Goal: Information Seeking & Learning: Check status

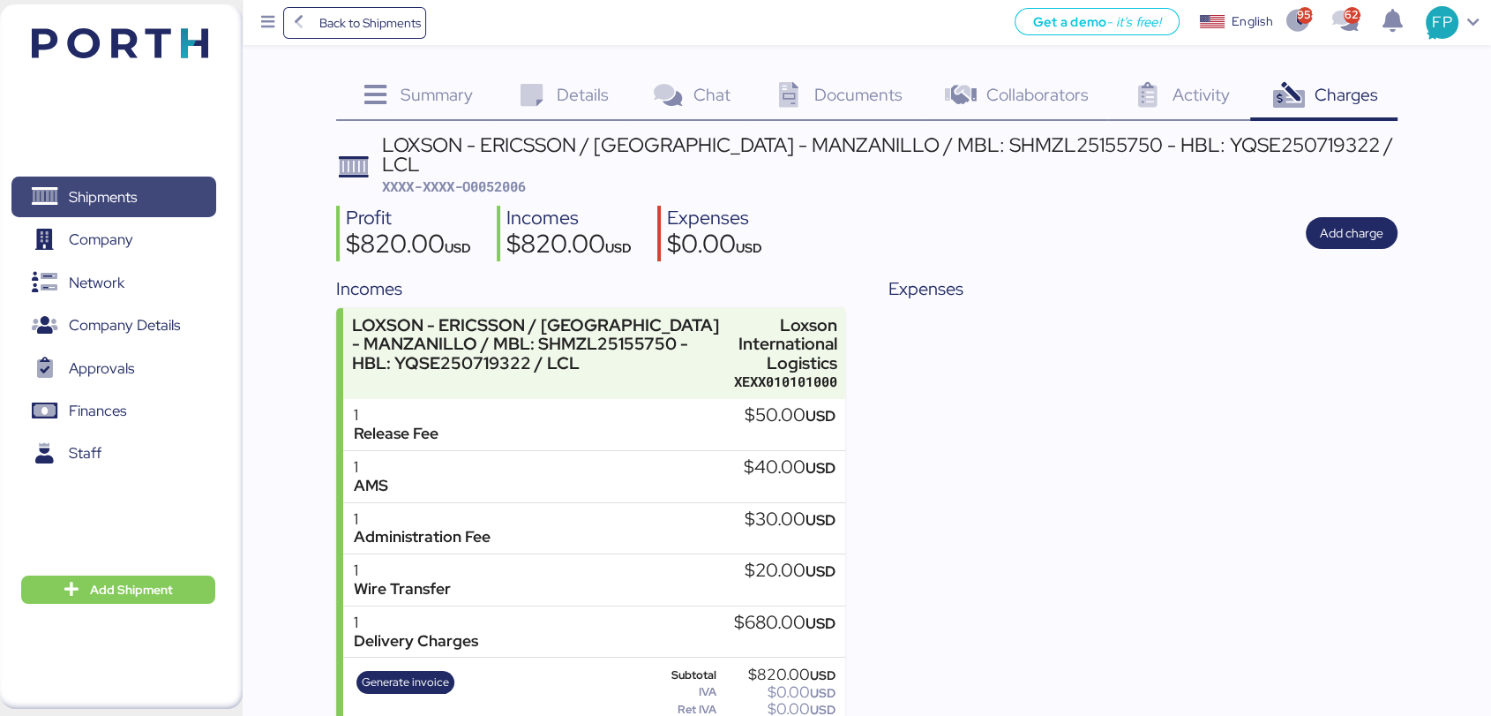
click at [168, 210] on span "Shipments" at bounding box center [114, 197] width 190 height 26
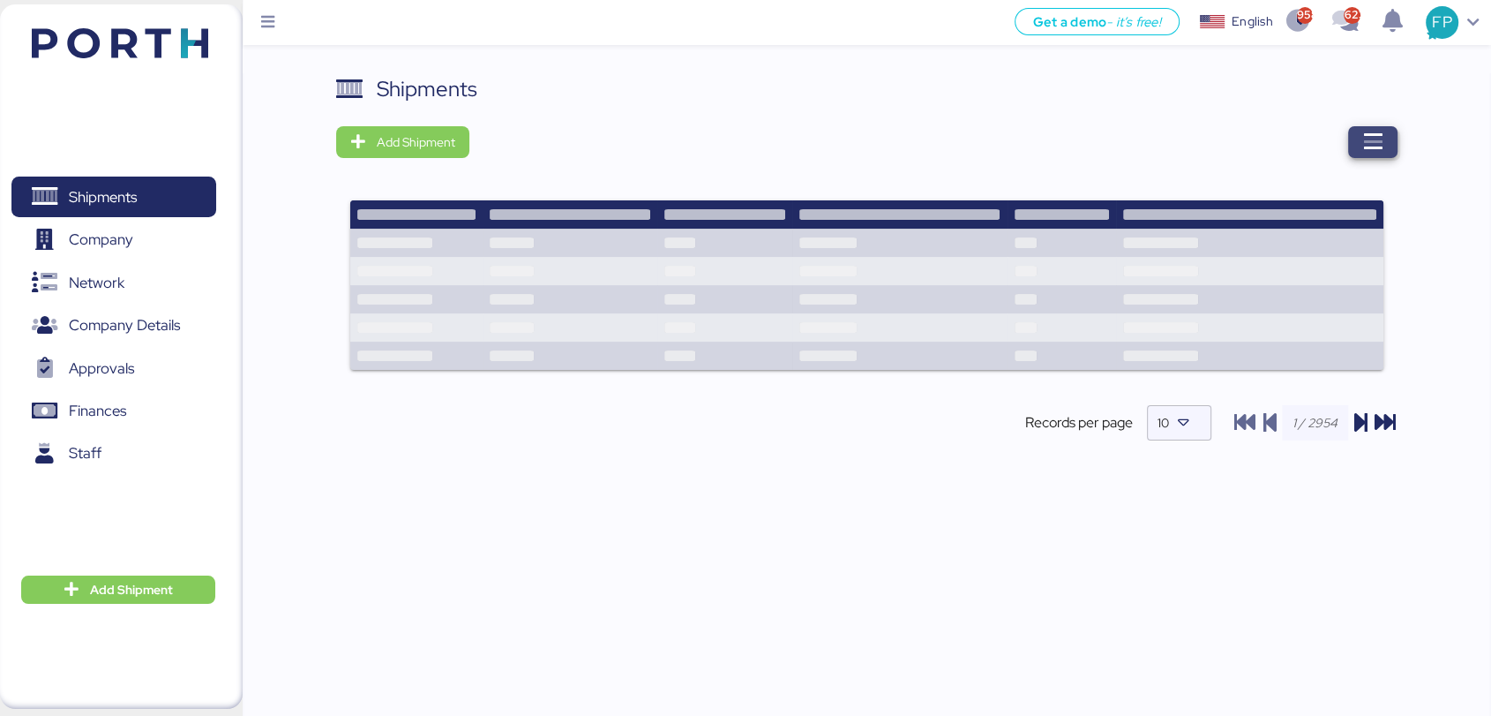
click at [1366, 153] on icon "button" at bounding box center [1373, 141] width 21 height 21
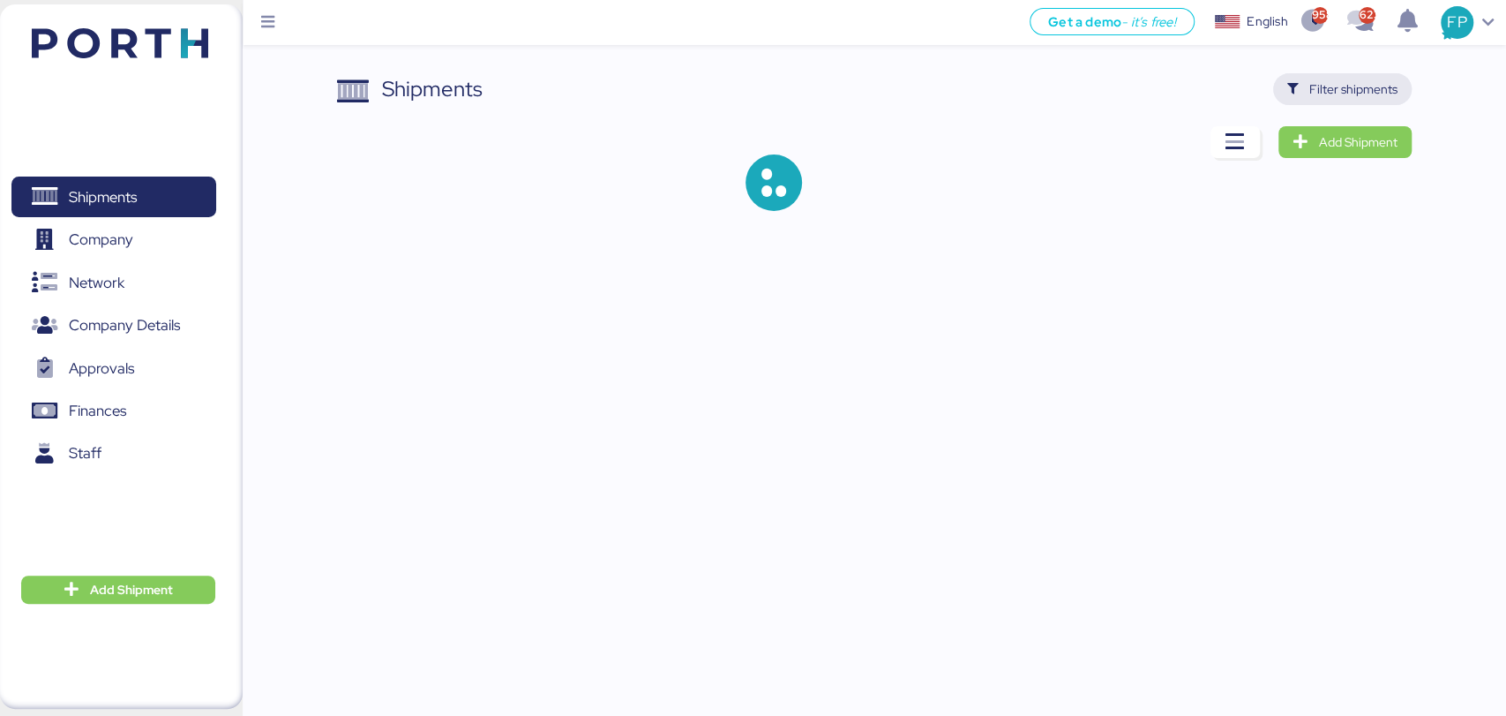
click at [1363, 100] on span "Filter shipments" at bounding box center [1343, 89] width 110 height 25
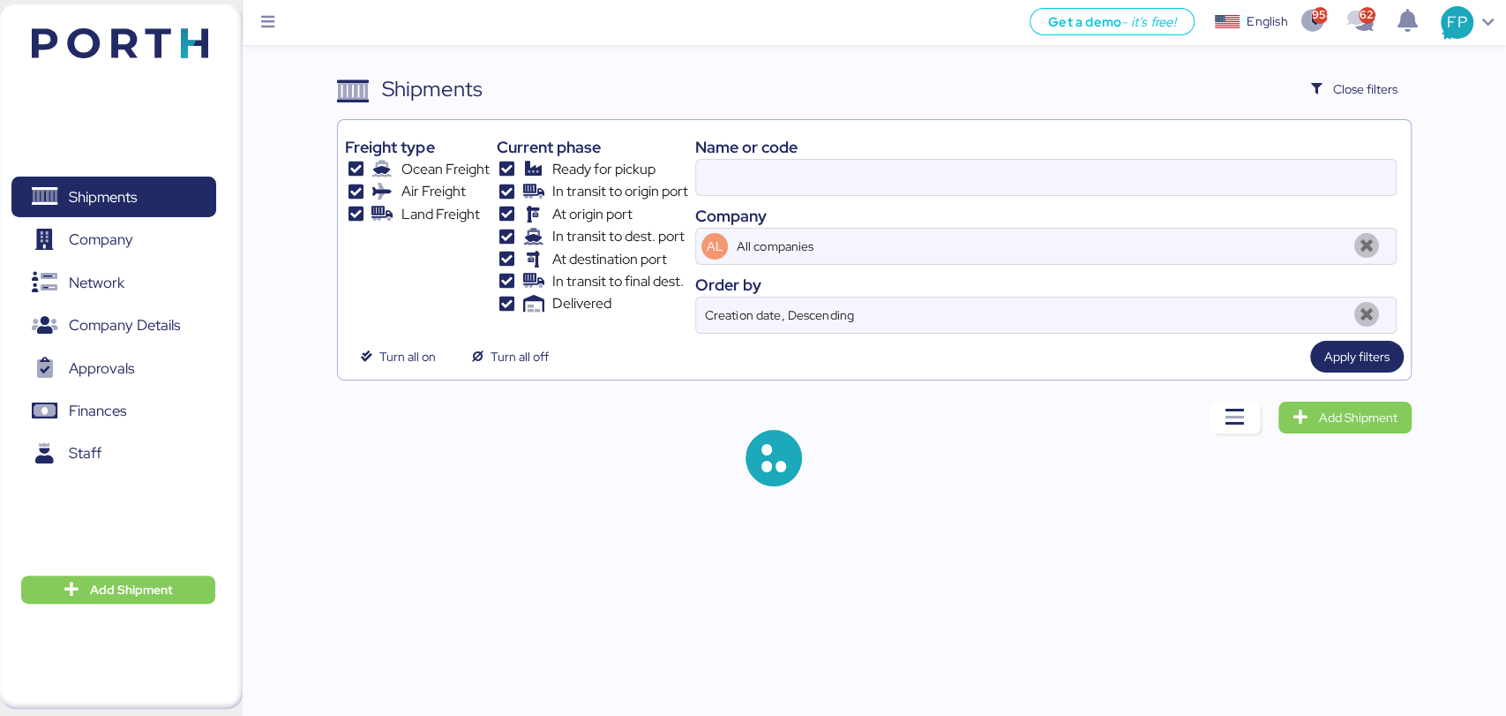
click at [733, 141] on div "Name or code" at bounding box center [1045, 147] width 701 height 24
click at [734, 141] on div "Name or code" at bounding box center [1045, 147] width 701 height 24
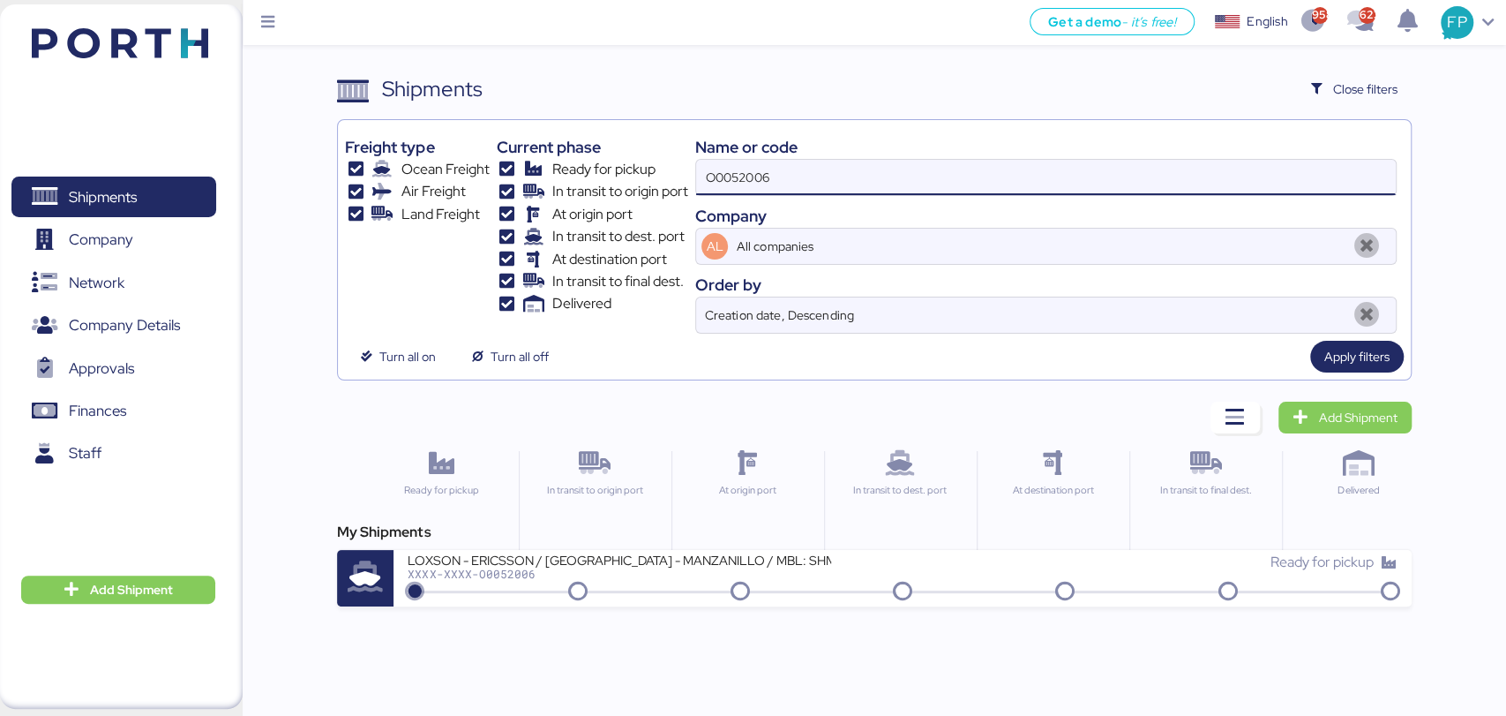
click at [731, 176] on input "O0052006" at bounding box center [1045, 177] width 699 height 35
paste input "74"
type input "O0052074"
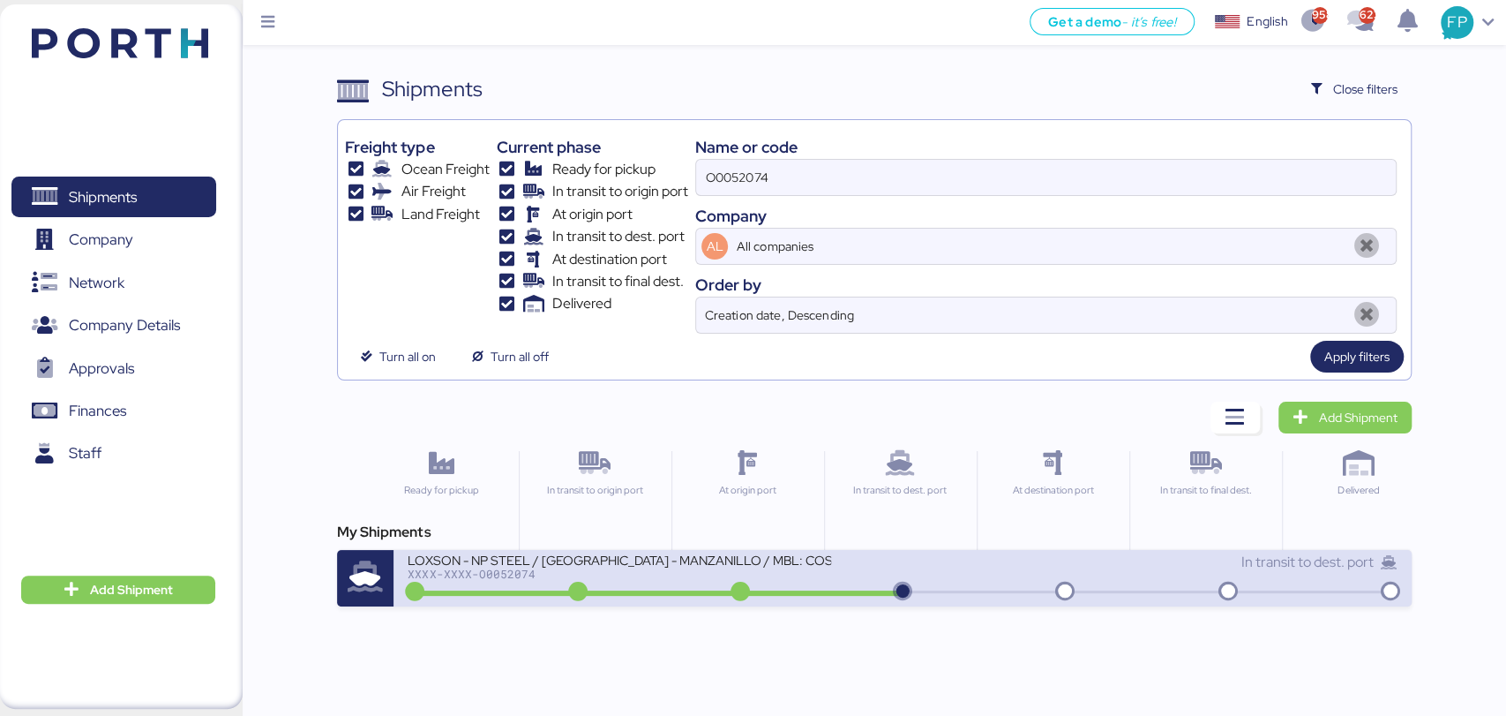
click at [699, 574] on div "XXXX-XXXX-O0052074" at bounding box center [620, 573] width 424 height 12
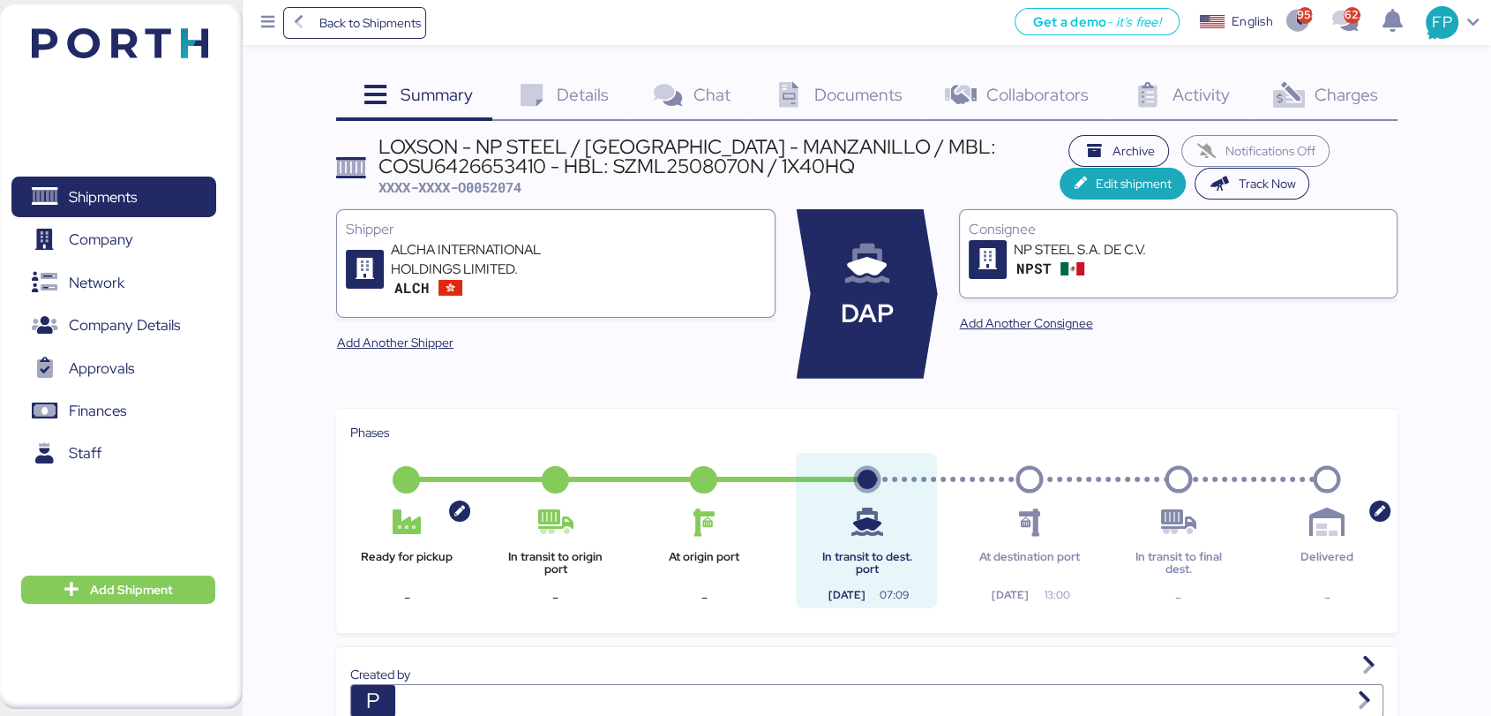
click at [1358, 96] on span "Charges" at bounding box center [1346, 94] width 64 height 23
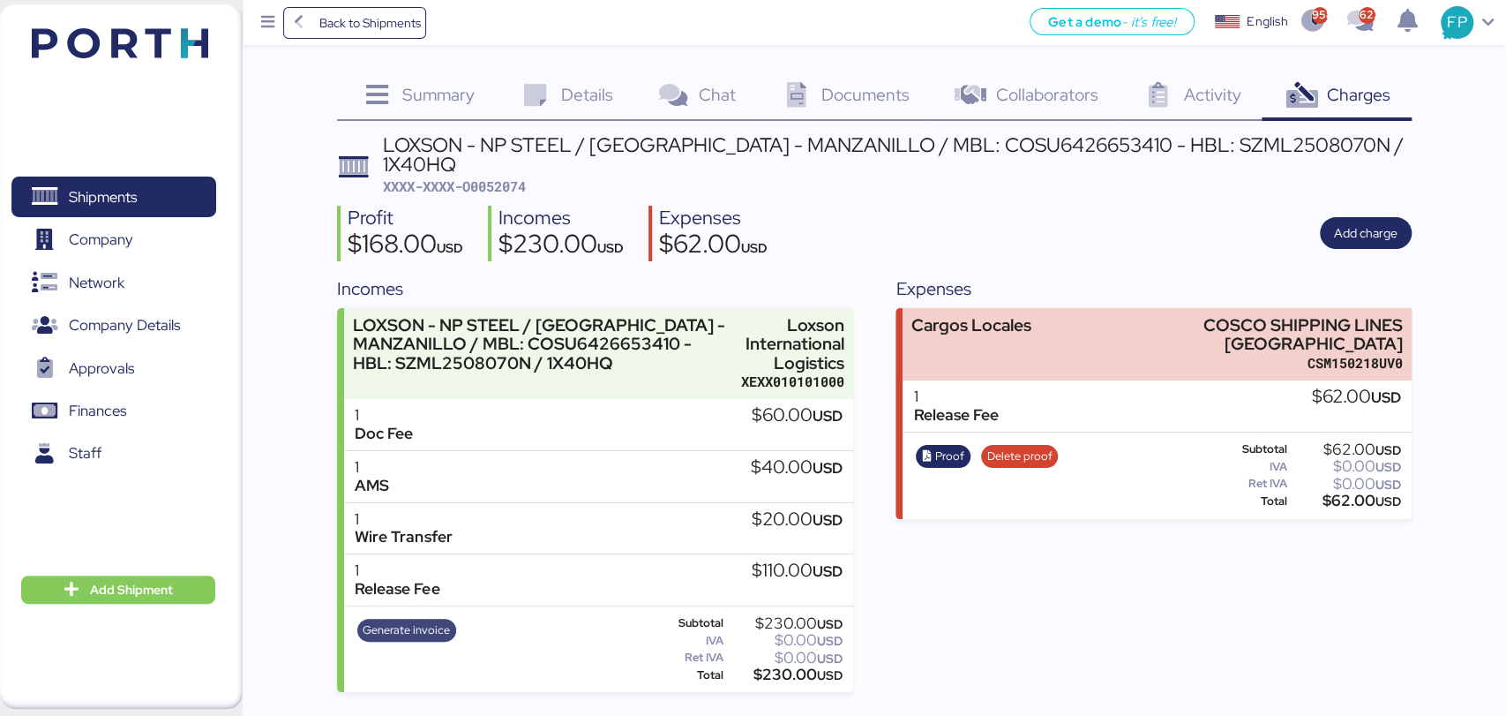
click at [423, 620] on span "Generate invoice" at bounding box center [406, 629] width 87 height 19
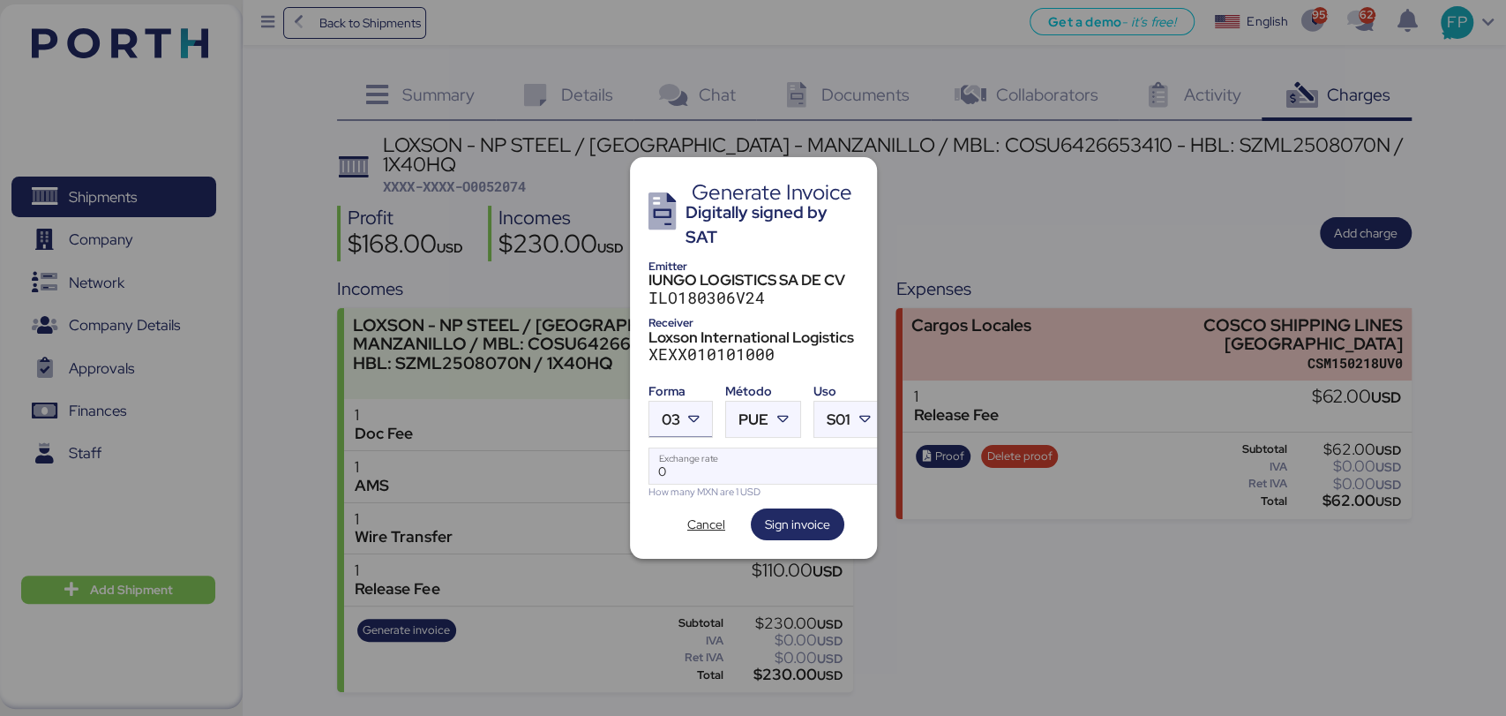
click at [677, 412] on span "03" at bounding box center [671, 419] width 19 height 15
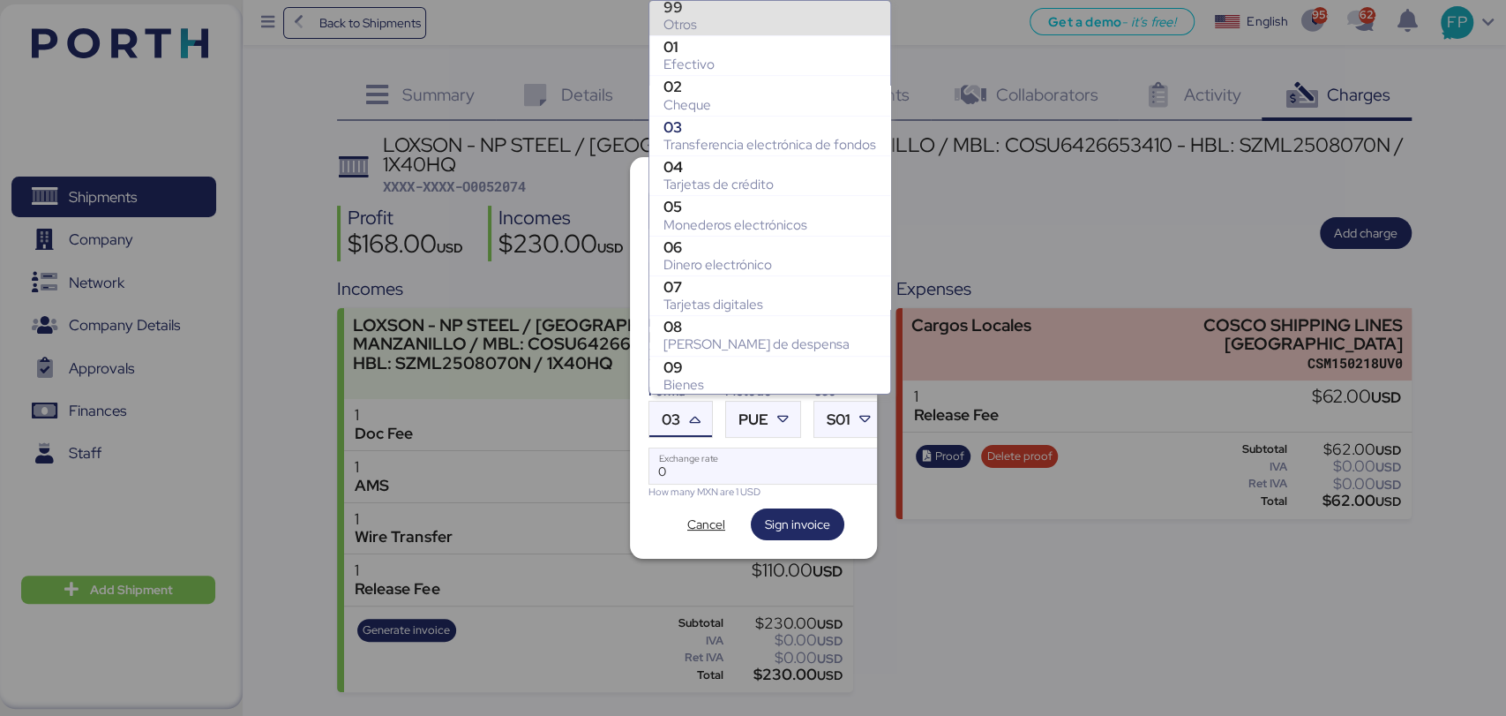
click at [702, 18] on div "Otros" at bounding box center [770, 25] width 213 height 18
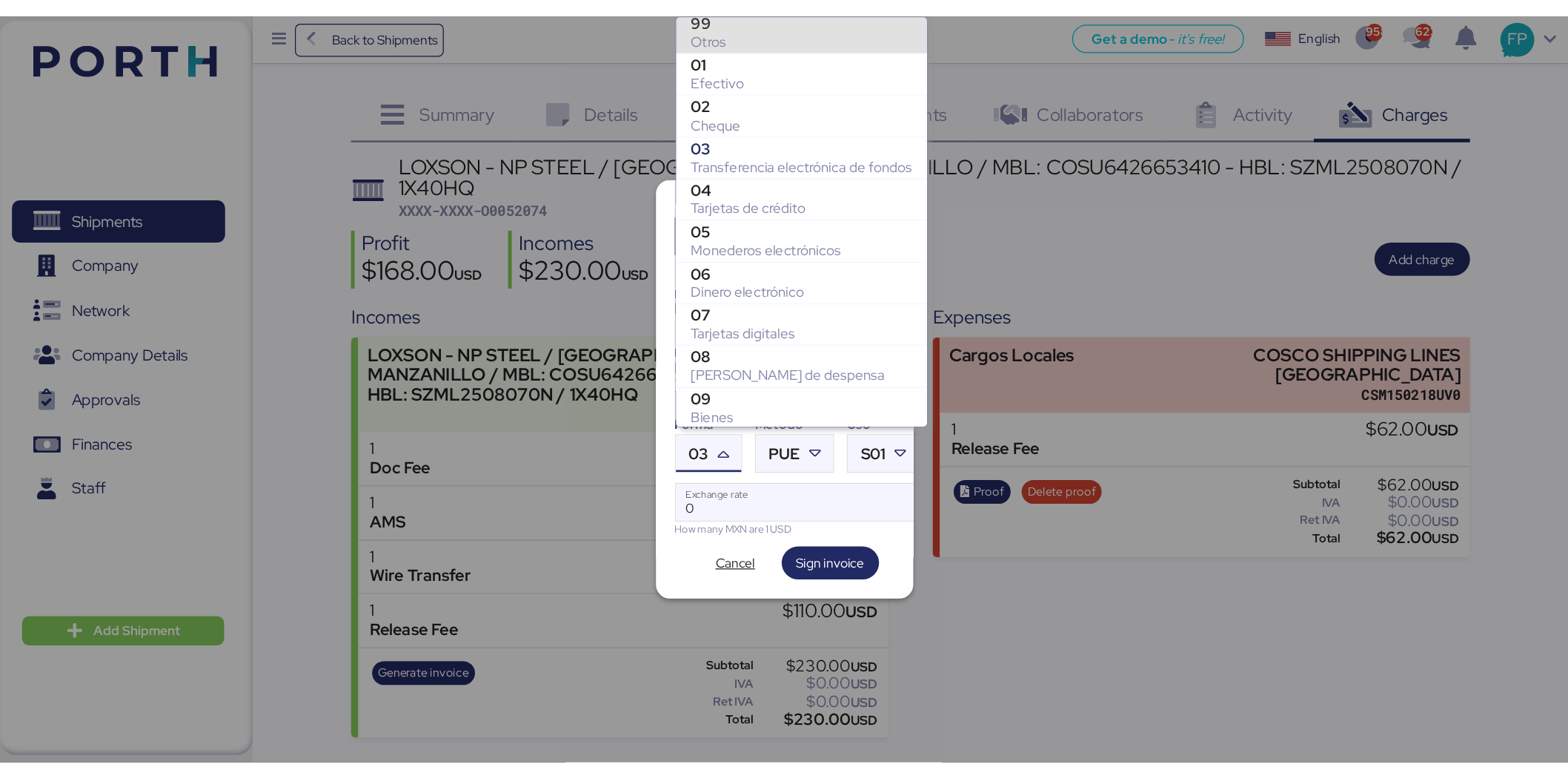
scroll to position [302, 0]
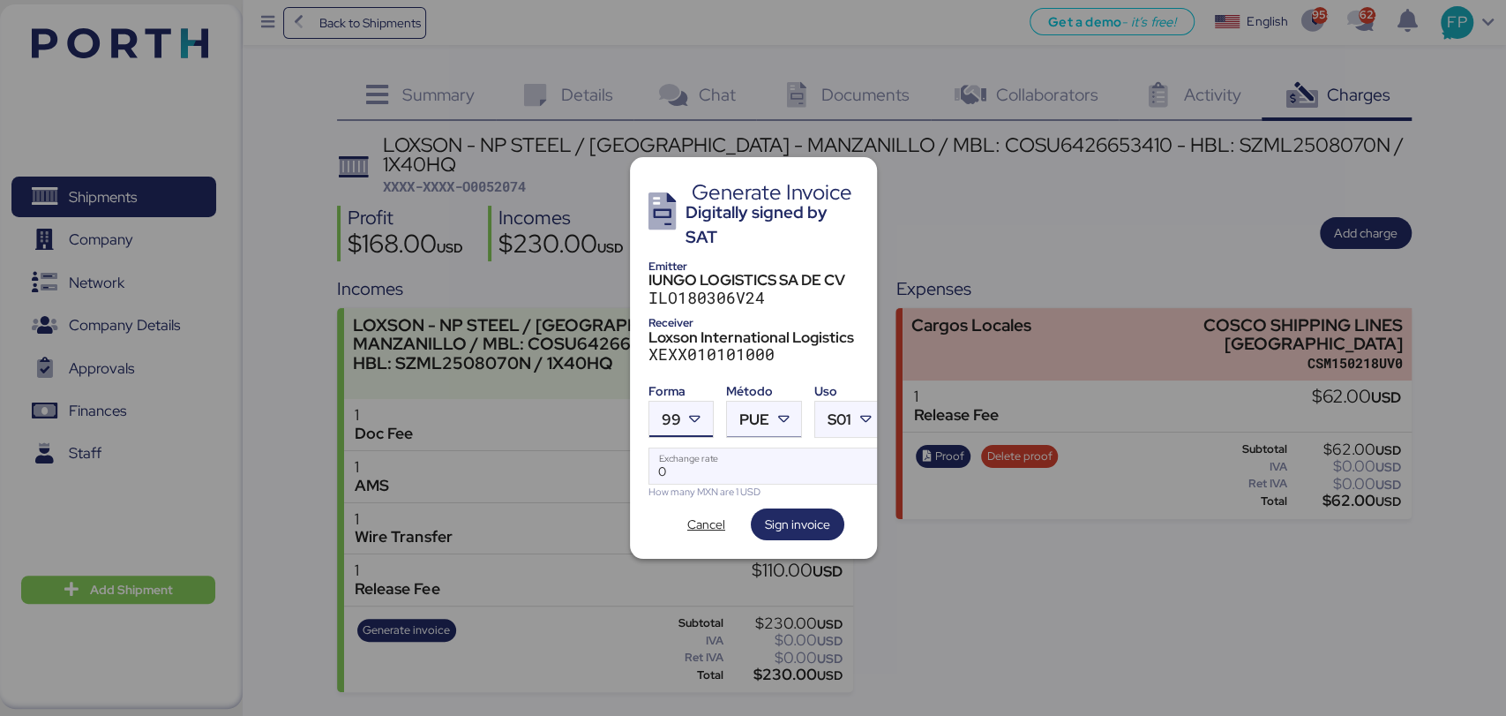
click at [777, 410] on icon at bounding box center [784, 419] width 18 height 18
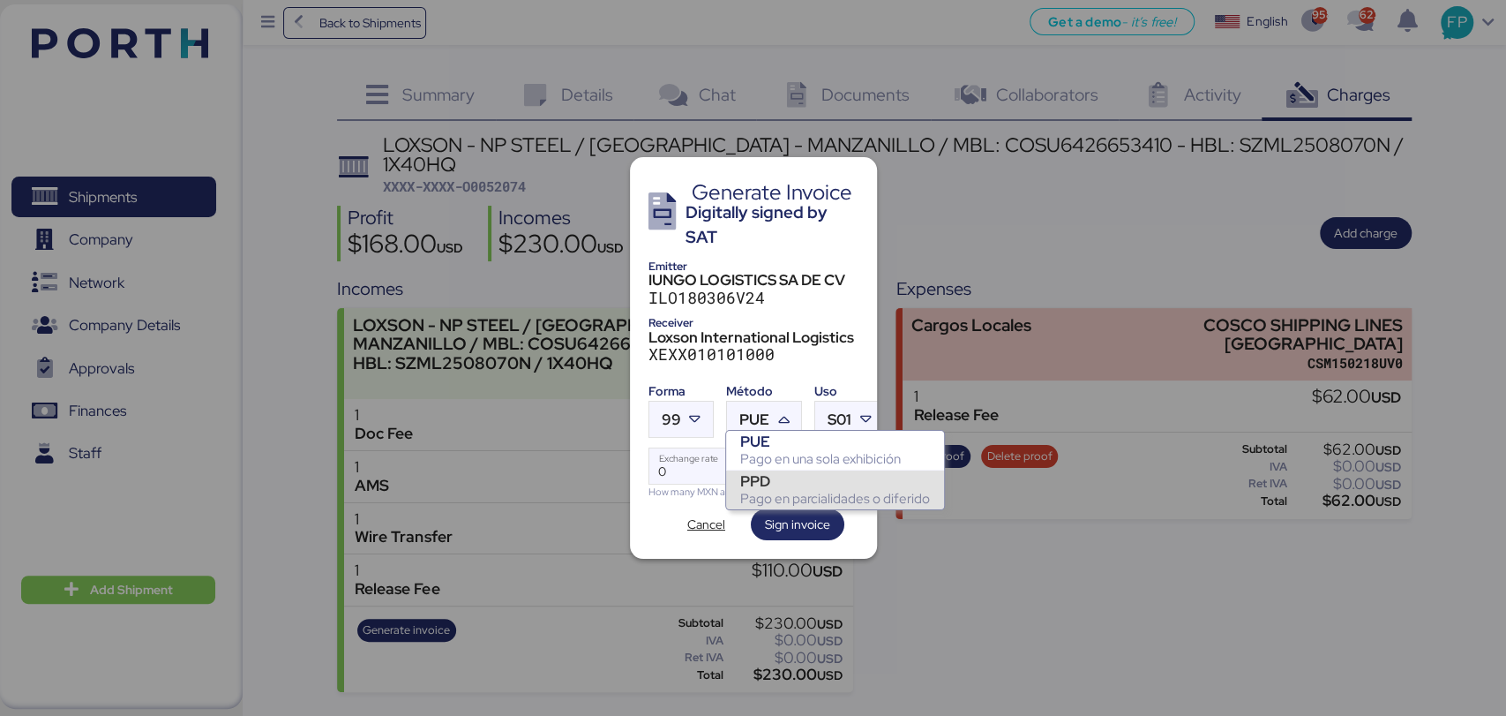
click at [798, 491] on div "Pago en parcialidades o diferido" at bounding box center [835, 499] width 190 height 18
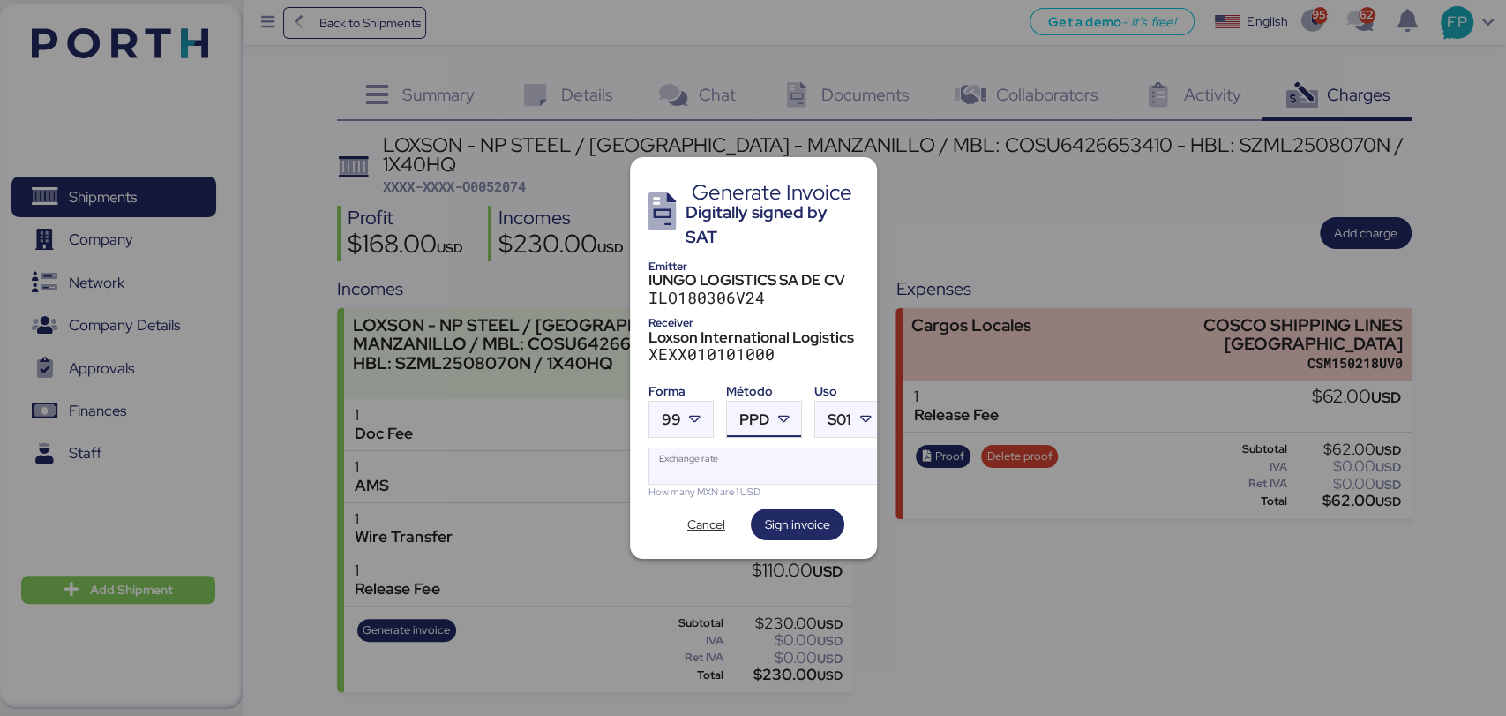
click at [777, 460] on input "Exchange rate" at bounding box center [767, 465] width 235 height 35
type input "0"
paste input "18.7204"
type input "18.7204"
click at [785, 519] on span "Sign invoice" at bounding box center [797, 524] width 65 height 21
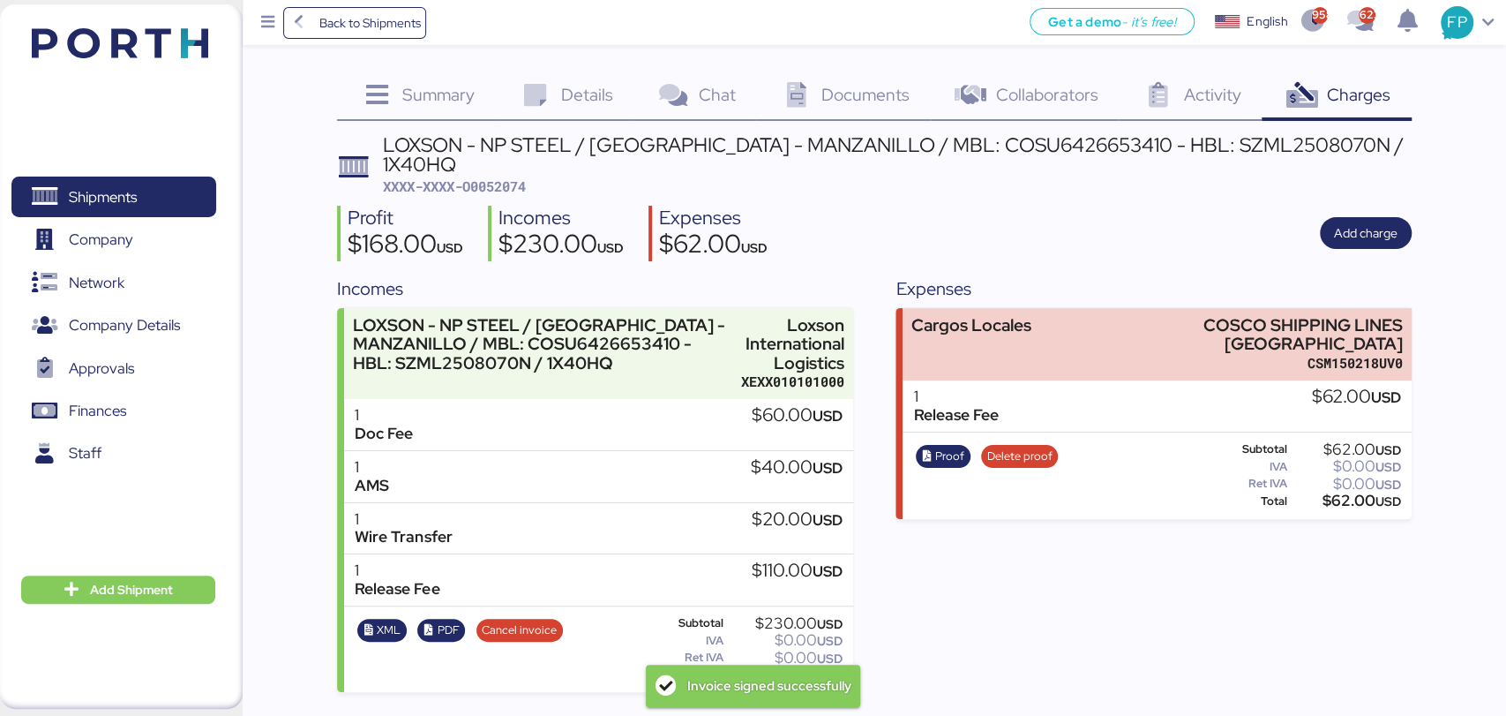
click at [515, 177] on span "XXXX-XXXX-O0052074" at bounding box center [454, 186] width 143 height 18
copy span "O0052074"
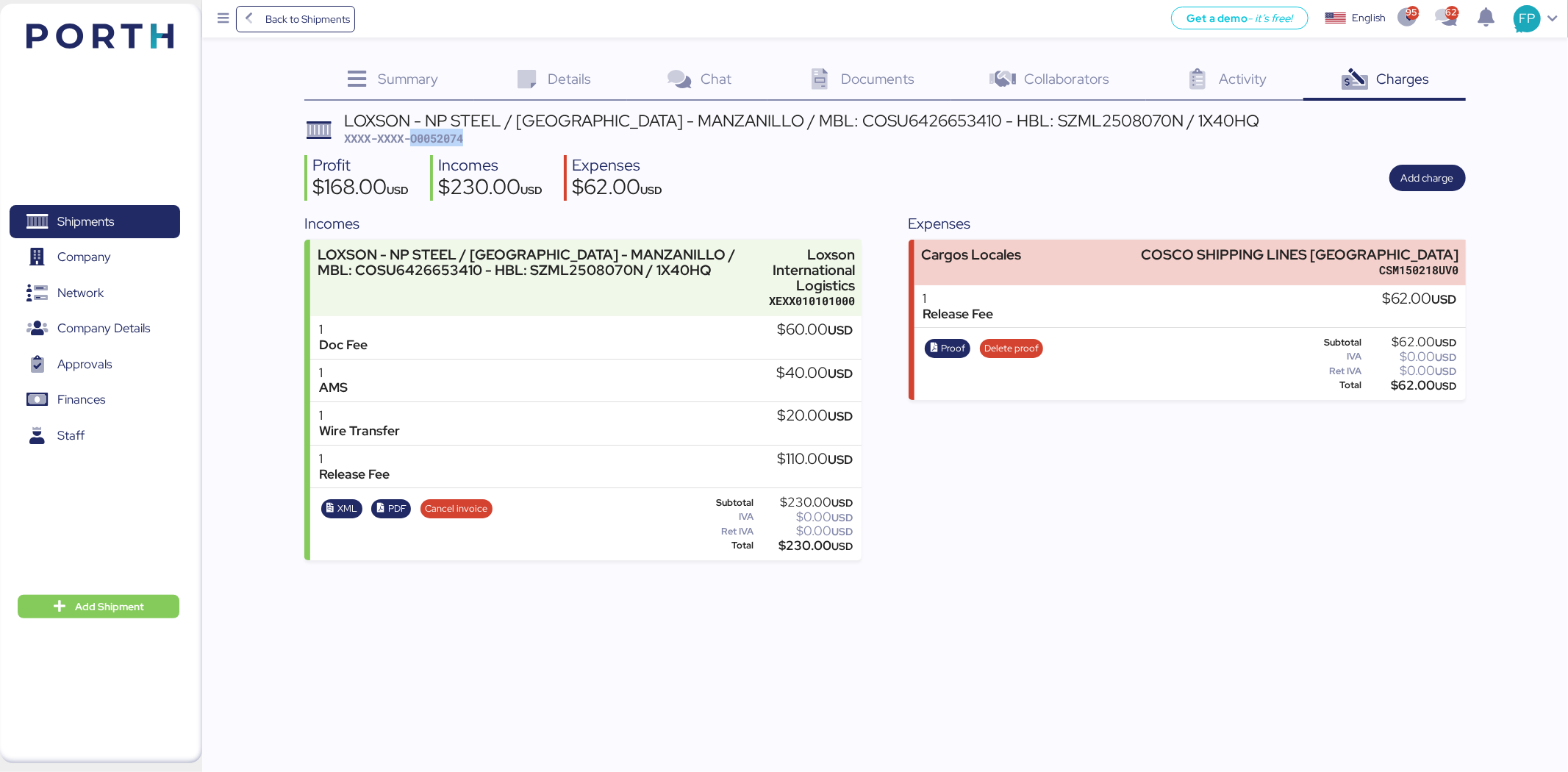
click at [454, 140] on span "XXXX-XXXX-O0052074" at bounding box center [403, 138] width 119 height 15
click at [809, 551] on div "$230.00 USD" at bounding box center [805, 545] width 97 height 11
copy div "230.00"
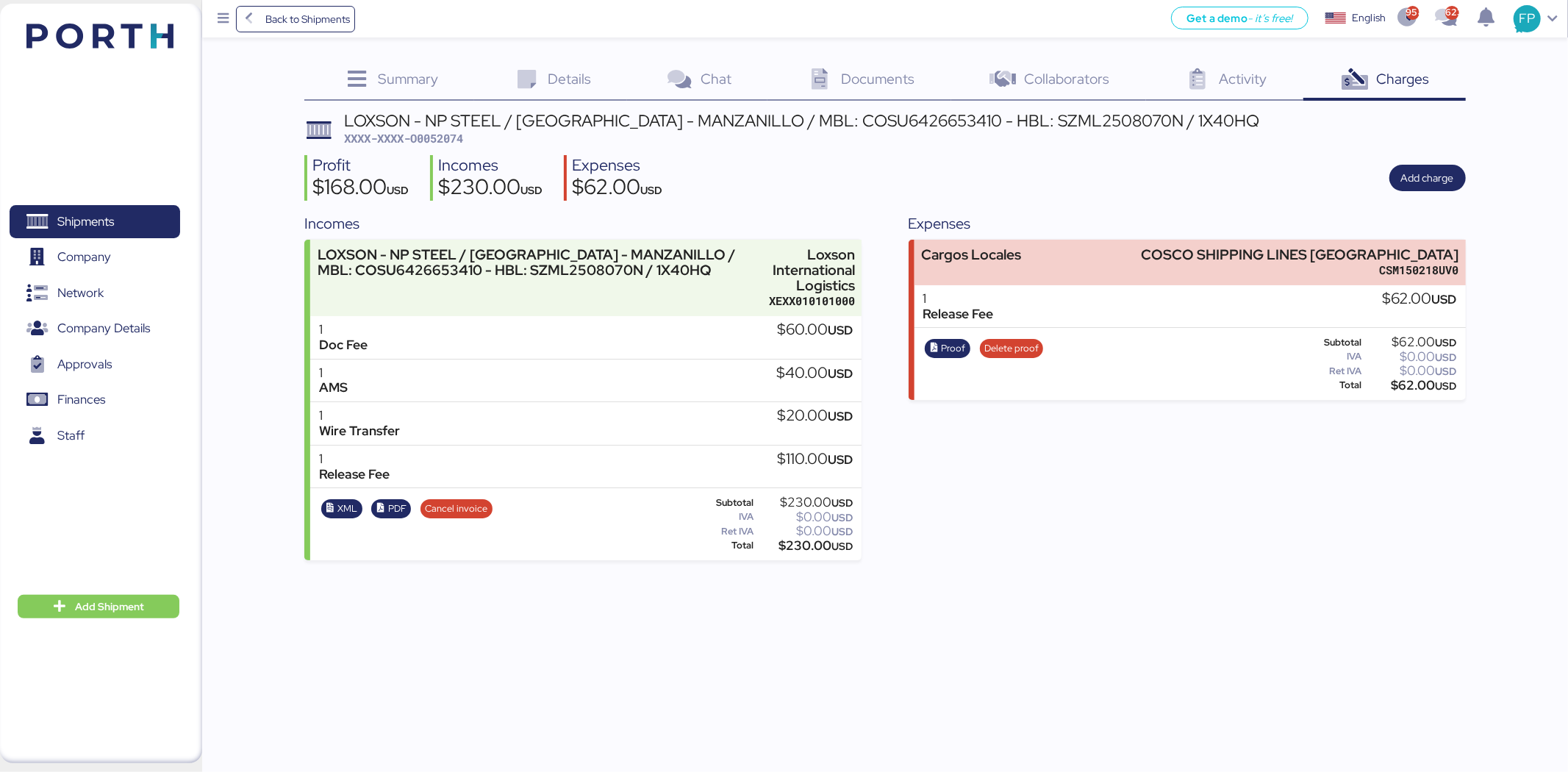
click at [916, 122] on div "LOXSON - NP STEEL / SHANGHAI - MANZANILLO / MBL: COSU6426653410 - HBL: SZML2508…" at bounding box center [801, 120] width 916 height 16
click at [847, 127] on div "LOXSON - NP STEEL / SHANGHAI - MANZANILLO / MBL: COSU6426653410 - HBL: SZML2508…" at bounding box center [801, 120] width 916 height 16
click at [846, 127] on div "LOXSON - NP STEEL / SHANGHAI - MANZANILLO / MBL: COSU6426653410 - HBL: SZML2508…" at bounding box center [801, 120] width 916 height 16
copy div "COSU6426653410"
click at [122, 211] on span "Shipments" at bounding box center [95, 222] width 158 height 22
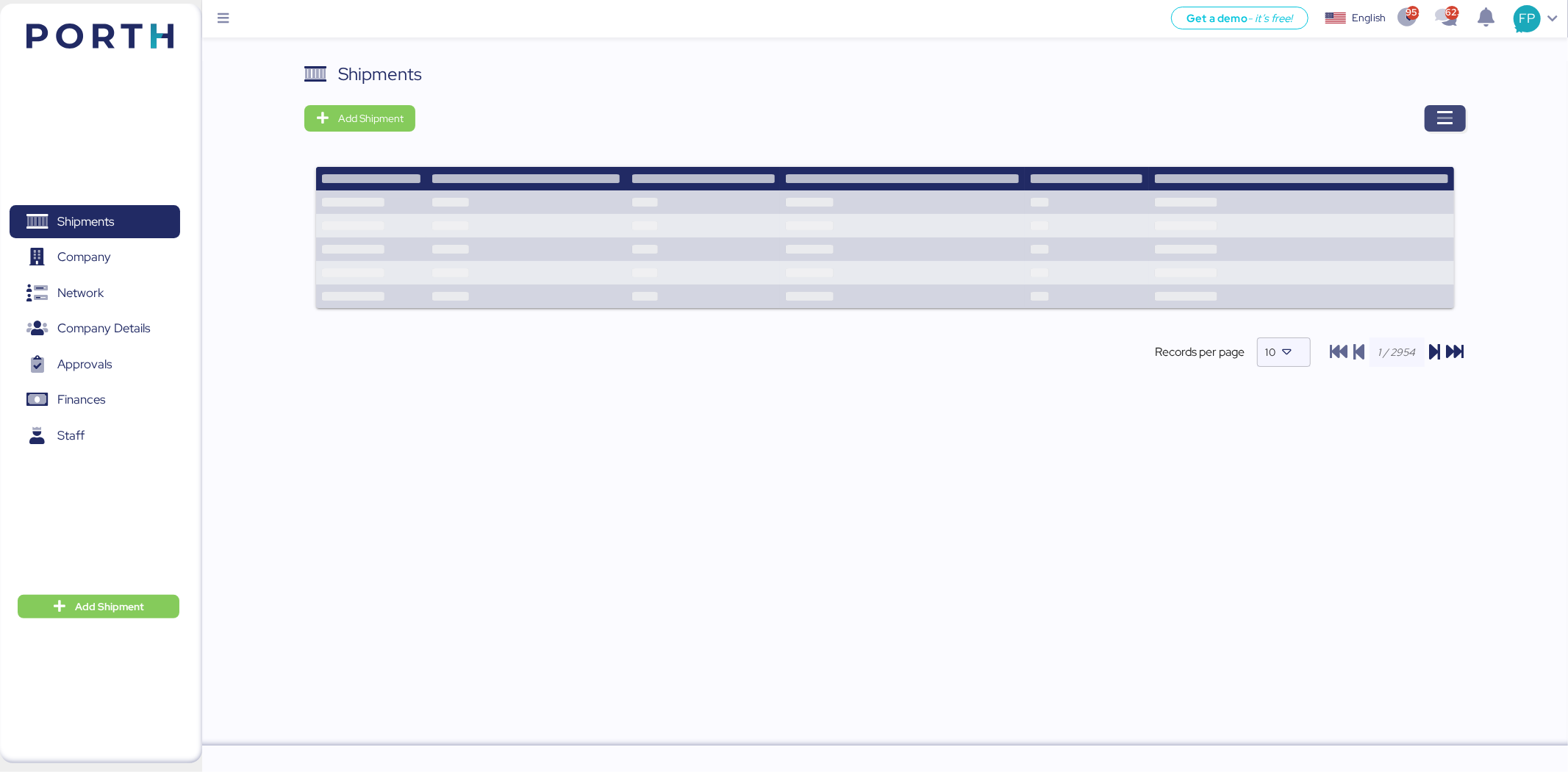
click at [1242, 110] on span "button" at bounding box center [1445, 118] width 41 height 27
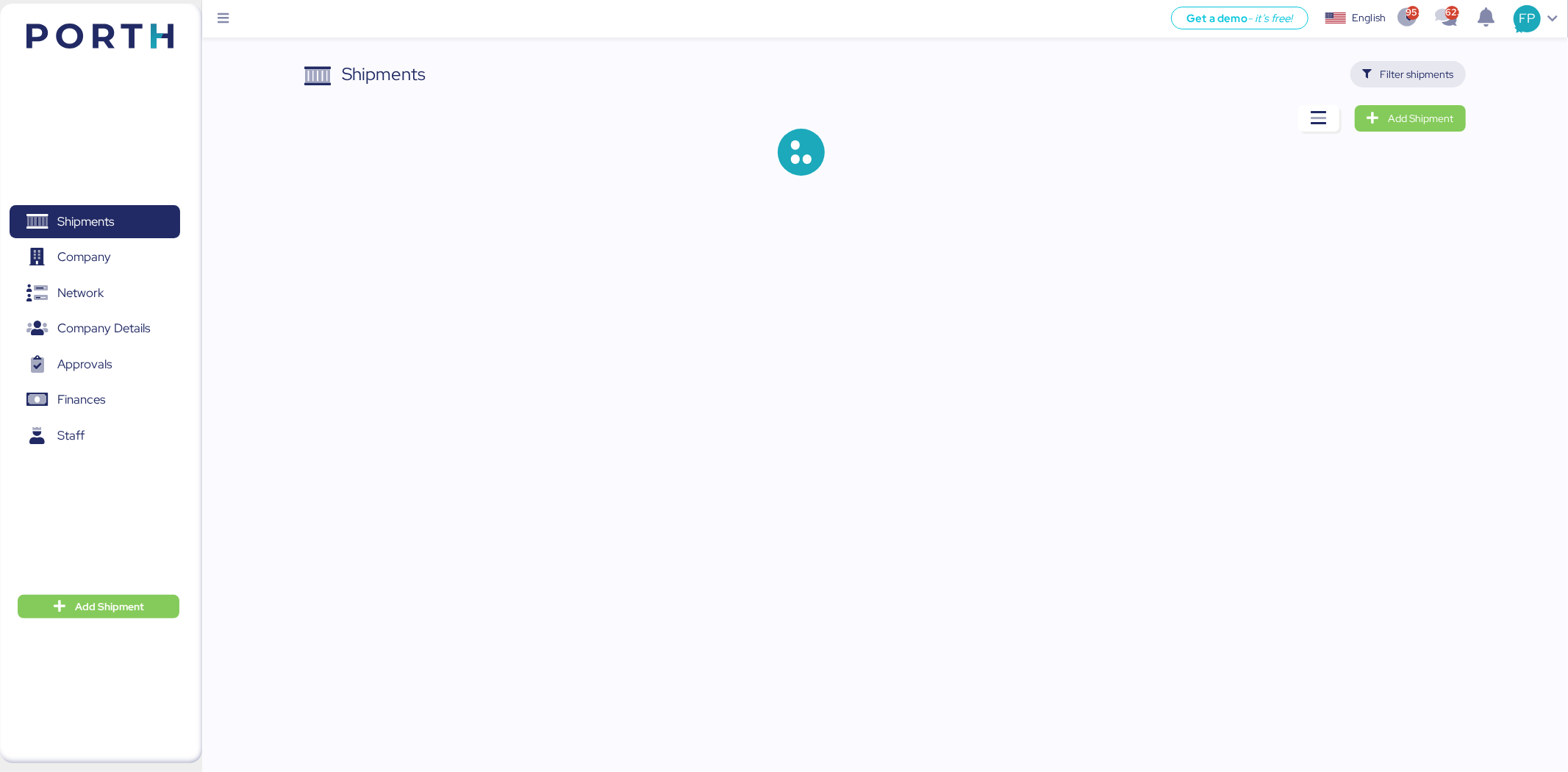
click at [1242, 74] on span "Filter shipments" at bounding box center [1417, 74] width 73 height 17
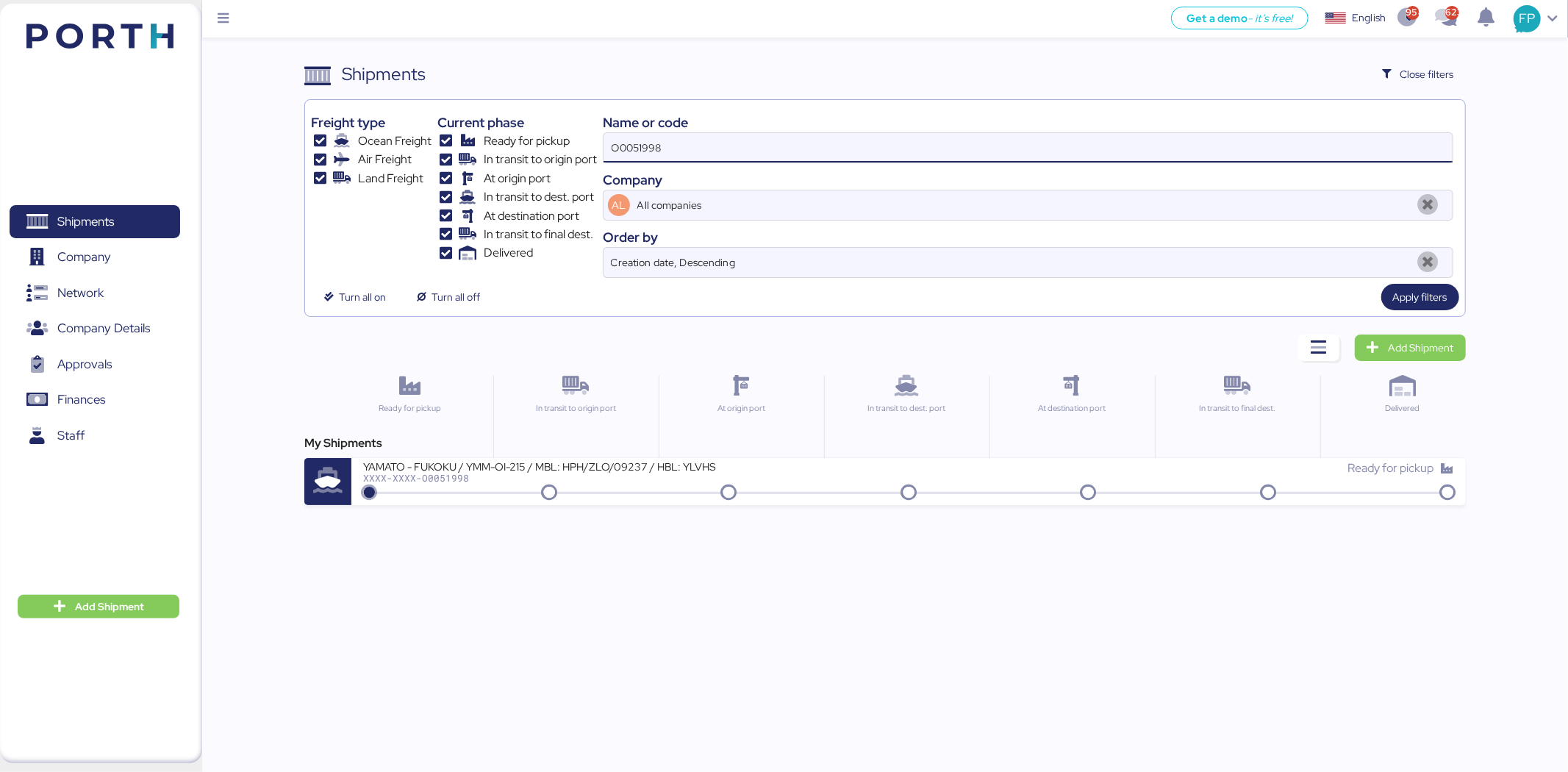
click at [656, 138] on input "O0051998" at bounding box center [1028, 147] width 849 height 29
paste input "15"
type input "O0051915"
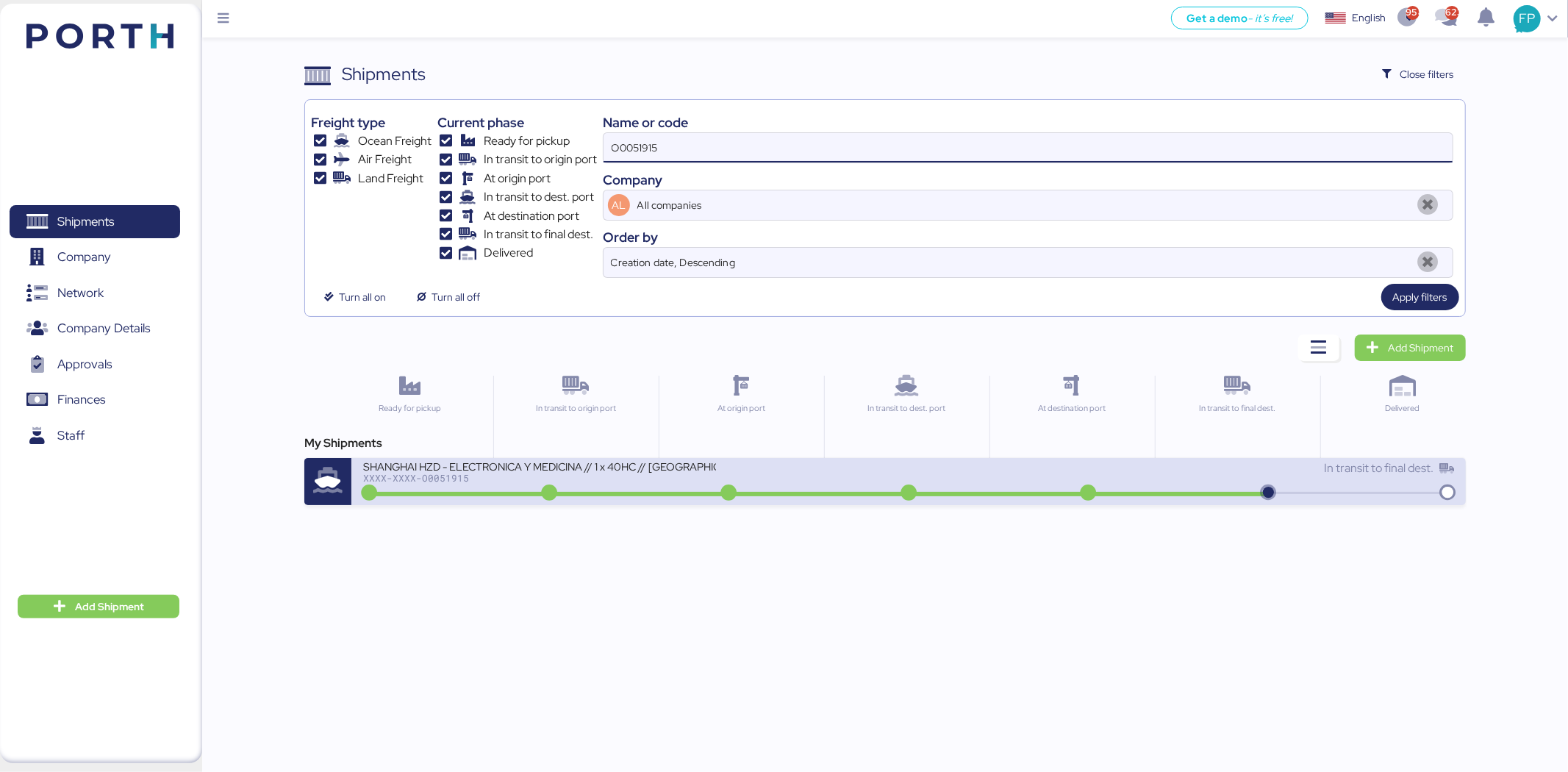
click at [642, 468] on div "SHANGHAI HZD - ELECTRONICA Y MEDICINA // 1 x 40HC // Shanghai - Manzanillo // H…" at bounding box center [540, 466] width 353 height 12
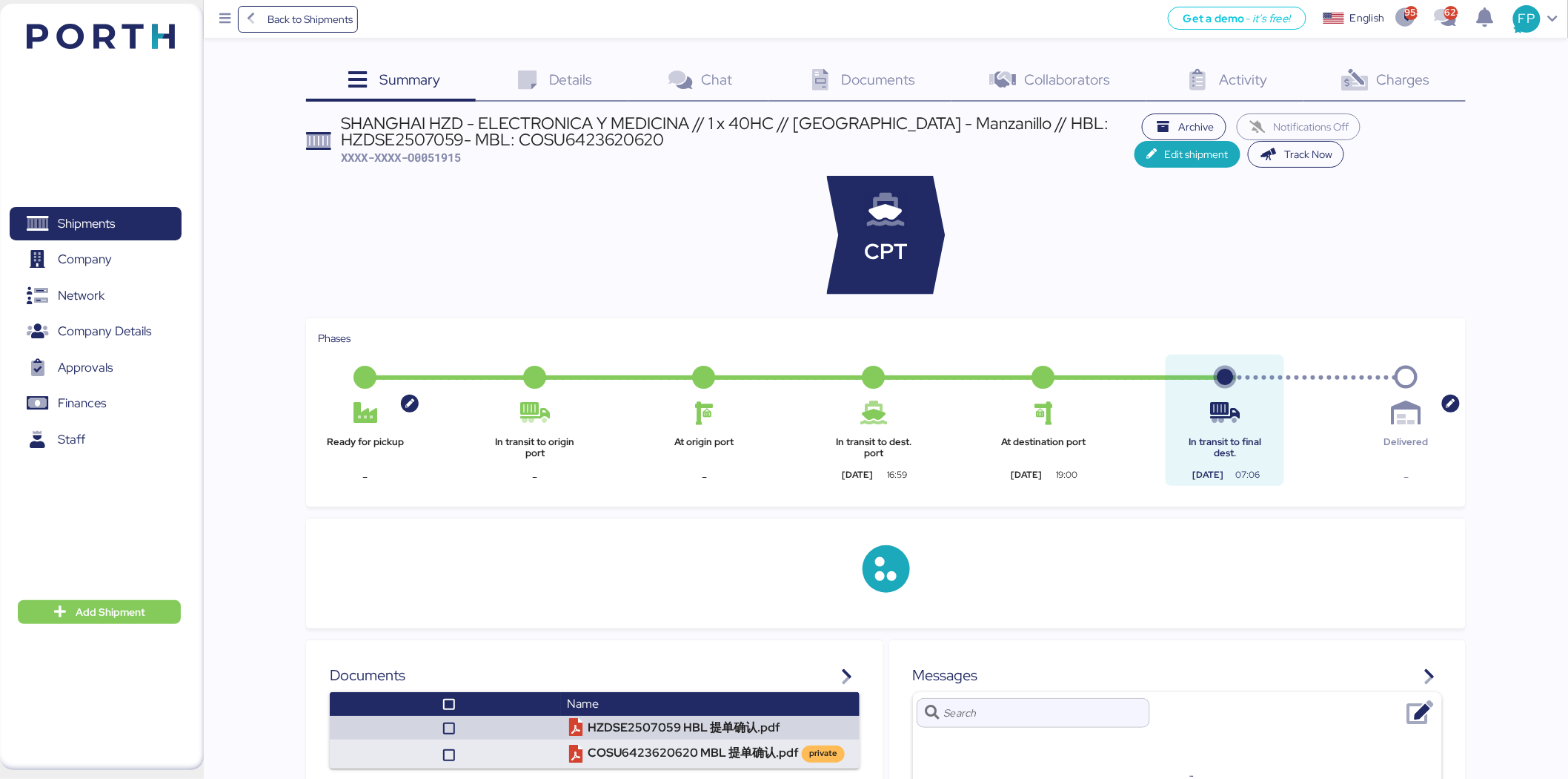
click at [1252, 63] on div "Charges 0" at bounding box center [1384, 82] width 162 height 40
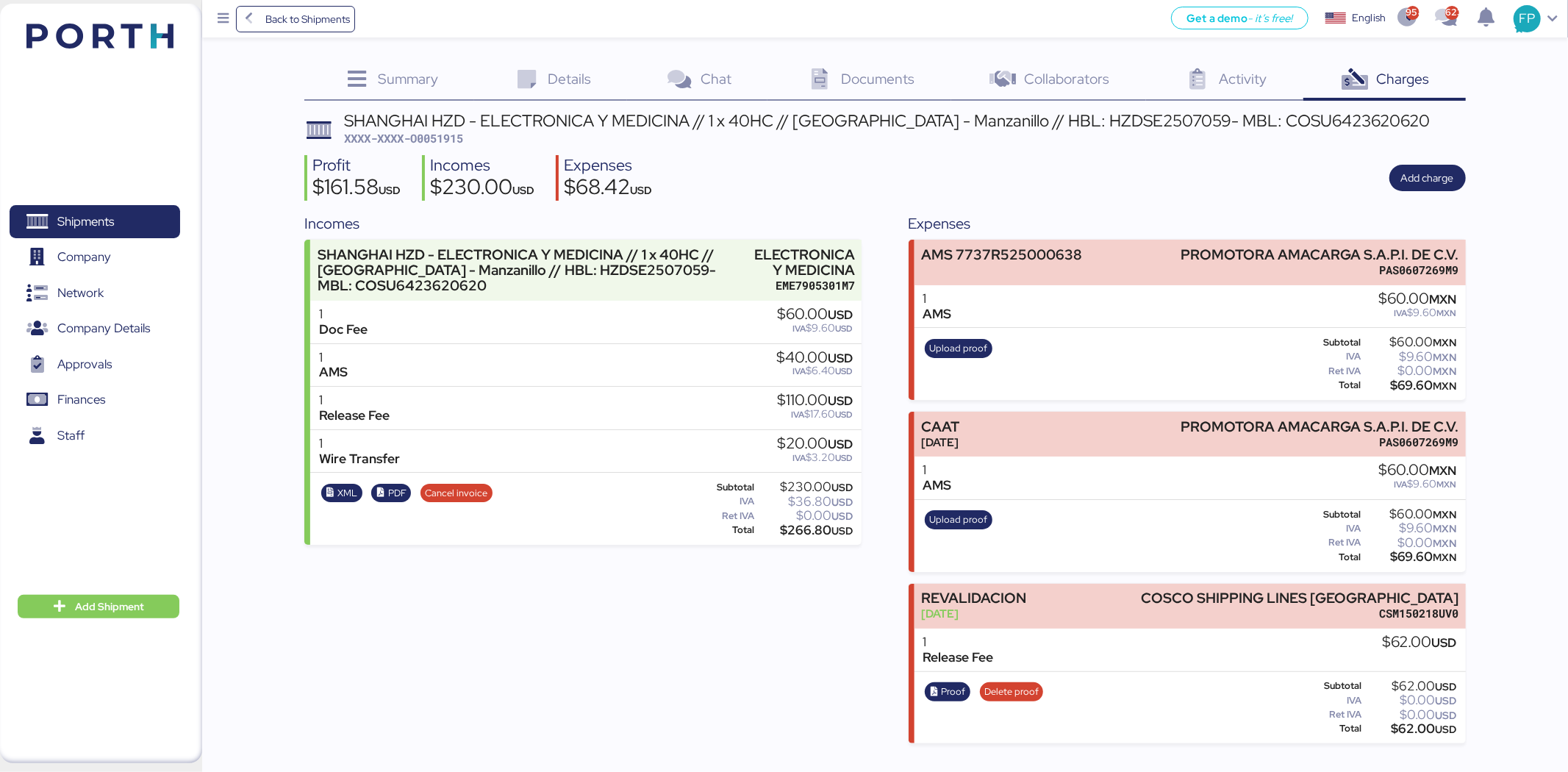
click at [449, 134] on span "XXXX-XXXX-O0051915" at bounding box center [403, 138] width 119 height 15
copy span "O0051915"
click at [98, 222] on span "Shipments" at bounding box center [86, 222] width 57 height 22
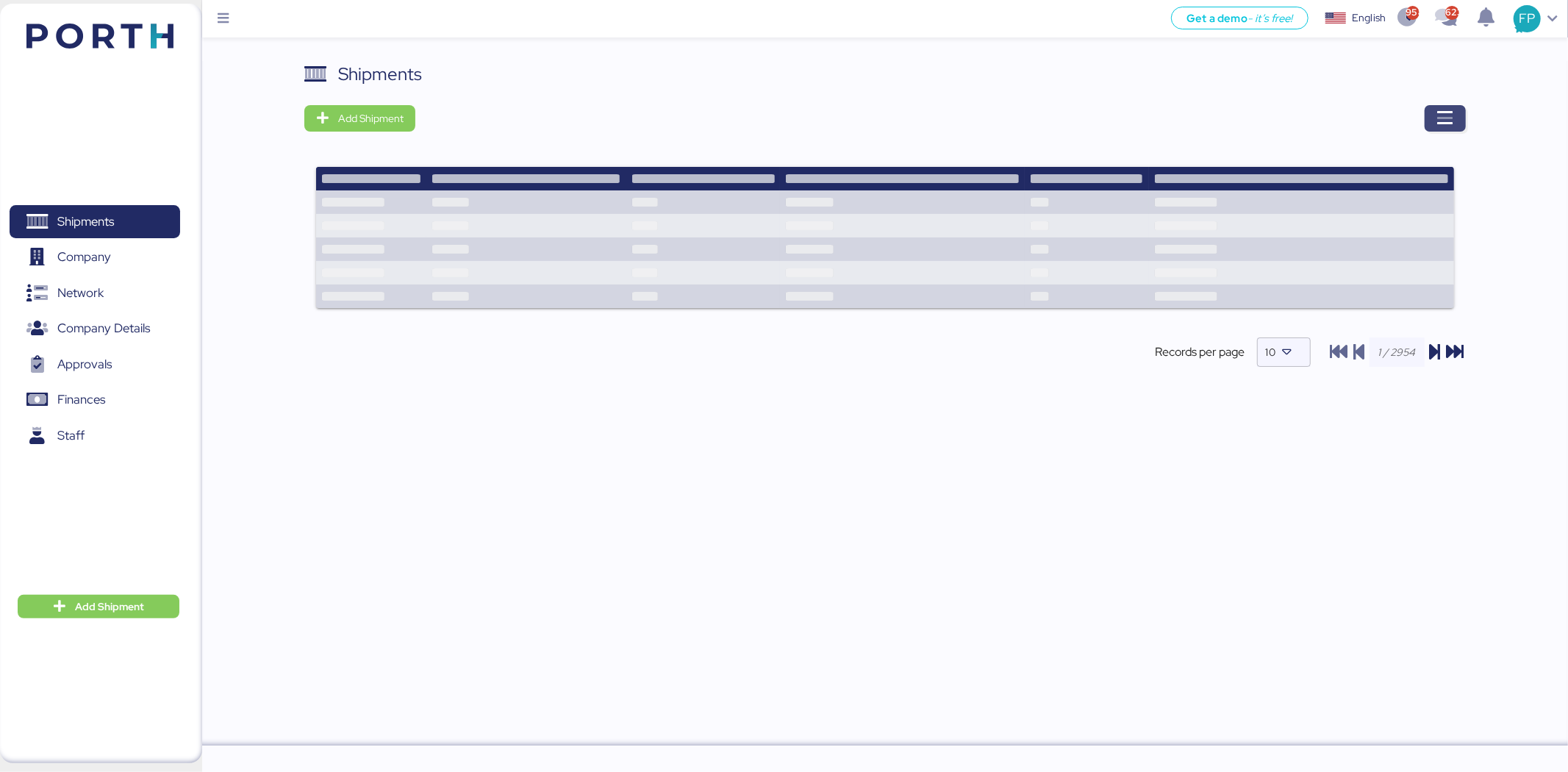
click at [1242, 115] on icon "button" at bounding box center [1445, 117] width 17 height 17
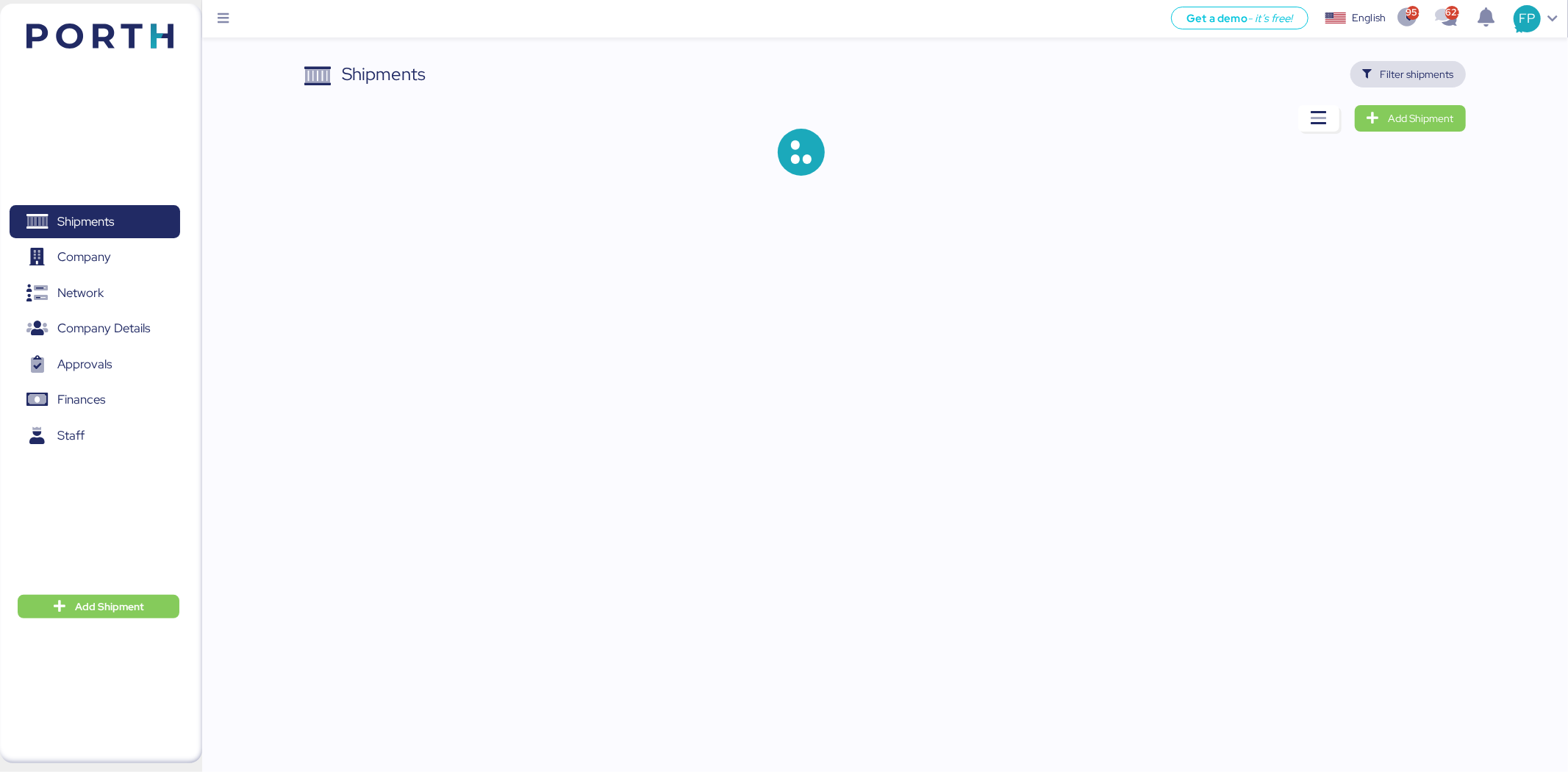
click at [1242, 68] on span "Filter shipments" at bounding box center [1417, 74] width 73 height 17
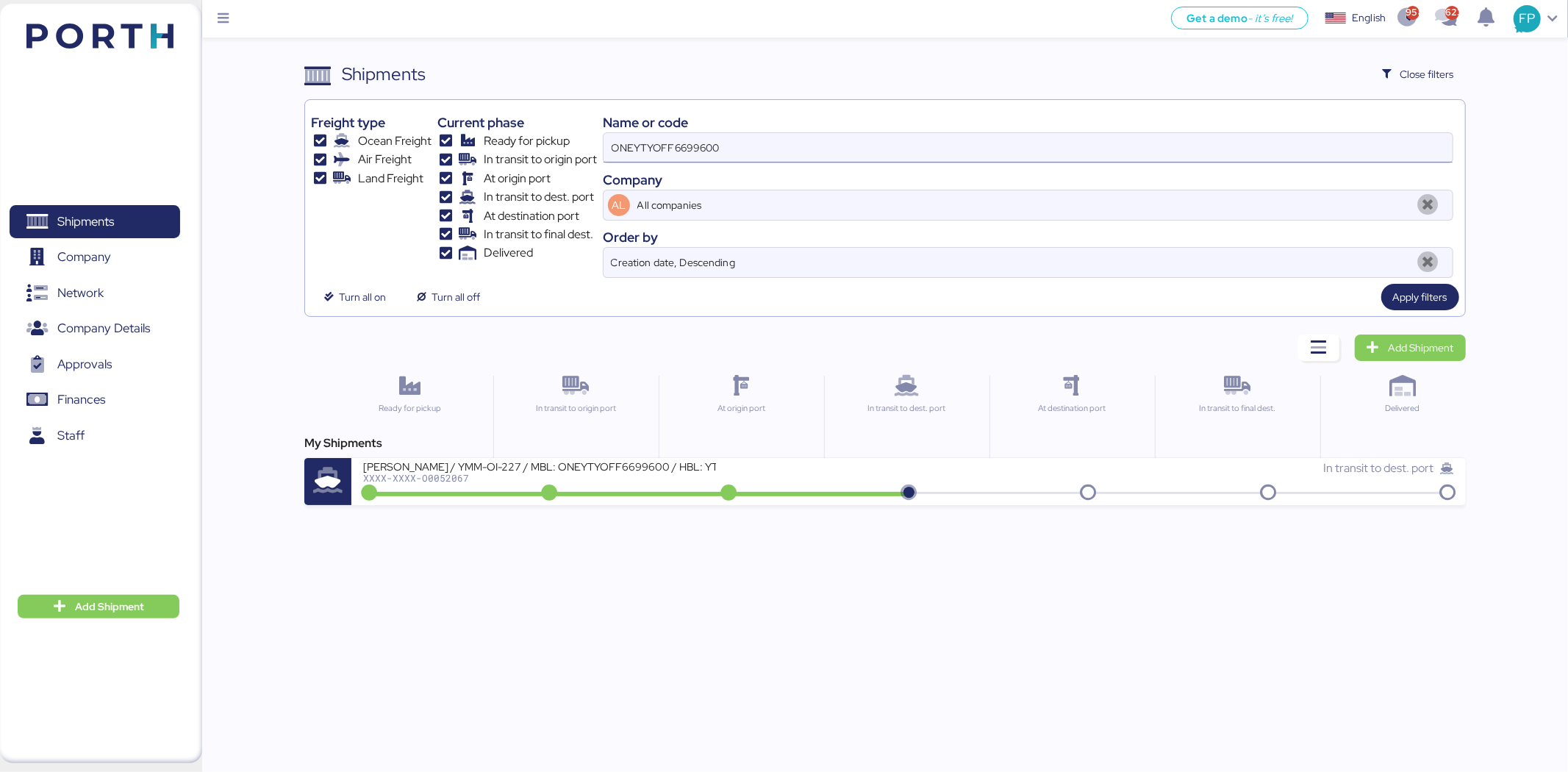
click at [623, 150] on input "ONEYTYOFF6699600" at bounding box center [1028, 147] width 849 height 29
click at [647, 156] on input "ONEYTYOFF6699600" at bounding box center [1028, 147] width 849 height 29
click at [647, 154] on input "ONEYTYOFF6699600" at bounding box center [1028, 147] width 849 height 29
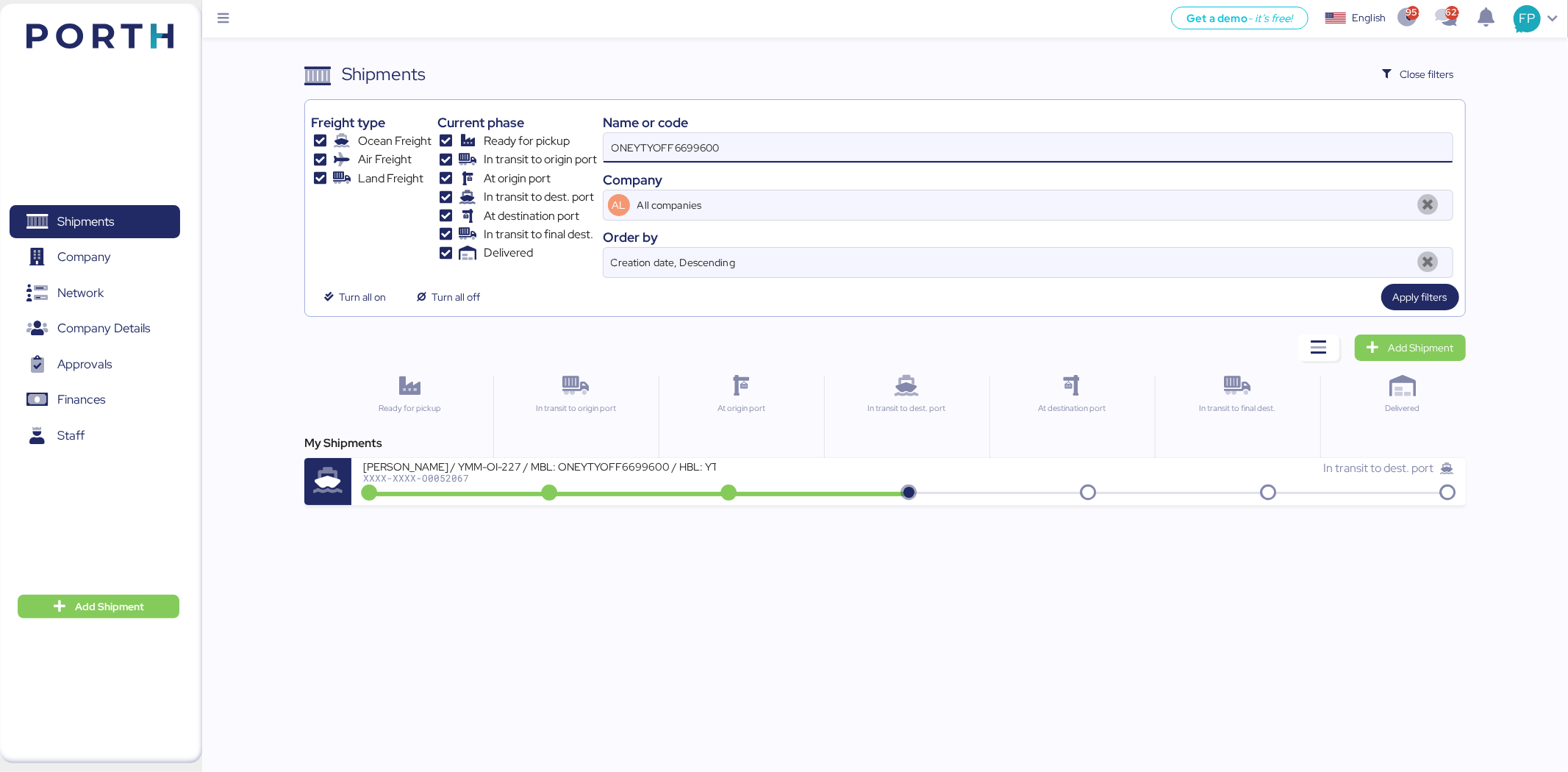
paste input "0051787"
type input "O0051787"
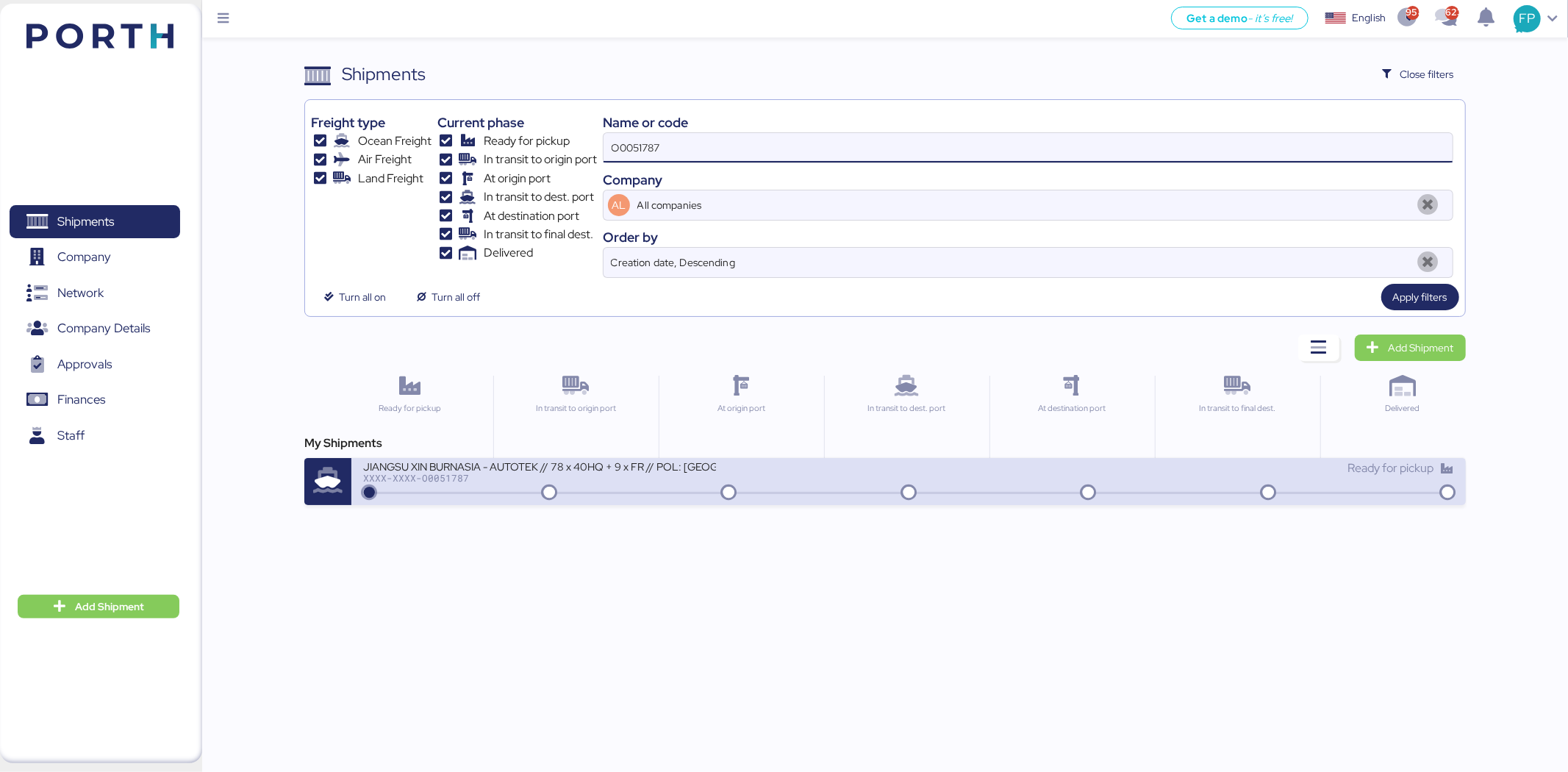
click at [645, 472] on div "JIANGSU XIN BURNASIA - AUTOTEK // 78 x 40HQ + 9 x FR // POL: SHANGHAI POD: MANZ…" at bounding box center [540, 466] width 353 height 12
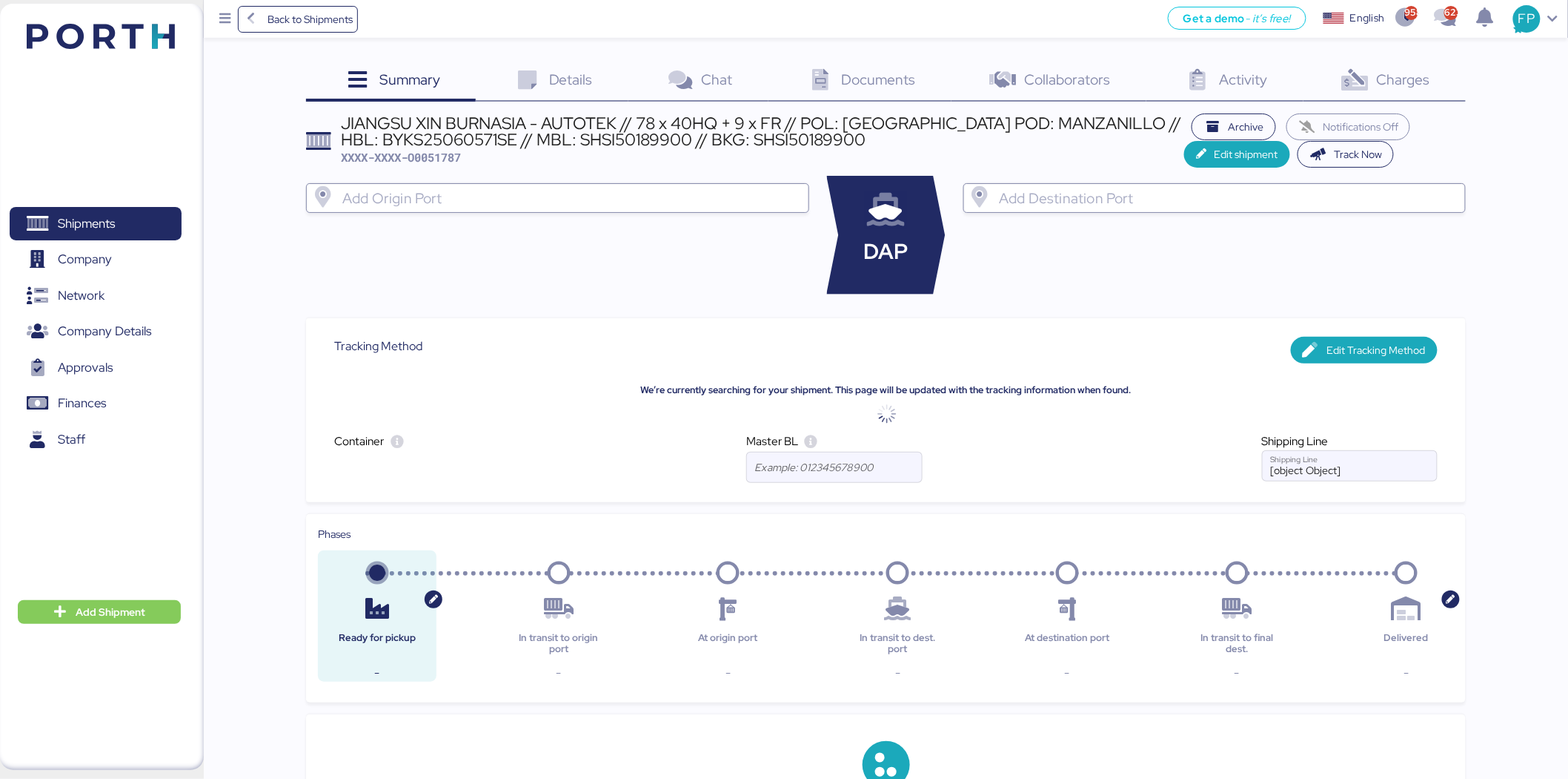
click at [1252, 92] on div "Charges 0" at bounding box center [1384, 82] width 162 height 40
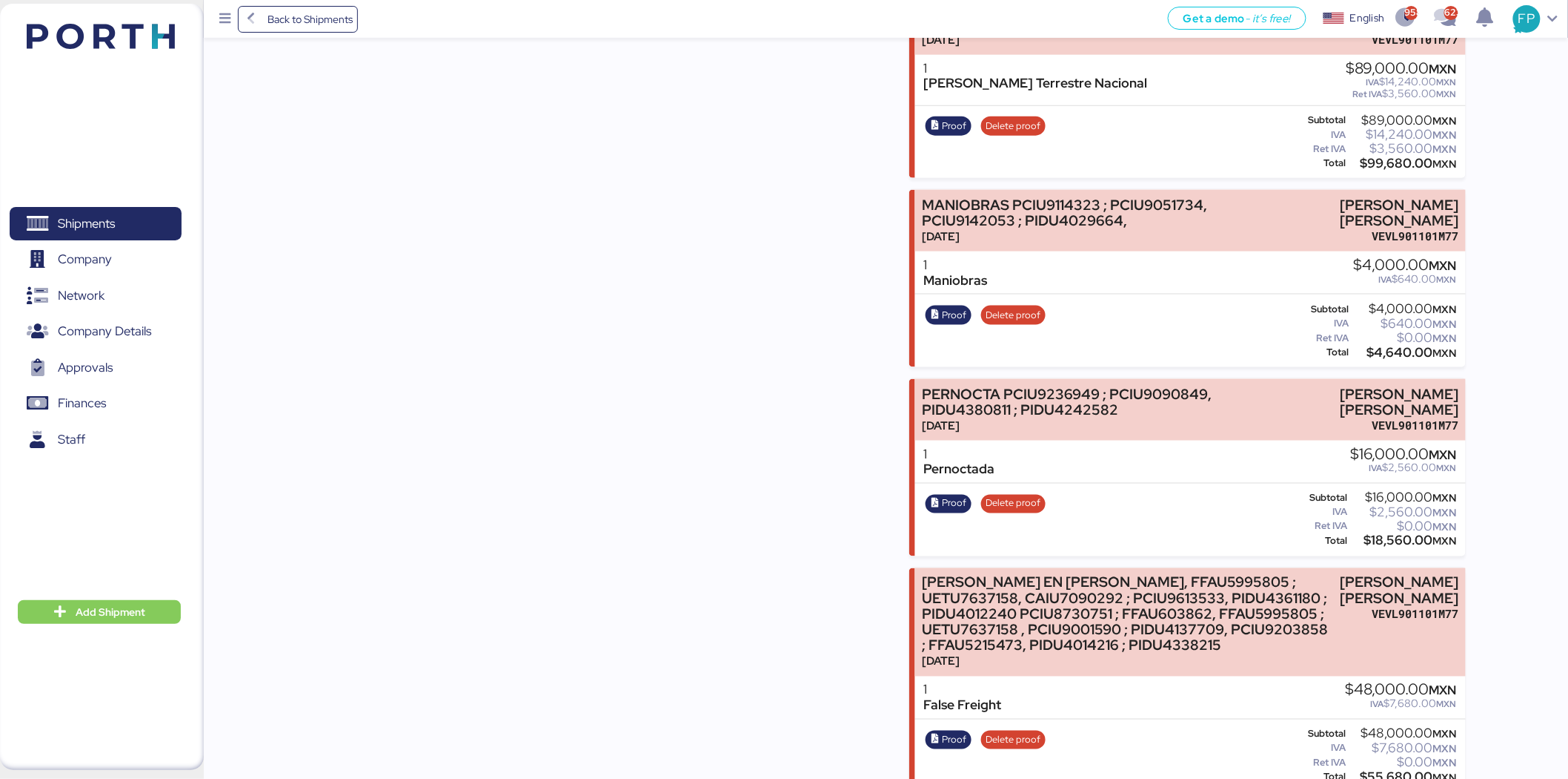
scroll to position [10117, 0]
click at [1252, 536] on div "$18,560.00 MXN" at bounding box center [1404, 541] width 106 height 11
copy div "18,560.00"
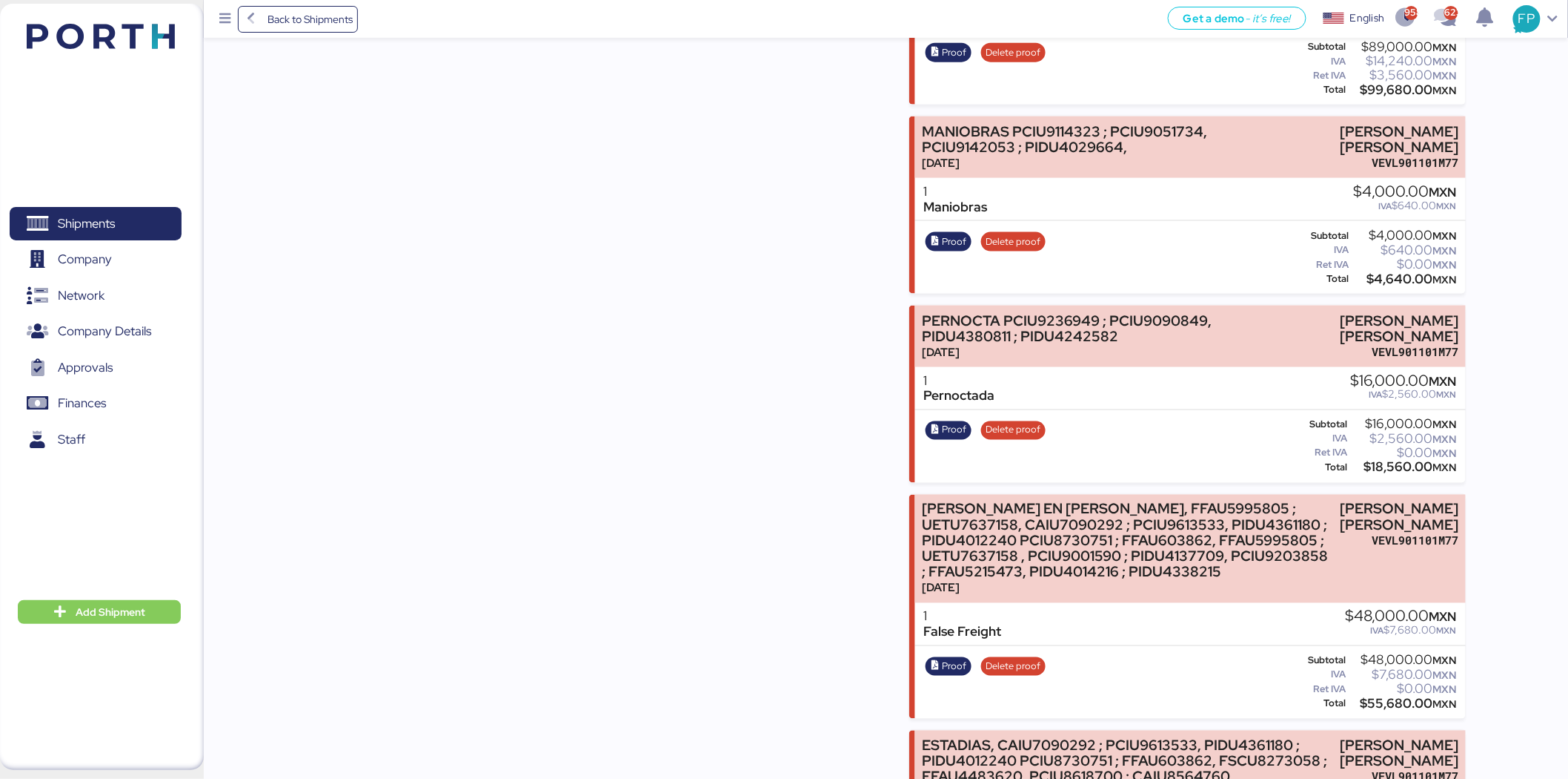
scroll to position [10282, 0]
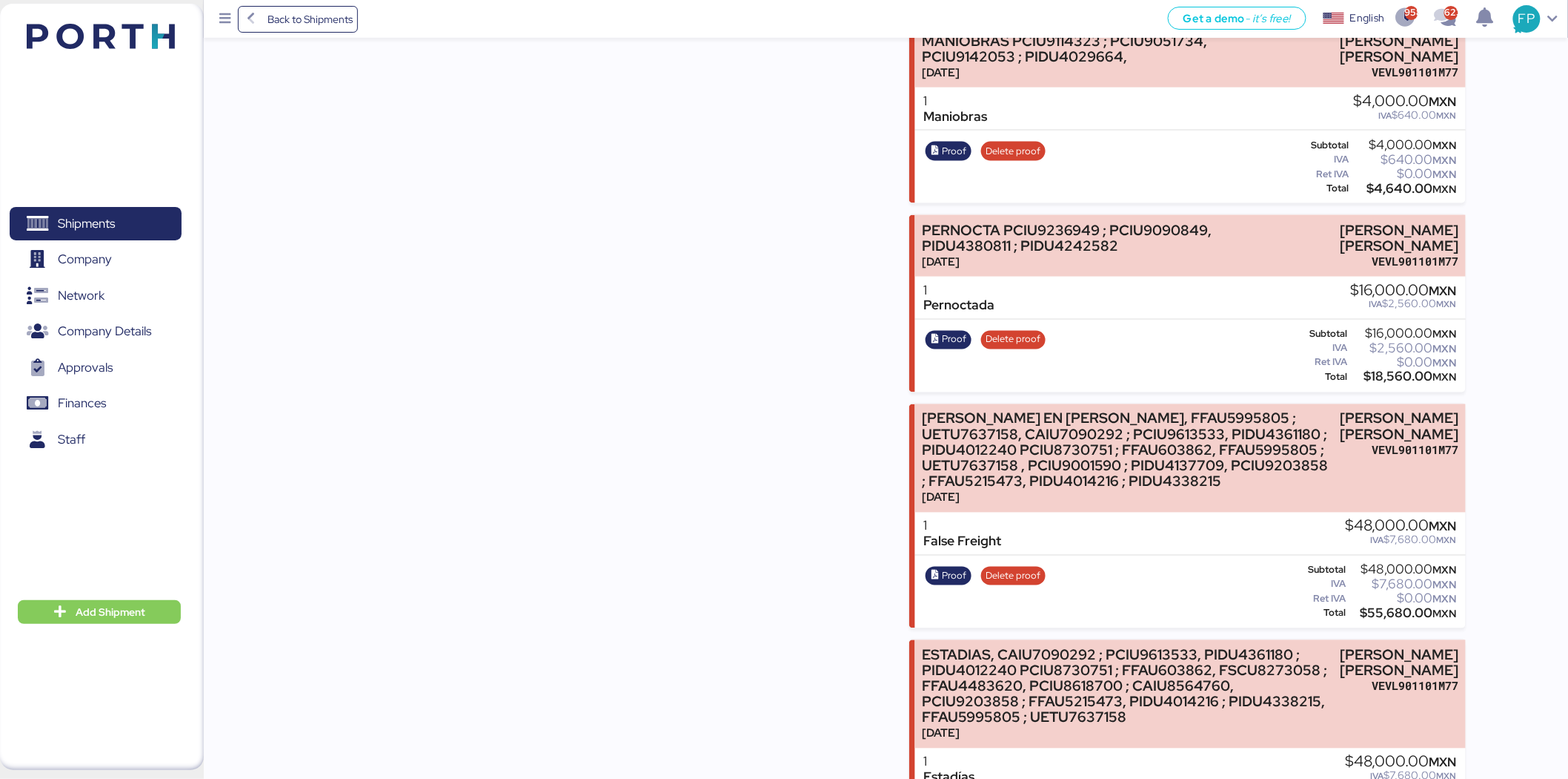
click at [1252, 601] on div "$55,680.00 MXN" at bounding box center [1403, 613] width 108 height 11
copy div "55,680.00"
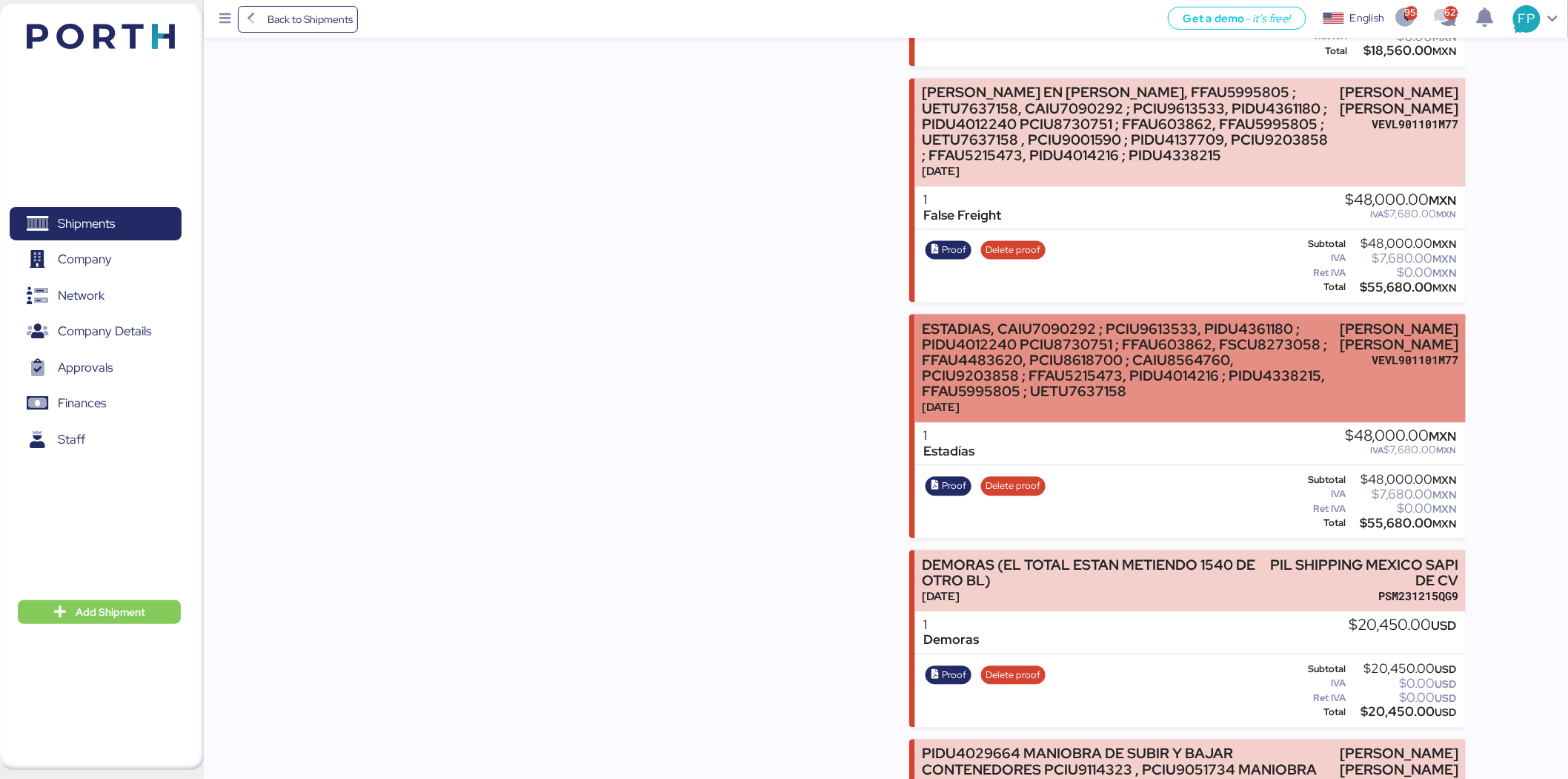
scroll to position [10611, 0]
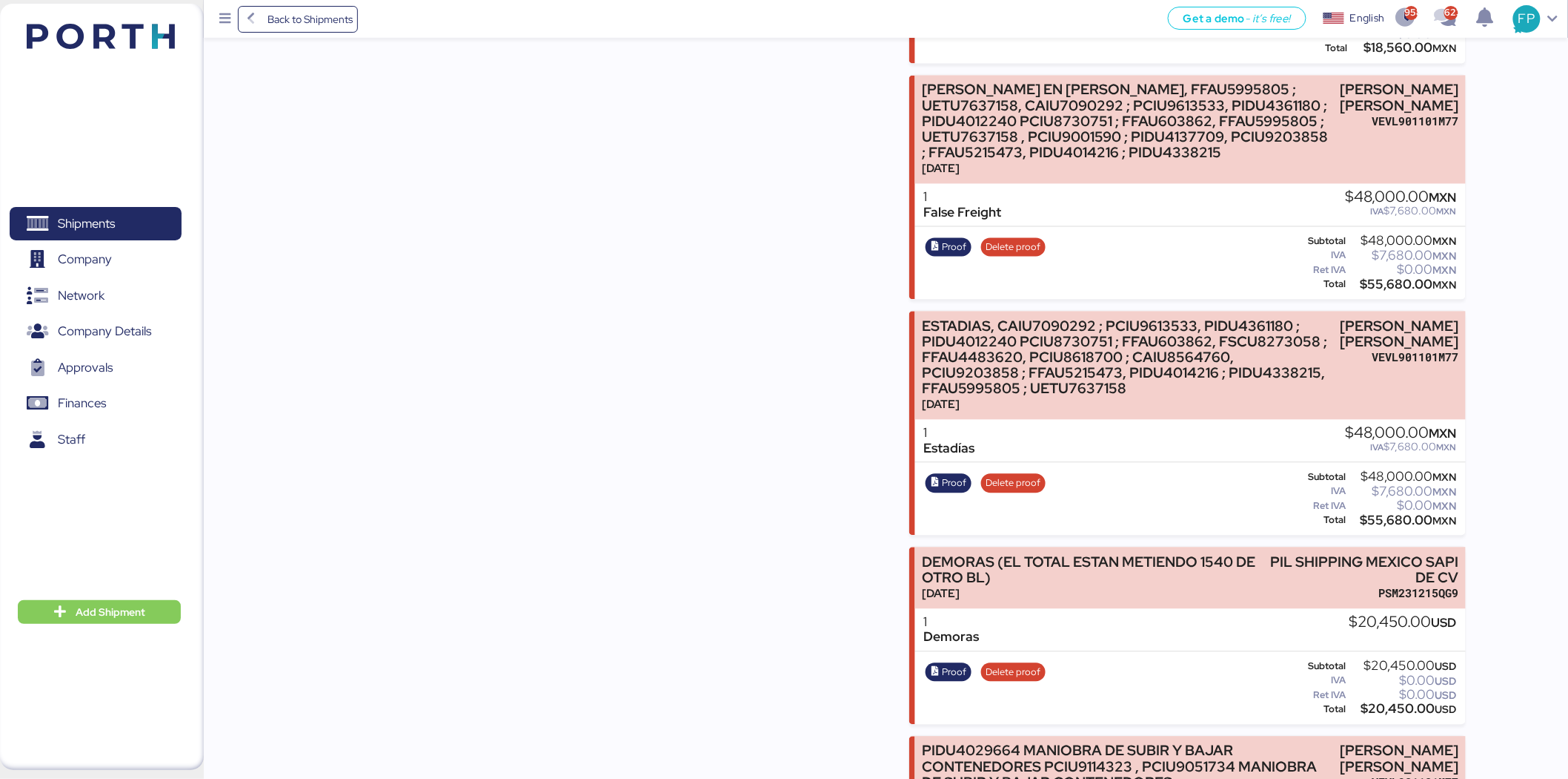
click at [1252, 514] on div "$55,680.00 MXN" at bounding box center [1403, 519] width 108 height 11
copy div "55,680.00"
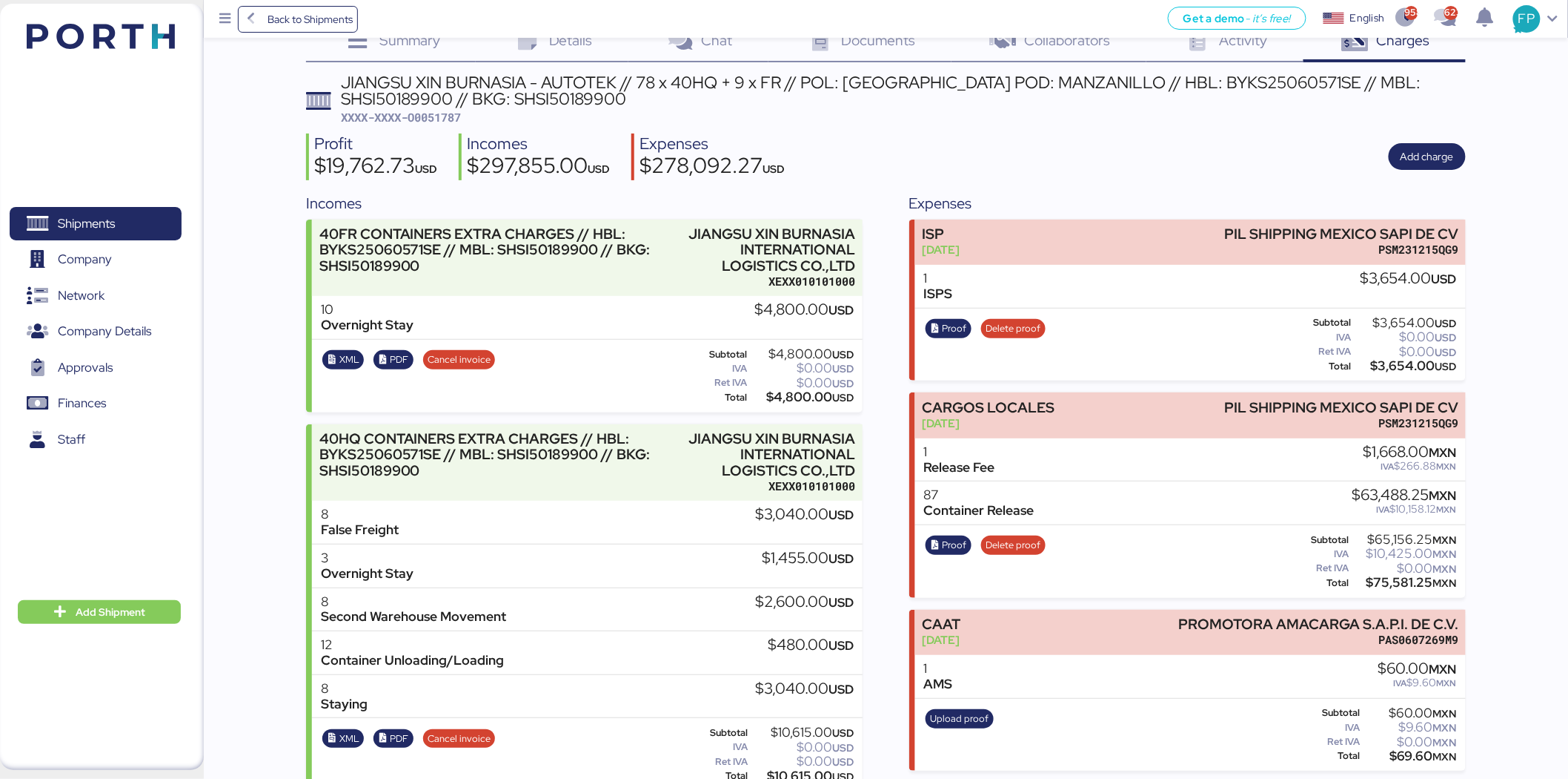
scroll to position [39, 0]
click at [426, 117] on span "XXXX-XXXX-O0051787" at bounding box center [401, 118] width 120 height 15
copy span "O0051787"
click at [107, 233] on span "Shipments" at bounding box center [87, 224] width 57 height 22
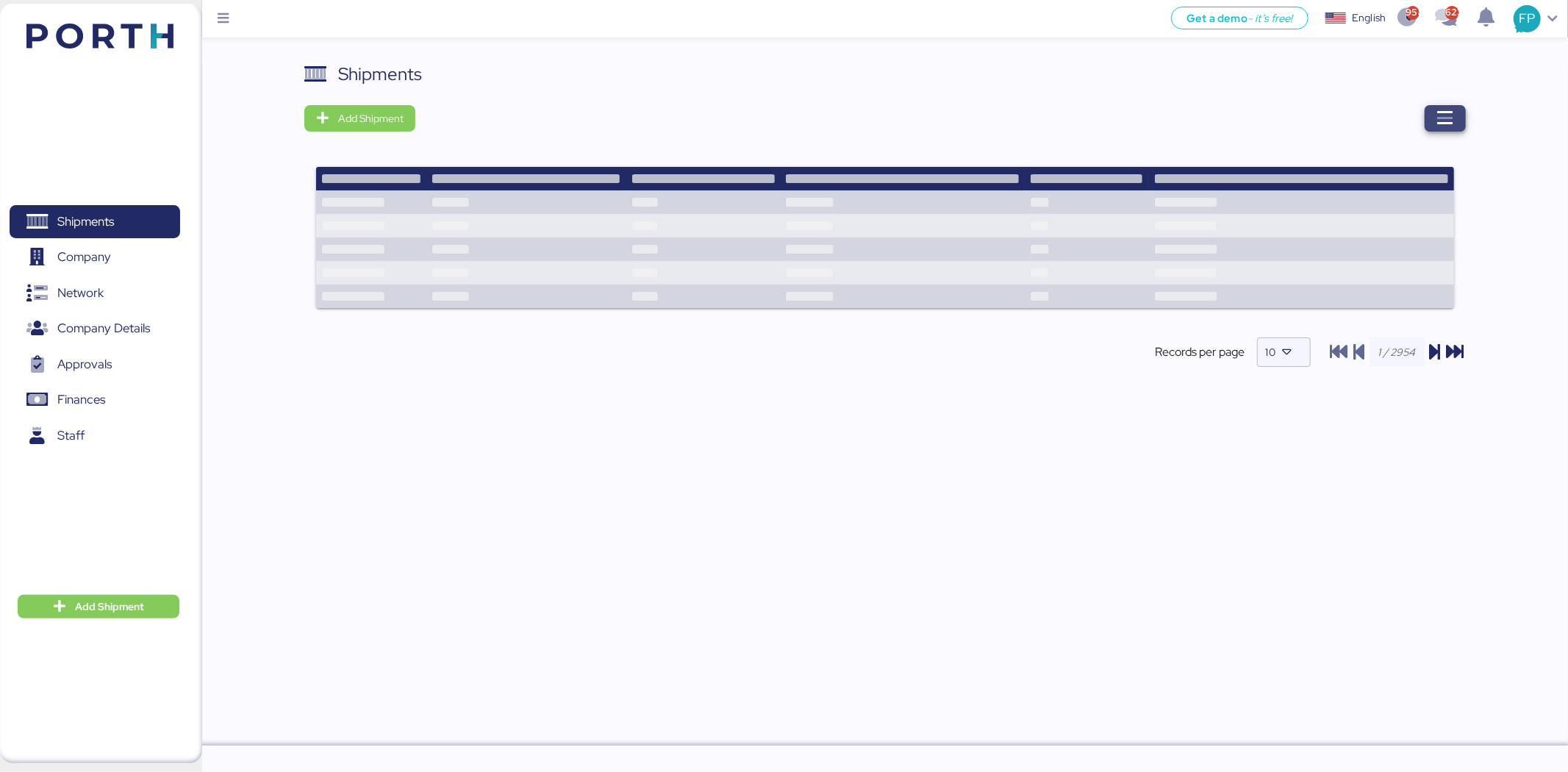
click at [1242, 117] on span "button" at bounding box center [1445, 118] width 41 height 27
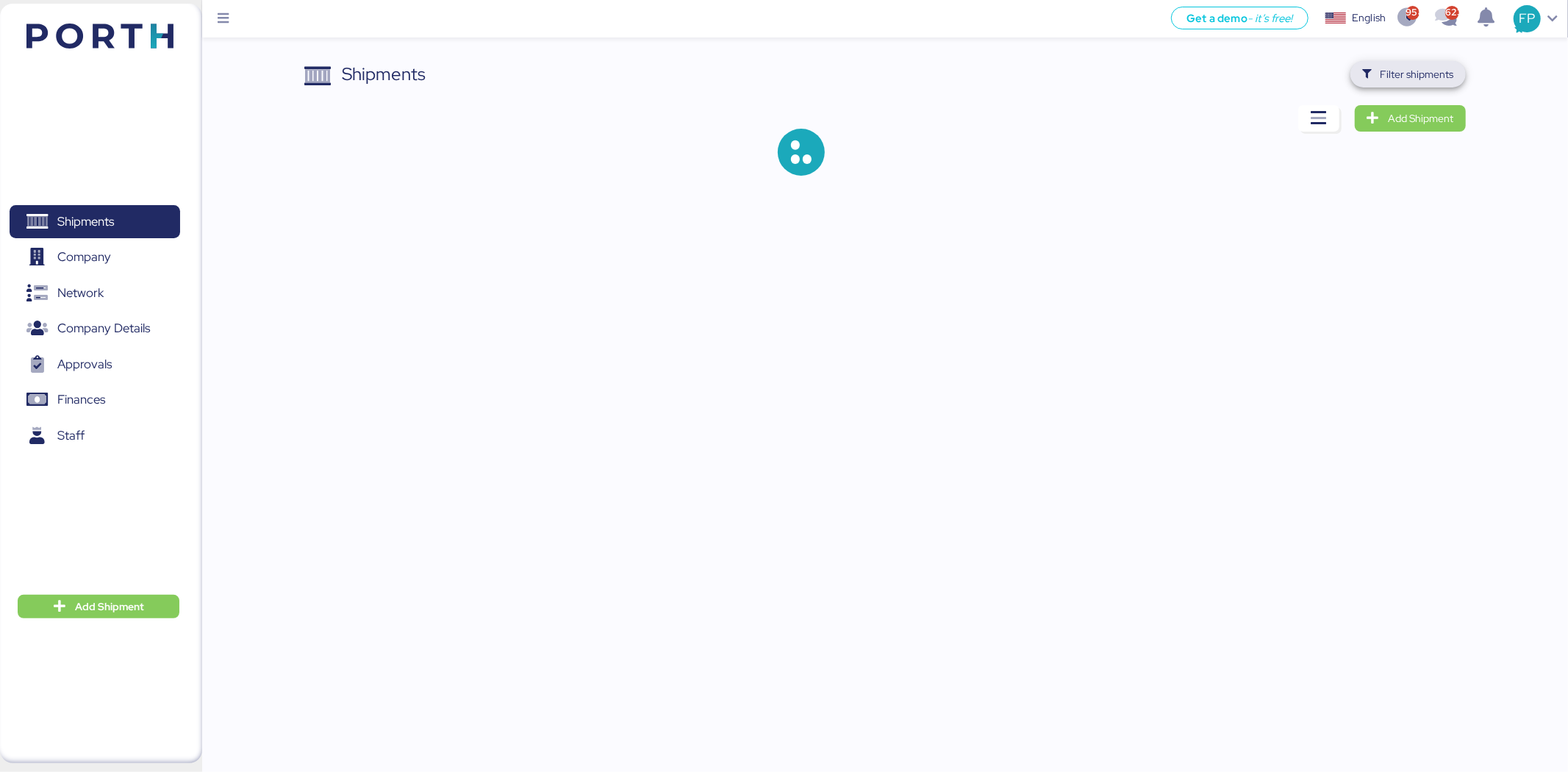
click at [1242, 64] on span "Filter shipments" at bounding box center [1408, 74] width 92 height 21
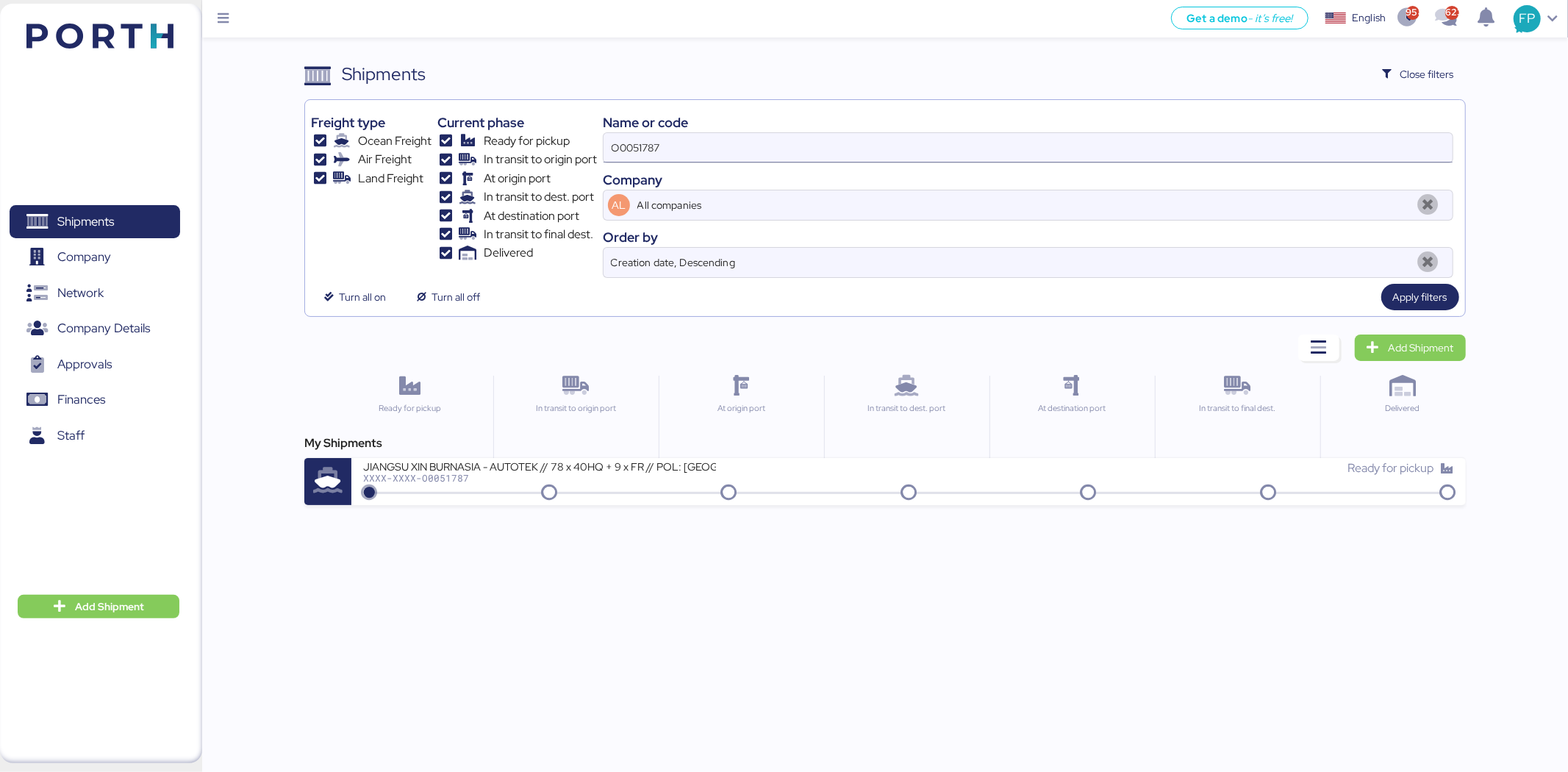
click at [636, 141] on input "O0051787" at bounding box center [1028, 147] width 849 height 29
paste input "900"
type input "O0051900"
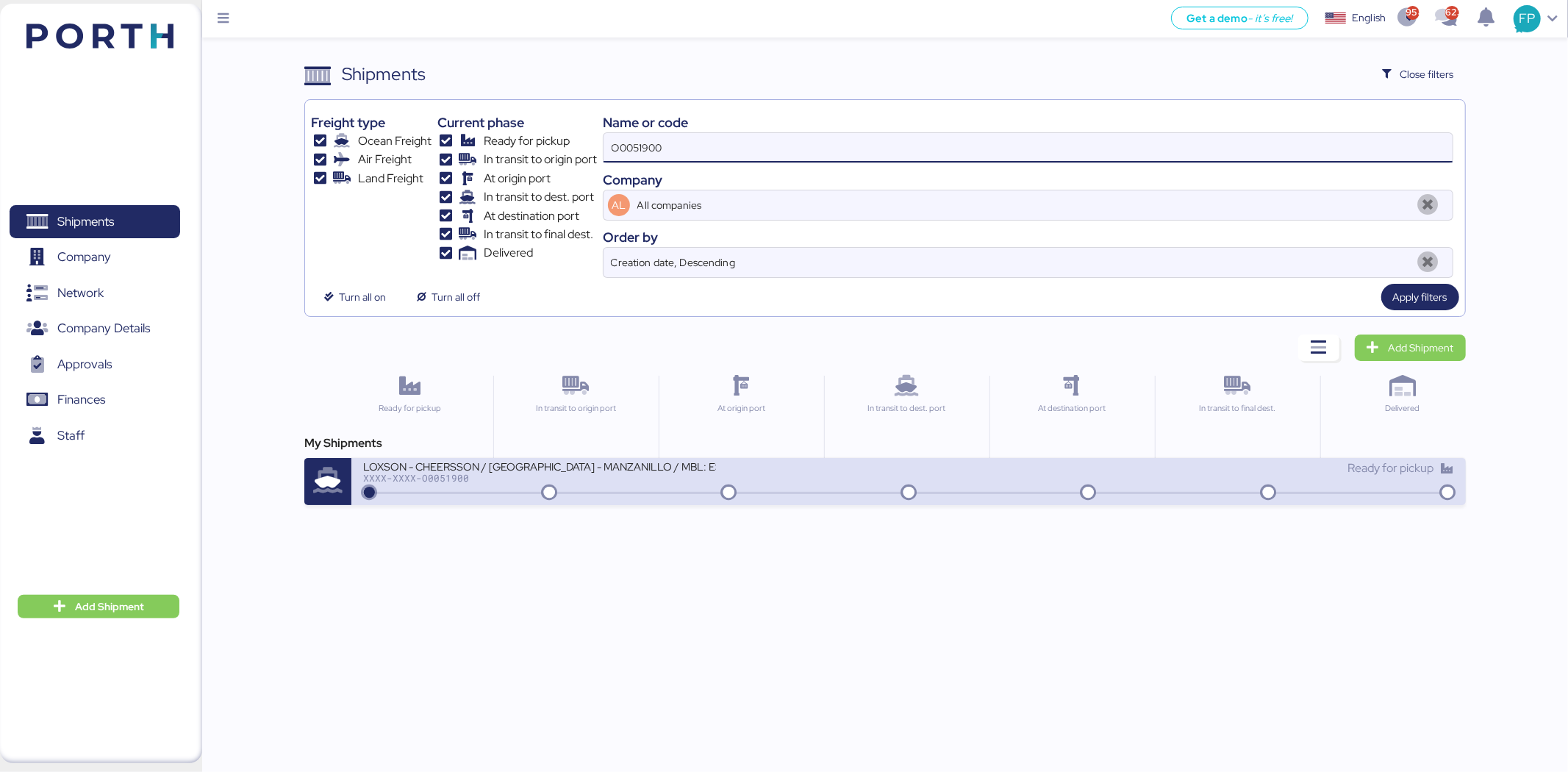
click at [739, 486] on icon at bounding box center [728, 492] width 71 height 16
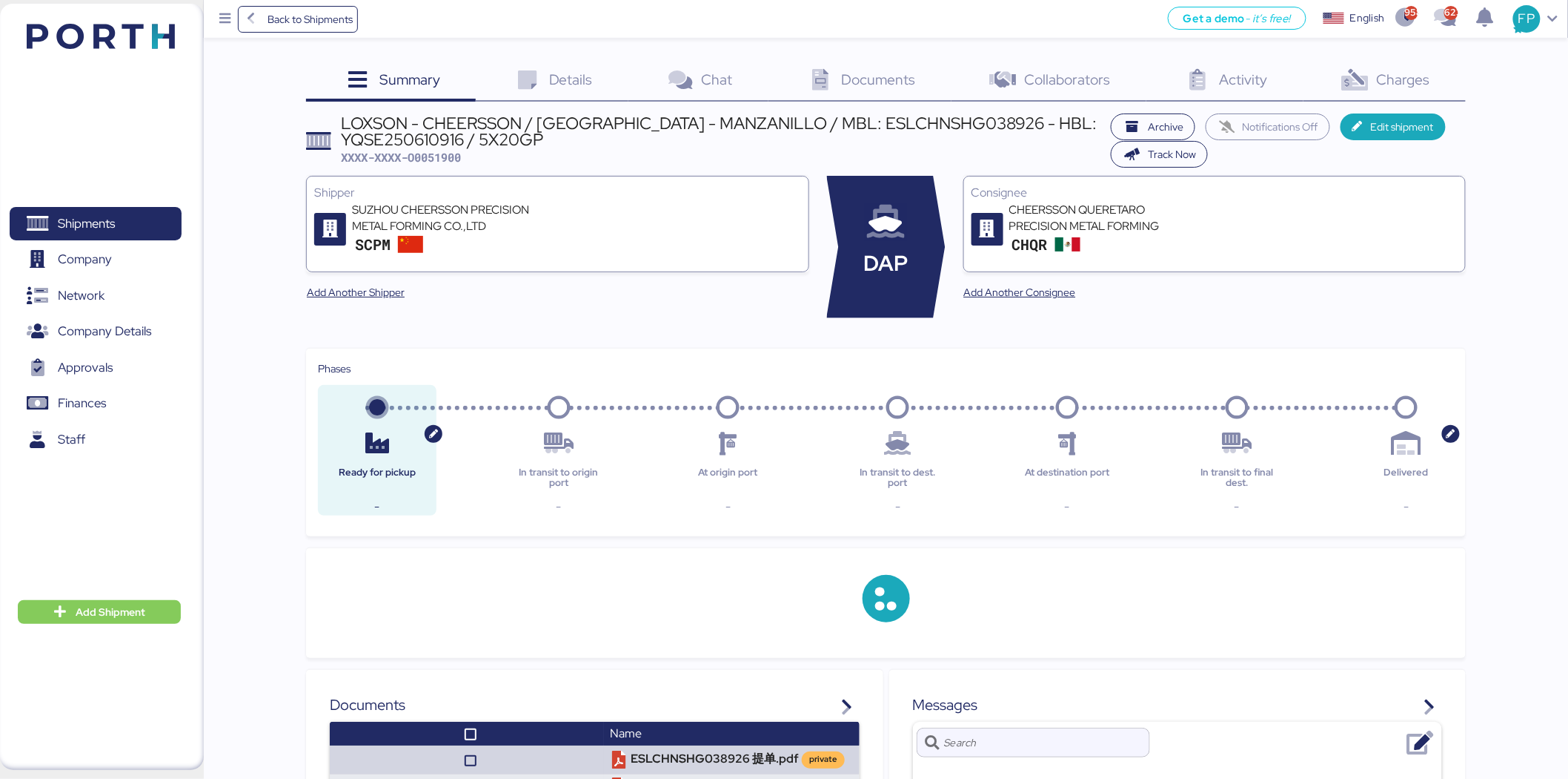
click at [1252, 80] on span "Charges" at bounding box center [1404, 79] width 54 height 19
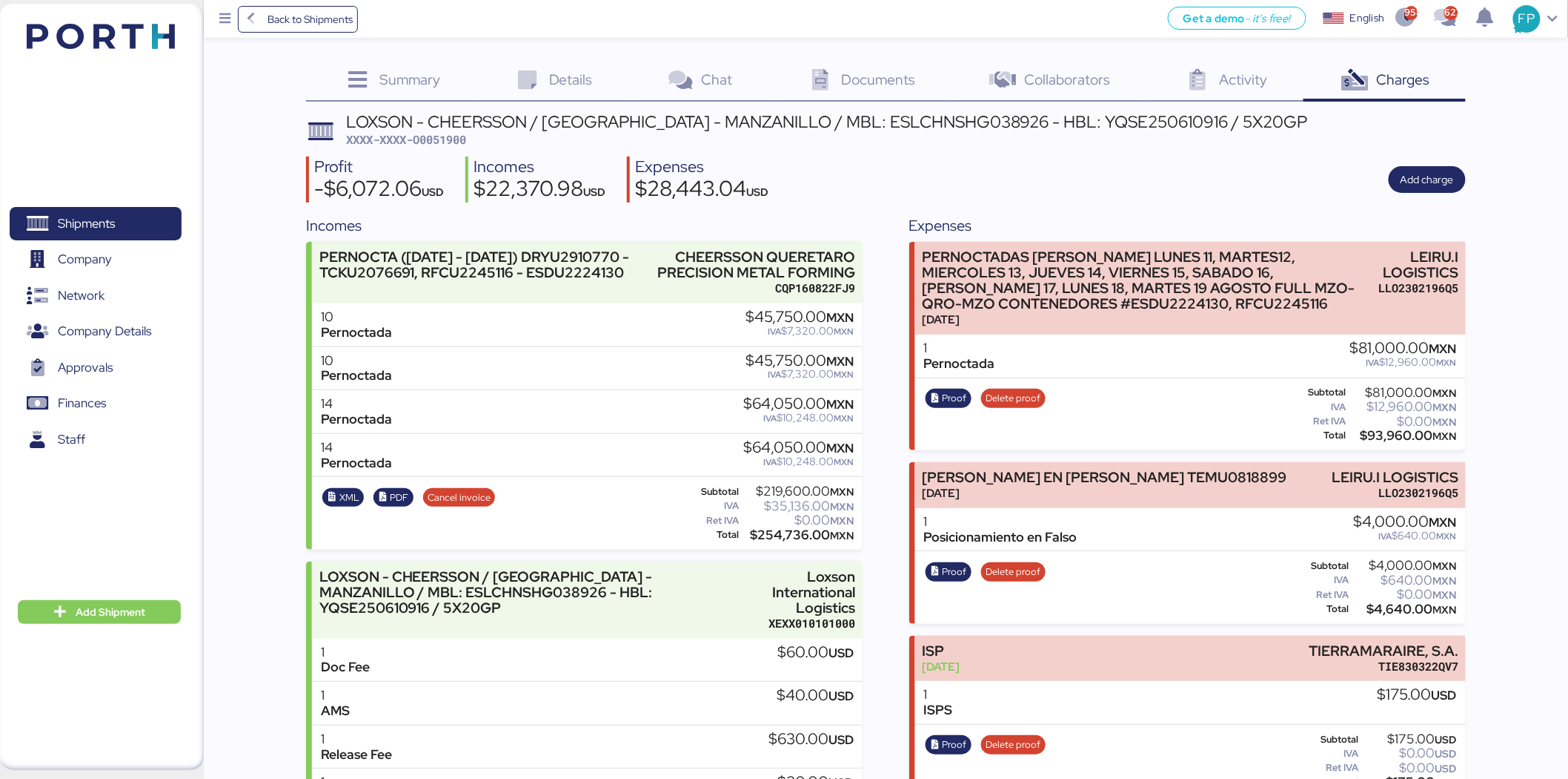
click at [426, 139] on span "XXXX-XXXX-O0051900" at bounding box center [406, 139] width 120 height 15
copy span "O0051900"
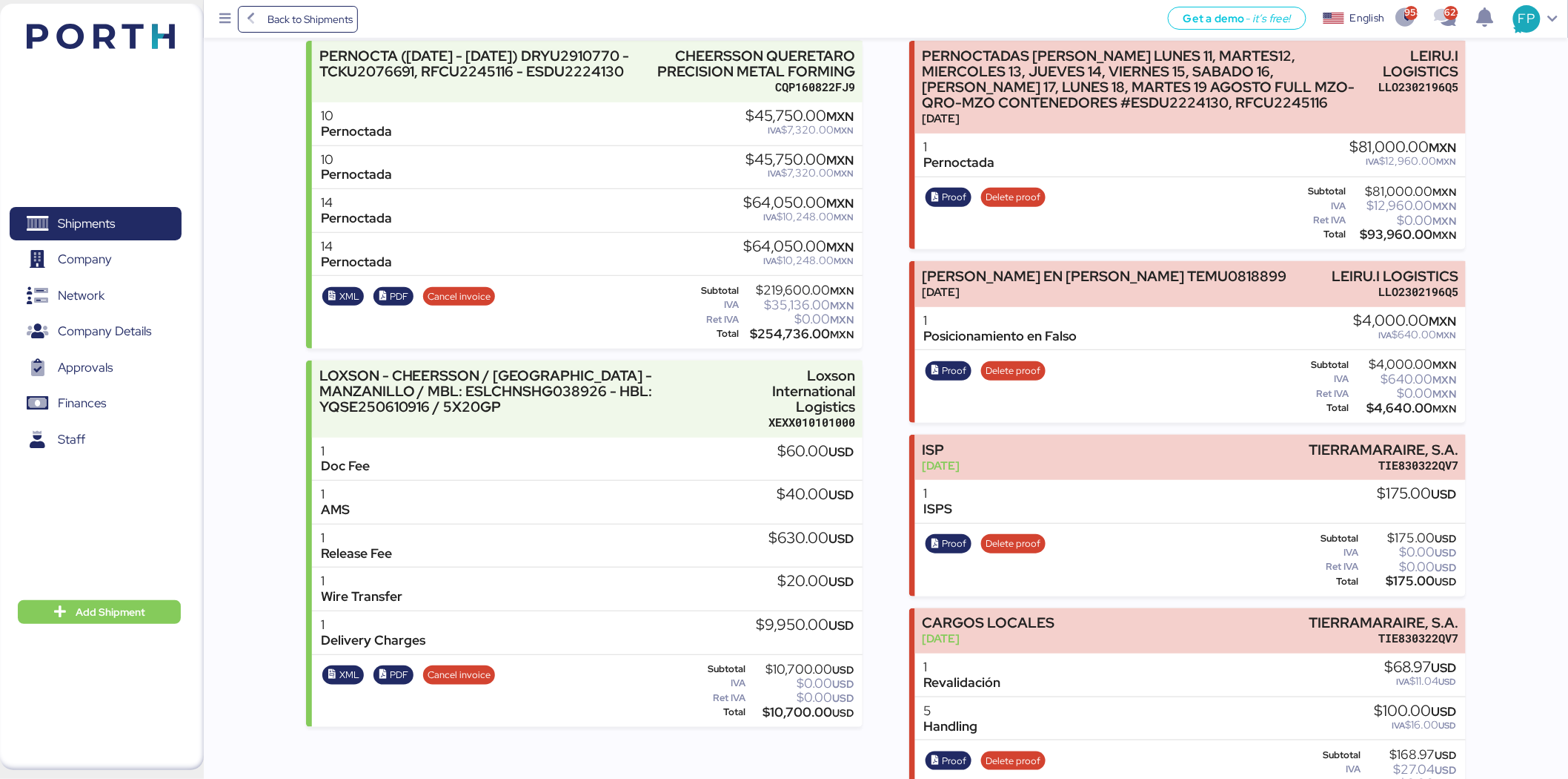
scroll to position [118, 0]
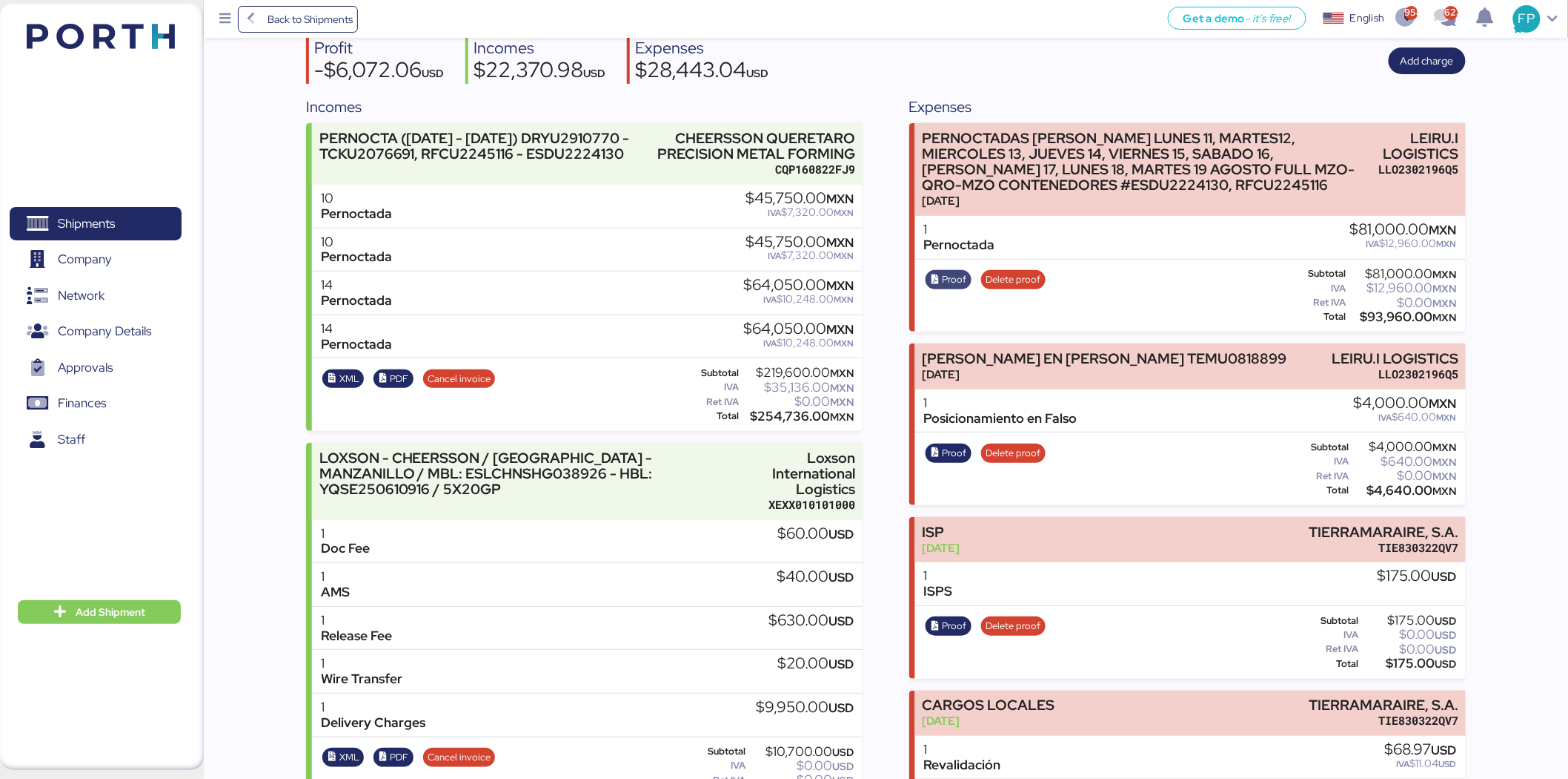
click at [968, 279] on span "Proof" at bounding box center [948, 279] width 46 height 19
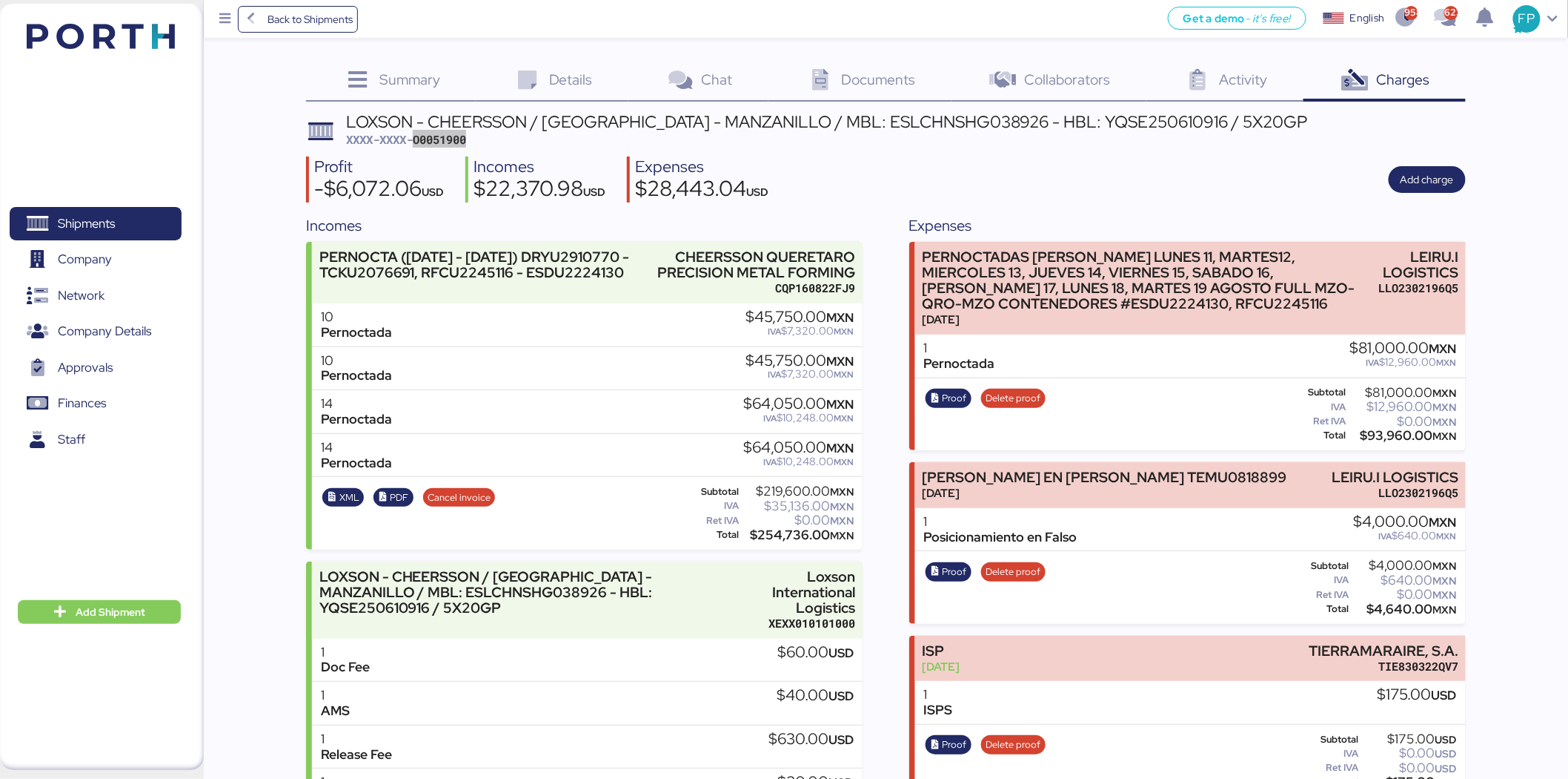
click at [466, 139] on span "XXXX-XXXX-O0051900" at bounding box center [406, 139] width 120 height 15
click at [464, 139] on span "XXXX-XXXX-O0051900" at bounding box center [406, 139] width 120 height 15
copy span "O0051900"
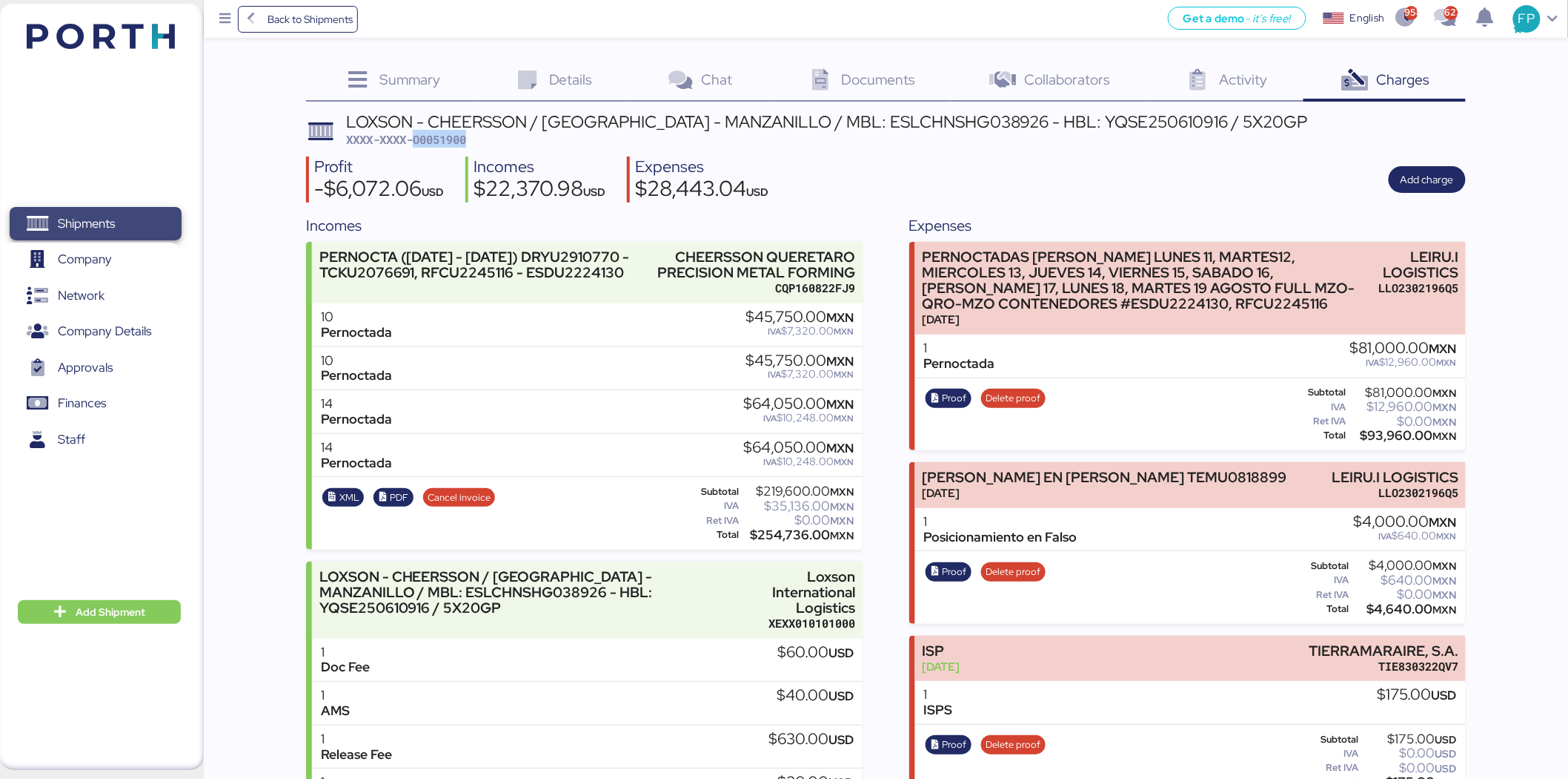
click at [154, 231] on span "Shipments" at bounding box center [96, 224] width 160 height 22
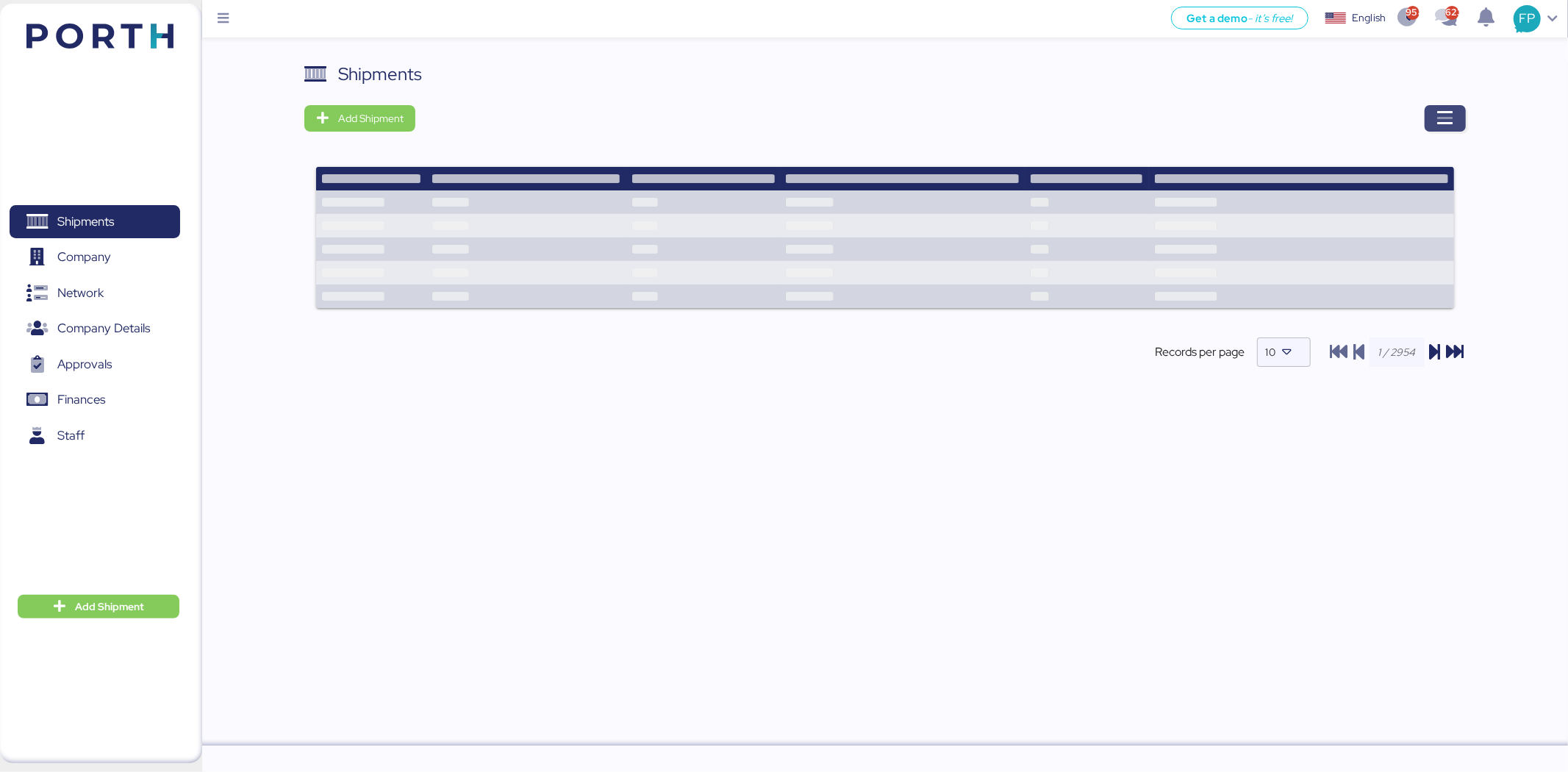
click at [1242, 119] on icon "button" at bounding box center [1445, 117] width 17 height 17
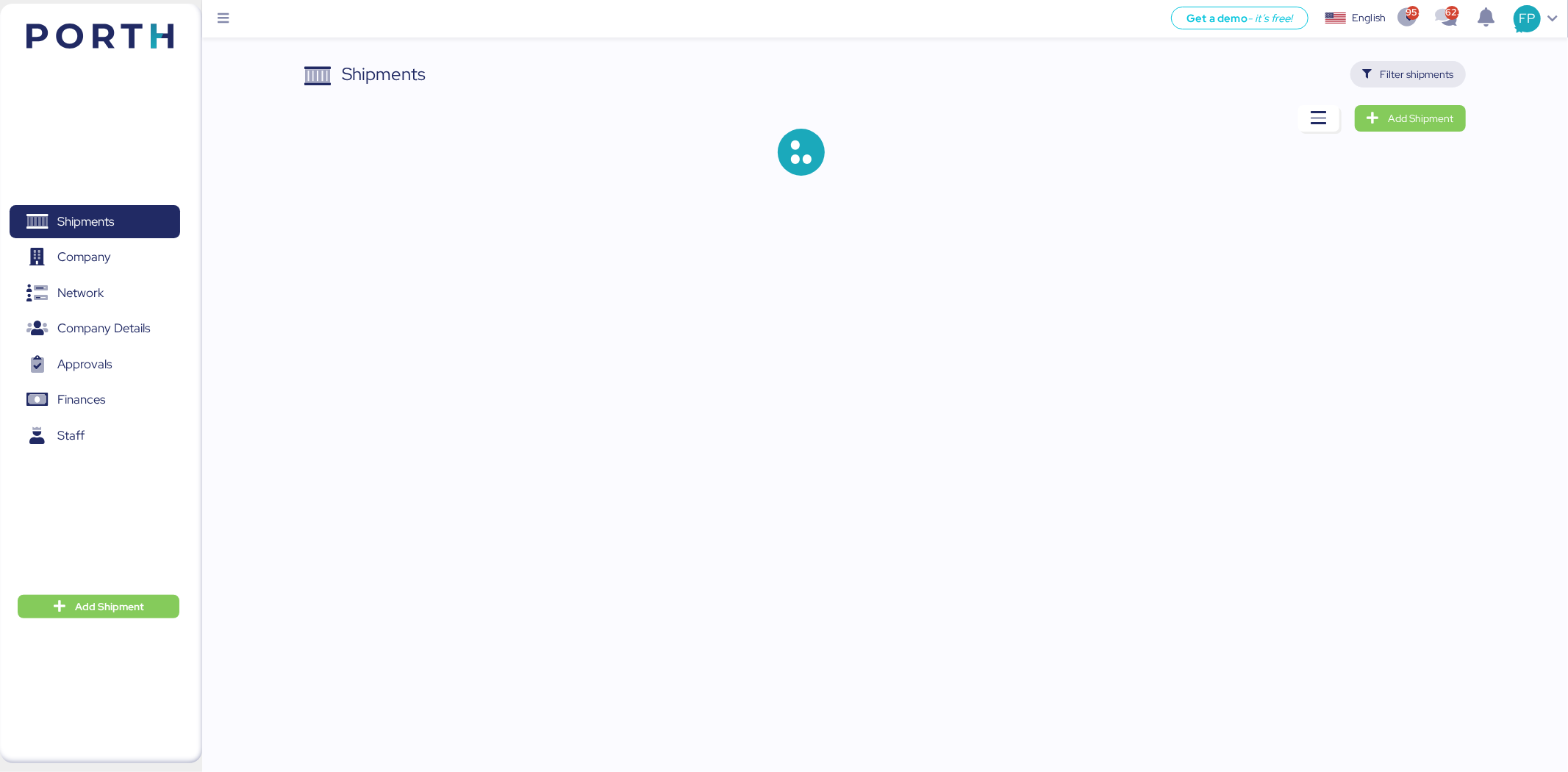
click at [1242, 75] on span "Filter shipments" at bounding box center [1417, 74] width 73 height 17
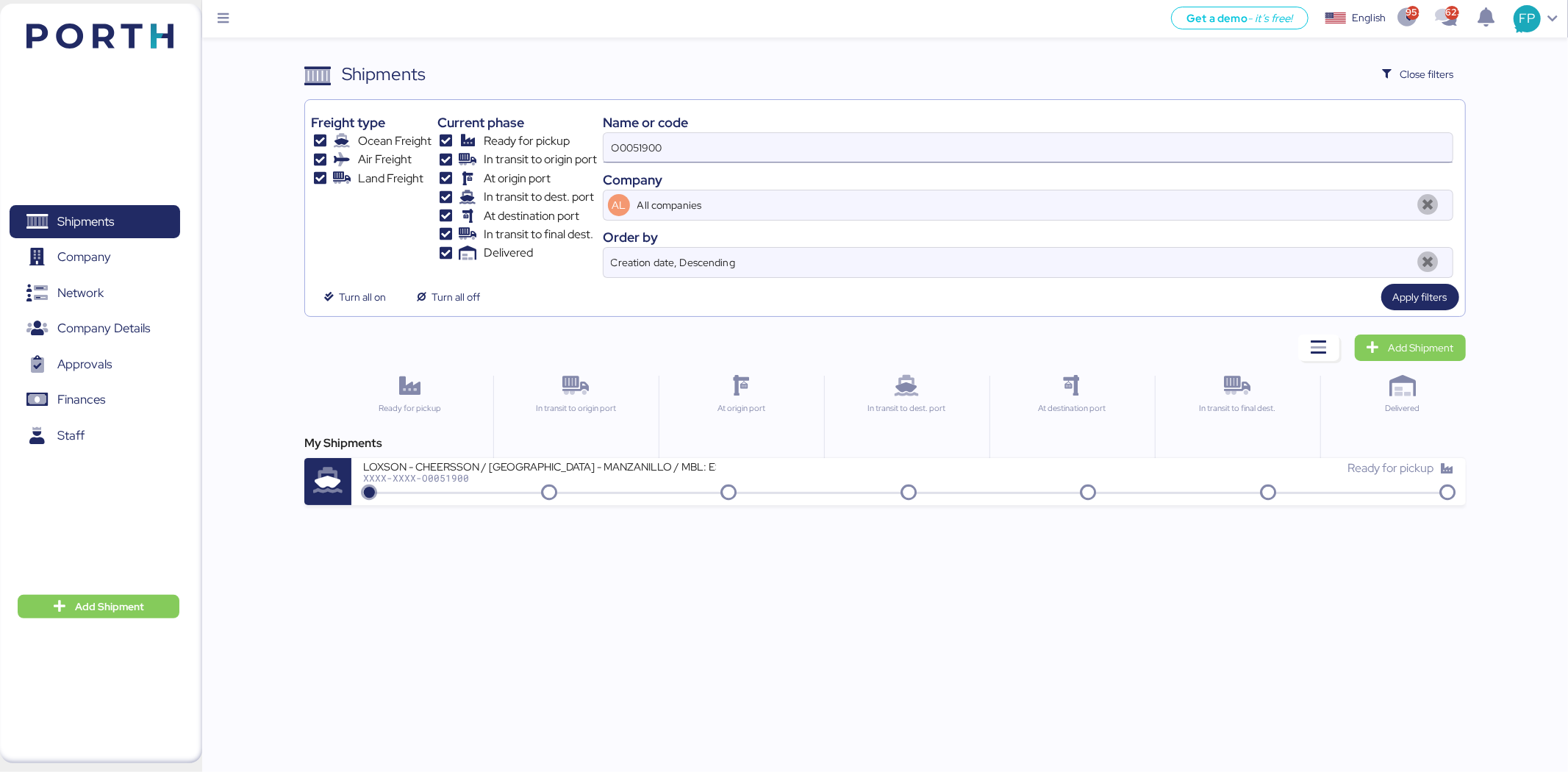
click at [642, 157] on input "O0051900" at bounding box center [1028, 147] width 849 height 29
paste input "25"
type input "O0051925"
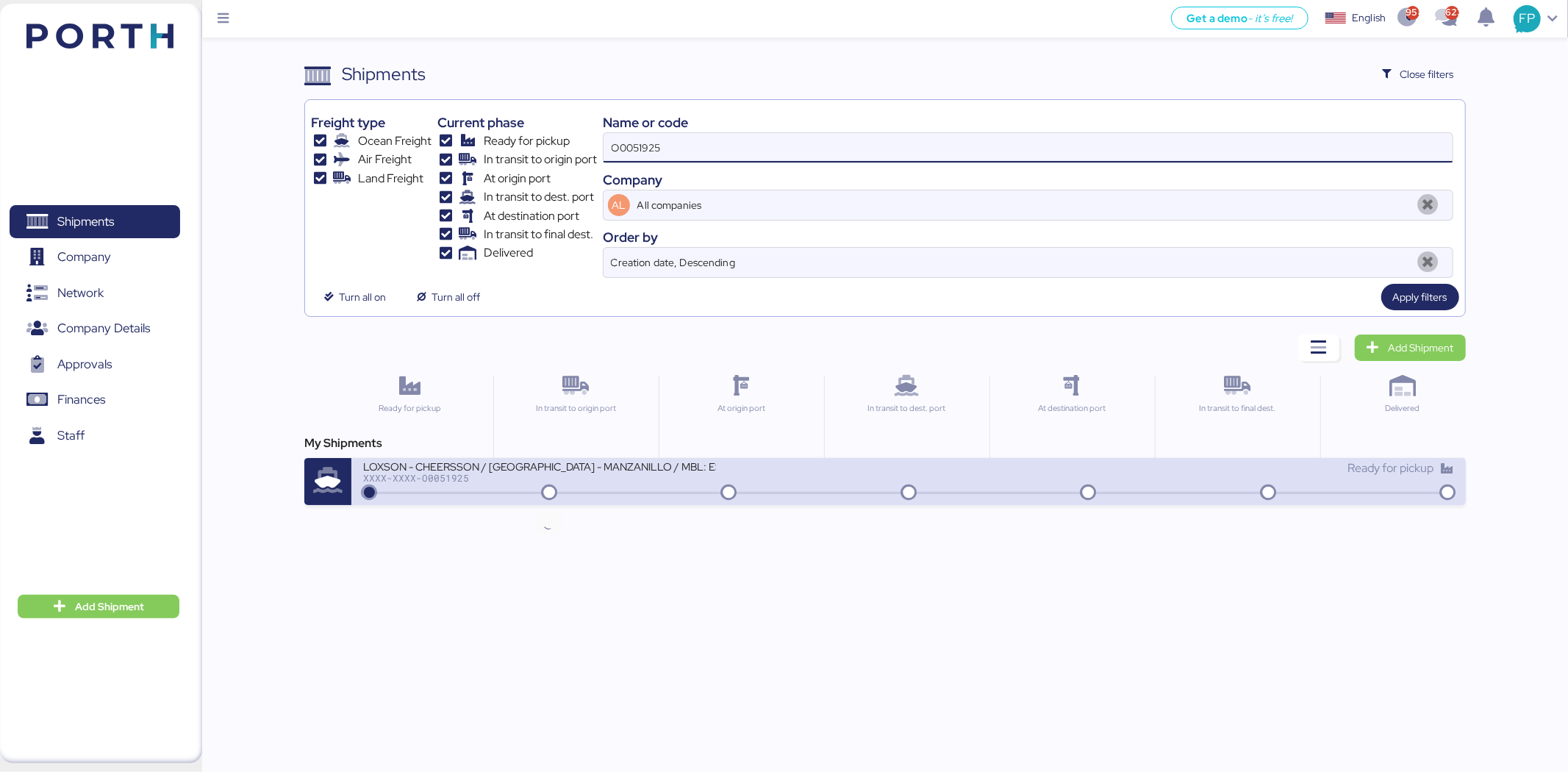
click at [578, 487] on icon at bounding box center [549, 492] width 71 height 16
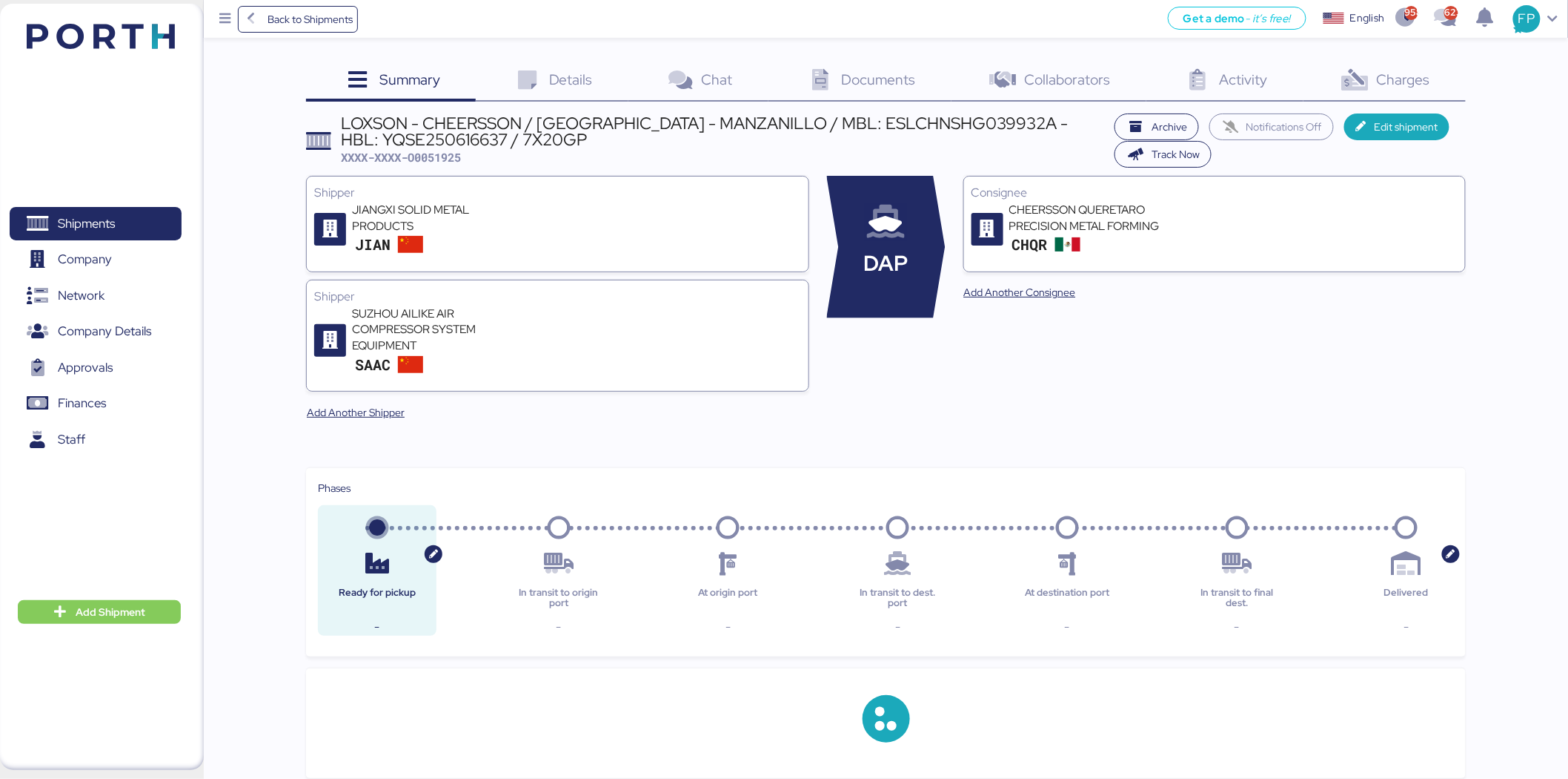
click at [1252, 92] on div "Charges 0" at bounding box center [1384, 82] width 162 height 40
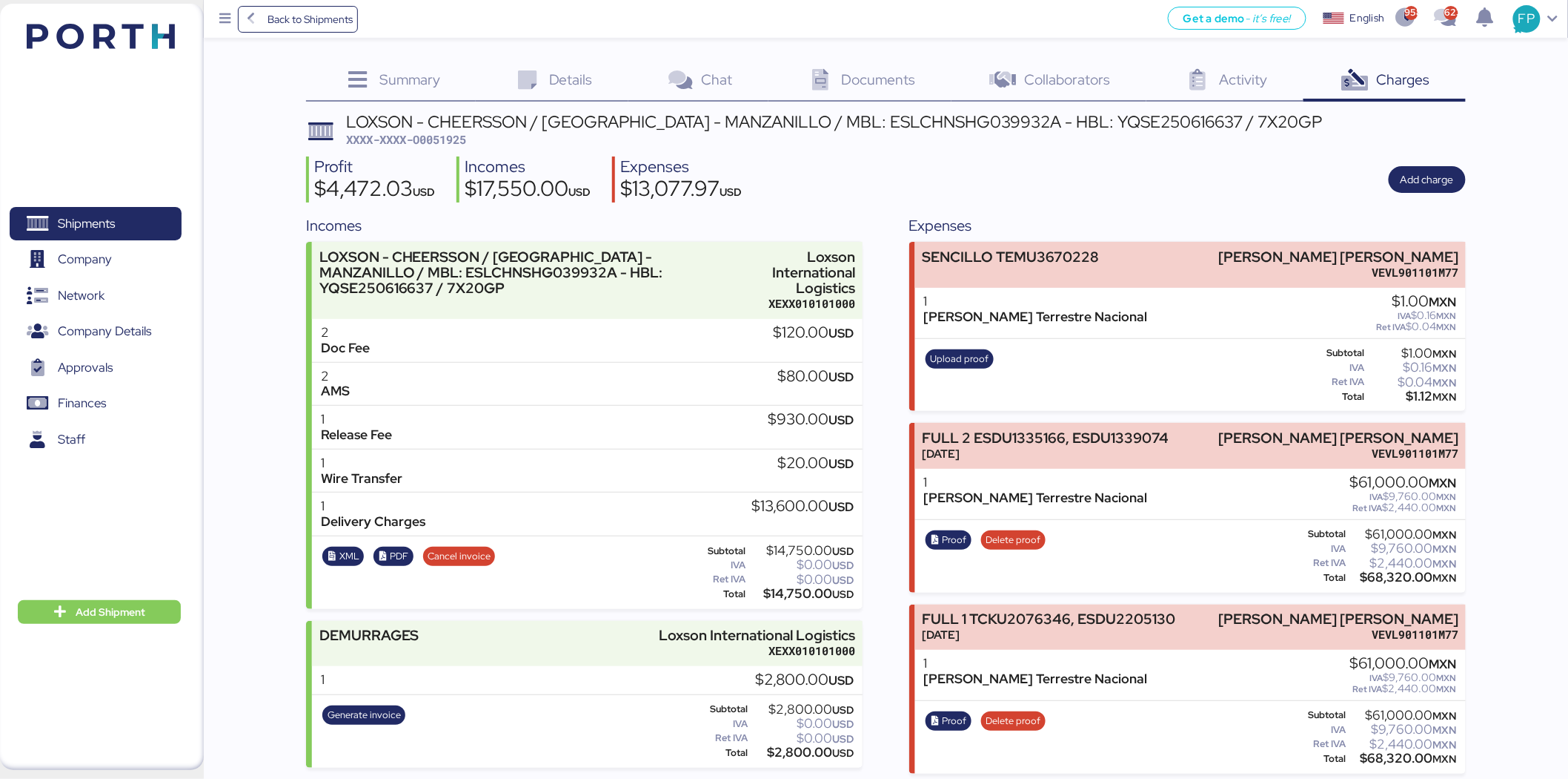
click at [439, 137] on span "XXXX-XXXX-O0051925" at bounding box center [406, 139] width 120 height 15
click at [470, 124] on div "LOXSON - CHEERSSON / SHANGHAI - MANZANILLO / MBL: ESLCHNSHG039932A - HBL: YQSE2…" at bounding box center [834, 121] width 977 height 16
click at [452, 134] on span "XXXX-XXXX-O0051925" at bounding box center [406, 139] width 120 height 15
click at [452, 135] on span "XXXX-XXXX-O0051925" at bounding box center [406, 139] width 120 height 15
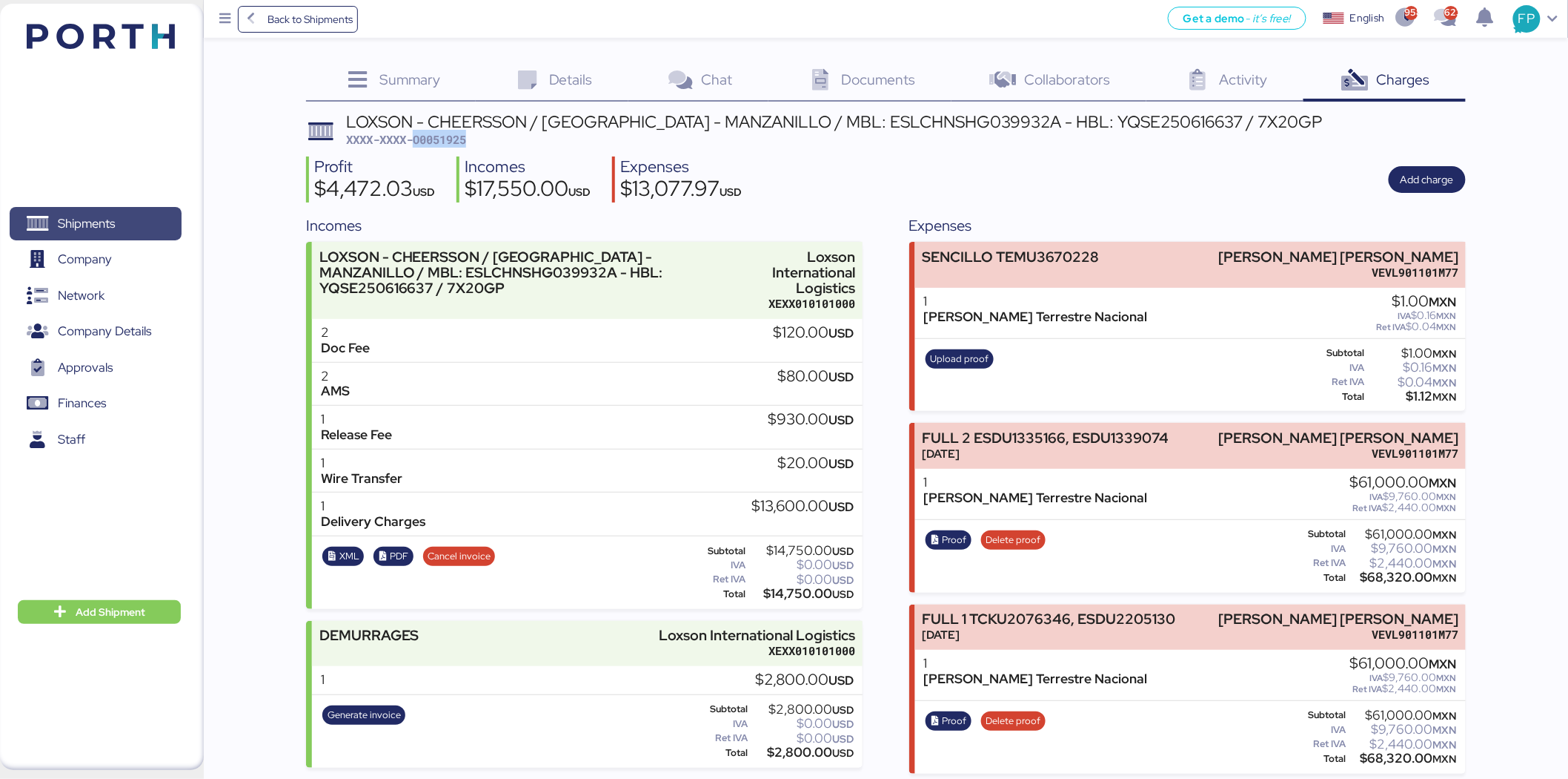
click at [154, 234] on span "Shipments" at bounding box center [96, 224] width 160 height 22
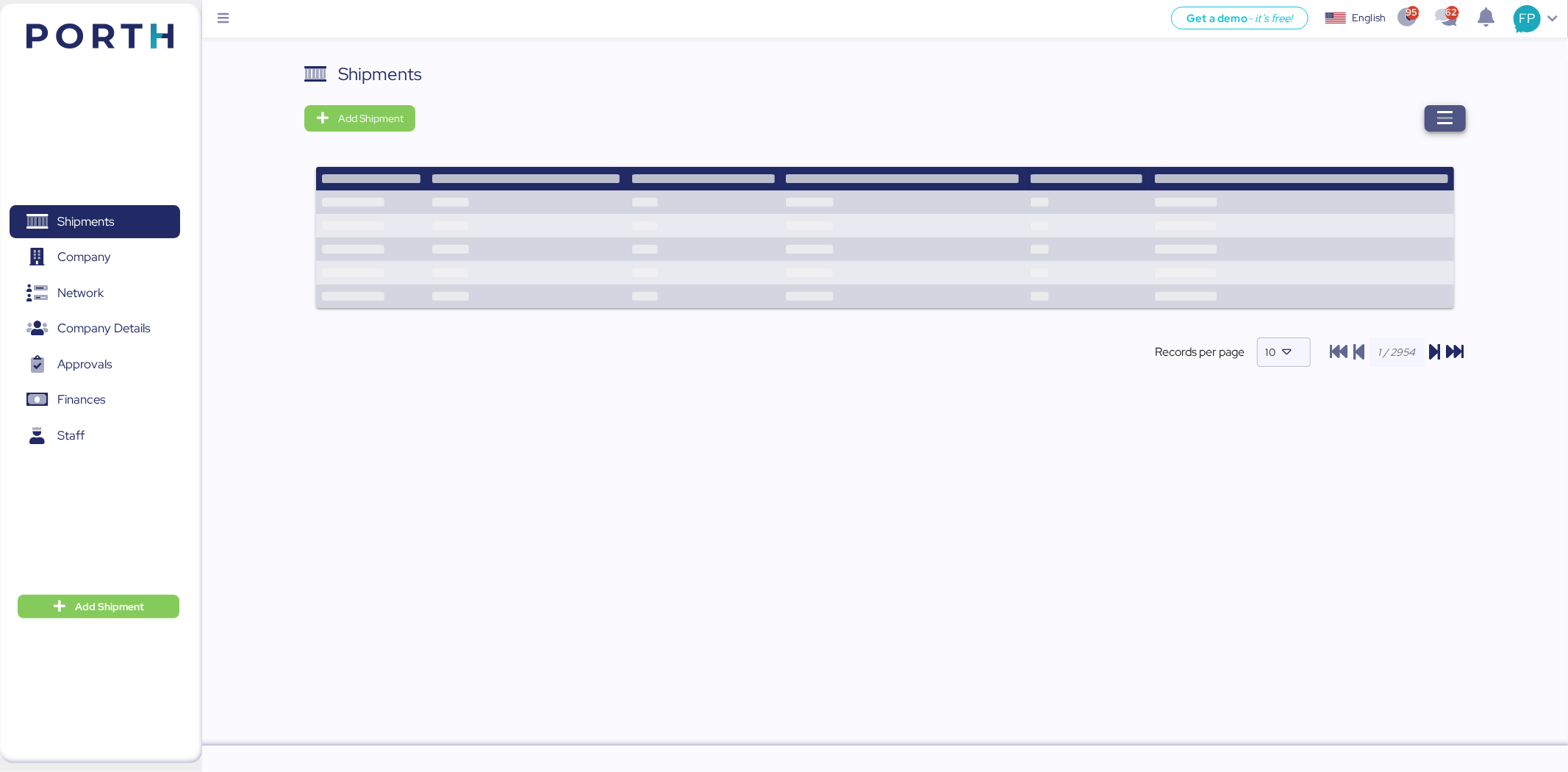
click at [1242, 113] on icon "button" at bounding box center [1445, 117] width 17 height 17
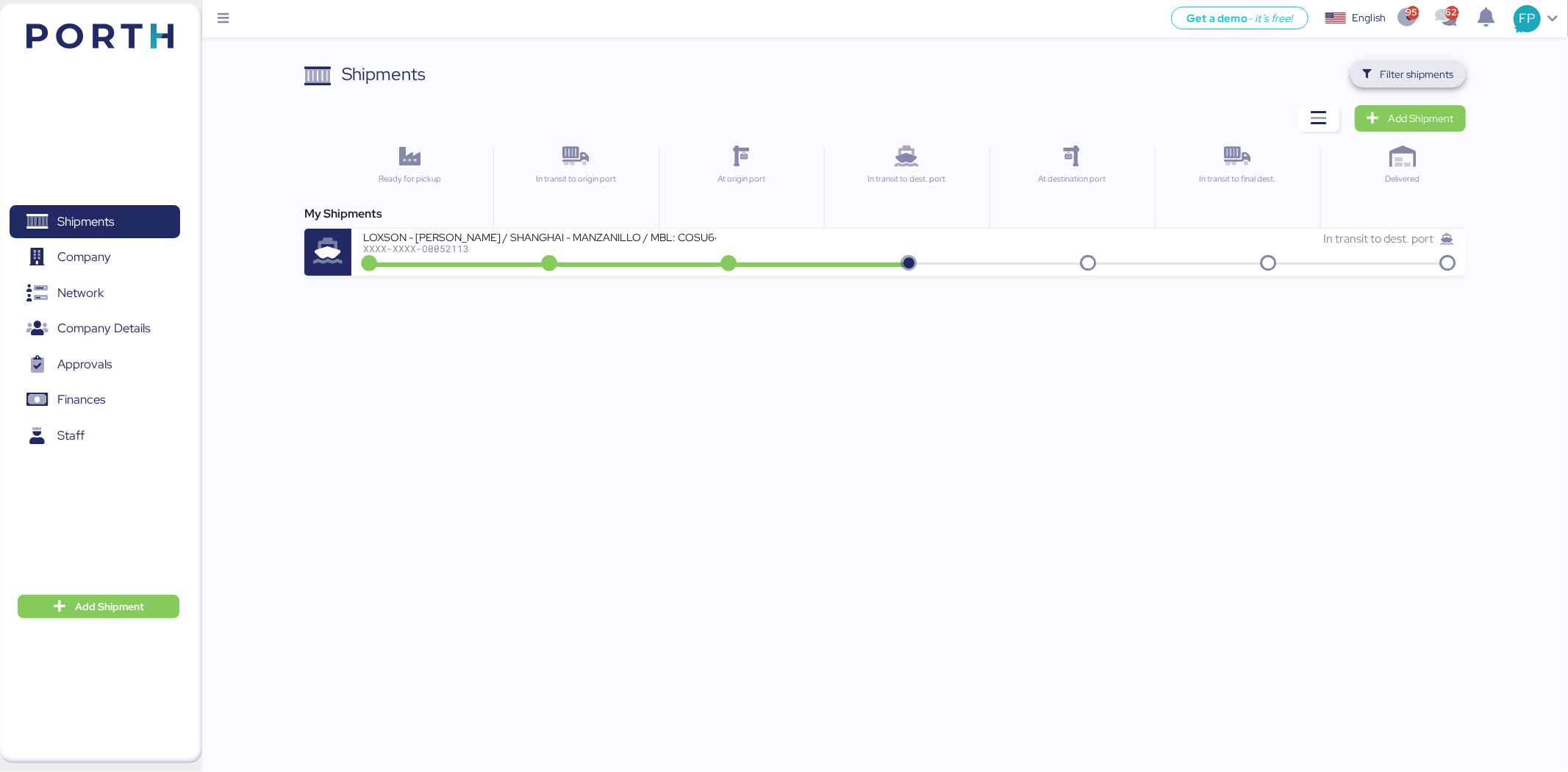
click at [1242, 71] on span "Filter shipments" at bounding box center [1417, 74] width 73 height 17
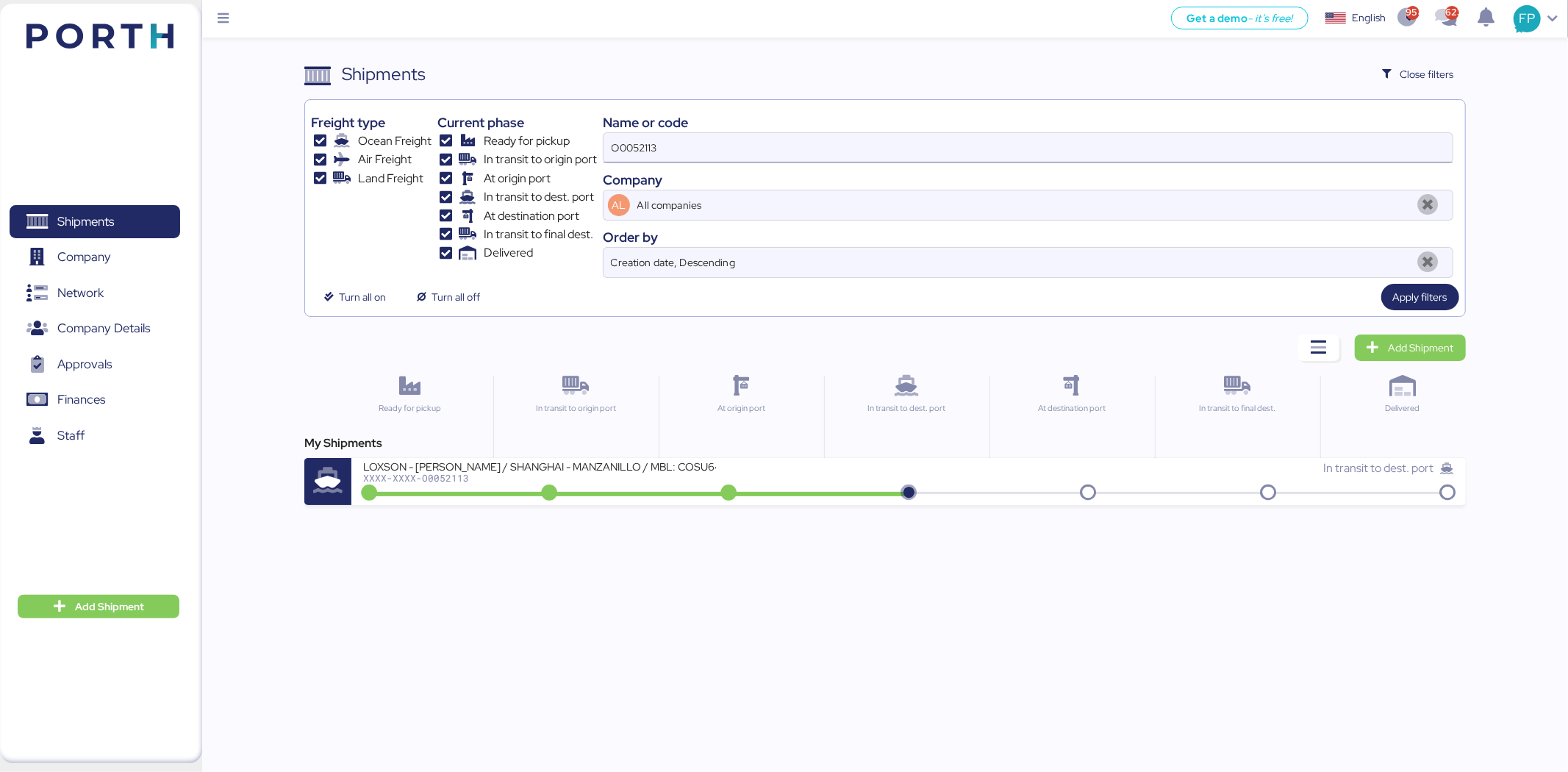
click at [647, 137] on input "O0052113" at bounding box center [1028, 147] width 849 height 29
paste input "086"
type input "O0052086"
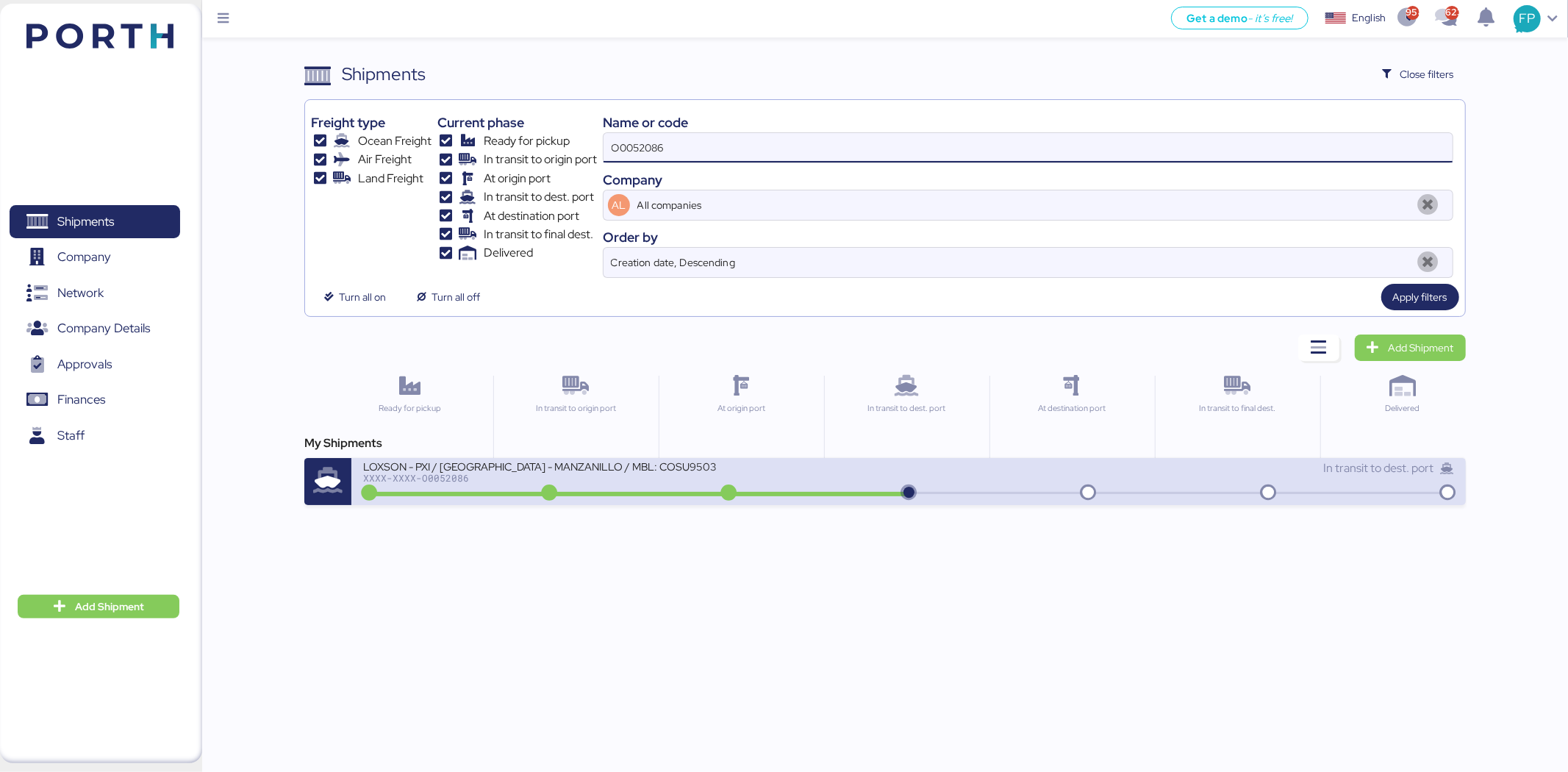
click at [647, 461] on div "LOXSON - PXI / [GEOGRAPHIC_DATA] - MANZANILLO / MBL: COSU9503330580 - HBL: CSSE…" at bounding box center [540, 466] width 353 height 12
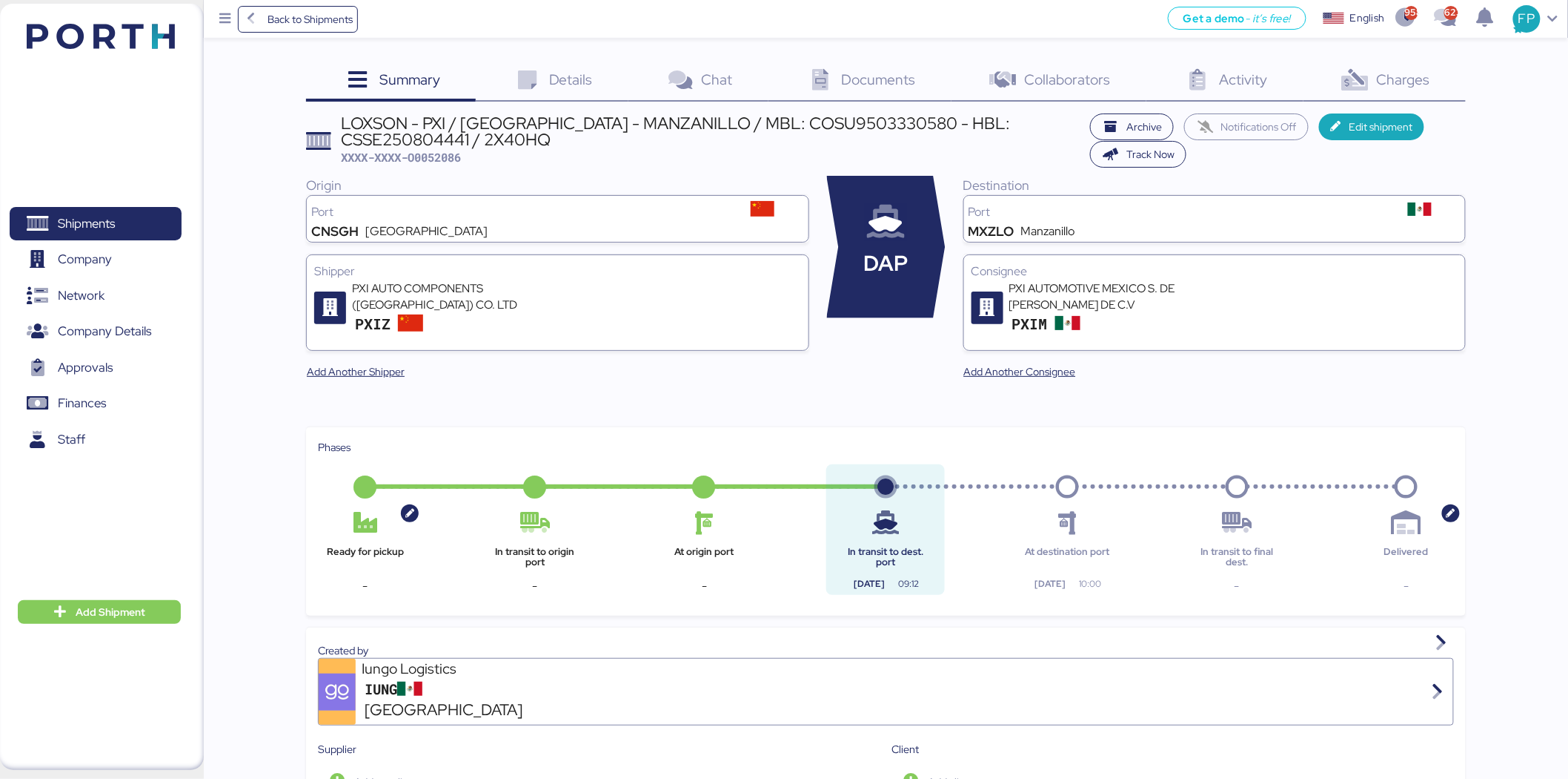
click at [1252, 85] on icon at bounding box center [1356, 81] width 32 height 22
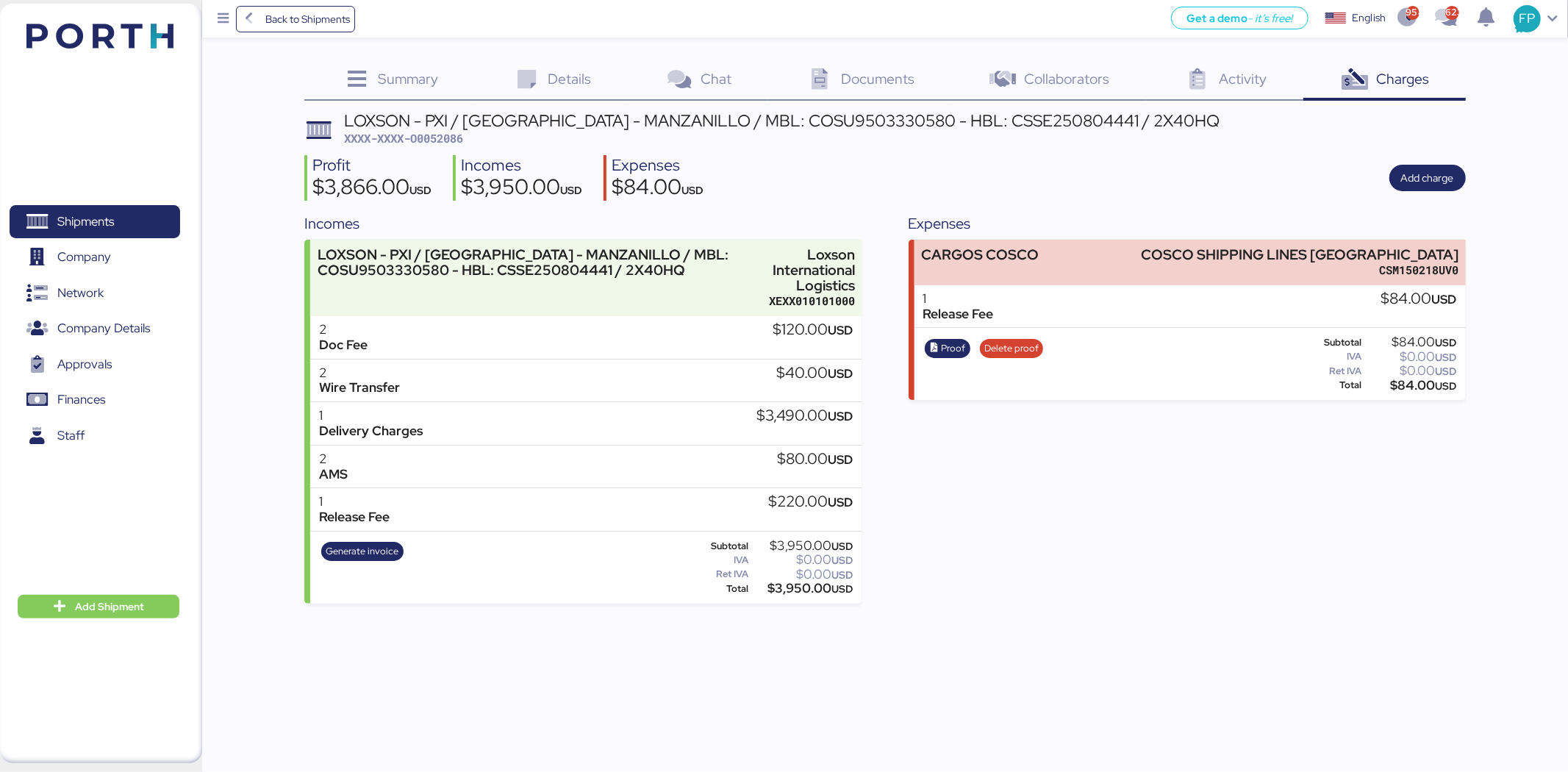
click at [803, 121] on div "LOXSON - PXI / [GEOGRAPHIC_DATA] - MANZANILLO / MBL: COSU9503330580 - HBL: CSSE…" at bounding box center [782, 120] width 876 height 16
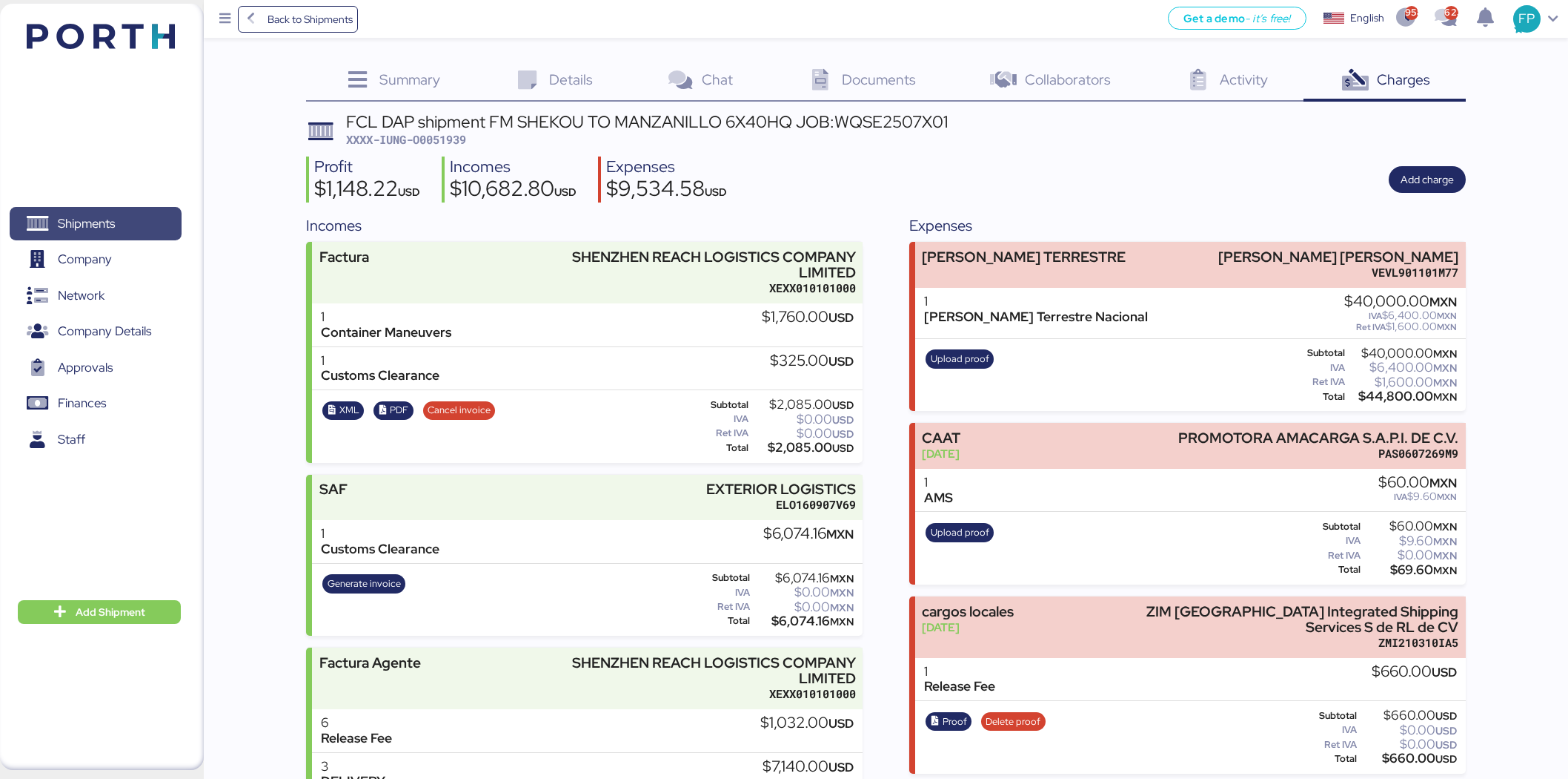
click at [113, 231] on span "Shipments" at bounding box center [87, 224] width 57 height 22
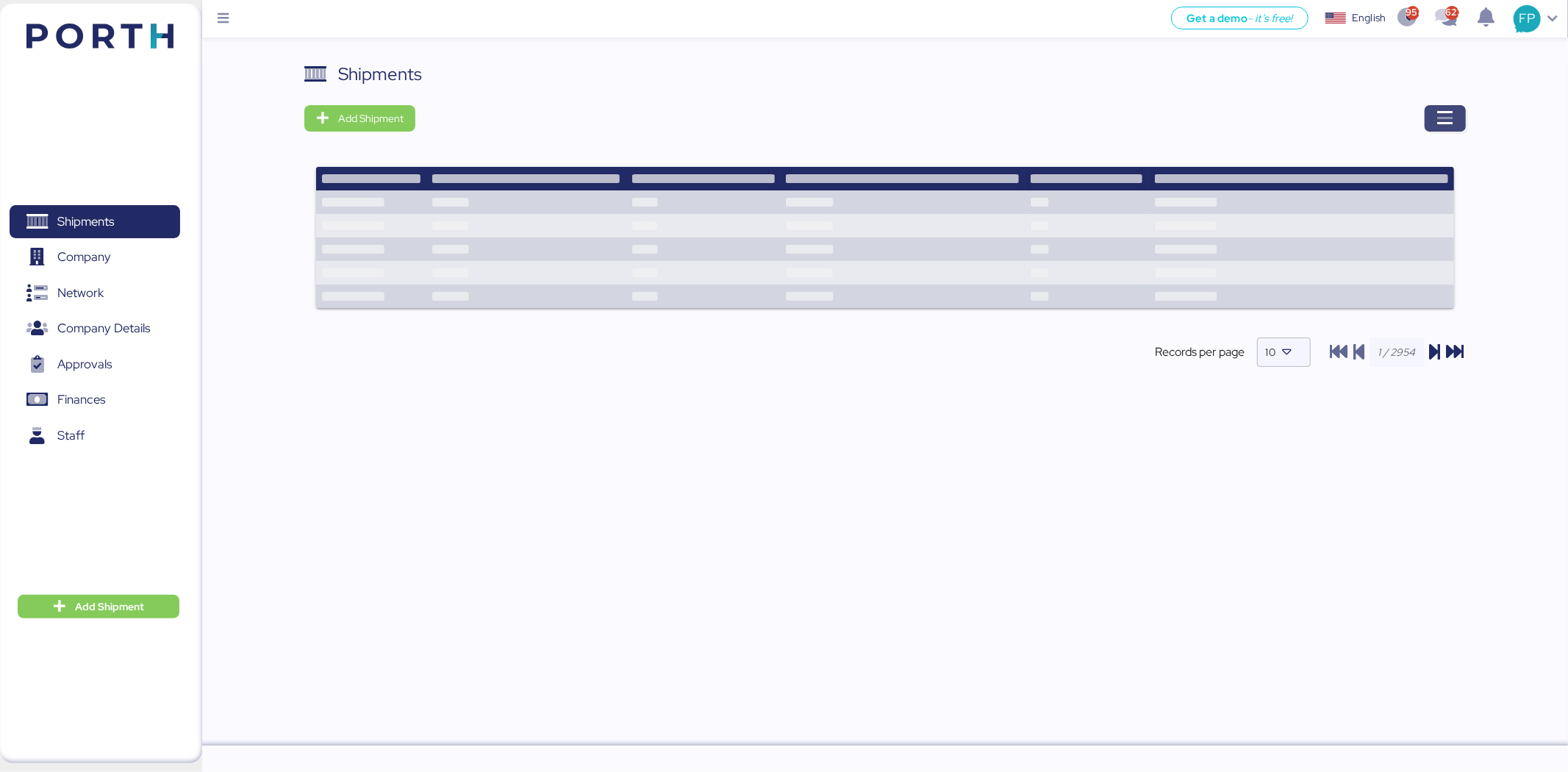
click at [1429, 112] on span "button" at bounding box center [1445, 118] width 41 height 27
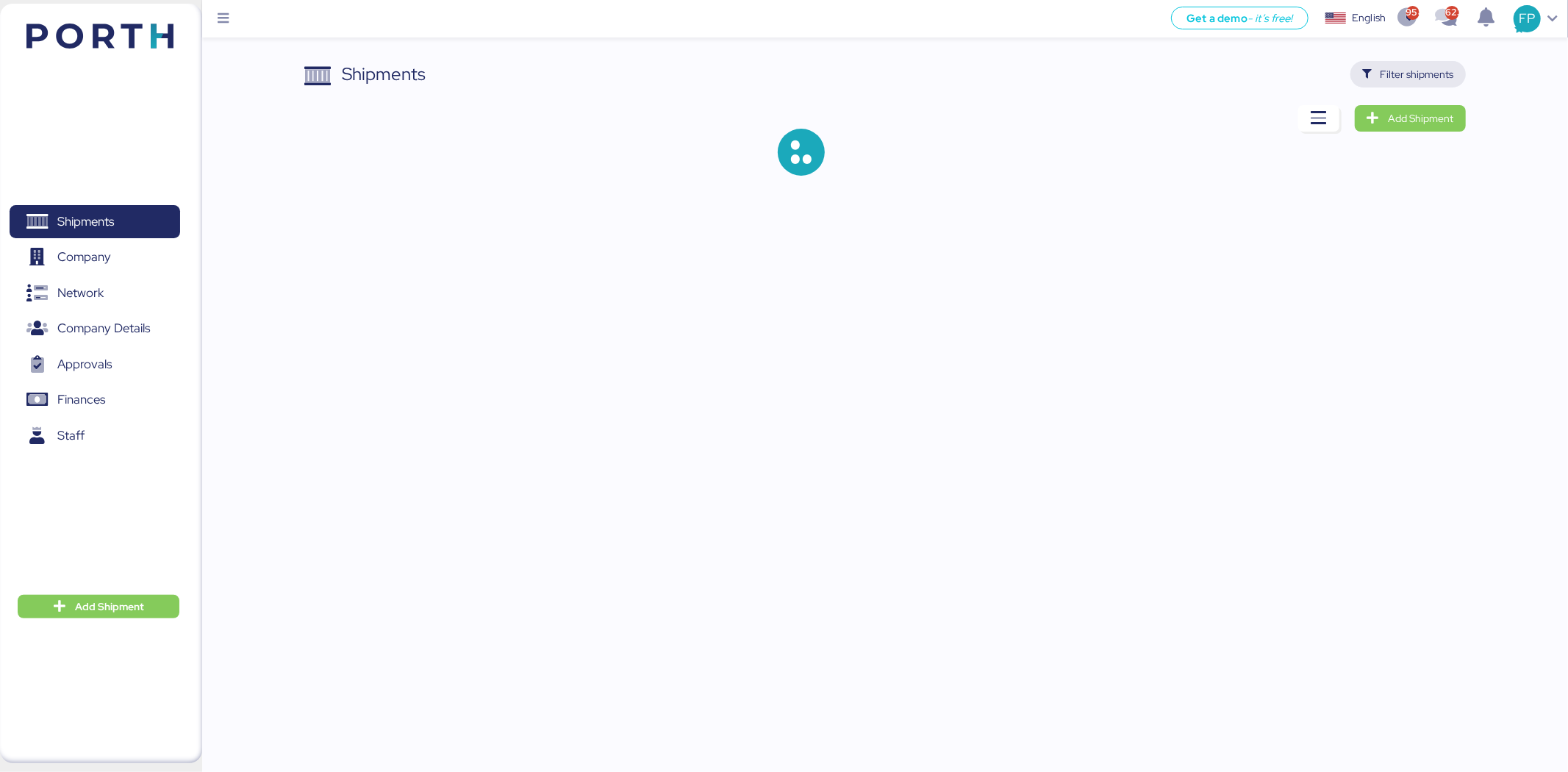
click at [1411, 66] on span "Filter shipments" at bounding box center [1417, 74] width 73 height 17
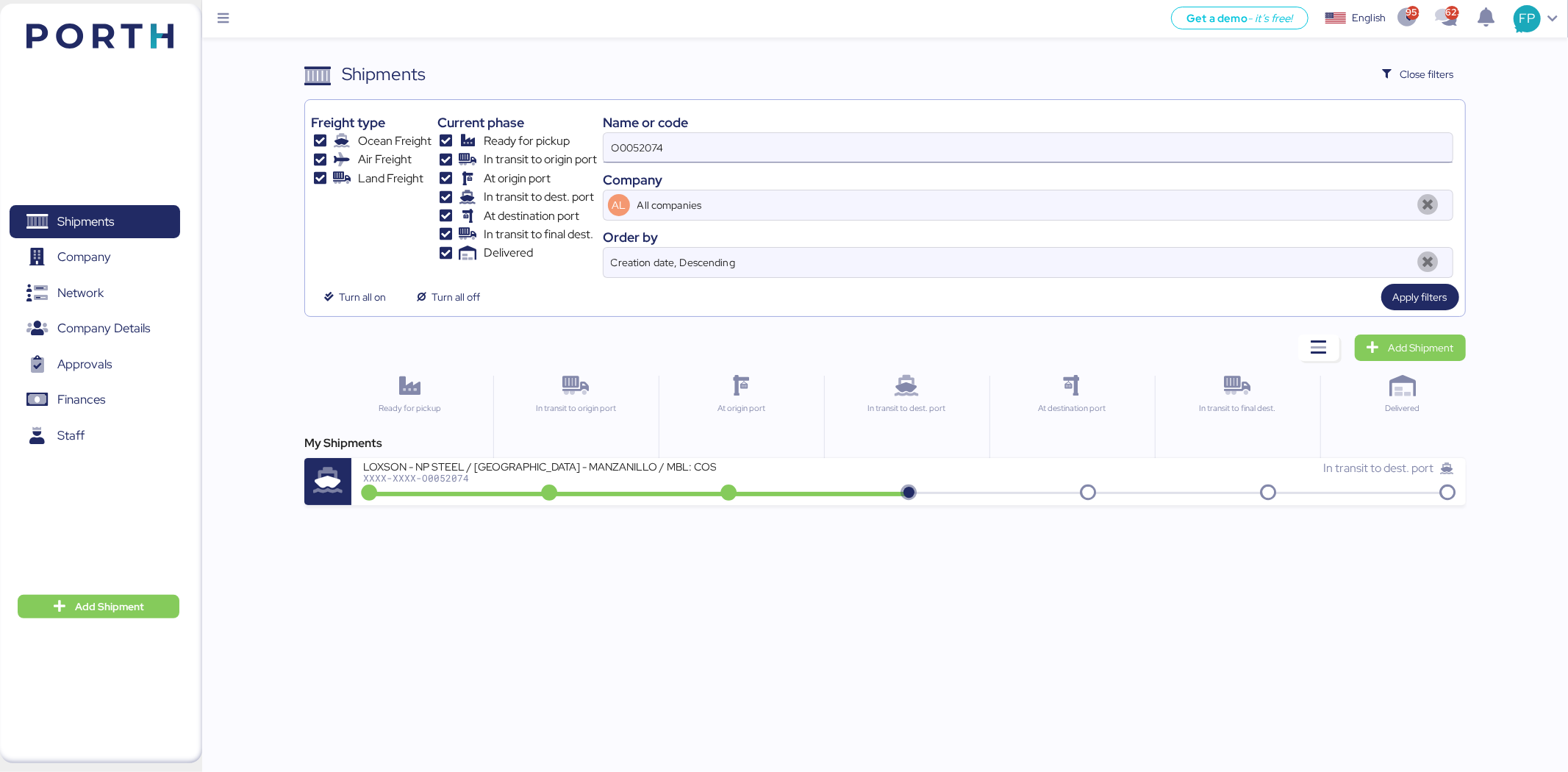
click at [646, 147] on input "O0052074" at bounding box center [1028, 147] width 849 height 29
paste input "1969"
type input "O0051969"
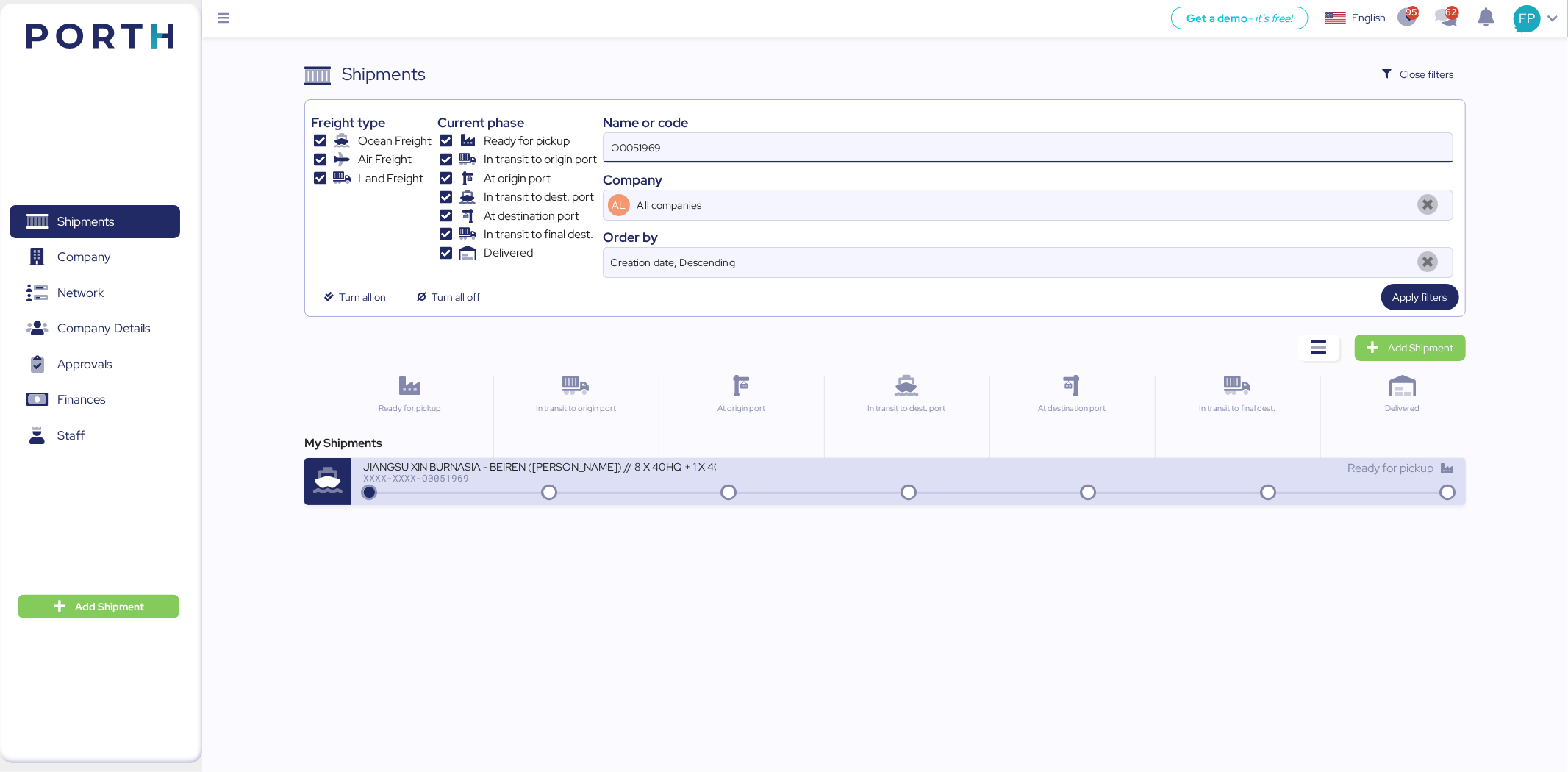
click at [710, 495] on icon at bounding box center [728, 492] width 71 height 16
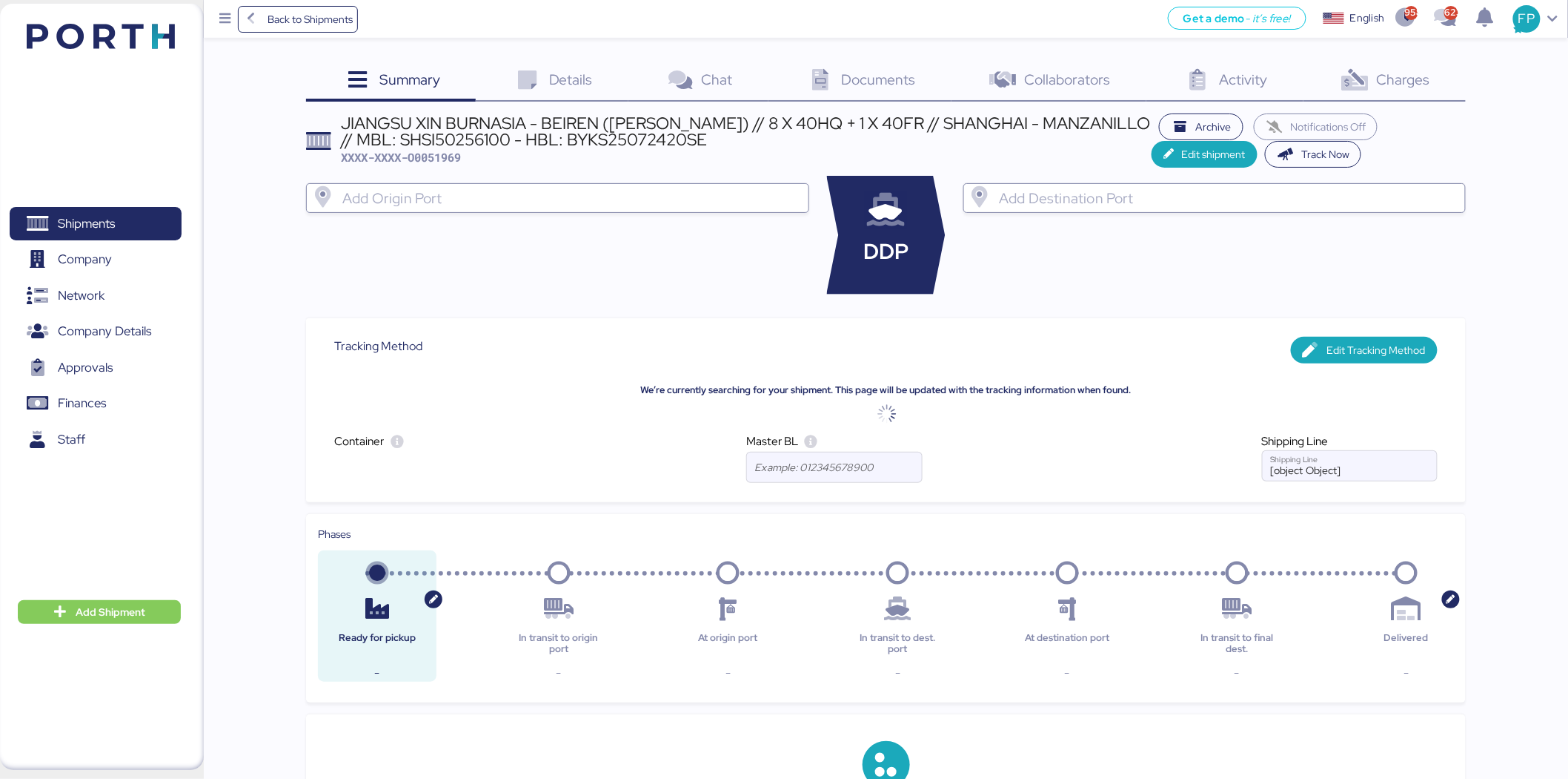
click at [1387, 102] on div "Summary 0 Details 0 Chat 0 Documents 0 Collaborators 0 Activity 0 Charges 0 JIA…" at bounding box center [885, 719] width 1160 height 1317
click at [1387, 97] on div "Charges 0" at bounding box center [1384, 82] width 162 height 40
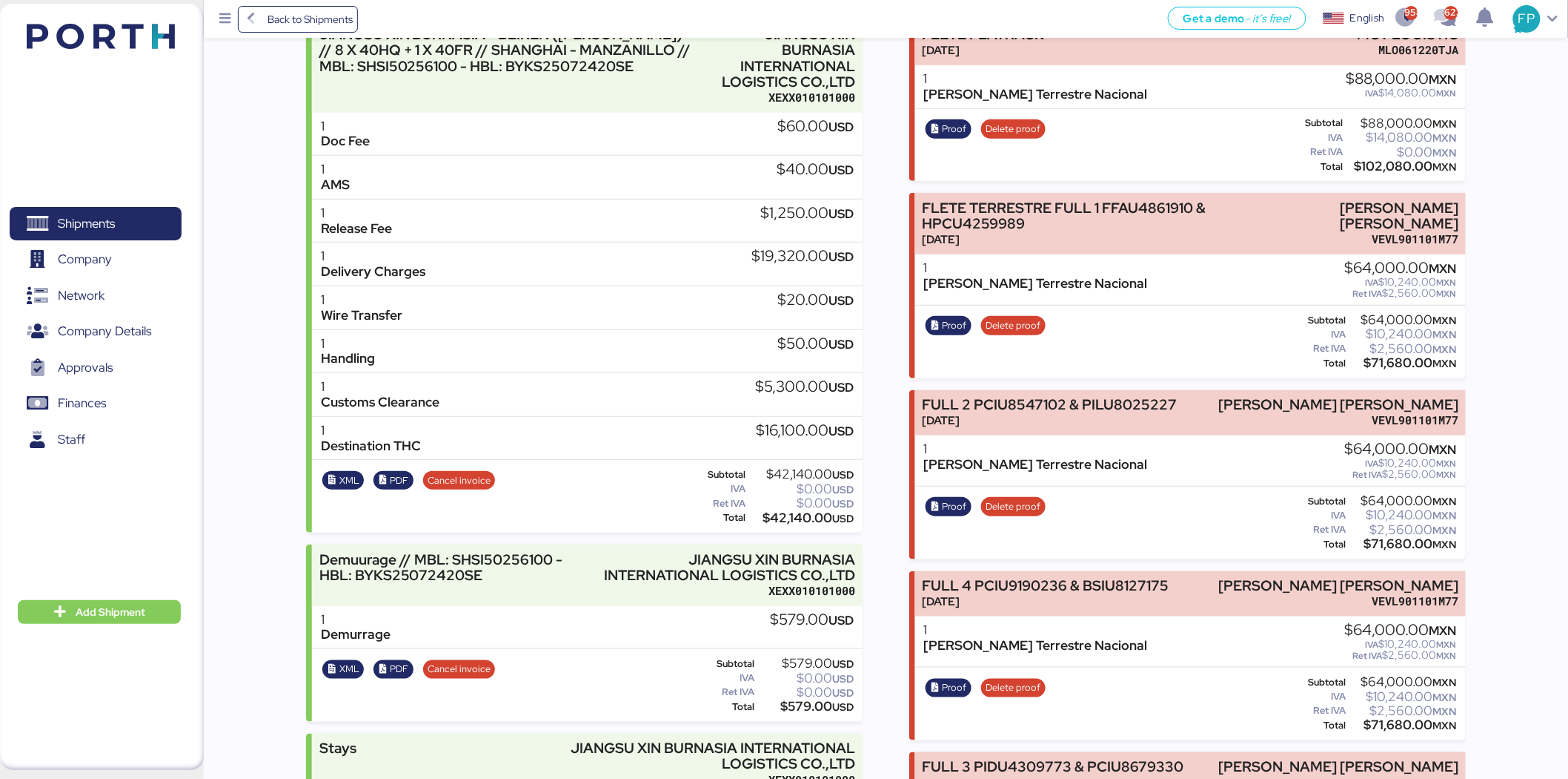
scroll to position [247, 0]
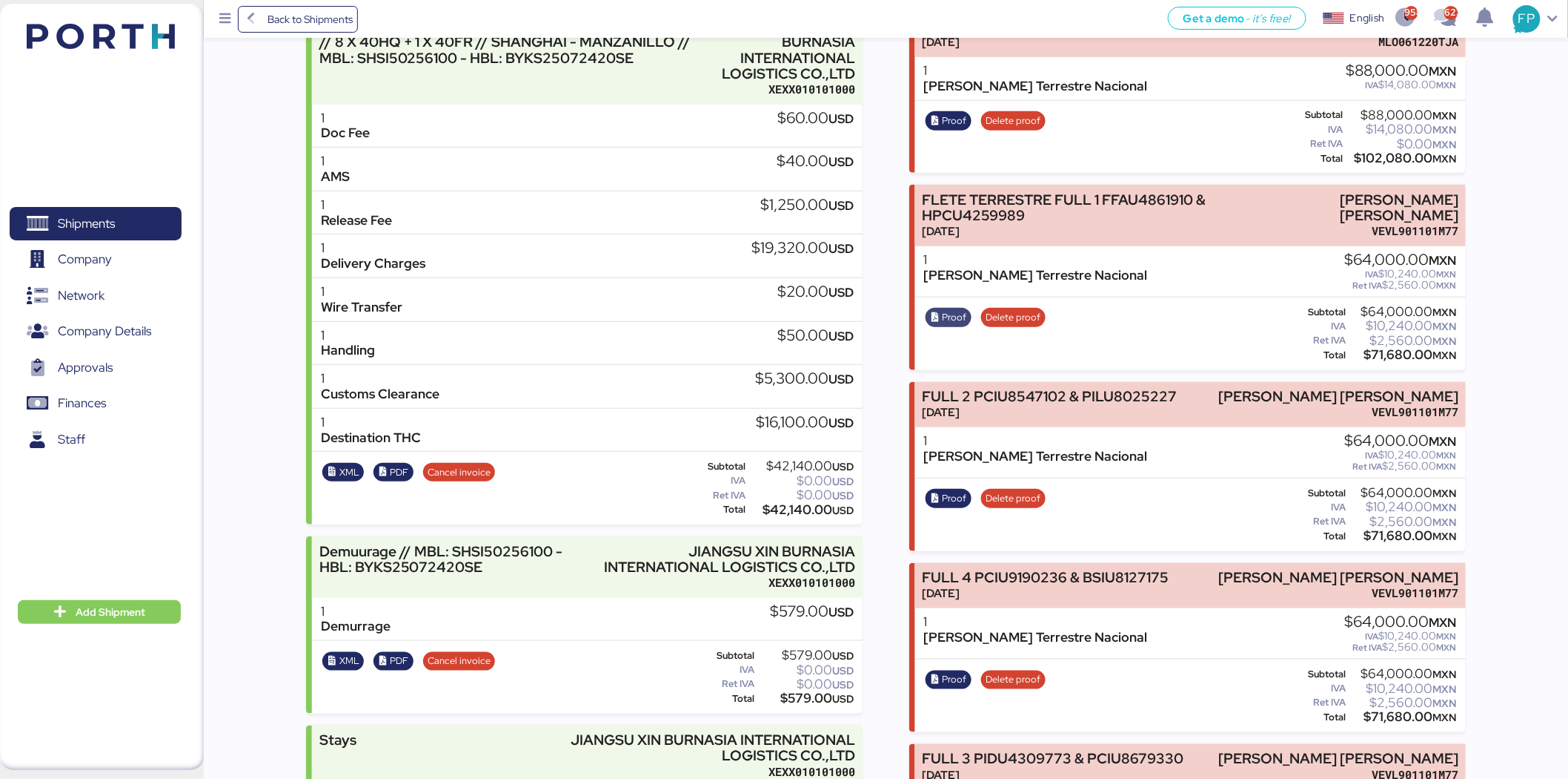
click at [943, 316] on span "Proof" at bounding box center [955, 317] width 24 height 16
click at [954, 494] on span "Proof" at bounding box center [955, 497] width 24 height 16
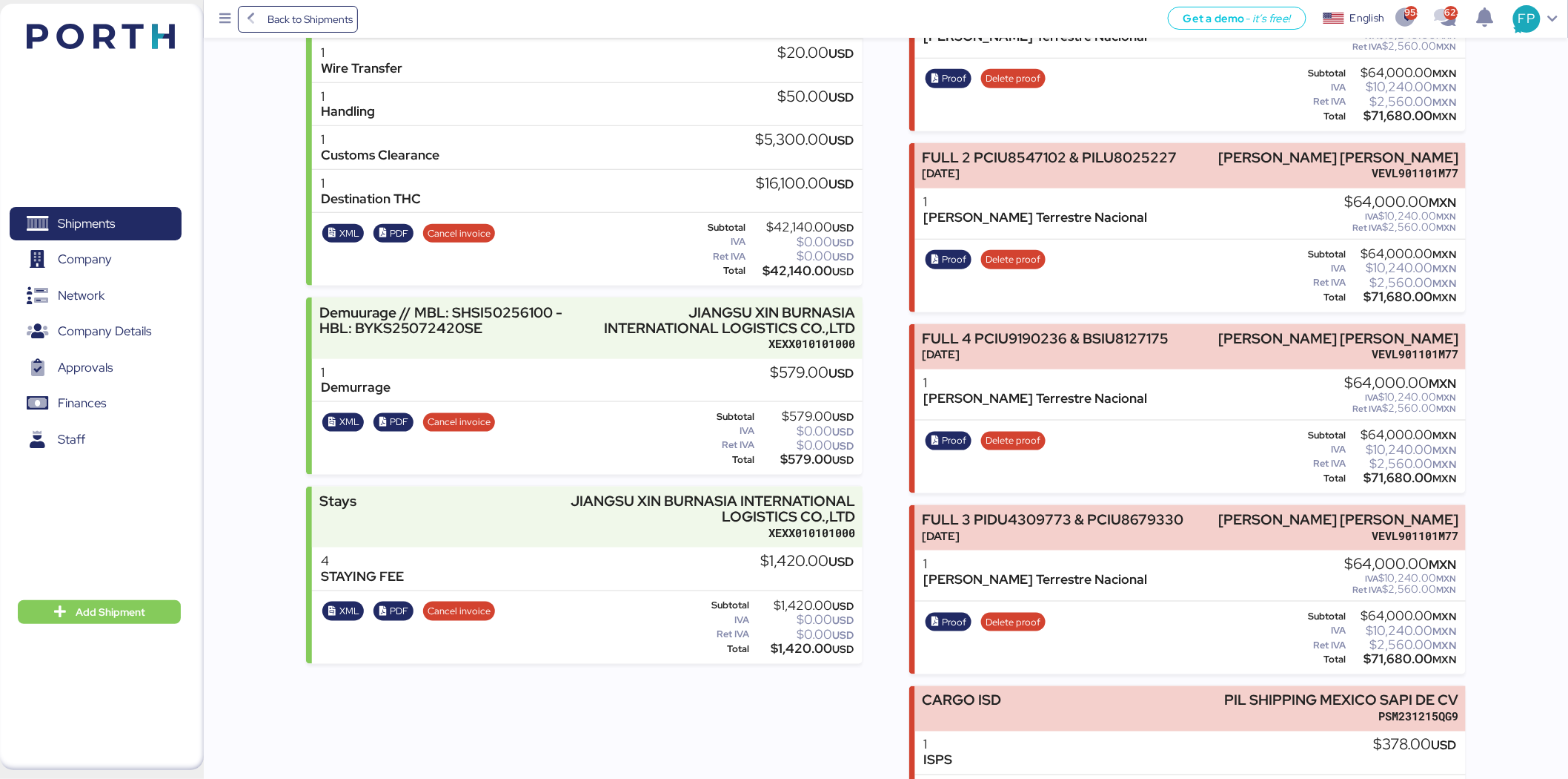
scroll to position [494, 0]
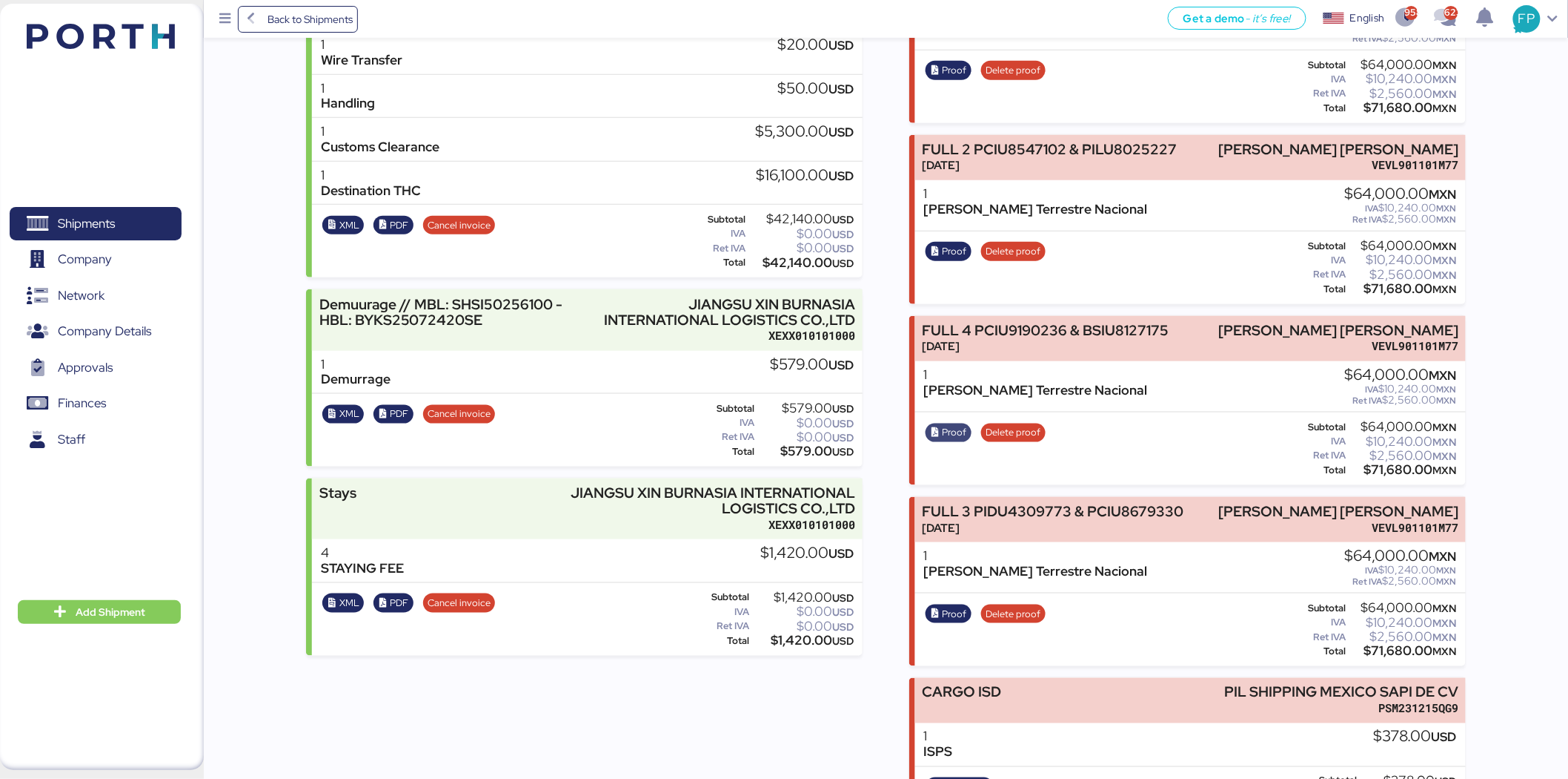
click at [962, 424] on span "Proof" at bounding box center [955, 432] width 24 height 16
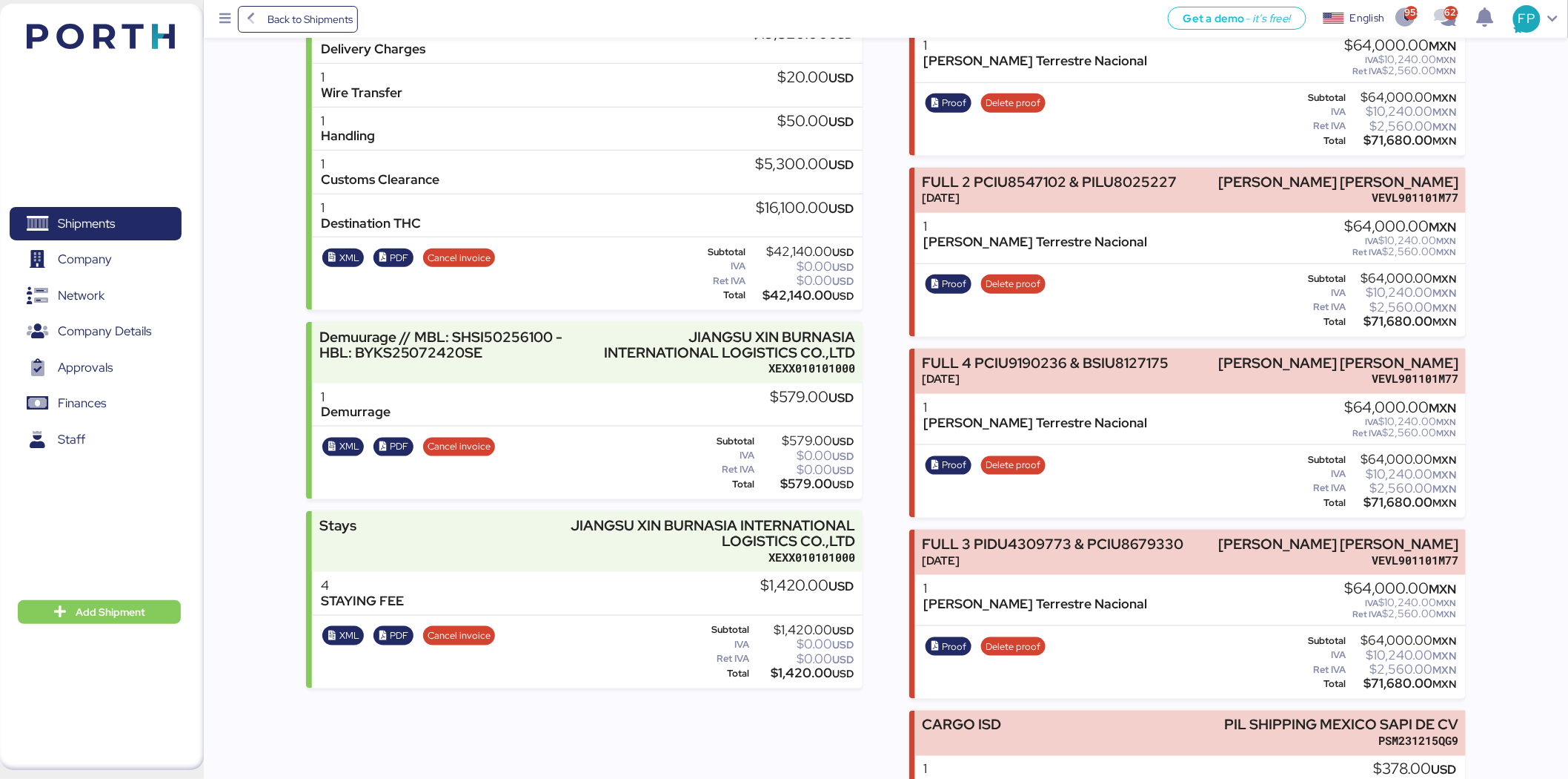
scroll to position [329, 0]
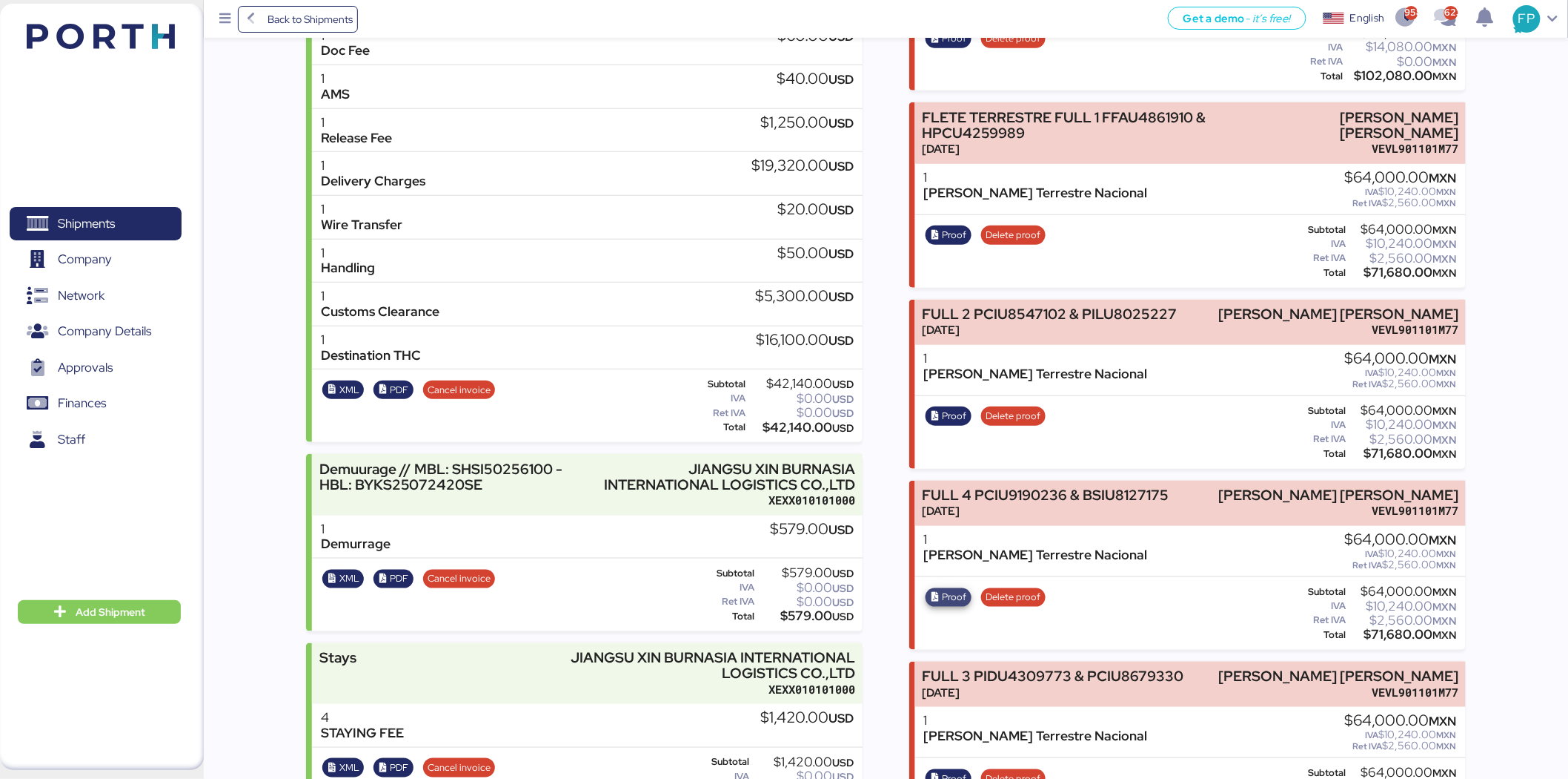
click at [949, 594] on span "Proof" at bounding box center [955, 597] width 24 height 16
click at [949, 408] on span "Proof" at bounding box center [955, 415] width 24 height 16
click at [935, 235] on icon "button" at bounding box center [935, 234] width 9 height 9
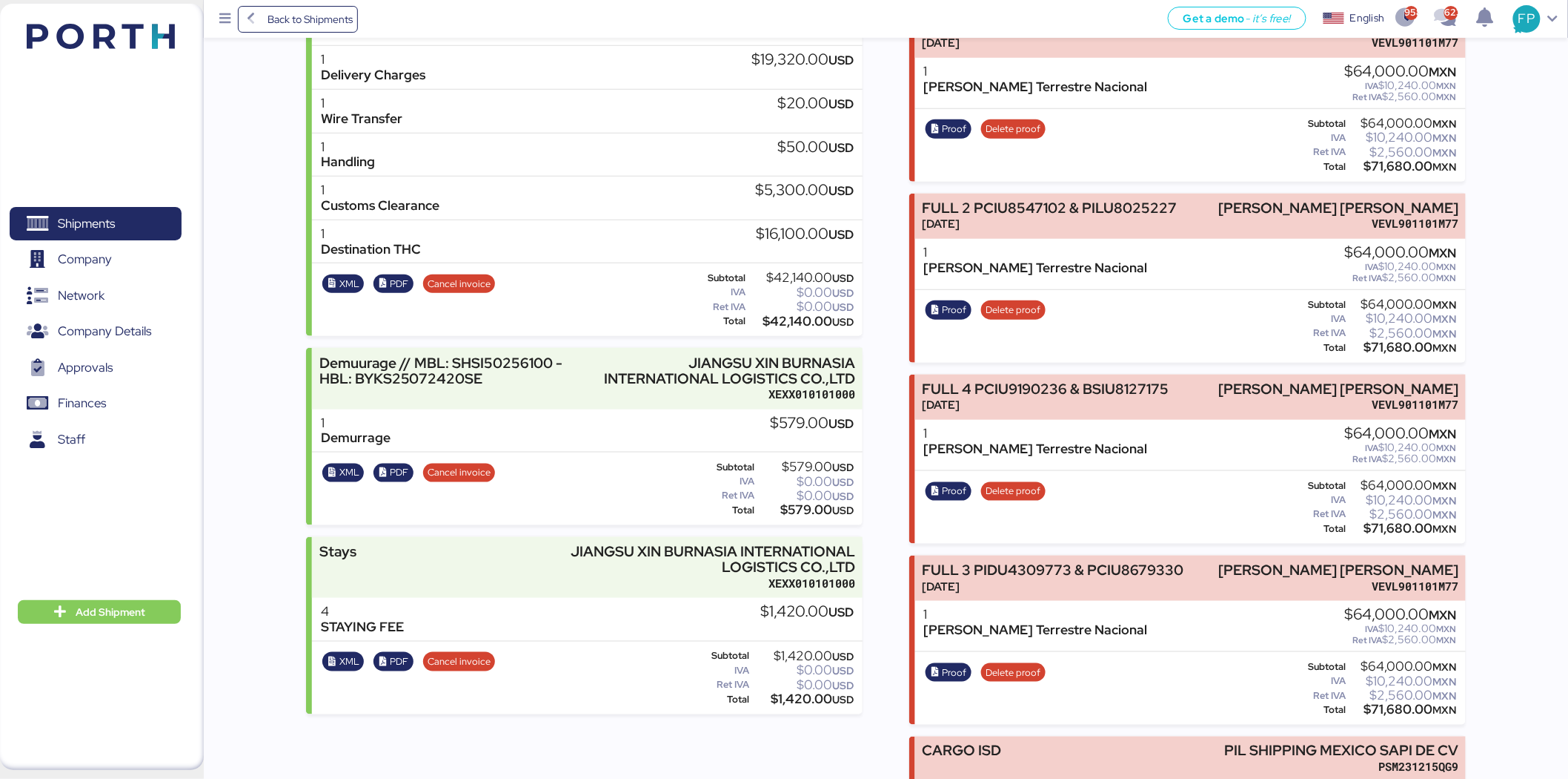
scroll to position [438, 0]
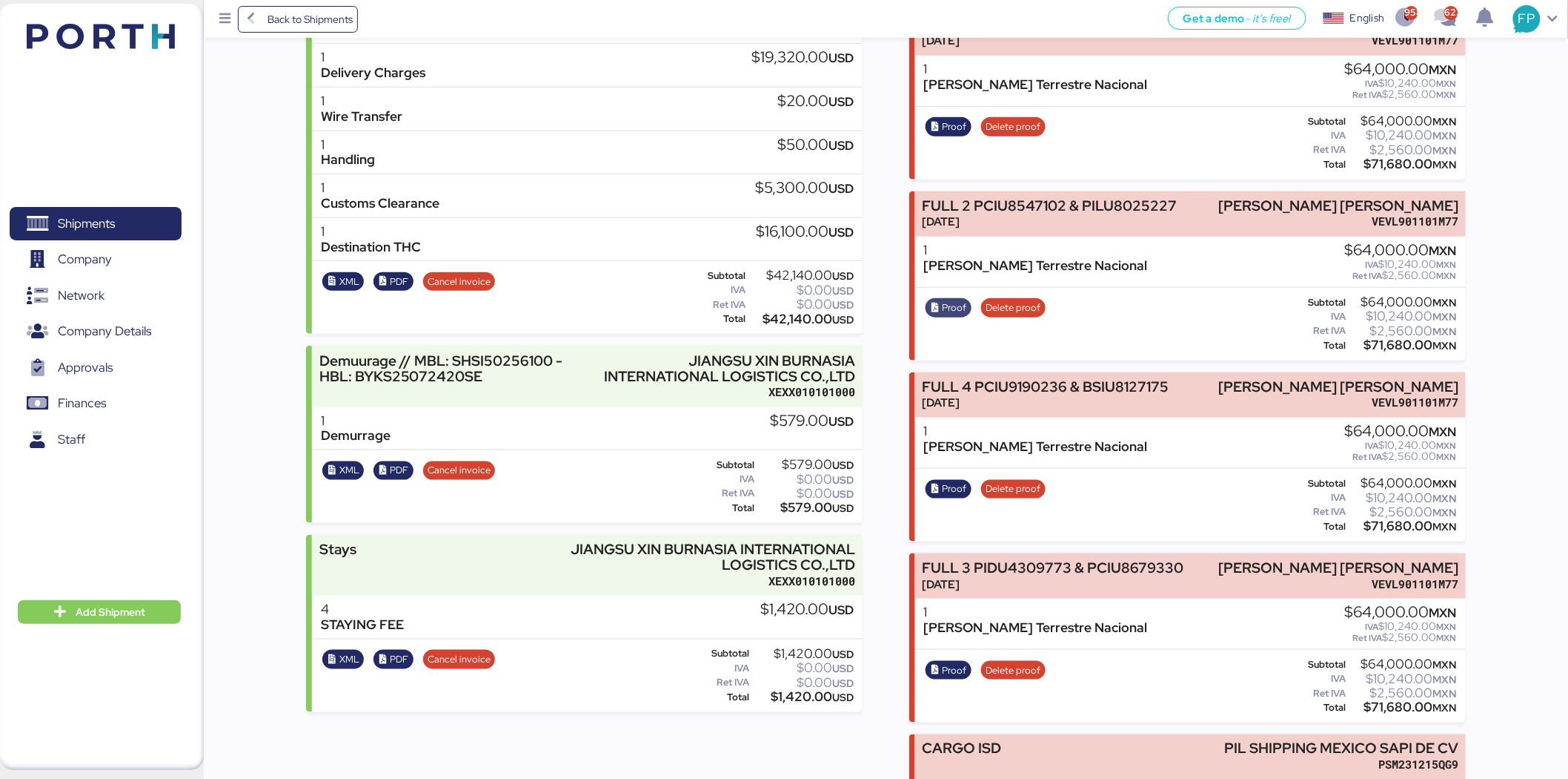
click at [950, 308] on span "Proof" at bounding box center [955, 308] width 24 height 16
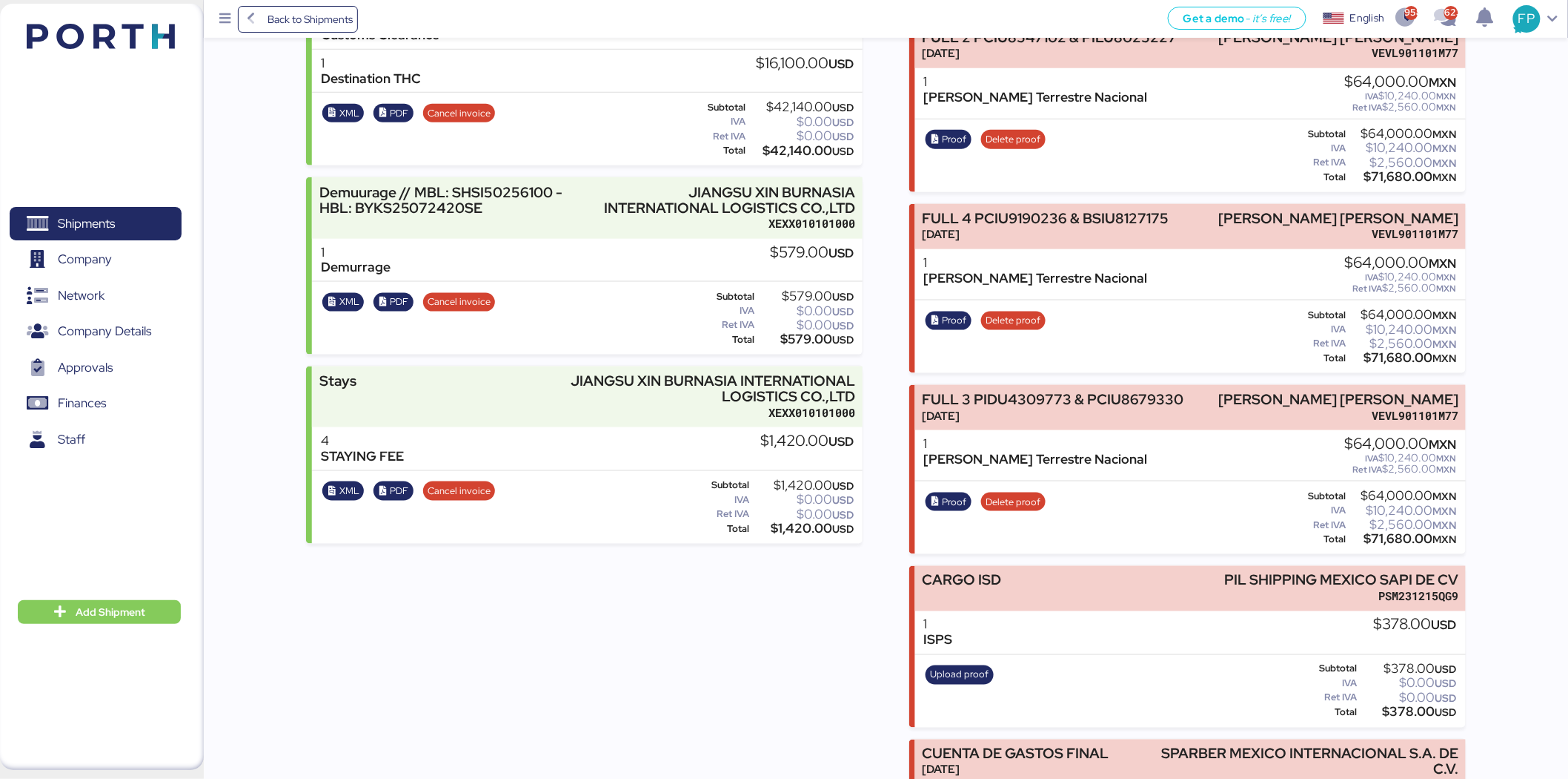
scroll to position [610, 0]
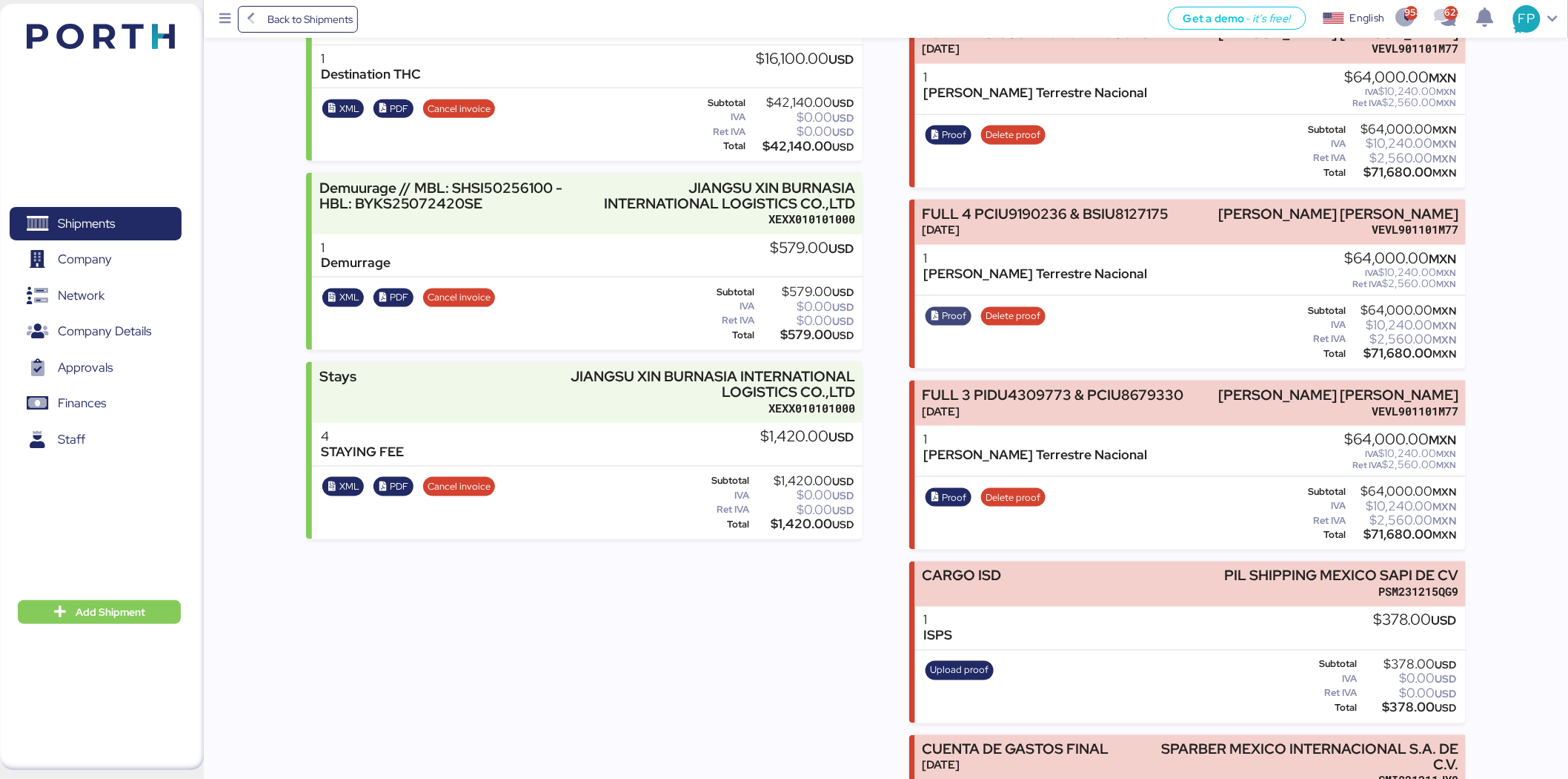
click at [949, 308] on span "Proof" at bounding box center [955, 315] width 24 height 16
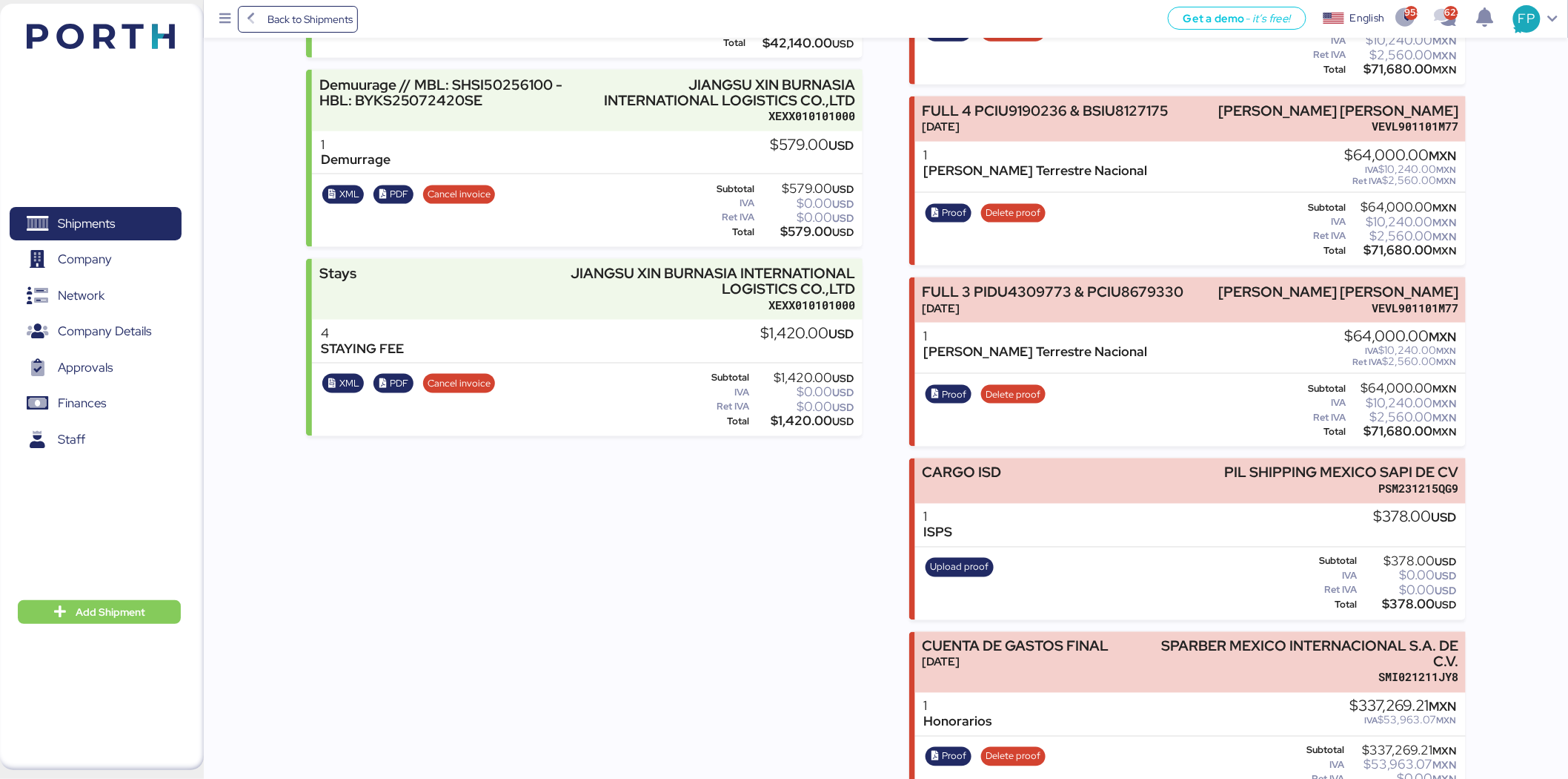
scroll to position [714, 0]
click at [957, 394] on span "Proof" at bounding box center [955, 393] width 24 height 16
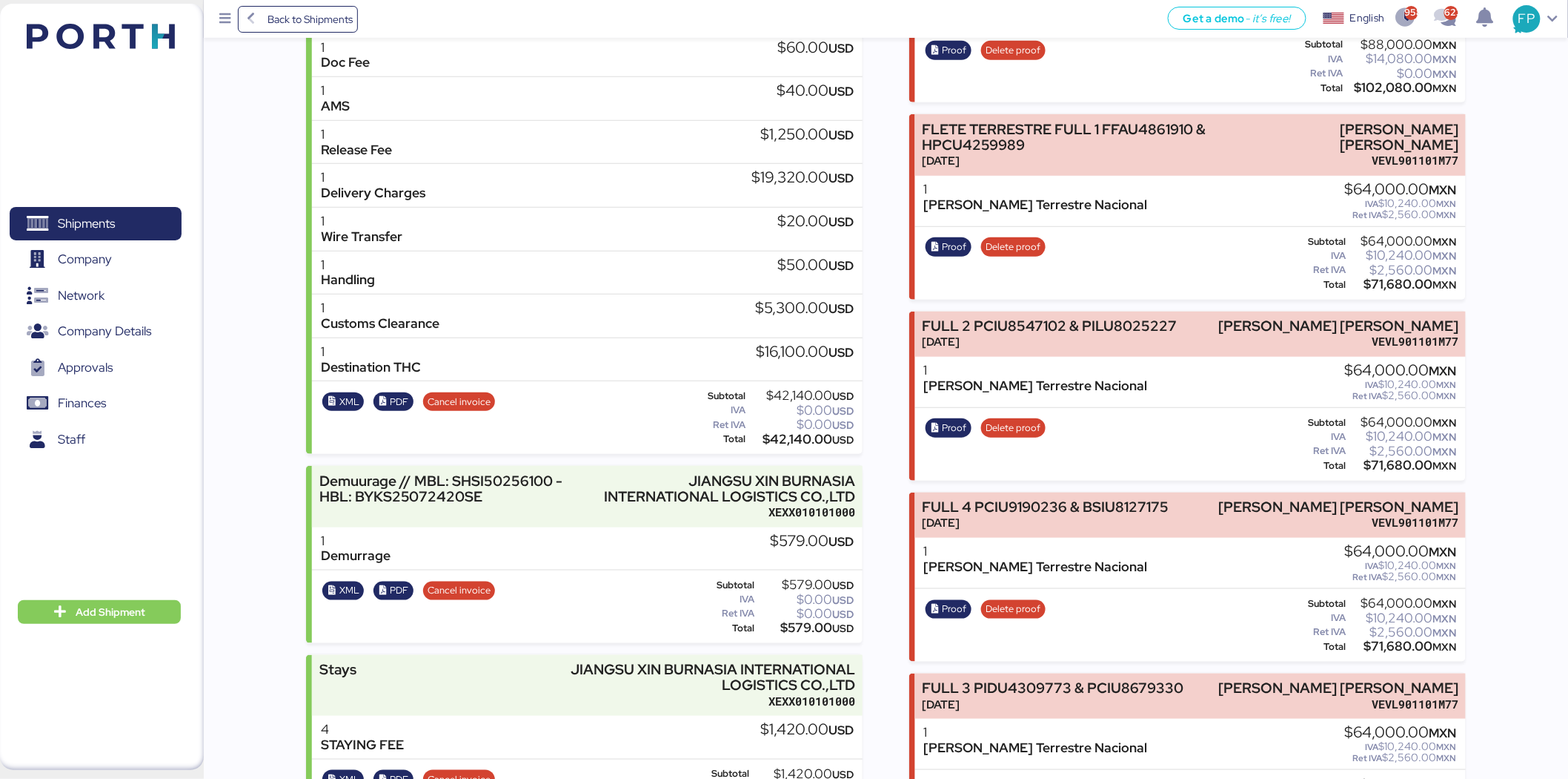
scroll to position [0, 0]
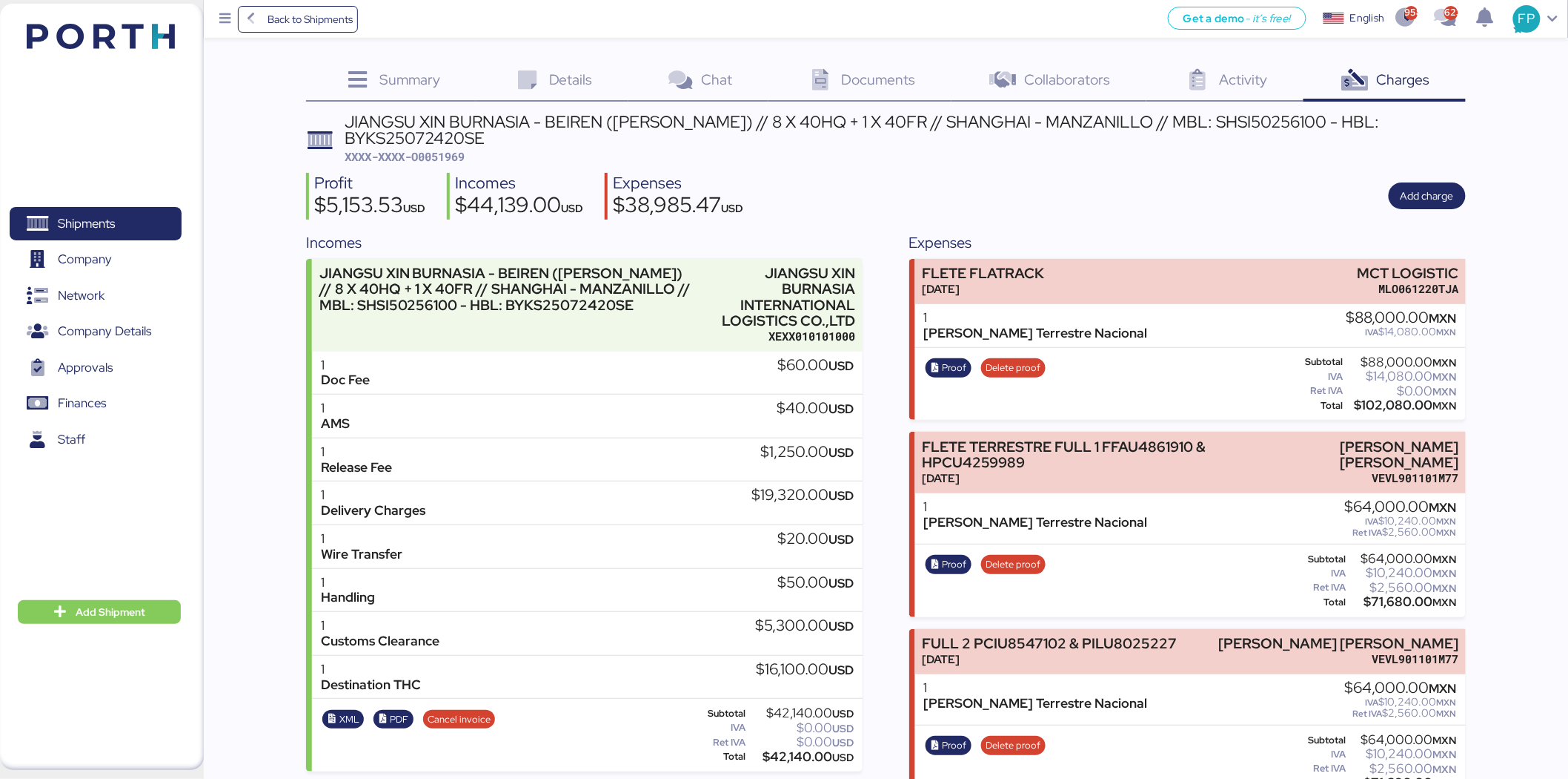
click at [438, 161] on span "XXXX-XXXX-O0051969" at bounding box center [404, 156] width 120 height 15
copy span "O0051969"
click at [566, 85] on span "Details" at bounding box center [571, 79] width 44 height 19
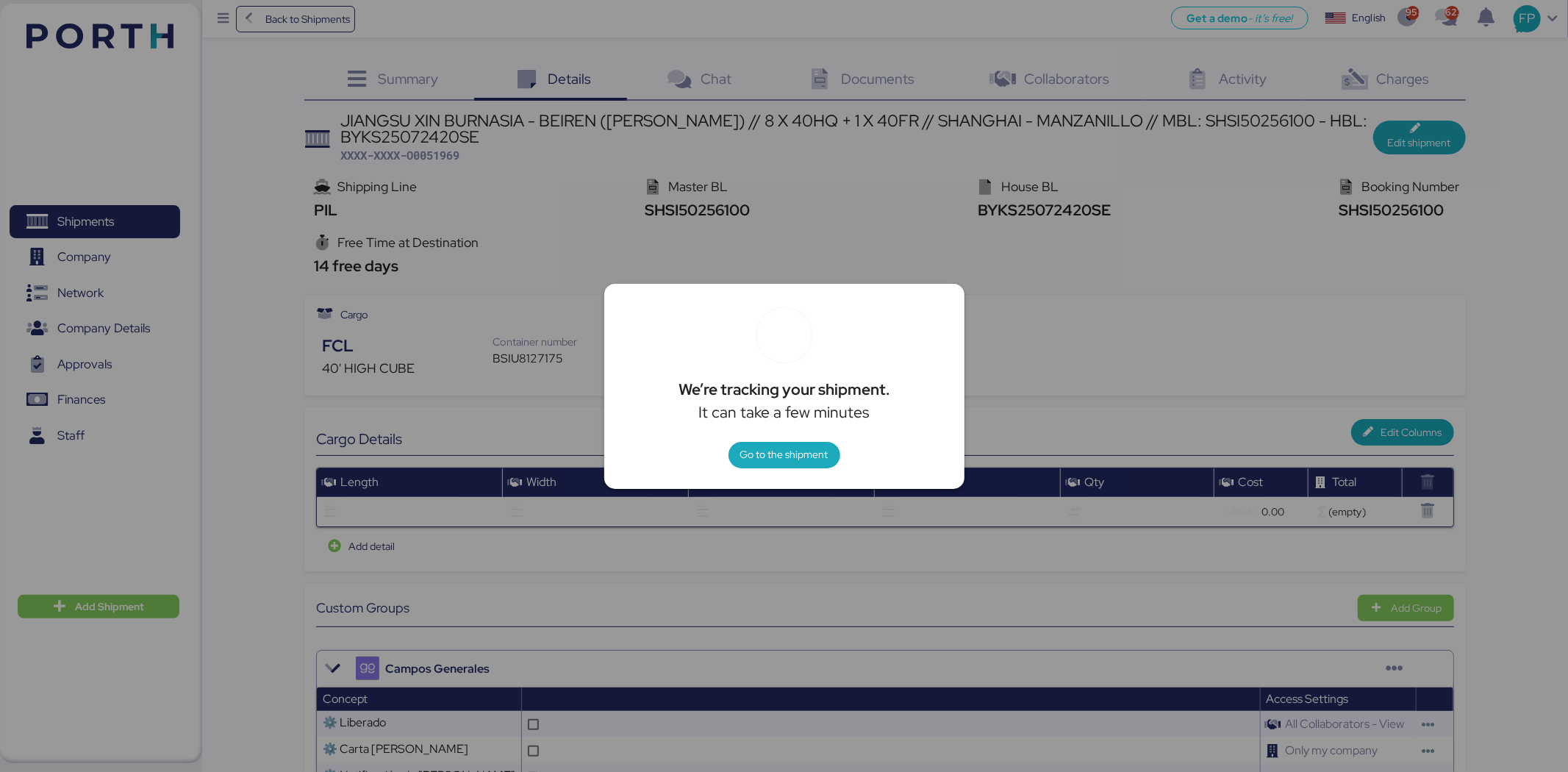
click at [1145, 247] on div at bounding box center [784, 386] width 1568 height 772
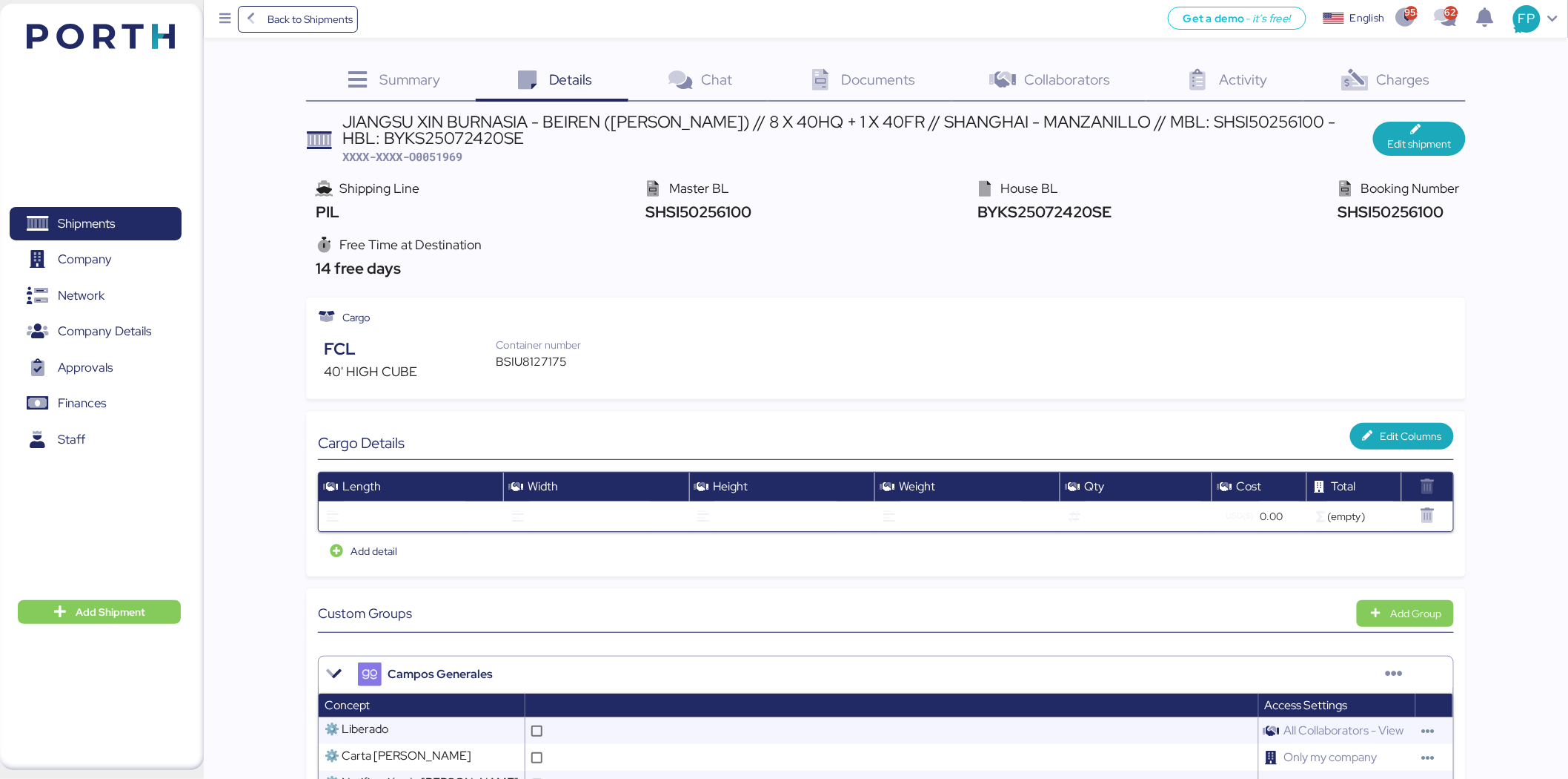
click at [1417, 76] on span "Charges" at bounding box center [1404, 79] width 54 height 19
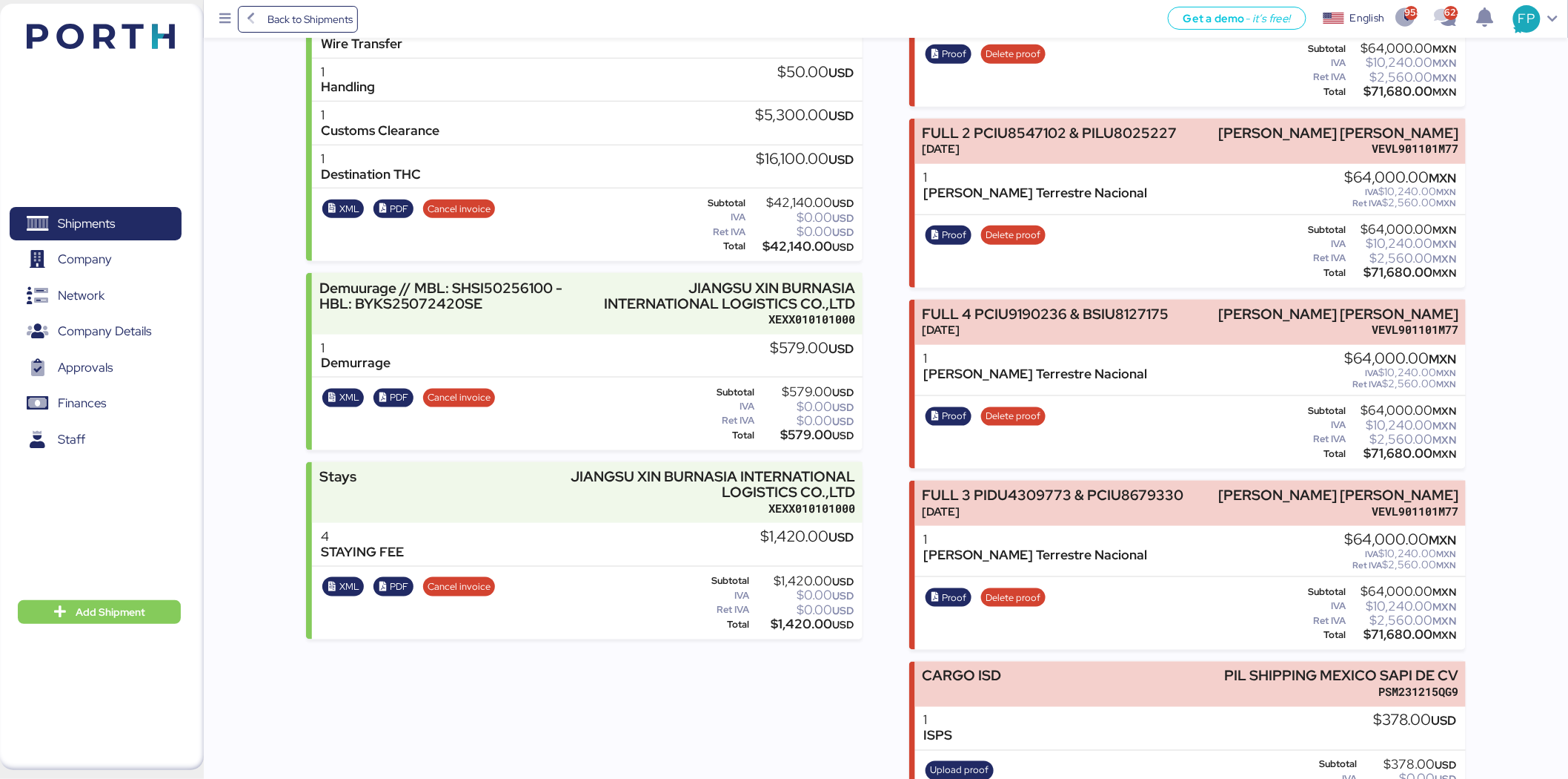
scroll to position [659, 0]
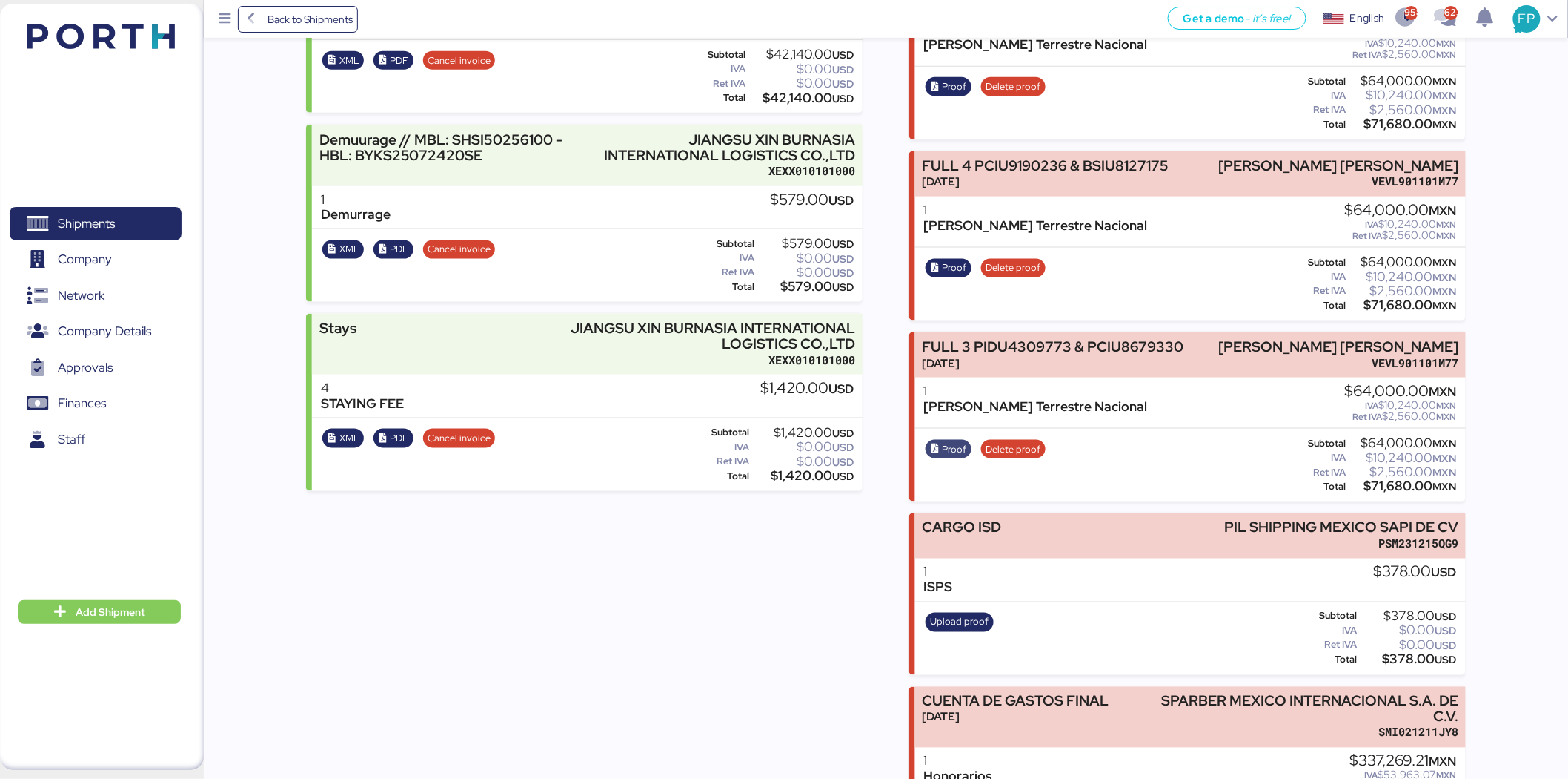
click at [954, 449] on span "Proof" at bounding box center [955, 449] width 24 height 16
click at [1024, 445] on span "Delete proof" at bounding box center [1013, 449] width 55 height 16
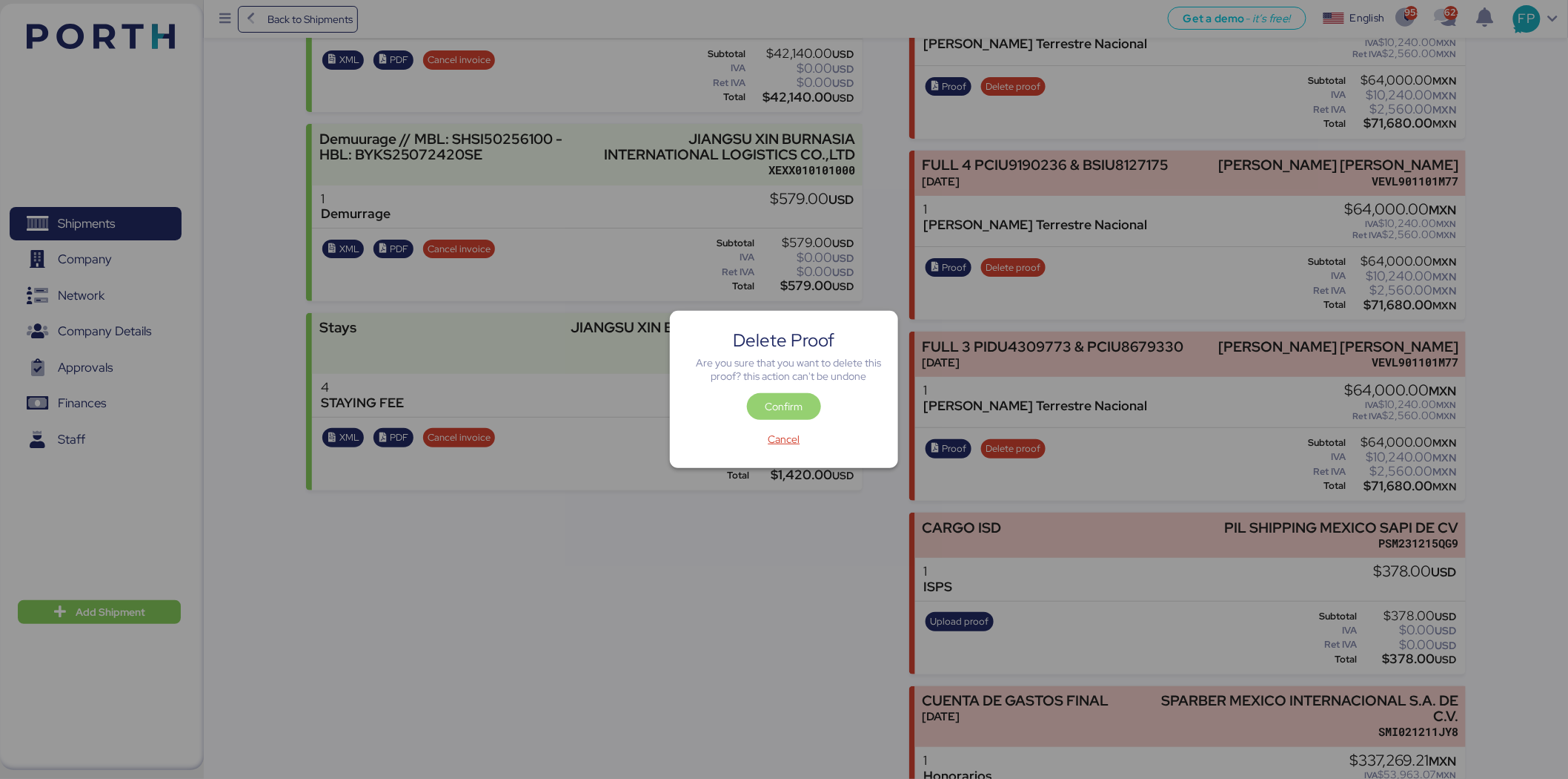
click at [808, 411] on span "Confirm" at bounding box center [784, 406] width 50 height 21
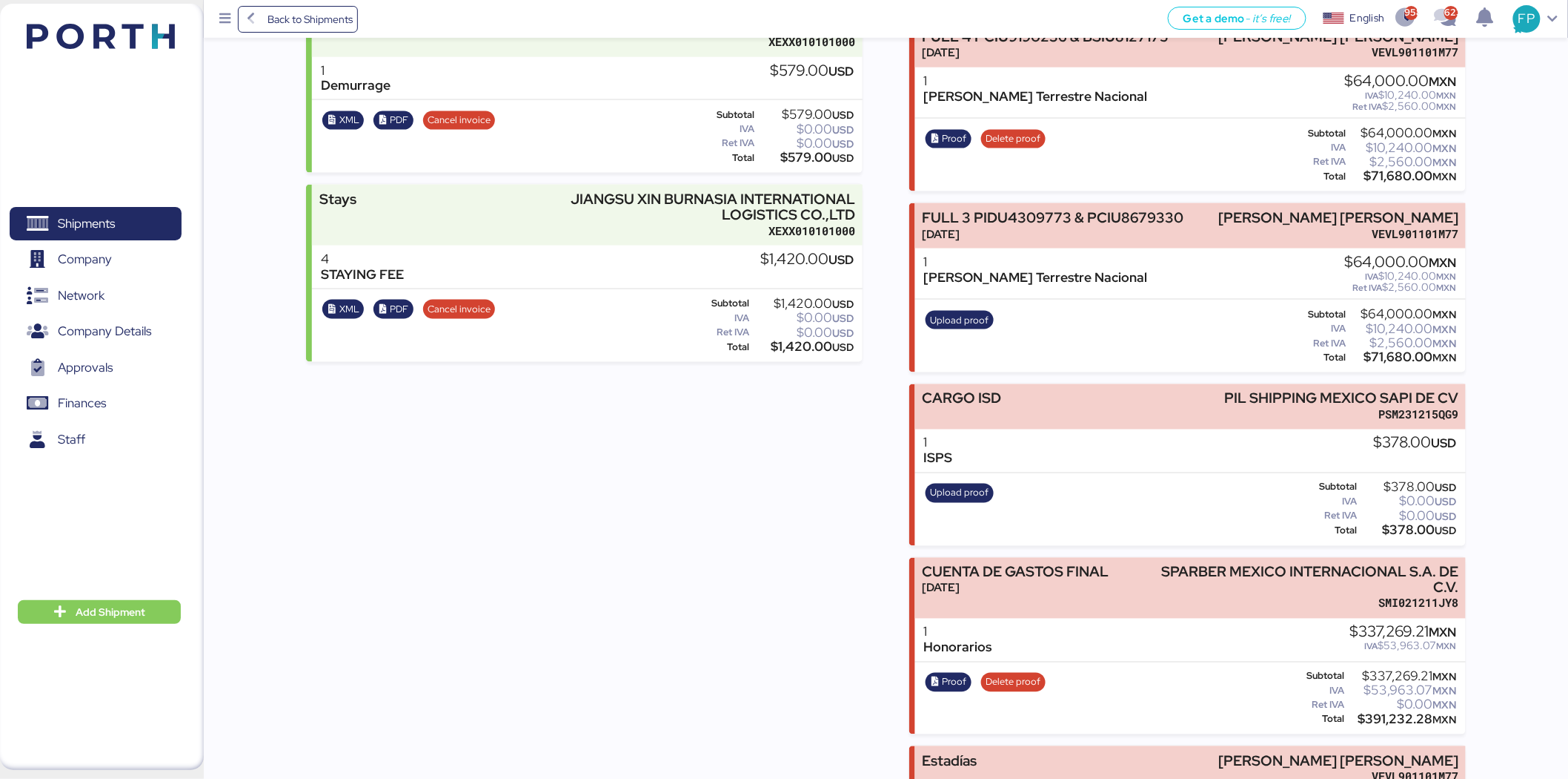
scroll to position [787, 0]
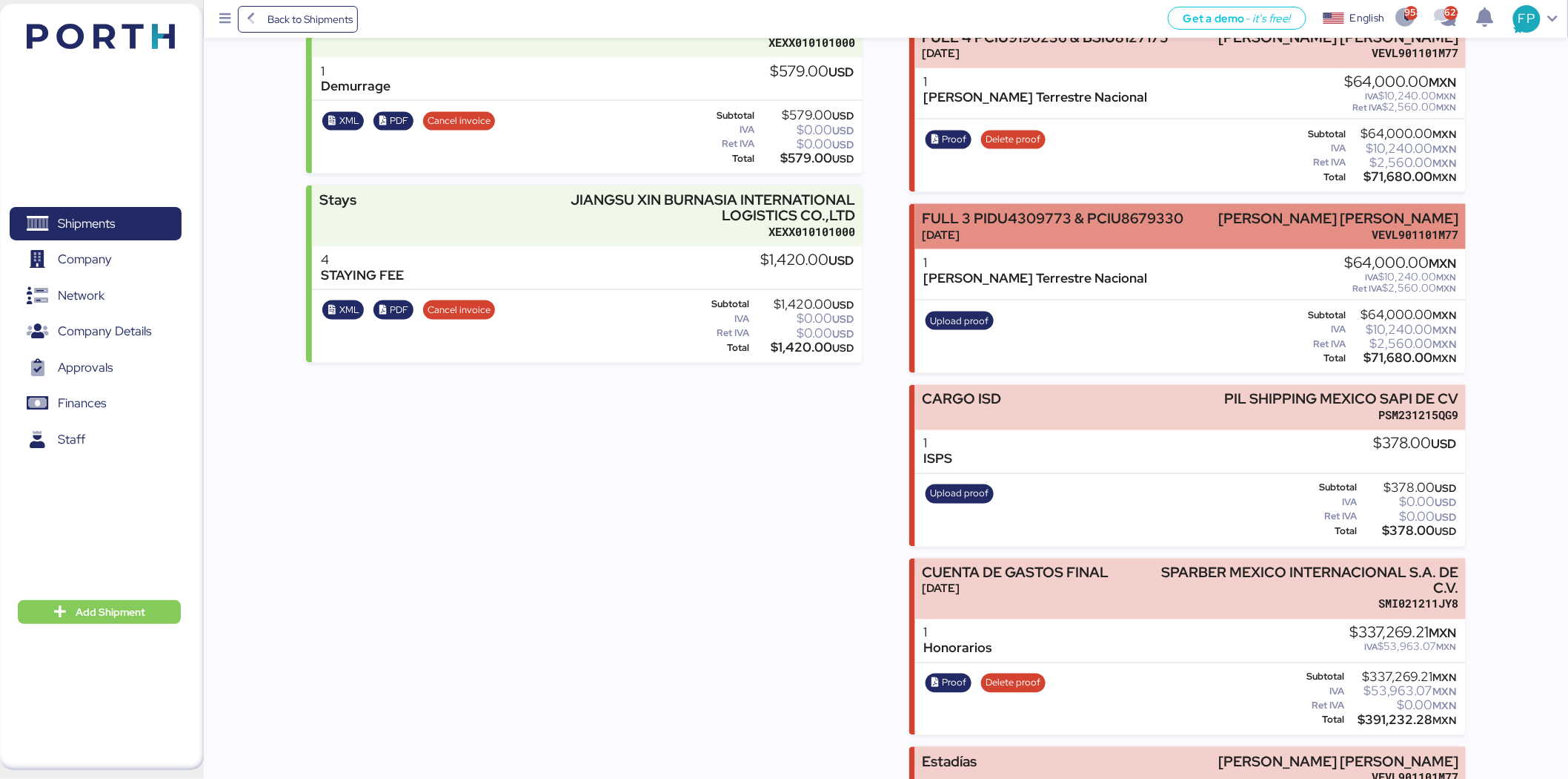
click at [1194, 232] on div "FULL 3 PIDU4309773 & PCIU8679330 Aug 28, 2025 LUIS EDUARDO VELASCO VERA VEVL901…" at bounding box center [1191, 227] width 551 height 45
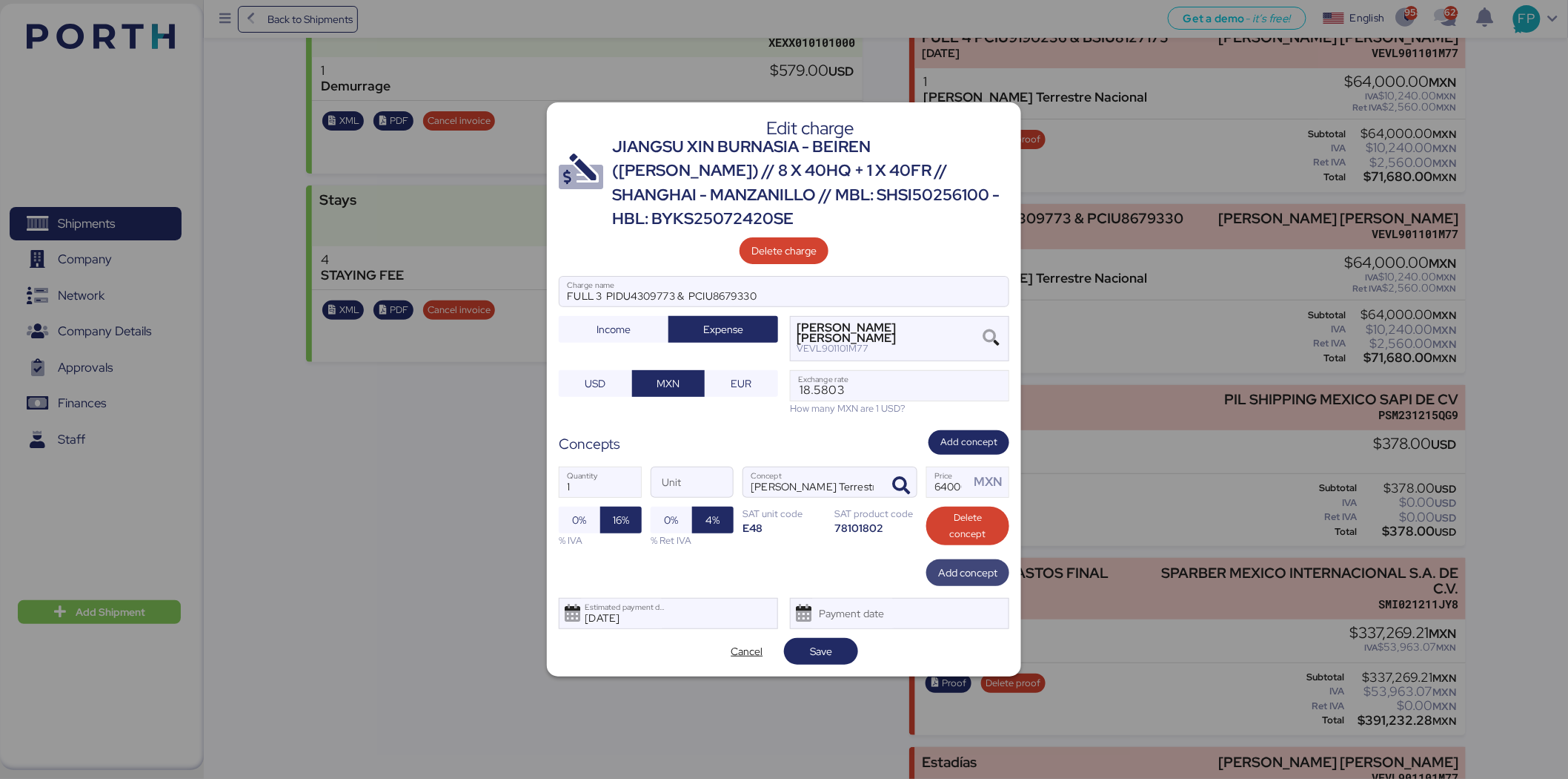
click at [965, 564] on span "Add concept" at bounding box center [968, 572] width 60 height 18
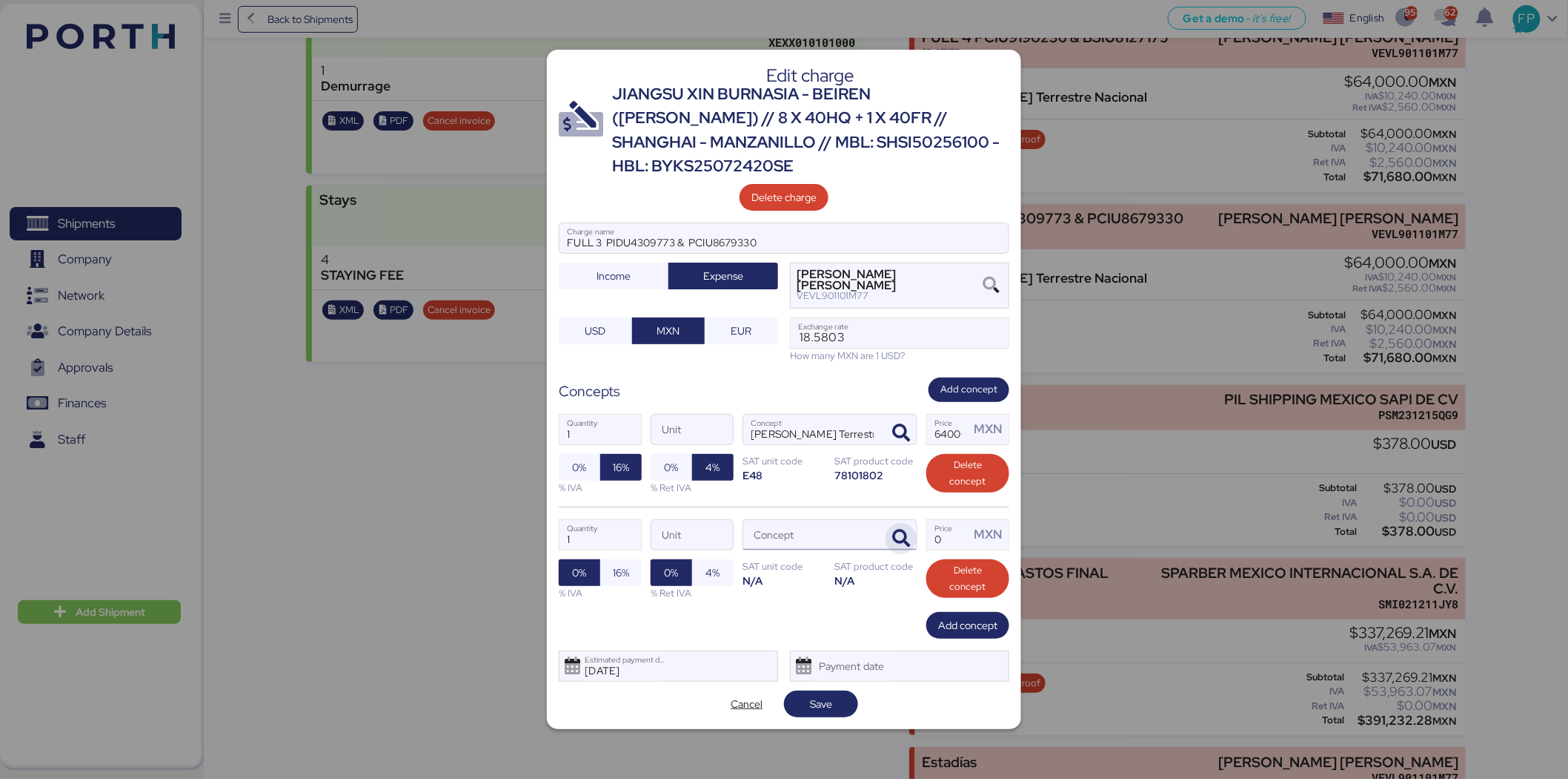
click at [905, 529] on icon "button" at bounding box center [901, 538] width 18 height 18
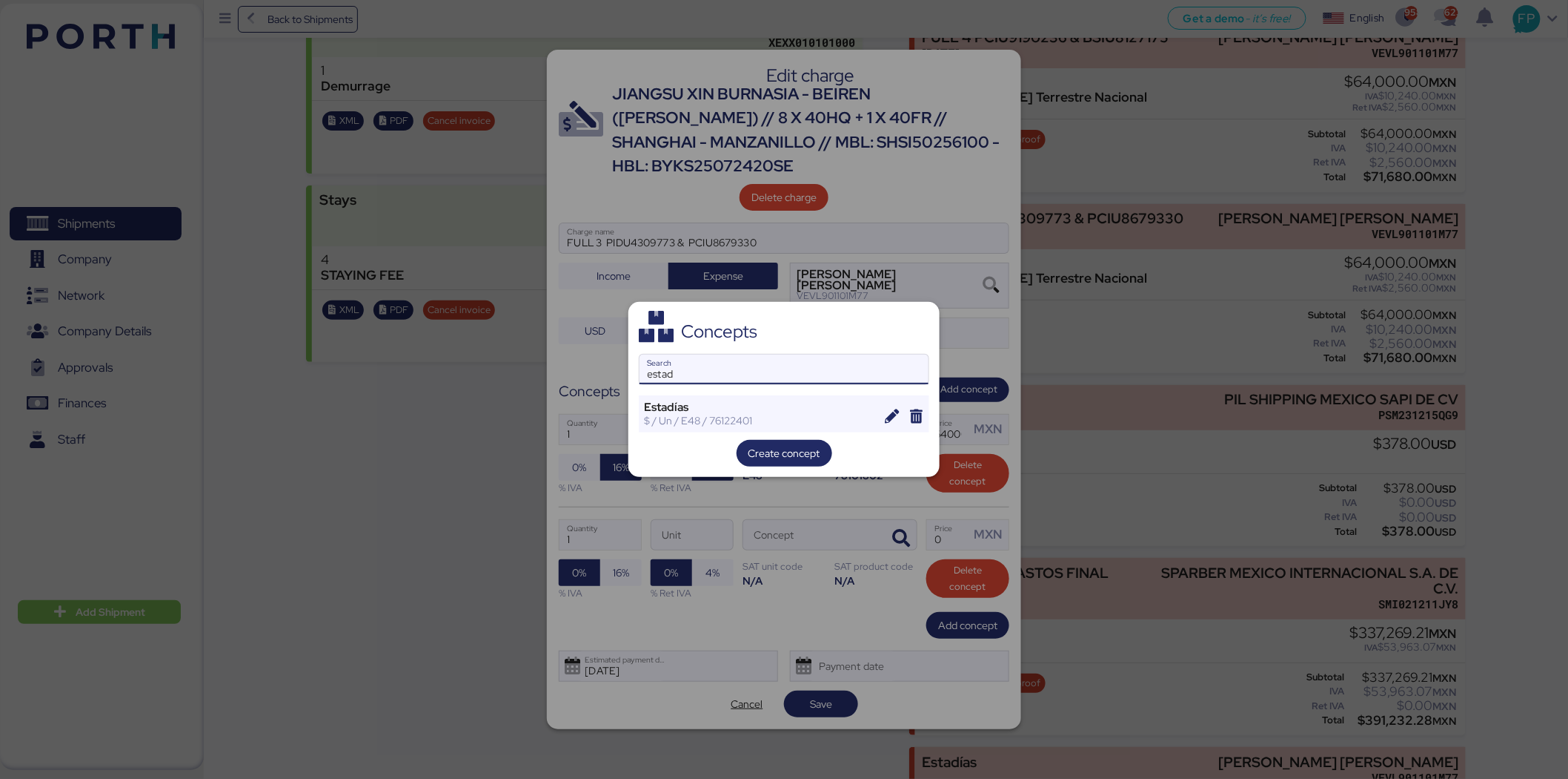
type input "estad"
click at [754, 389] on div "Concepts estad Search Estadías $ / Un / E48 / 76122401 Create concept" at bounding box center [784, 389] width 312 height 176
click at [760, 406] on div "Estadías" at bounding box center [759, 408] width 230 height 13
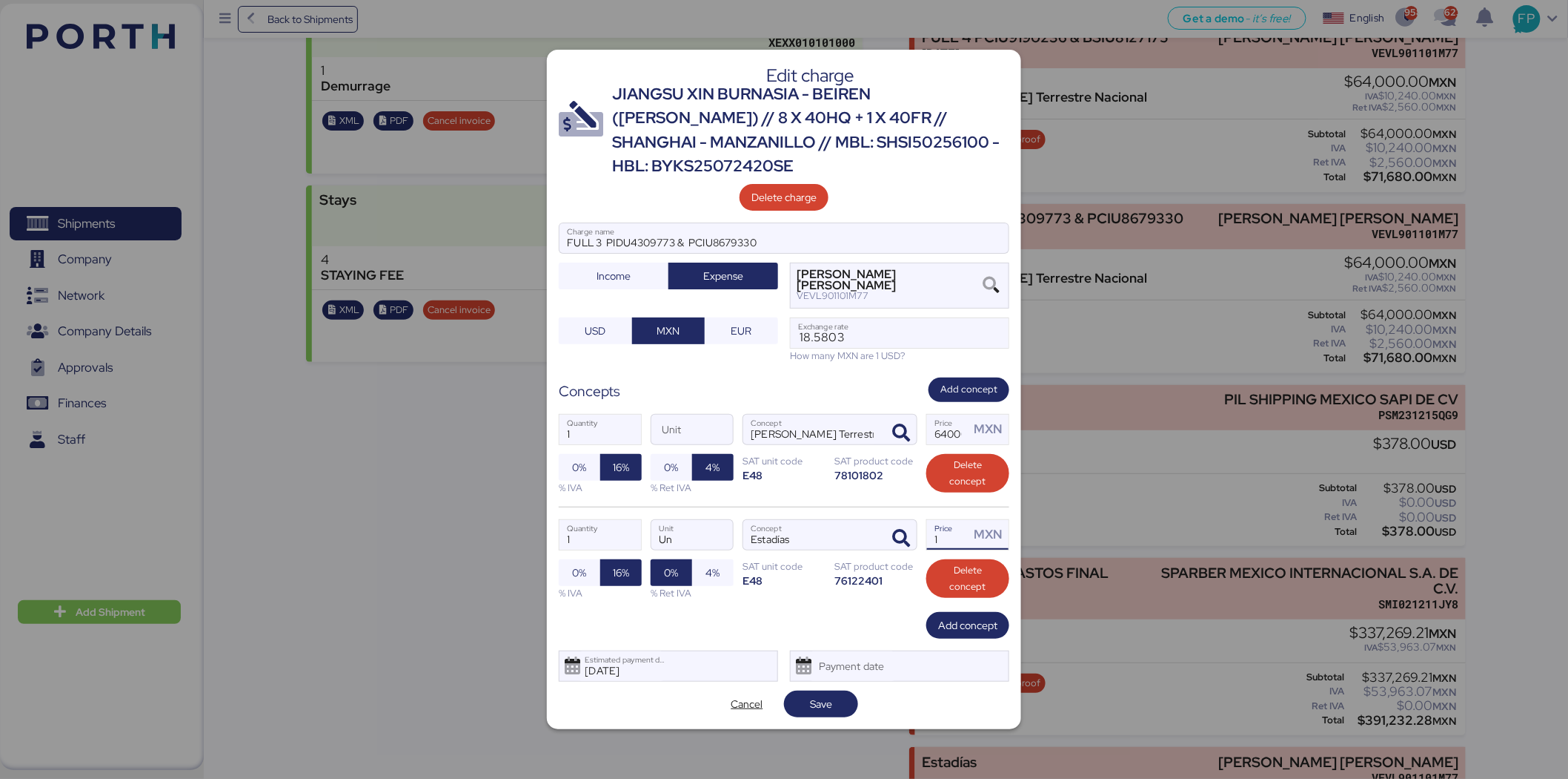
click at [962, 524] on input "1" at bounding box center [948, 534] width 43 height 29
type input "6000"
click at [710, 566] on span "4%" at bounding box center [713, 572] width 14 height 18
click at [821, 695] on span "Save" at bounding box center [821, 703] width 22 height 18
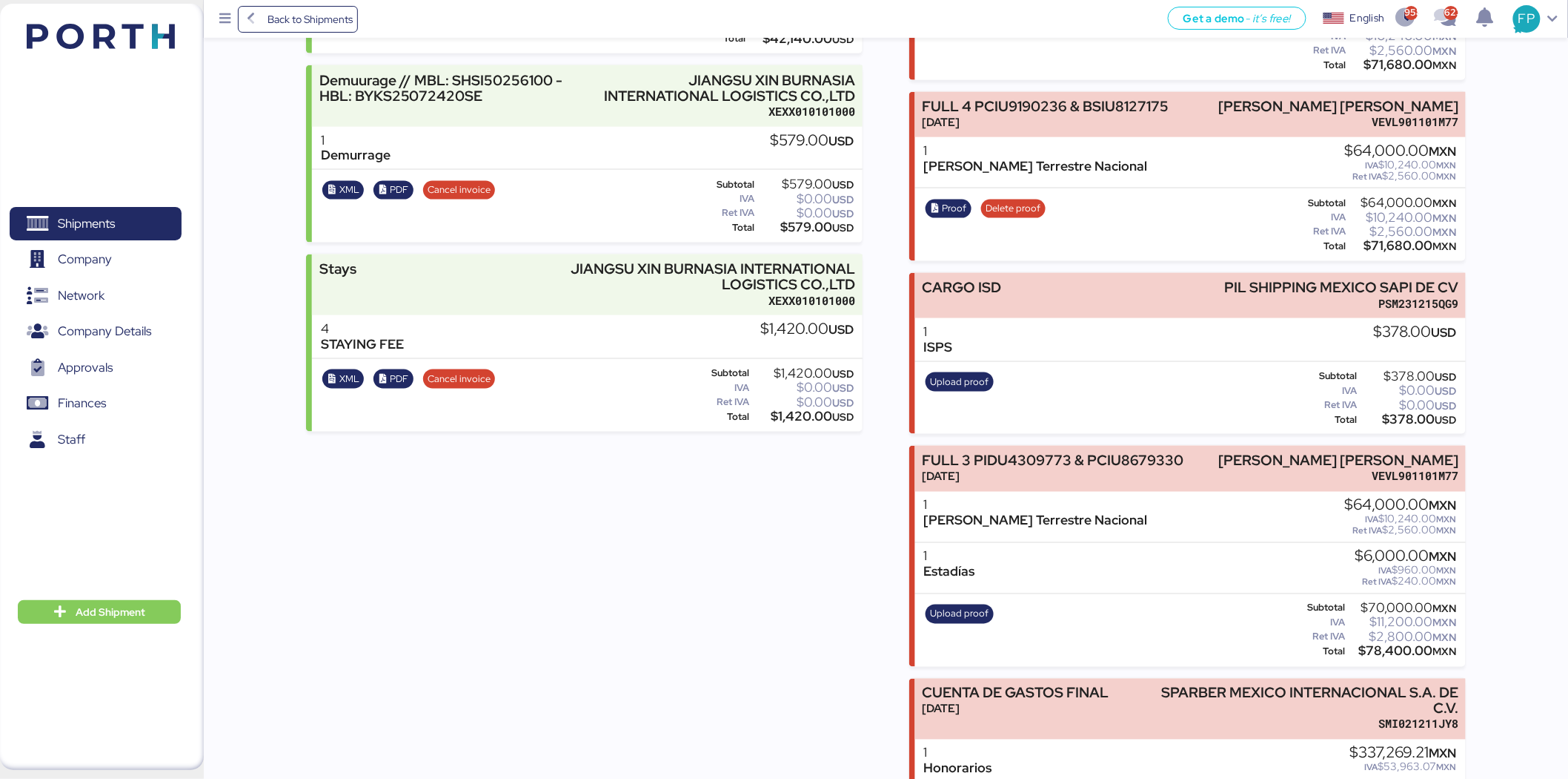
scroll to position [719, 0]
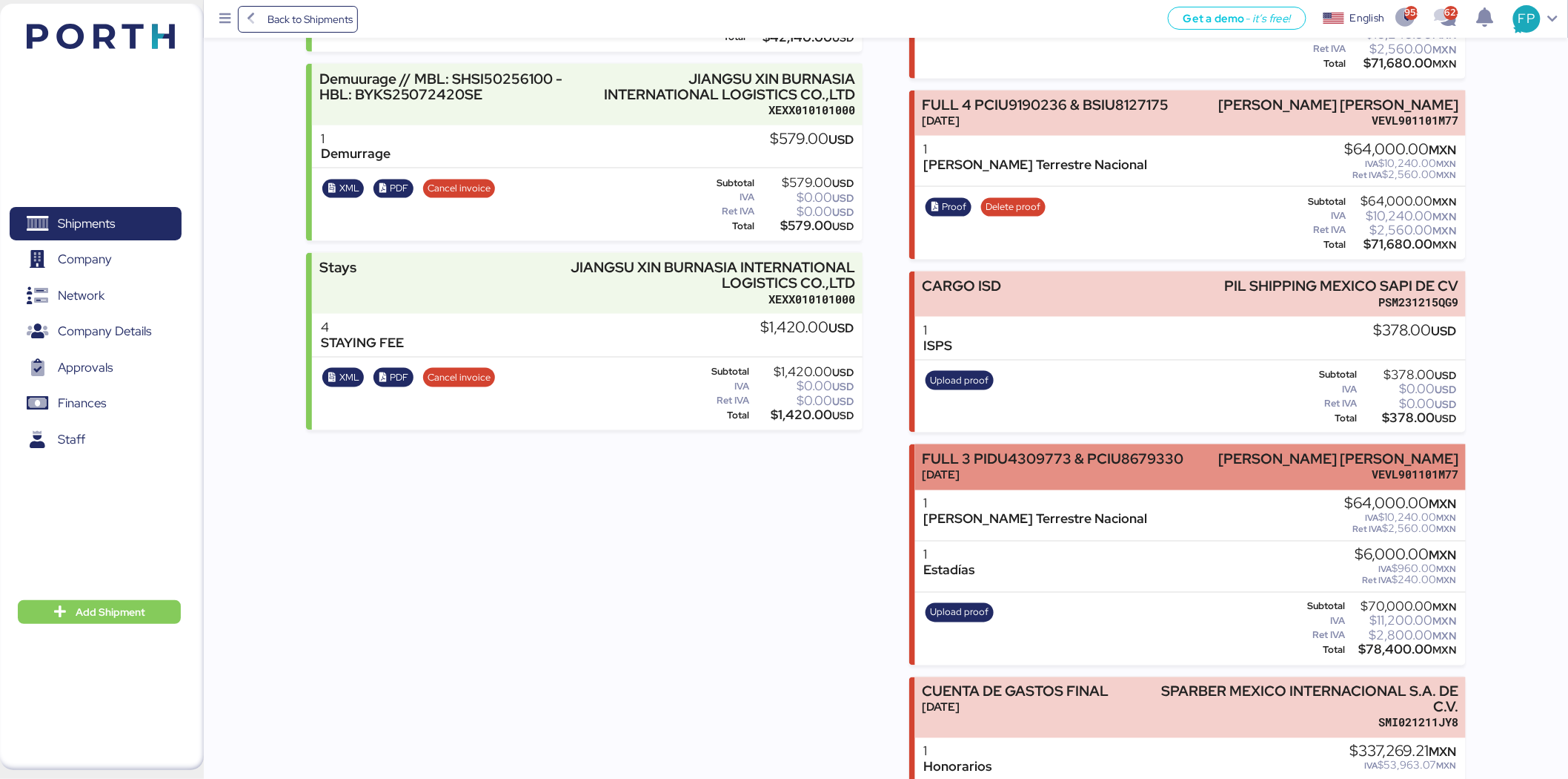
click at [1217, 476] on div "FULL 3 PIDU4309773 & PCIU8679330 Aug 28, 2025 LUIS EDUARDO VELASCO VERA VEVL901…" at bounding box center [1191, 467] width 551 height 45
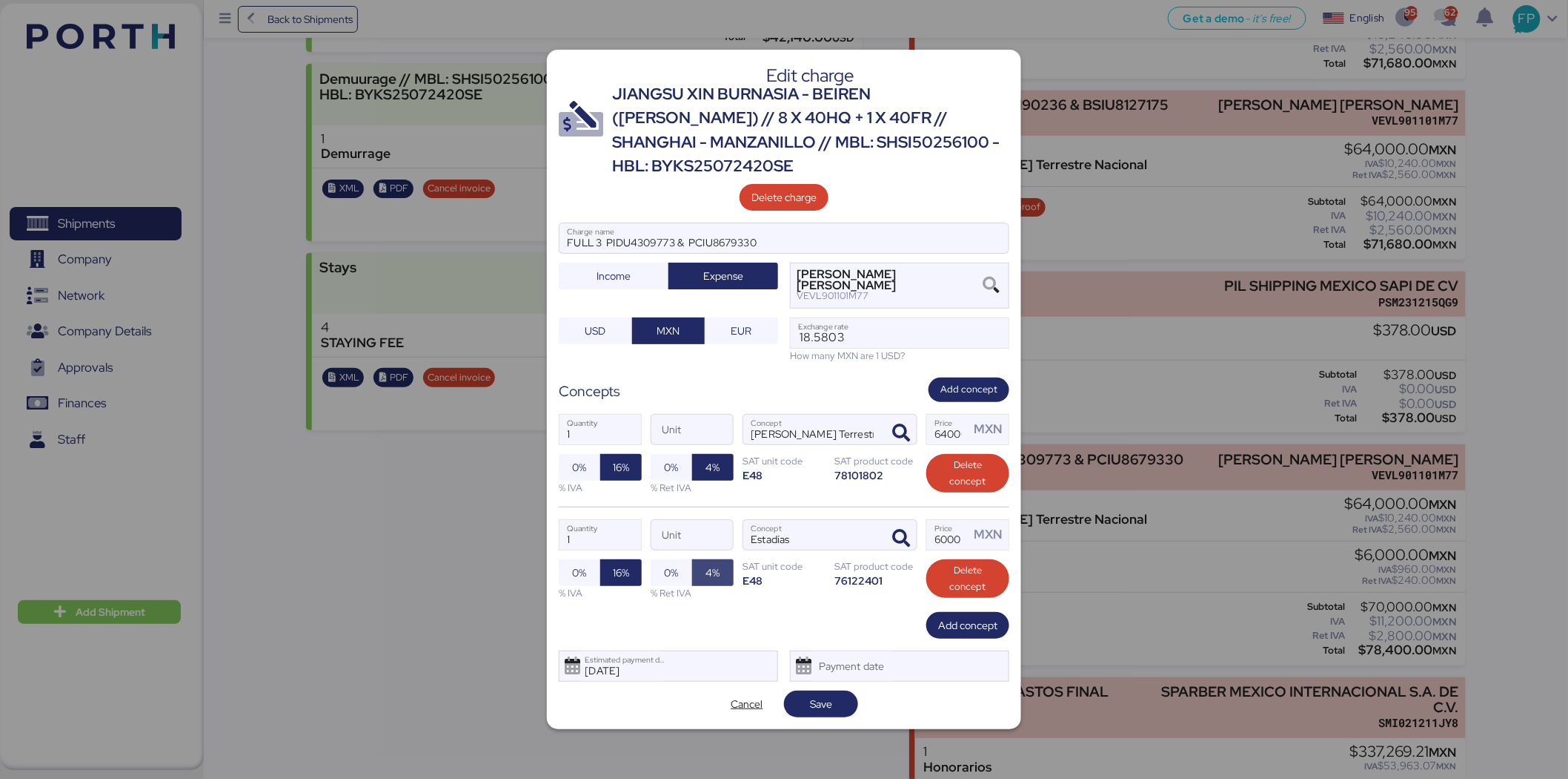
click at [700, 559] on span "4%" at bounding box center [712, 572] width 41 height 27
click at [672, 566] on span "0%" at bounding box center [672, 572] width 14 height 18
click at [817, 695] on span "Save" at bounding box center [821, 703] width 22 height 18
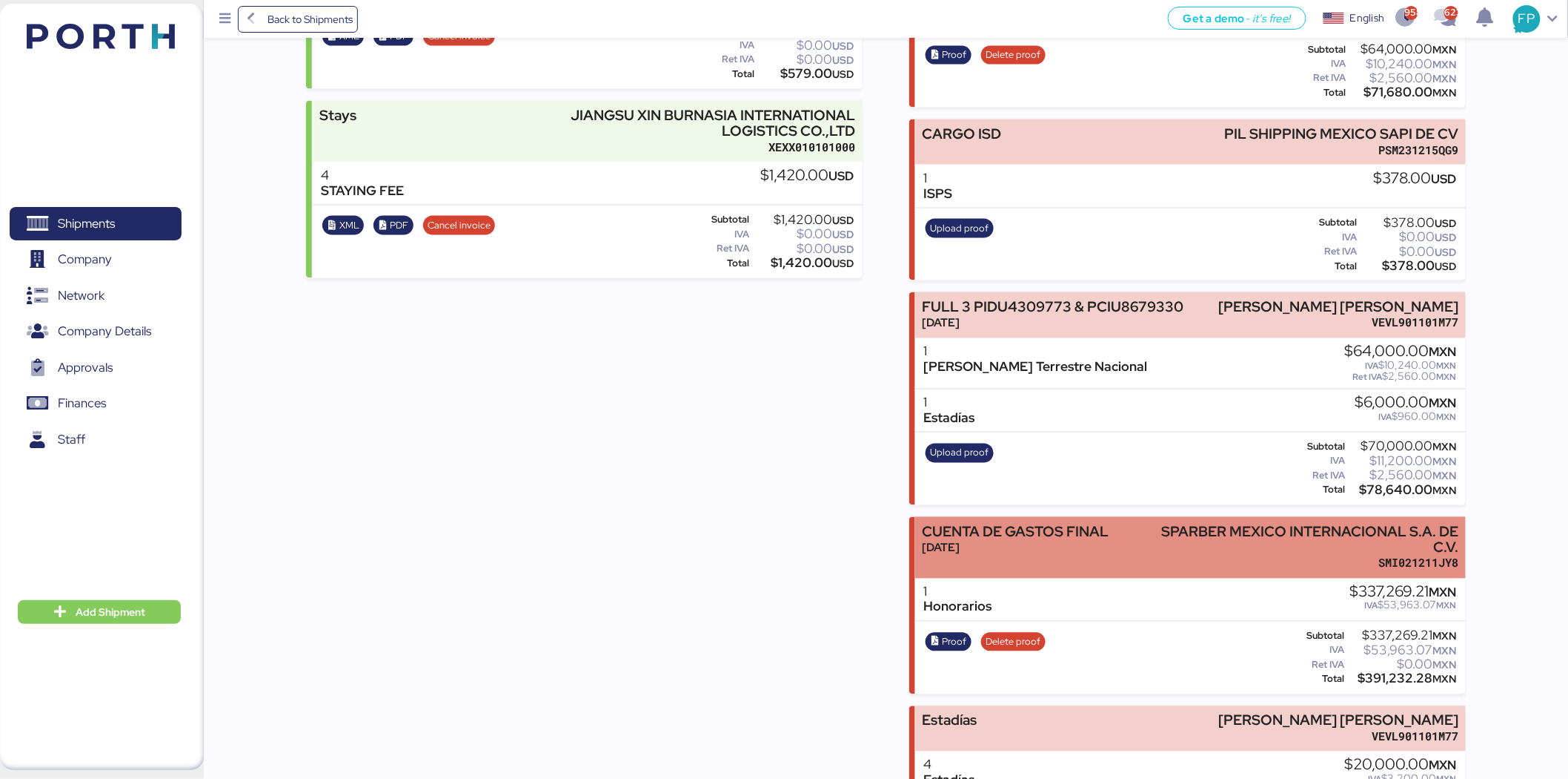
scroll to position [870, 0]
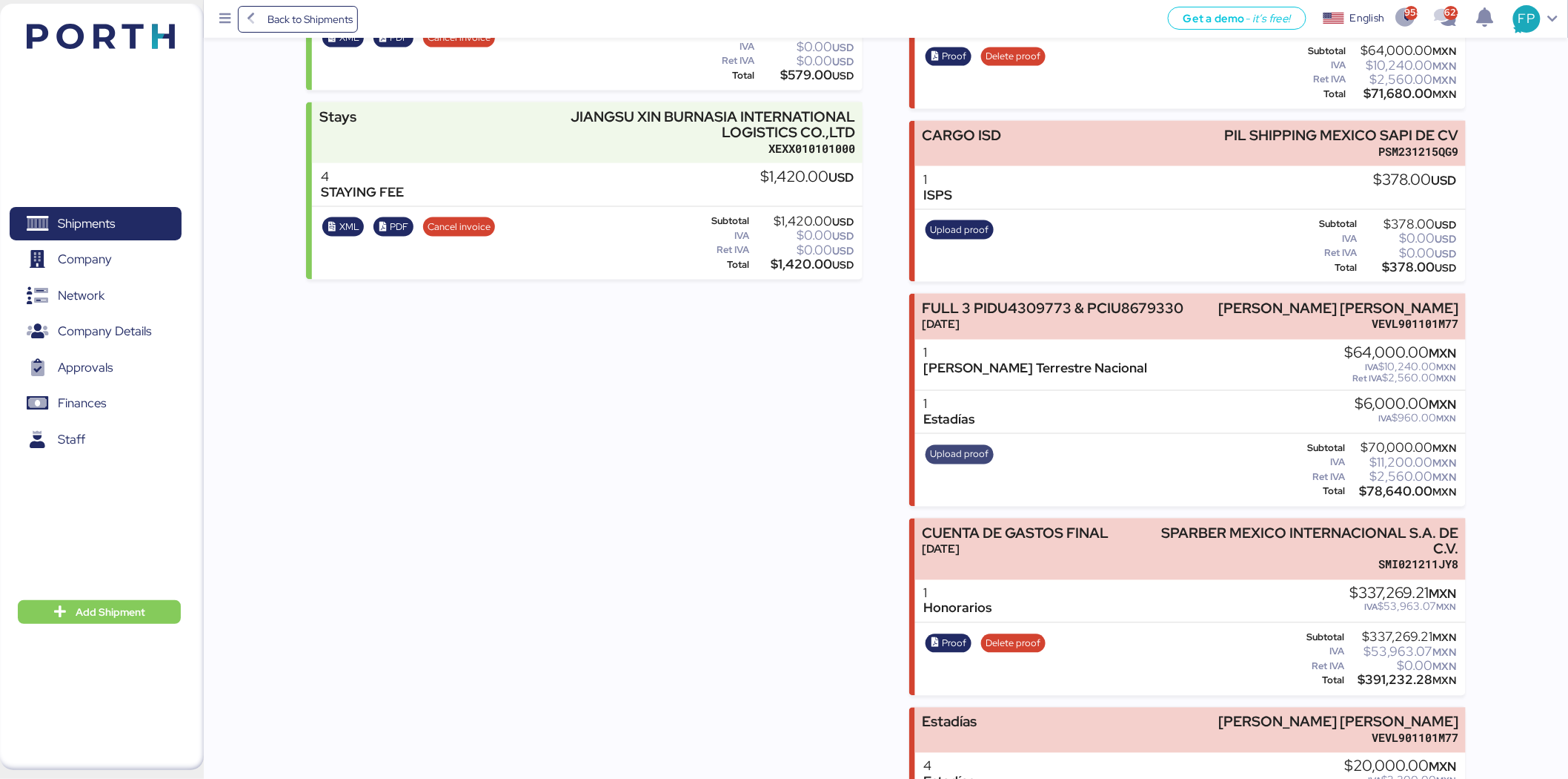
click at [951, 450] on span "Upload proof" at bounding box center [960, 454] width 59 height 16
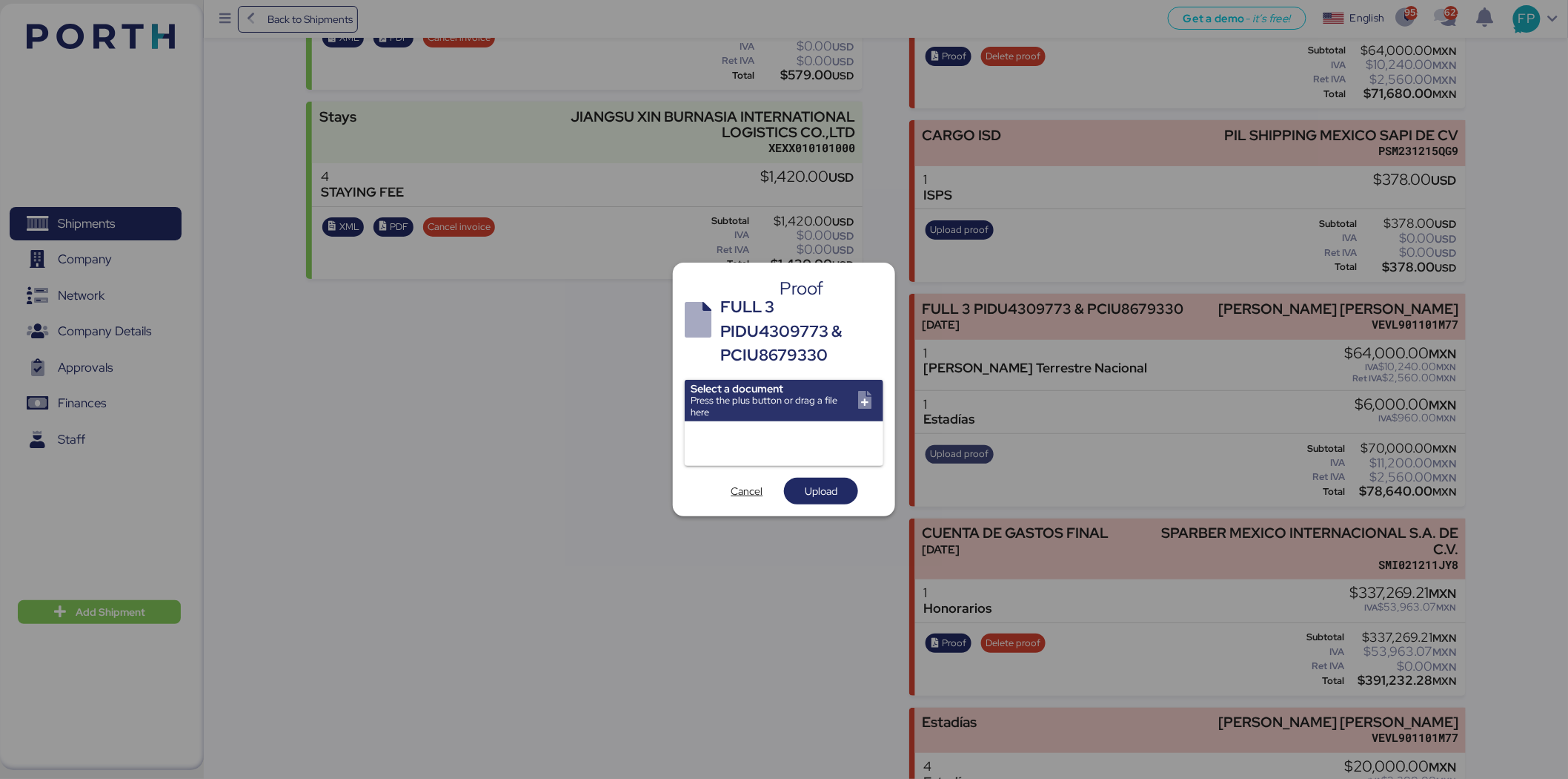
scroll to position [0, 0]
click at [848, 397] on input "file" at bounding box center [784, 400] width 199 height 41
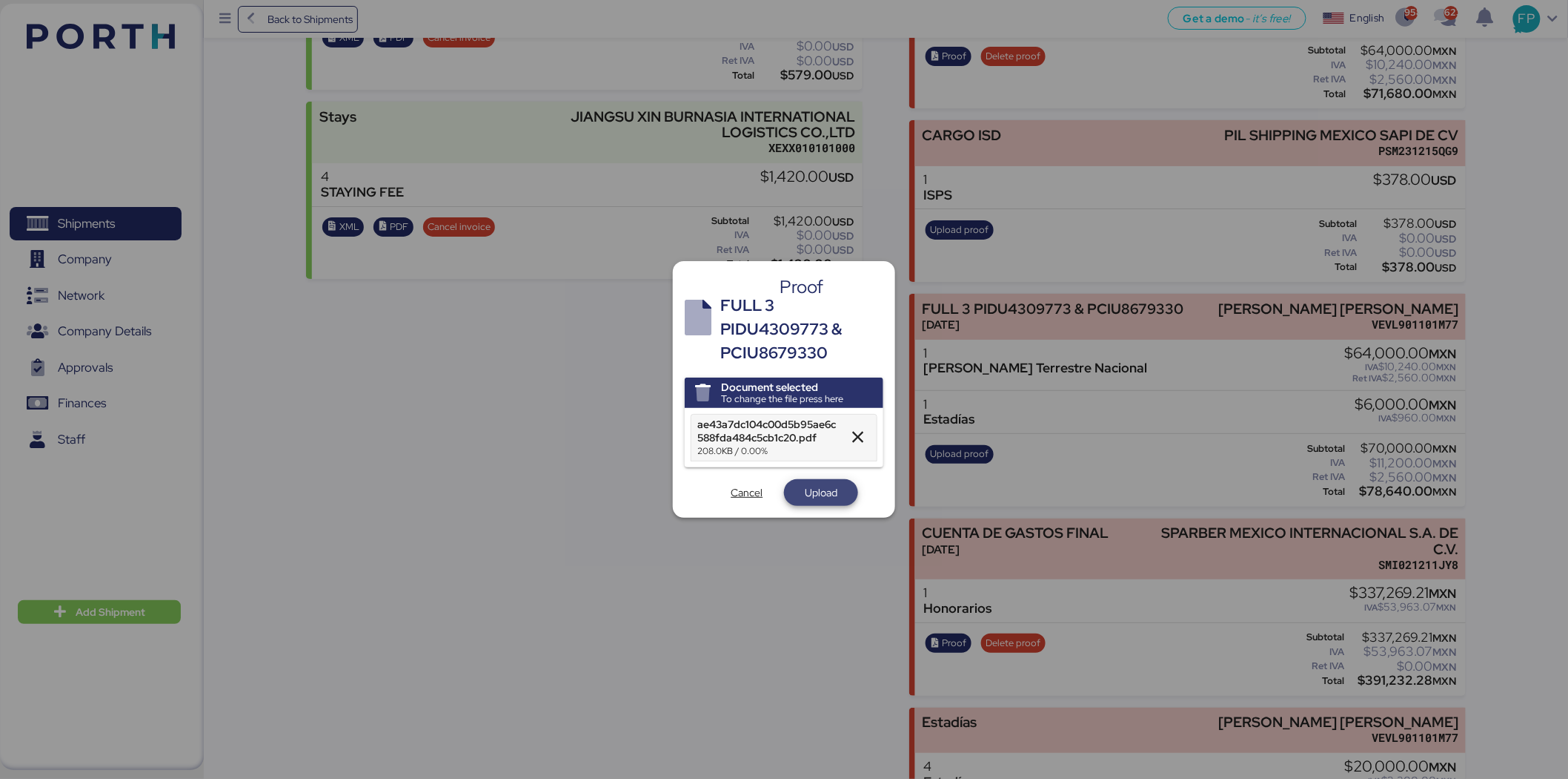
click at [810, 501] on span "Upload" at bounding box center [821, 492] width 33 height 18
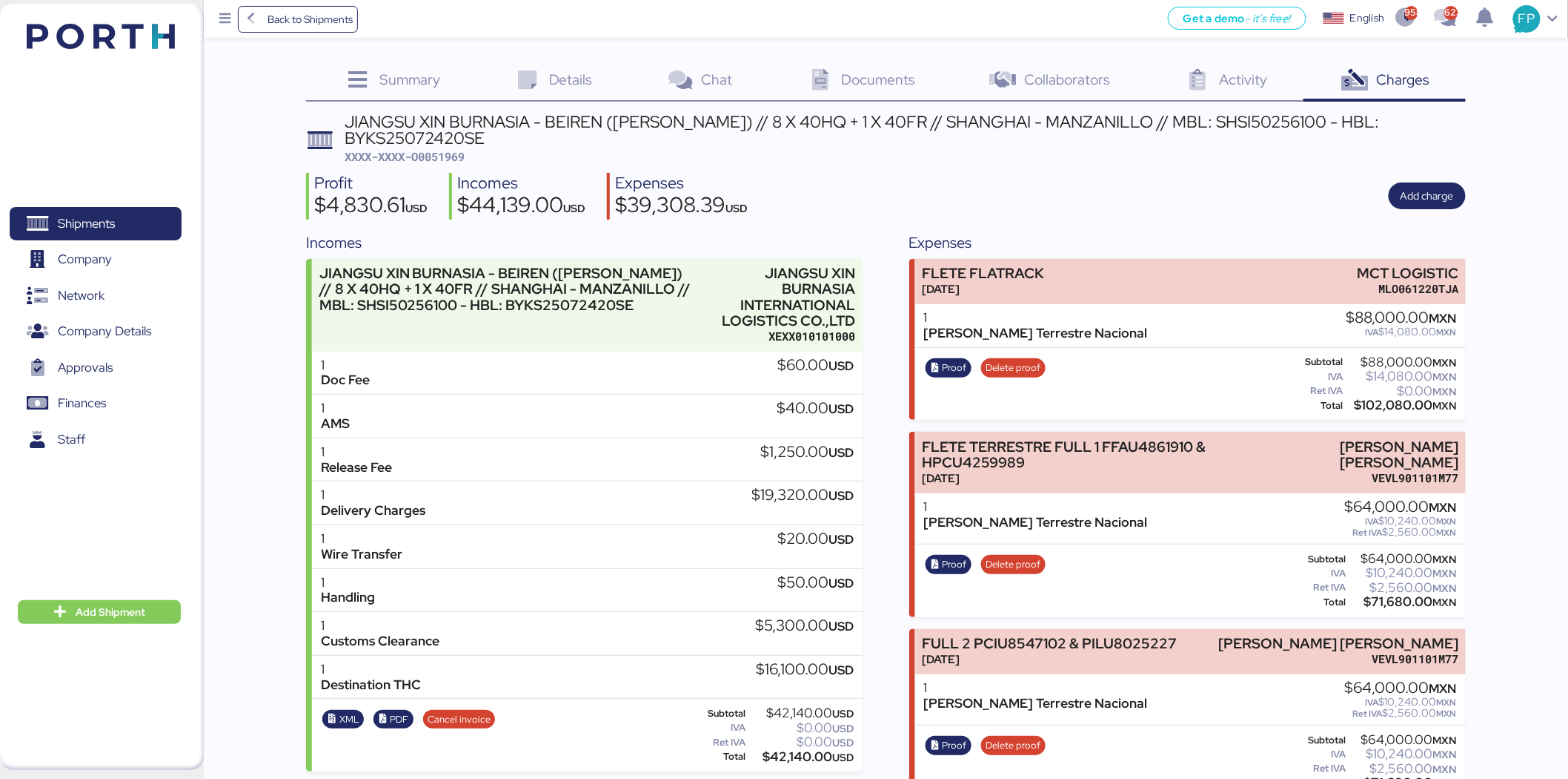
click at [449, 173] on div "Profit $4,830.61 USD Incomes $44,139.00 USD Expenses $39,308.39 USD Add charge" at bounding box center [885, 197] width 1160 height 47
click at [435, 157] on span "XXXX-XXXX-O0051969" at bounding box center [404, 156] width 120 height 15
click at [438, 157] on span "XXXX-XXXX-O0051969" at bounding box center [404, 156] width 120 height 15
copy span "O0051969"
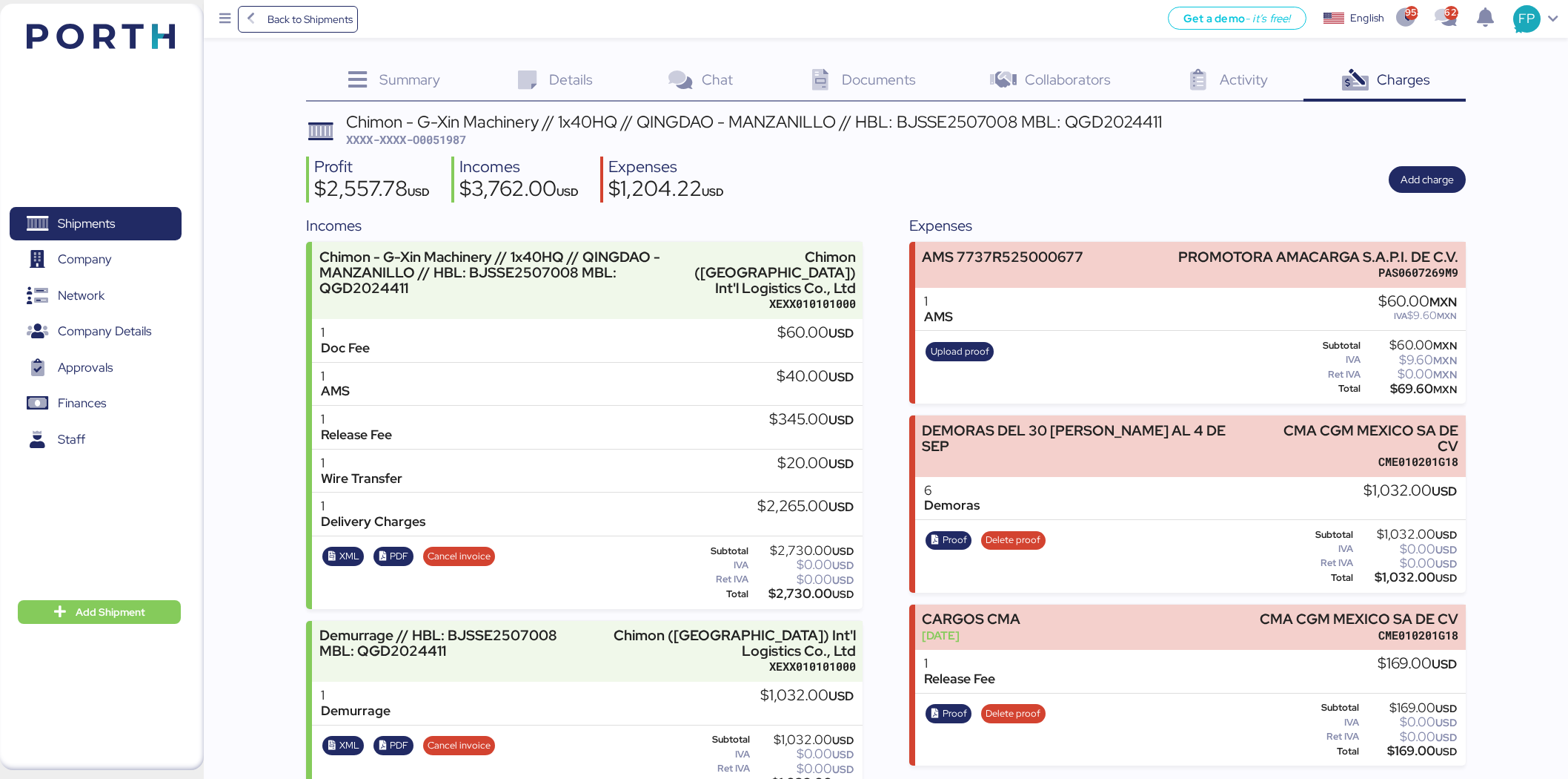
scroll to position [30, 0]
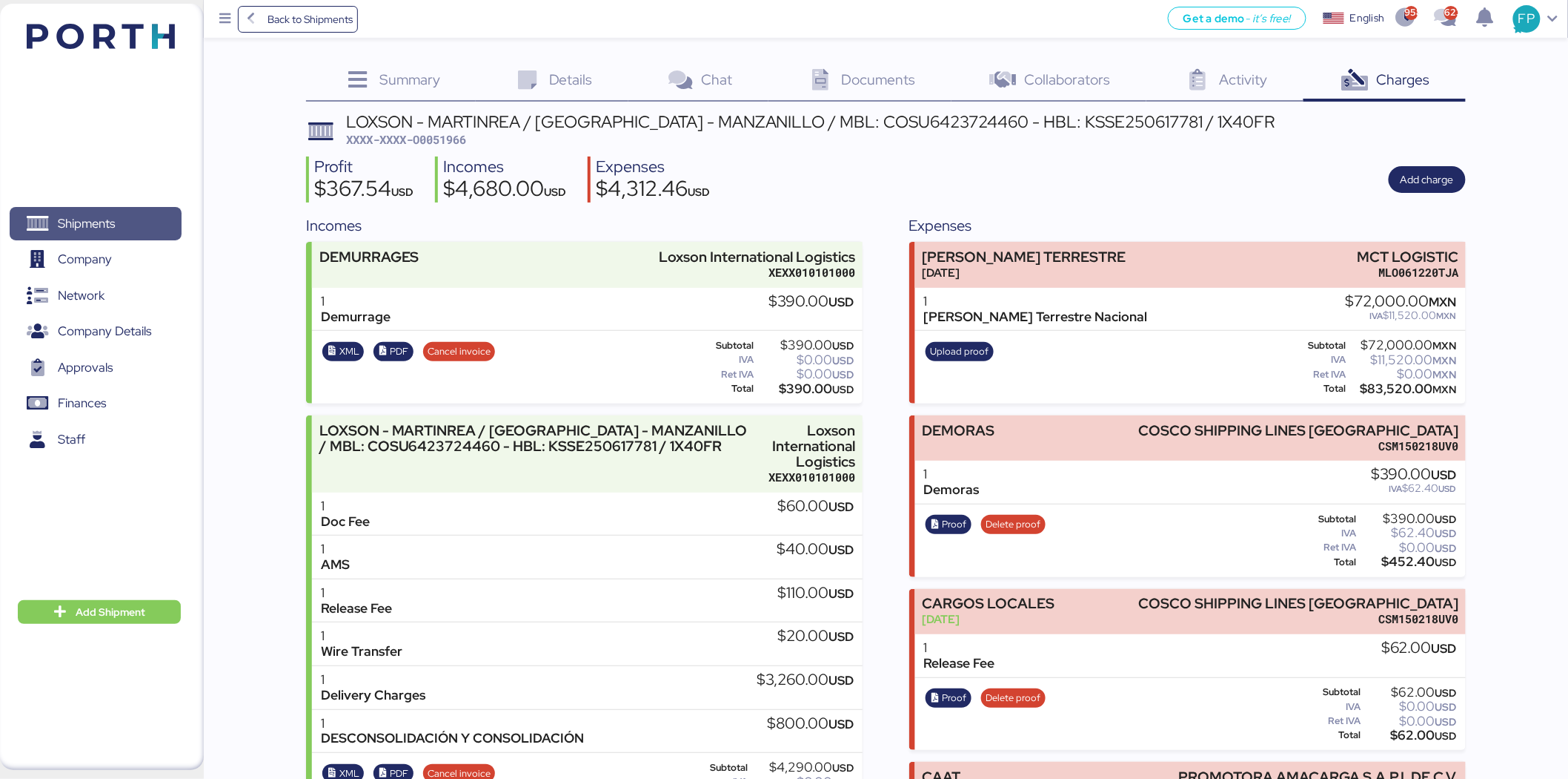
drag, startPoint x: 92, startPoint y: 234, endPoint x: 578, endPoint y: 46, distance: 521.1
click at [92, 234] on span "Shipments" at bounding box center [96, 224] width 160 height 22
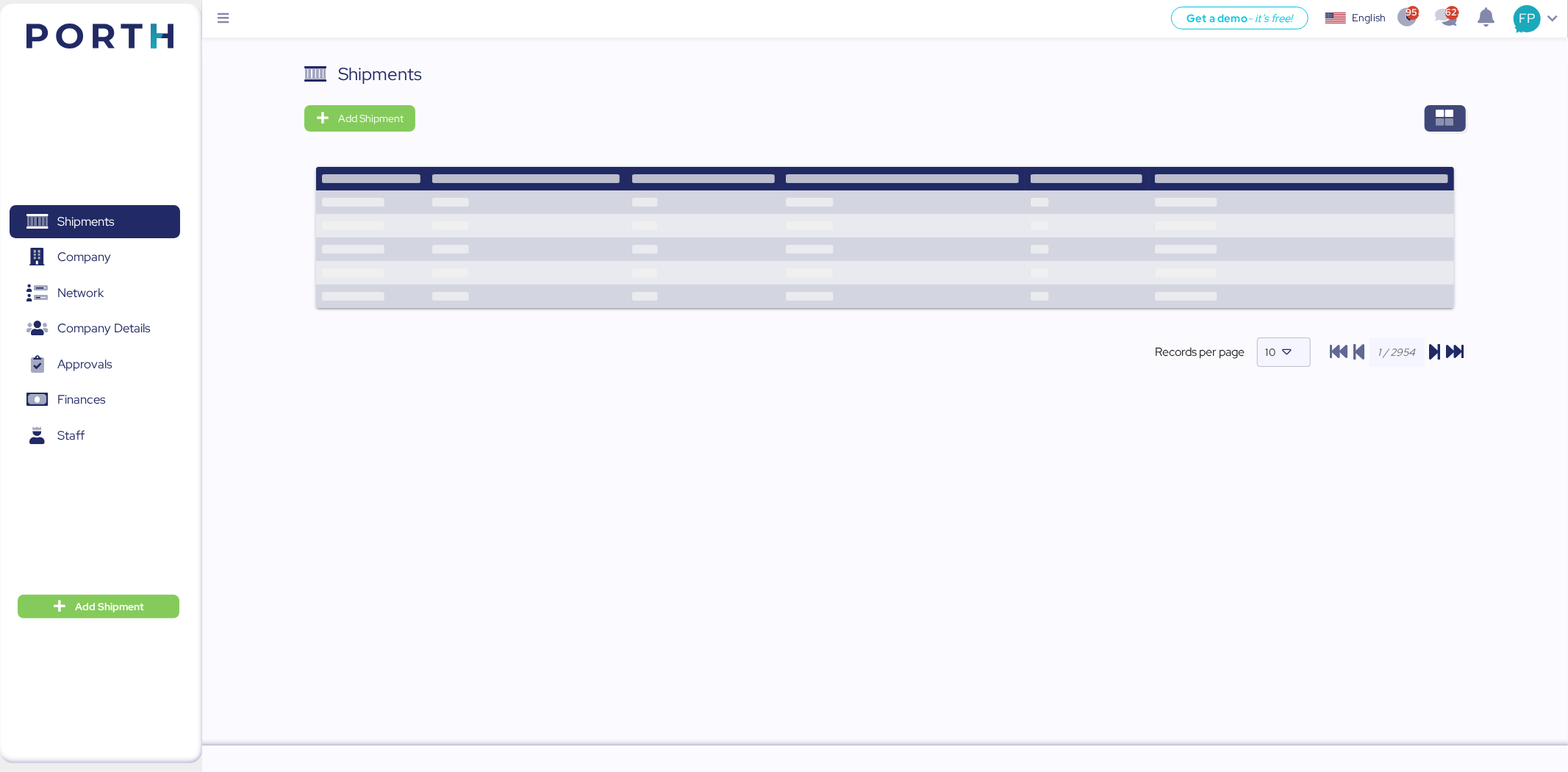
click at [1441, 115] on icon "button" at bounding box center [1445, 117] width 17 height 17
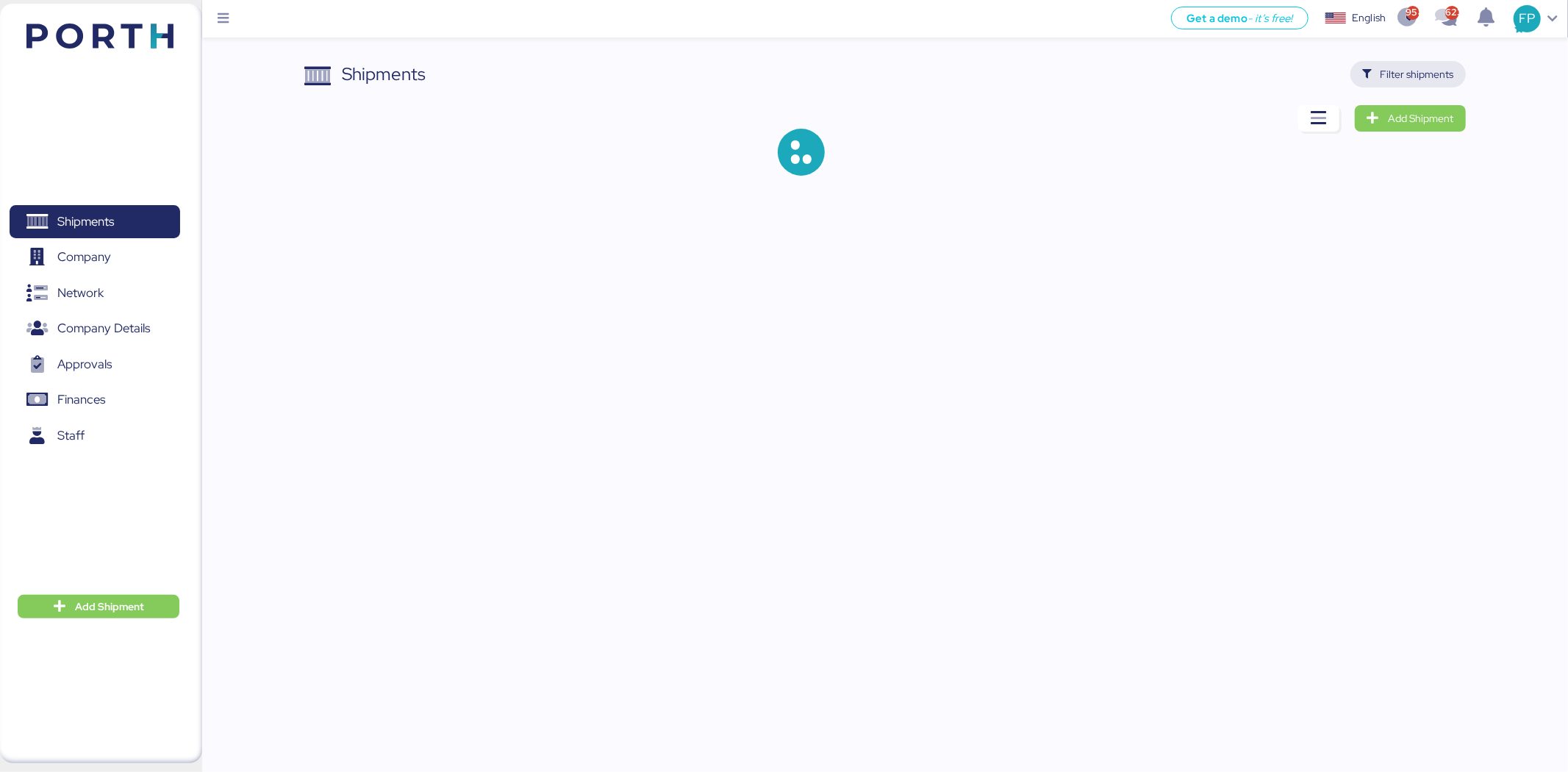
click at [1432, 84] on span "Filter shipments" at bounding box center [1408, 74] width 92 height 21
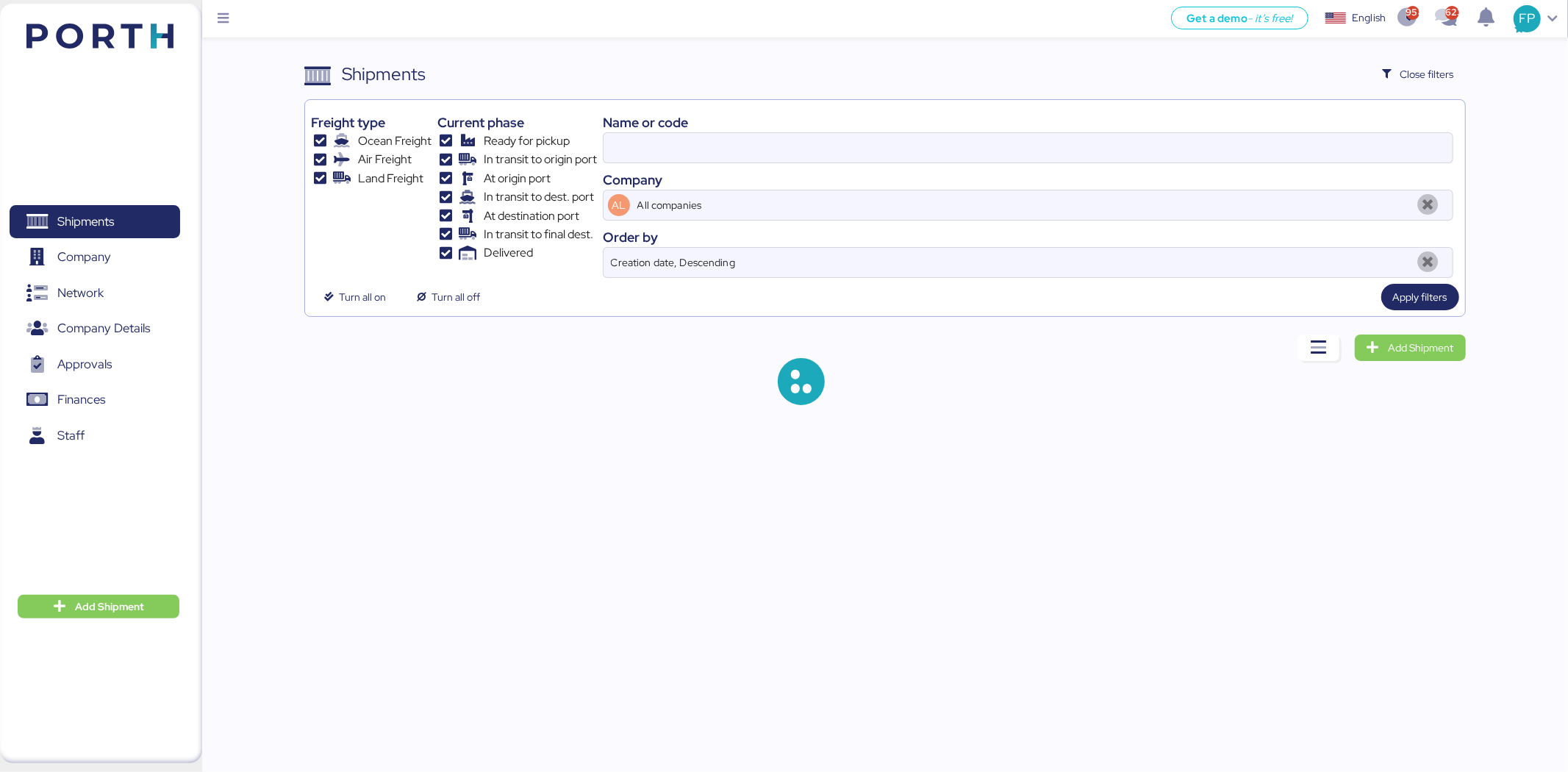
click at [633, 164] on div "Name or code Company AL All companies Order by Creation date, Descending" at bounding box center [1028, 192] width 851 height 172
click at [629, 162] on input at bounding box center [1028, 147] width 849 height 29
click at [666, 172] on div "Company" at bounding box center [1028, 180] width 851 height 20
click at [637, 167] on div "Name or code Company AL All companies Order by Creation date, Descending" at bounding box center [1028, 192] width 851 height 172
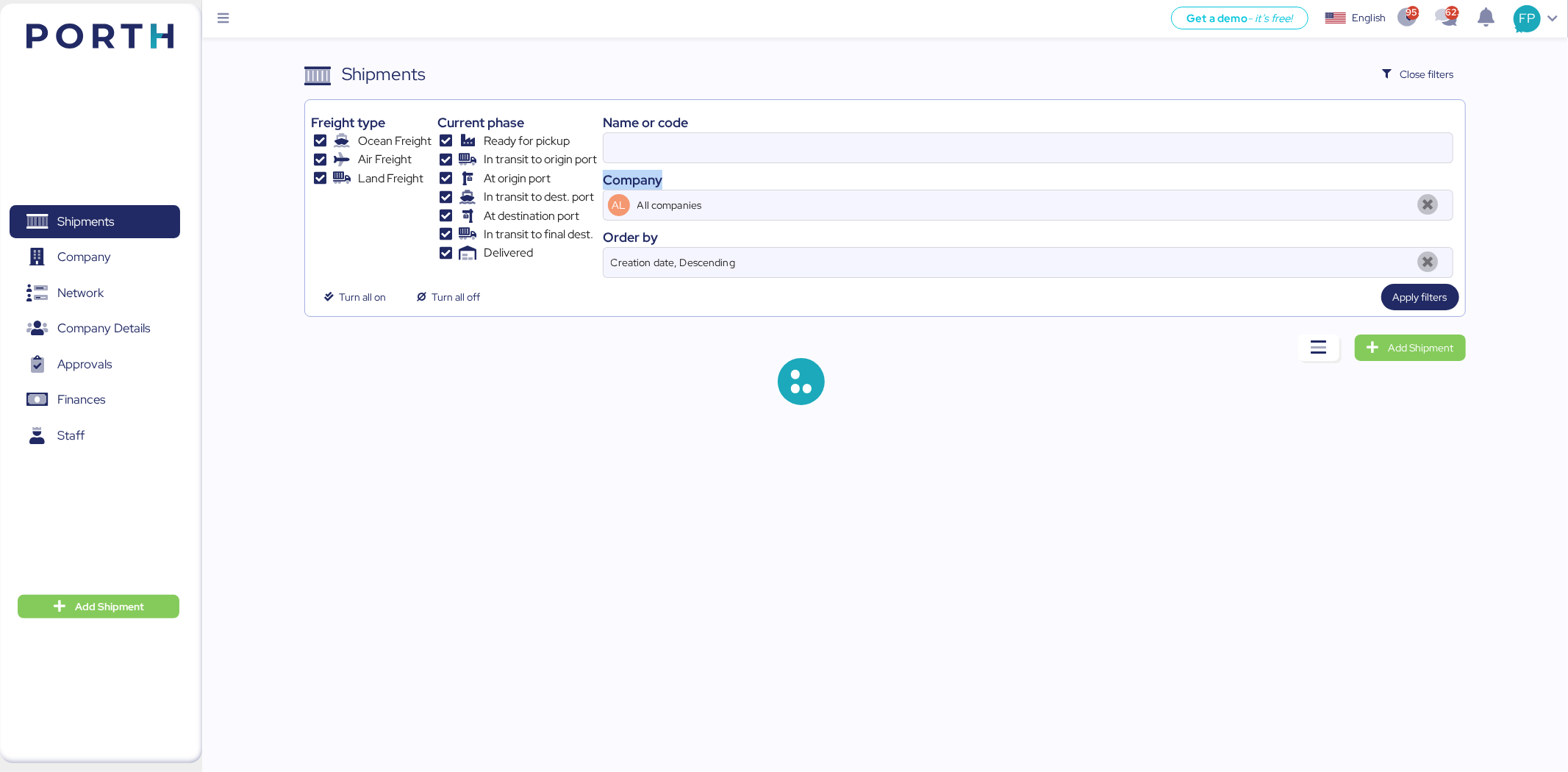
click at [637, 167] on div "Name or code Company AL All companies Order by Creation date, Descending" at bounding box center [1028, 192] width 851 height 172
click at [637, 153] on input at bounding box center [1028, 147] width 849 height 29
click at [637, 153] on input "O0051969" at bounding box center [1028, 147] width 849 height 29
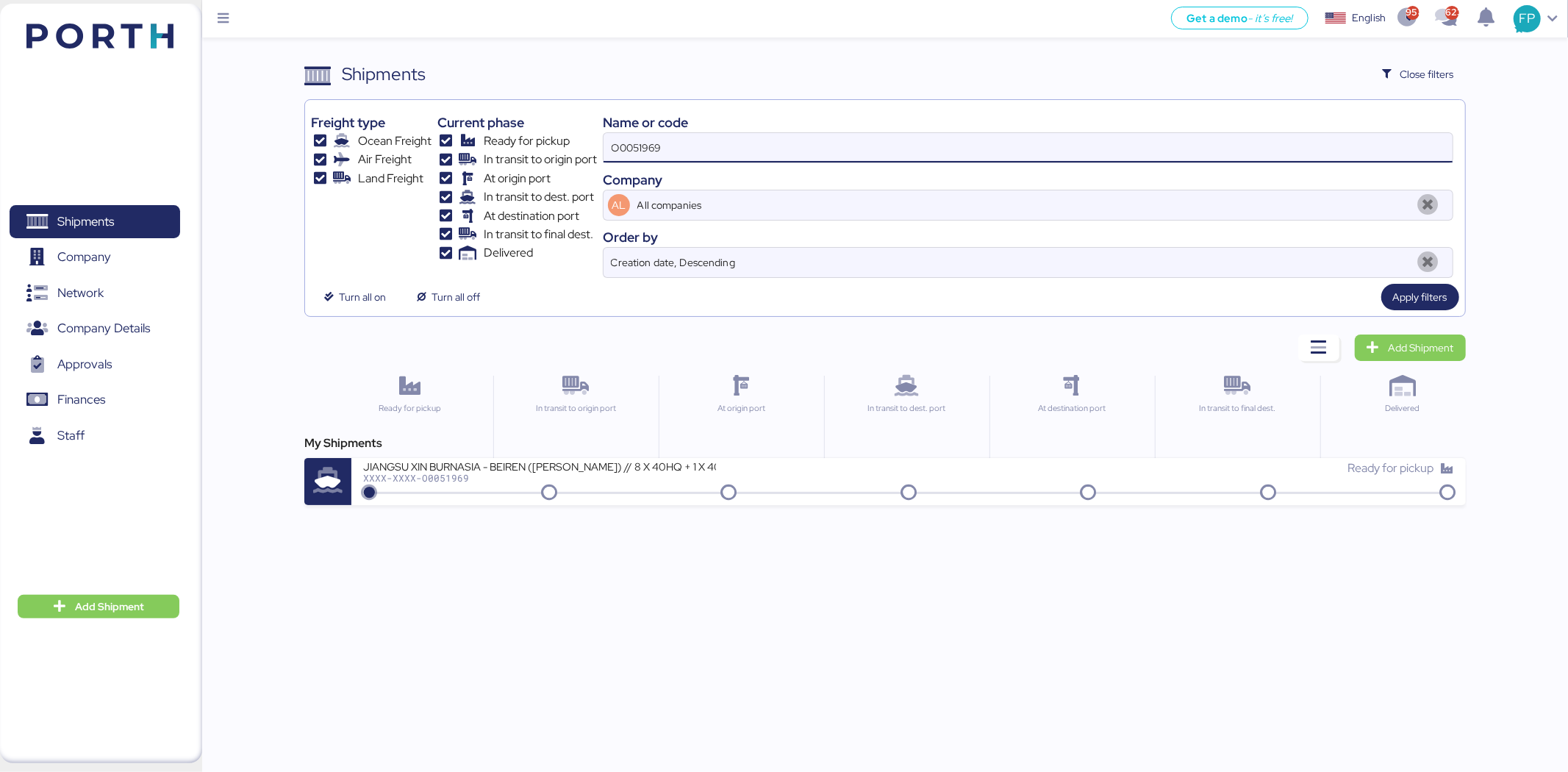
paste input "98"
type input "O0051998"
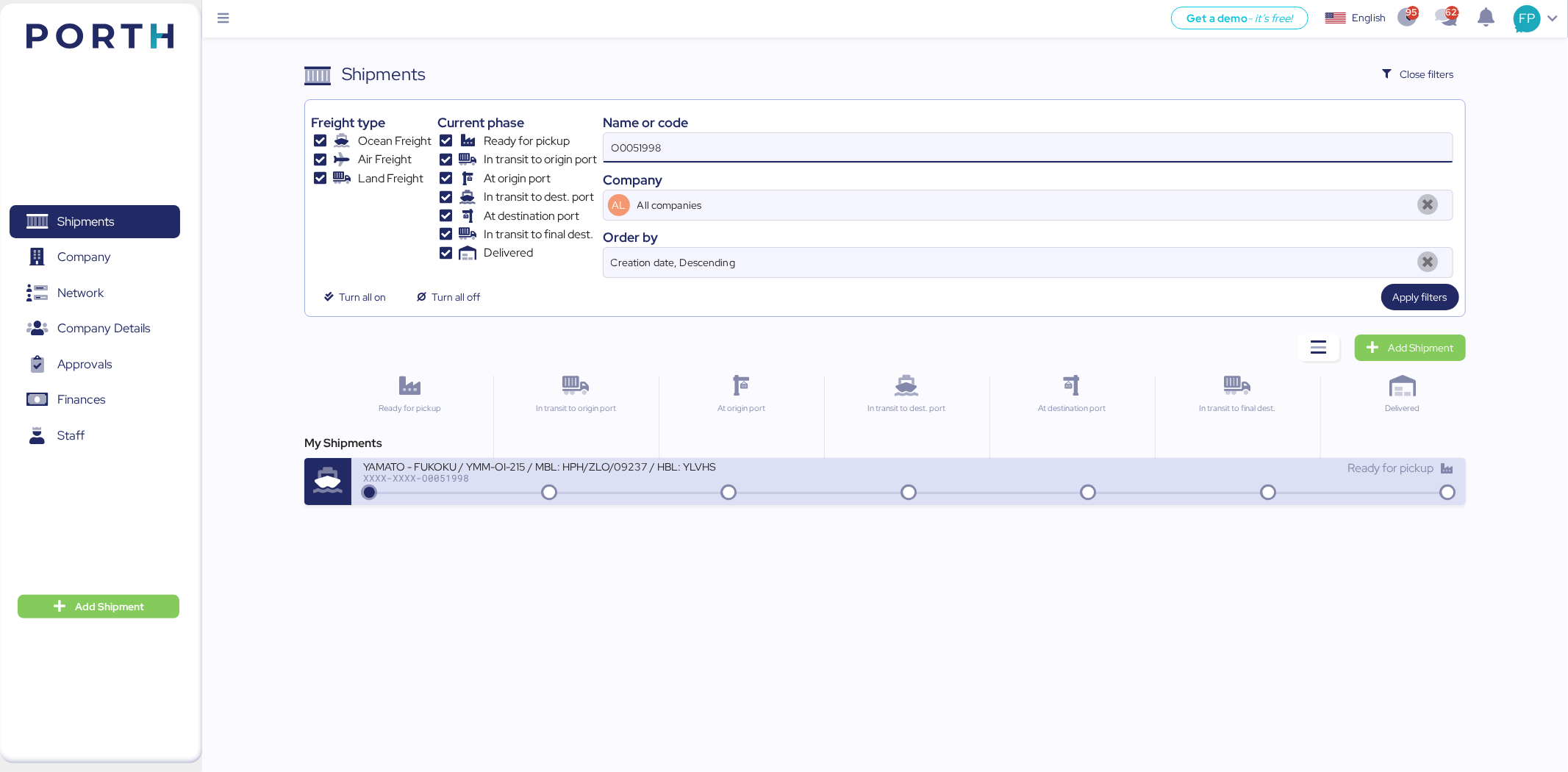
click at [619, 487] on div "YAMATO - FUKOKU / YMM-OI-215 / MBL: HPH/ZLO/09237 / HBL: YLVHS5070513 / LCL XXX…" at bounding box center [636, 476] width 546 height 32
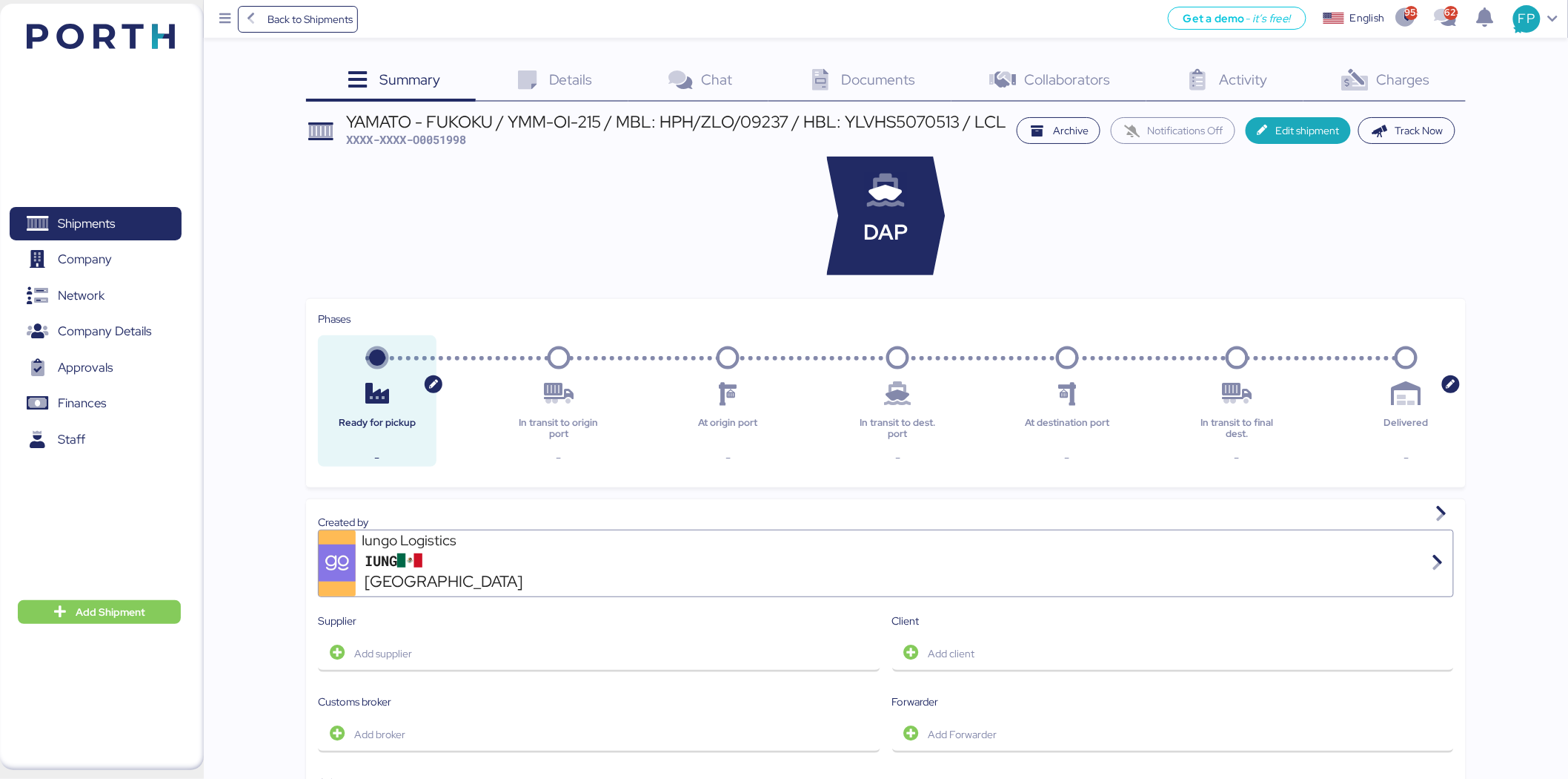
click at [1435, 74] on div "Charges 0" at bounding box center [1384, 82] width 162 height 40
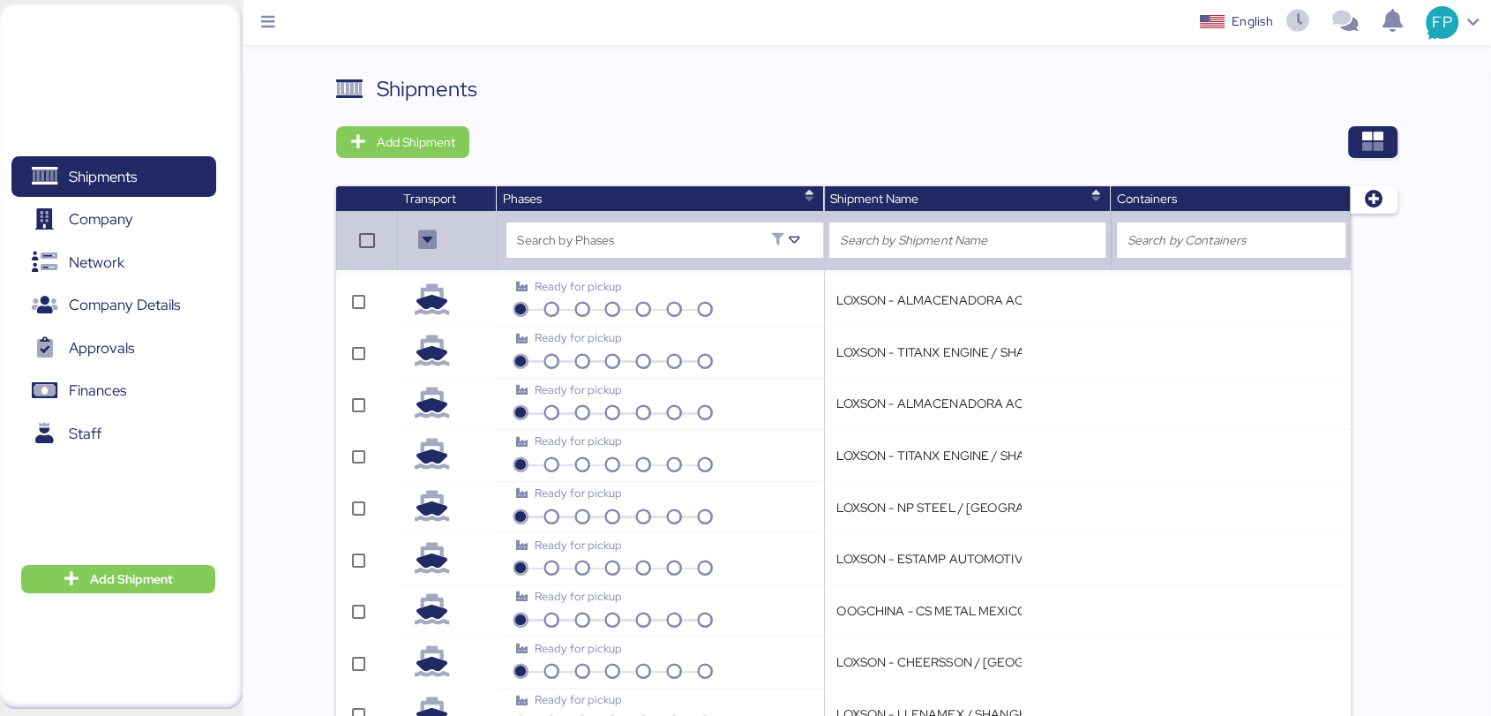
click at [1363, 159] on div "Shipments Add Shipment Transport Phases Shipment Name Containers Search by Phas…" at bounding box center [867, 475] width 1062 height 805
click at [1367, 154] on span "button" at bounding box center [1373, 142] width 21 height 25
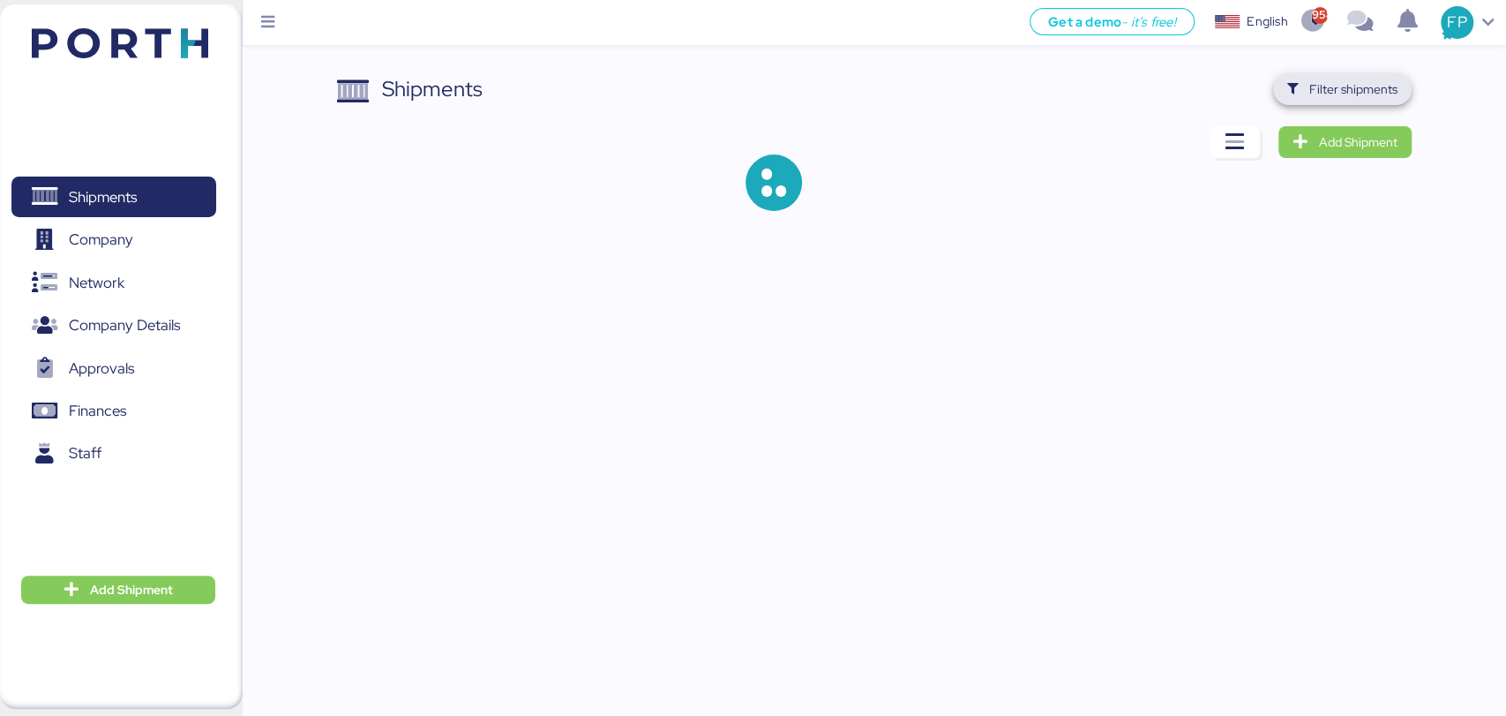
click at [1371, 86] on span "Filter shipments" at bounding box center [1354, 89] width 88 height 21
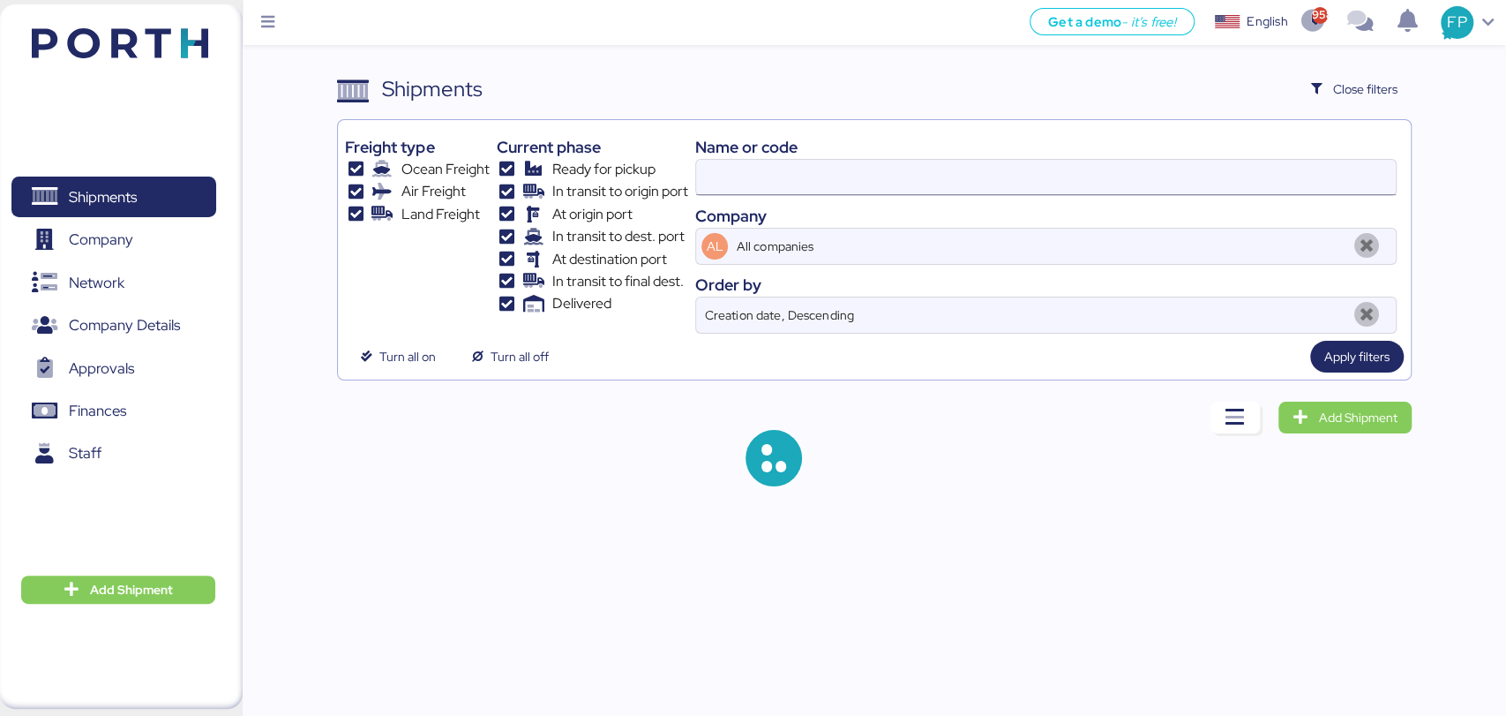
click at [747, 183] on input at bounding box center [1045, 177] width 699 height 35
click at [747, 183] on input "O0051998" at bounding box center [1045, 177] width 699 height 35
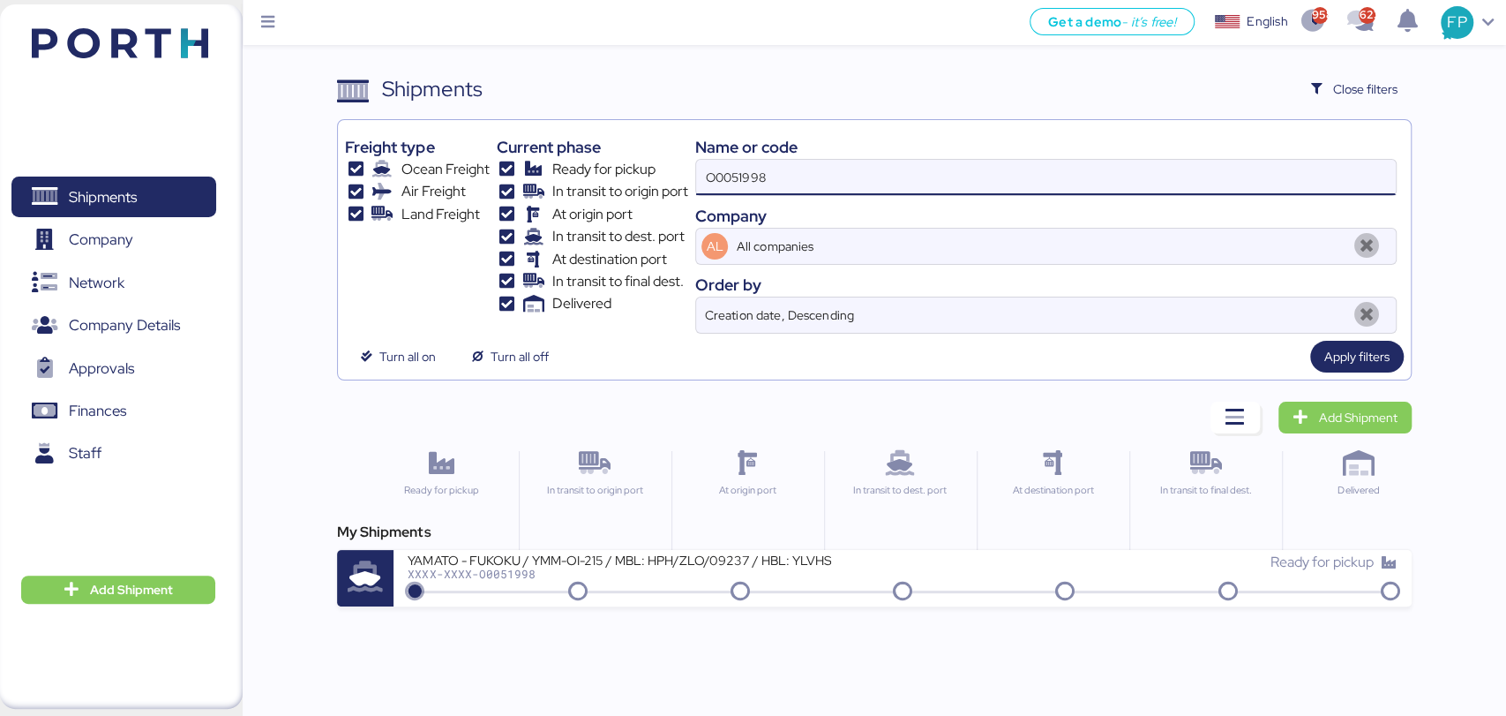
click at [750, 187] on input "O0051998" at bounding box center [1045, 177] width 699 height 35
paste input "820"
type input "O0051820"
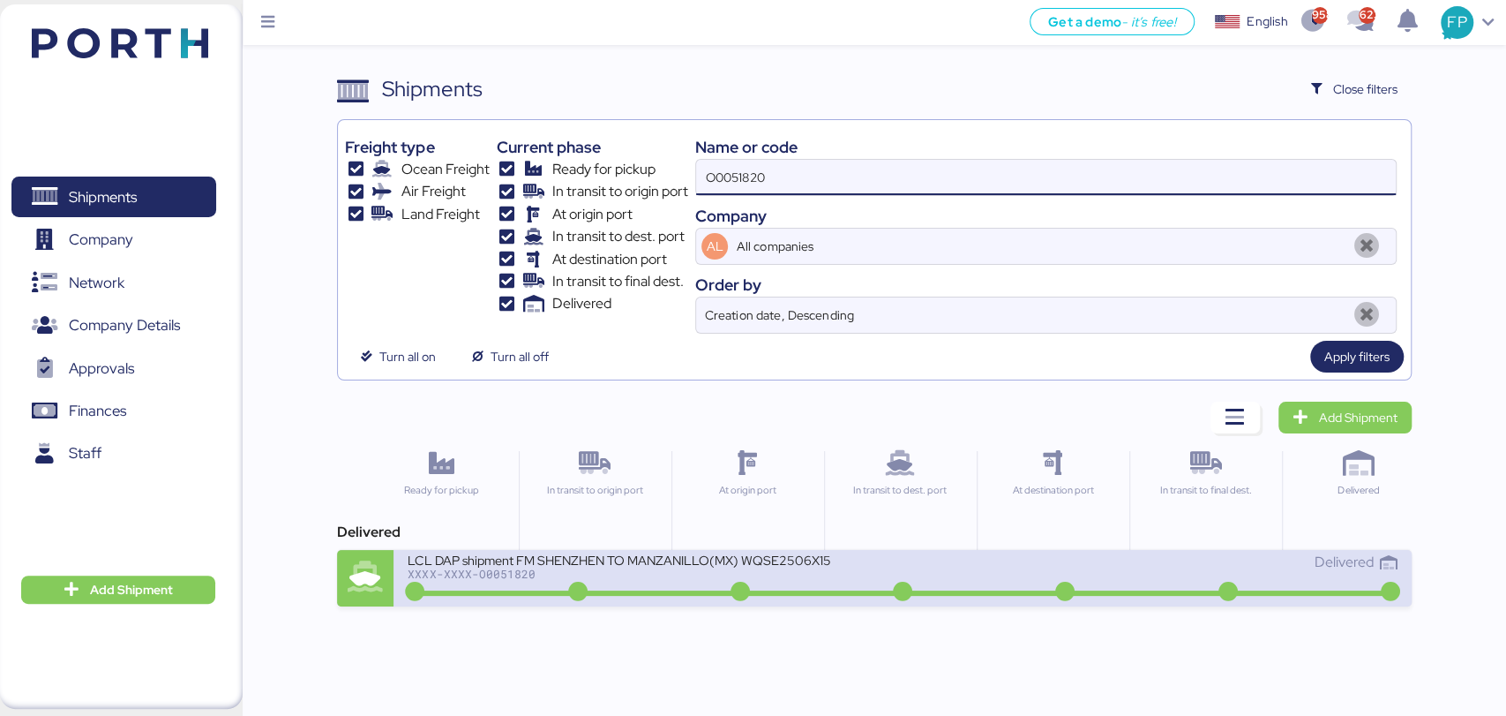
click at [632, 561] on div "LCL DAP shipment FM SHENZHEN TO MANZANILLO(MX) WQSE2506X15" at bounding box center [620, 559] width 424 height 15
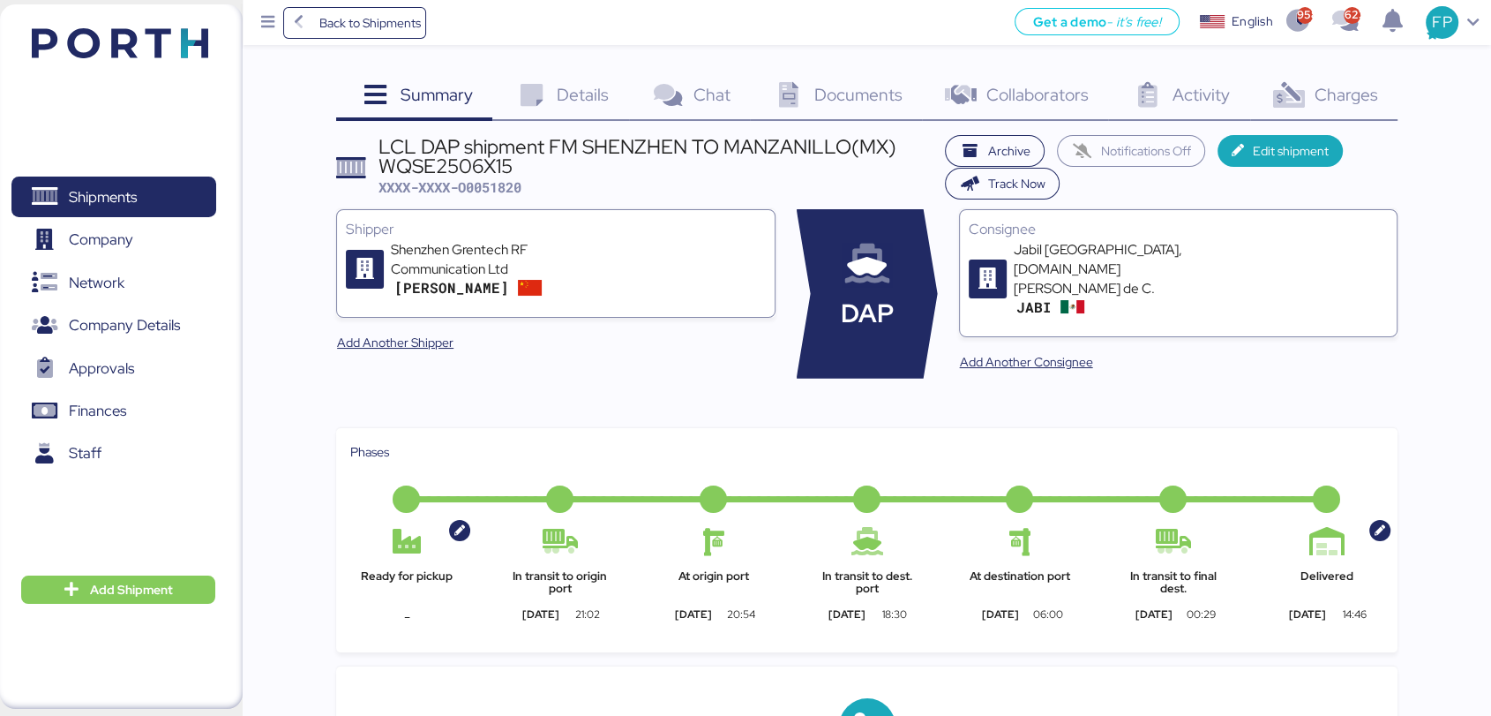
click at [1322, 86] on span "Charges" at bounding box center [1346, 94] width 64 height 23
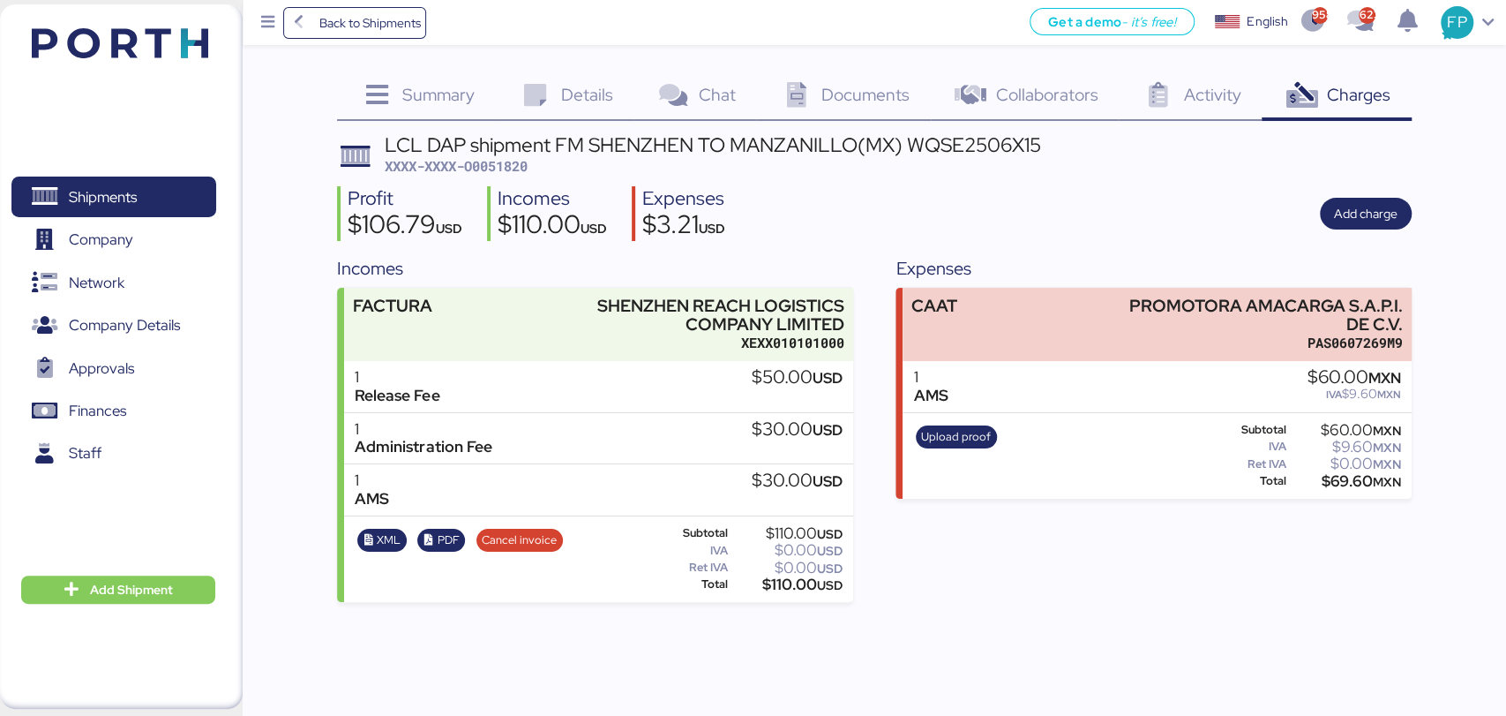
click at [512, 169] on span "XXXX-XXXX-O0051820" at bounding box center [456, 166] width 143 height 18
copy span "O0051820"
click at [780, 581] on div "$110.00 USD" at bounding box center [787, 584] width 111 height 13
click at [784, 581] on div "$110.00 USD" at bounding box center [787, 584] width 111 height 13
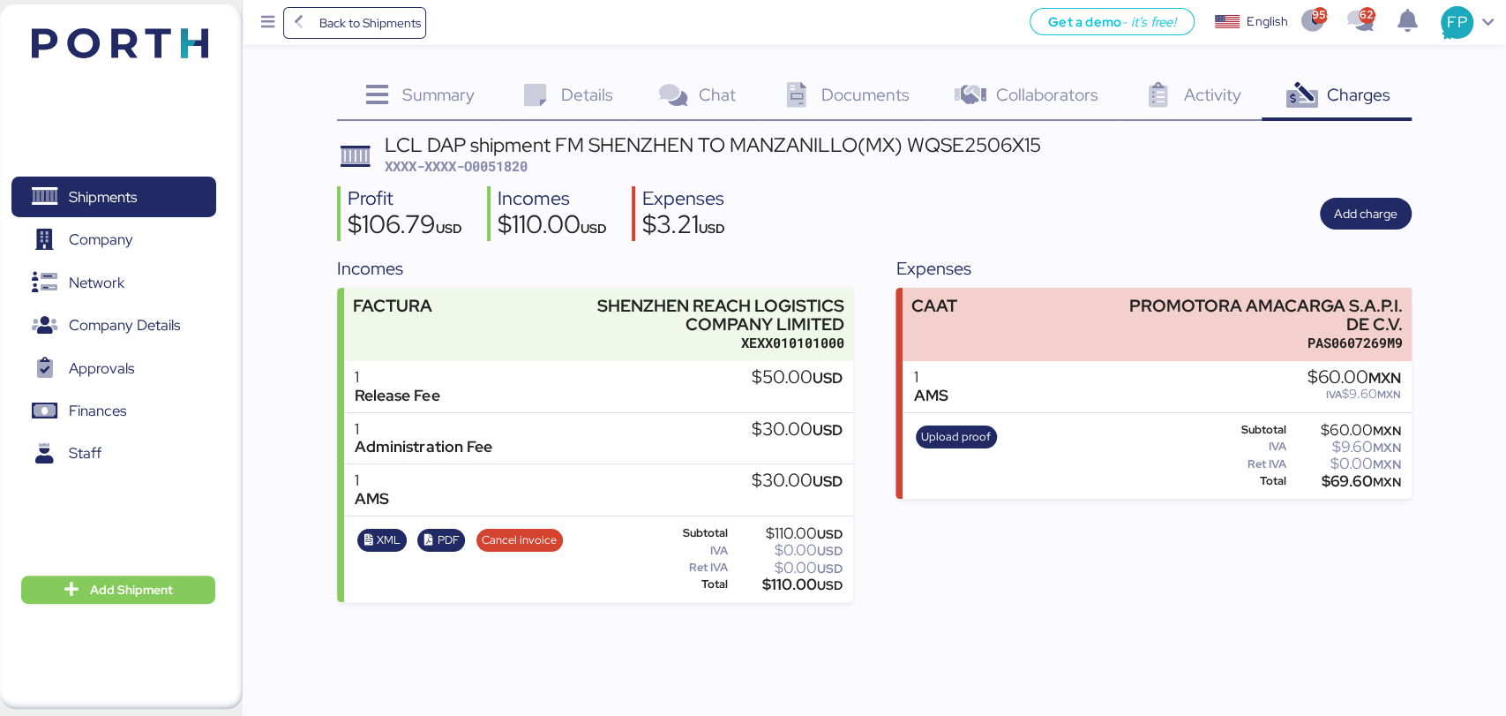
copy div "110.00"
click at [944, 154] on div "LCL DAP shipment FM SHENZHEN TO MANZANILLO(MX) WQSE2506X15" at bounding box center [713, 144] width 657 height 19
click at [946, 154] on div "LCL DAP shipment FM SHENZHEN TO MANZANILLO(MX) WQSE2506X15" at bounding box center [713, 144] width 657 height 19
copy div "WQSE2506X15"
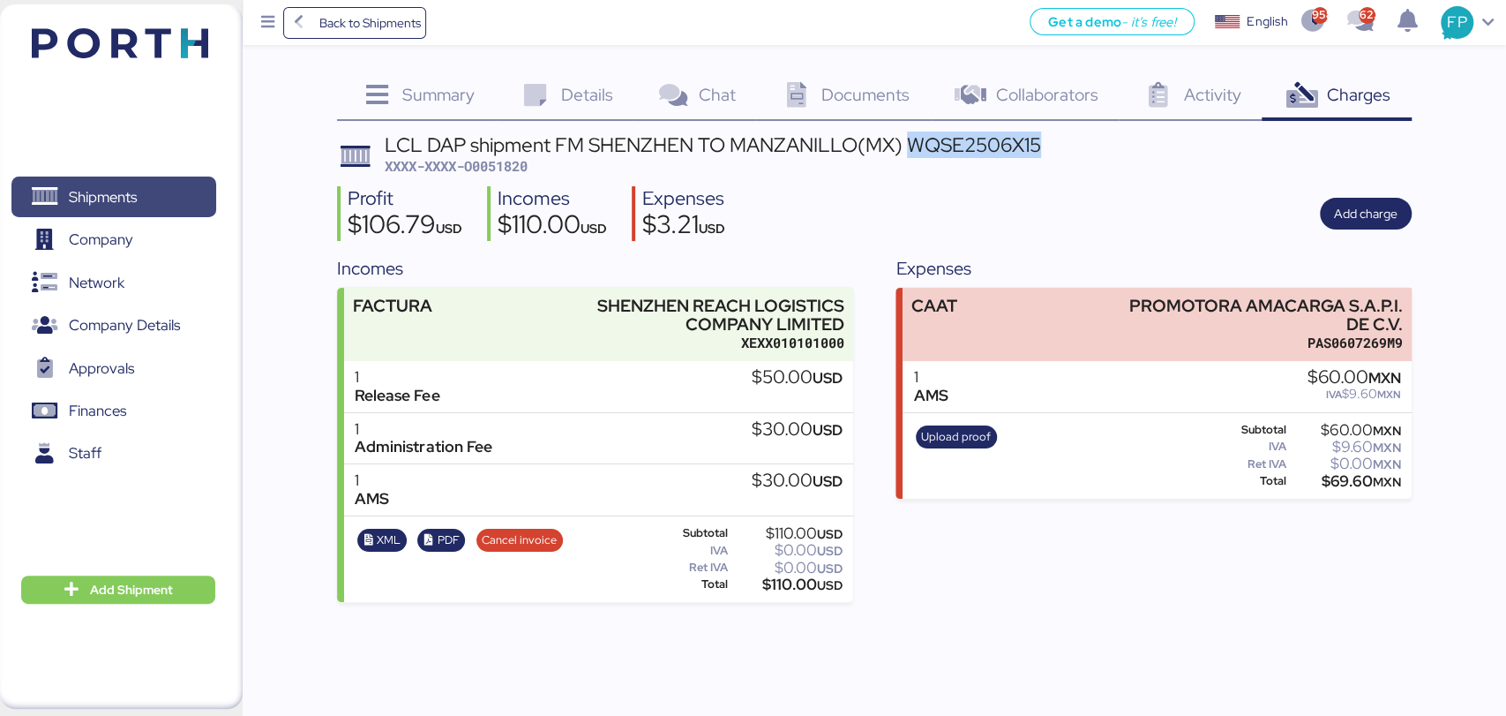
click at [168, 192] on span "Shipments" at bounding box center [114, 197] width 190 height 26
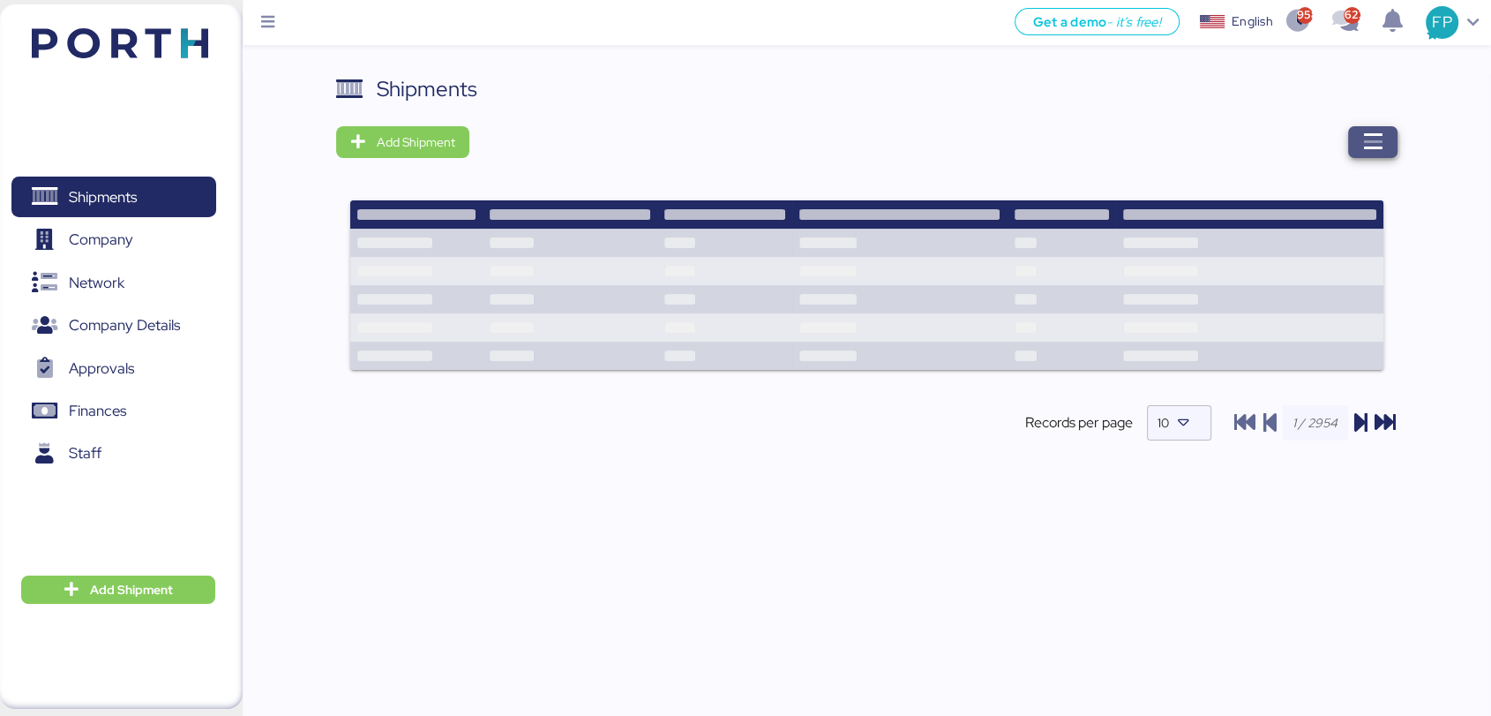
click at [1373, 134] on icon "button" at bounding box center [1373, 141] width 21 height 21
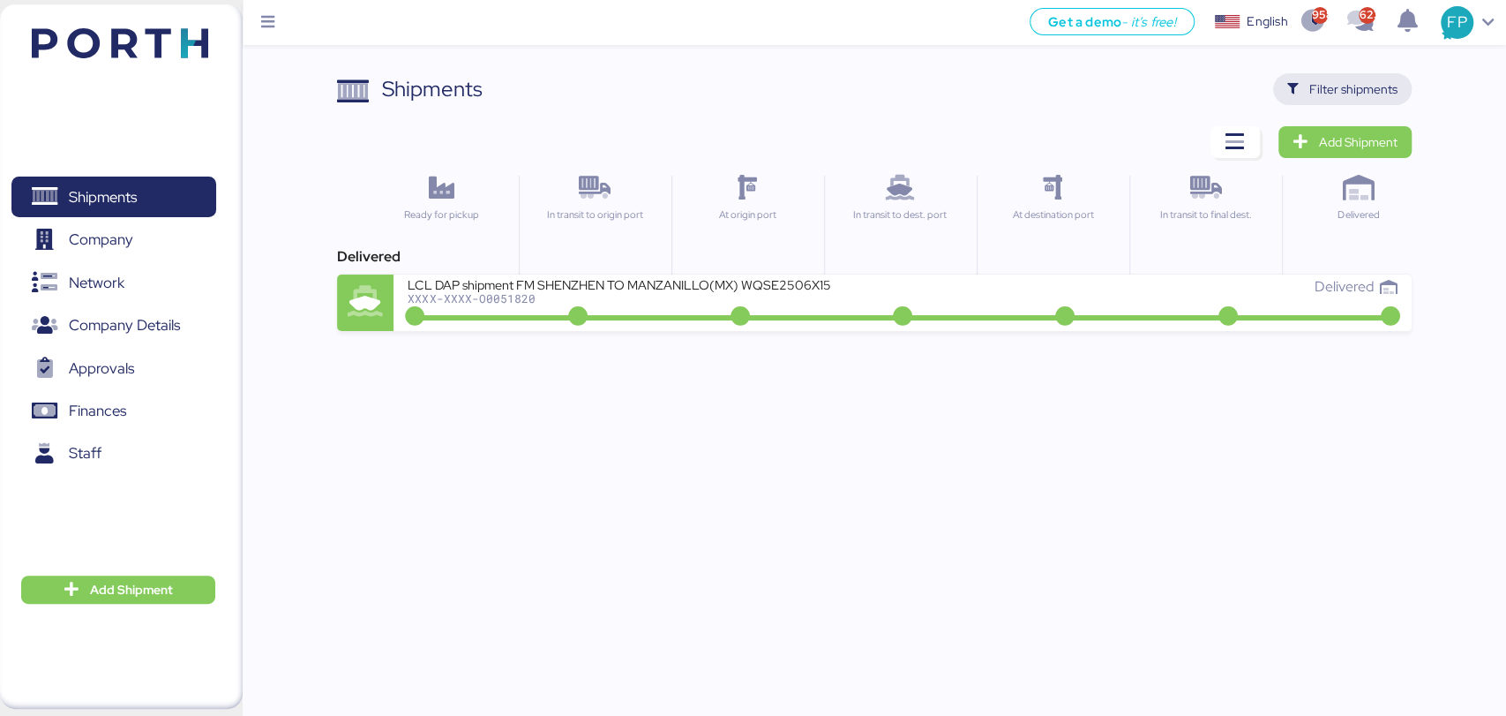
click at [1373, 84] on span "Filter shipments" at bounding box center [1354, 89] width 88 height 21
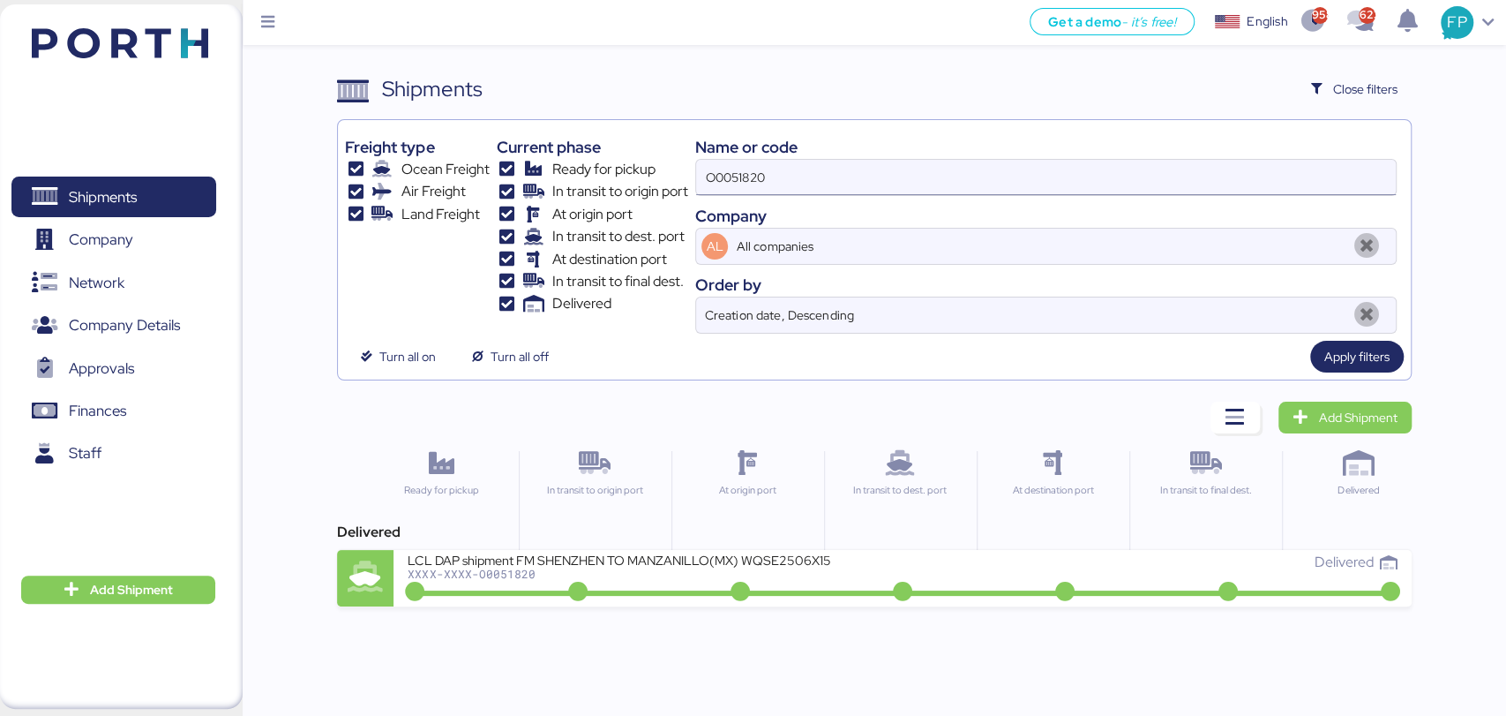
click at [710, 171] on input "O0051820" at bounding box center [1045, 177] width 699 height 35
paste input "98"
type input "O0051980"
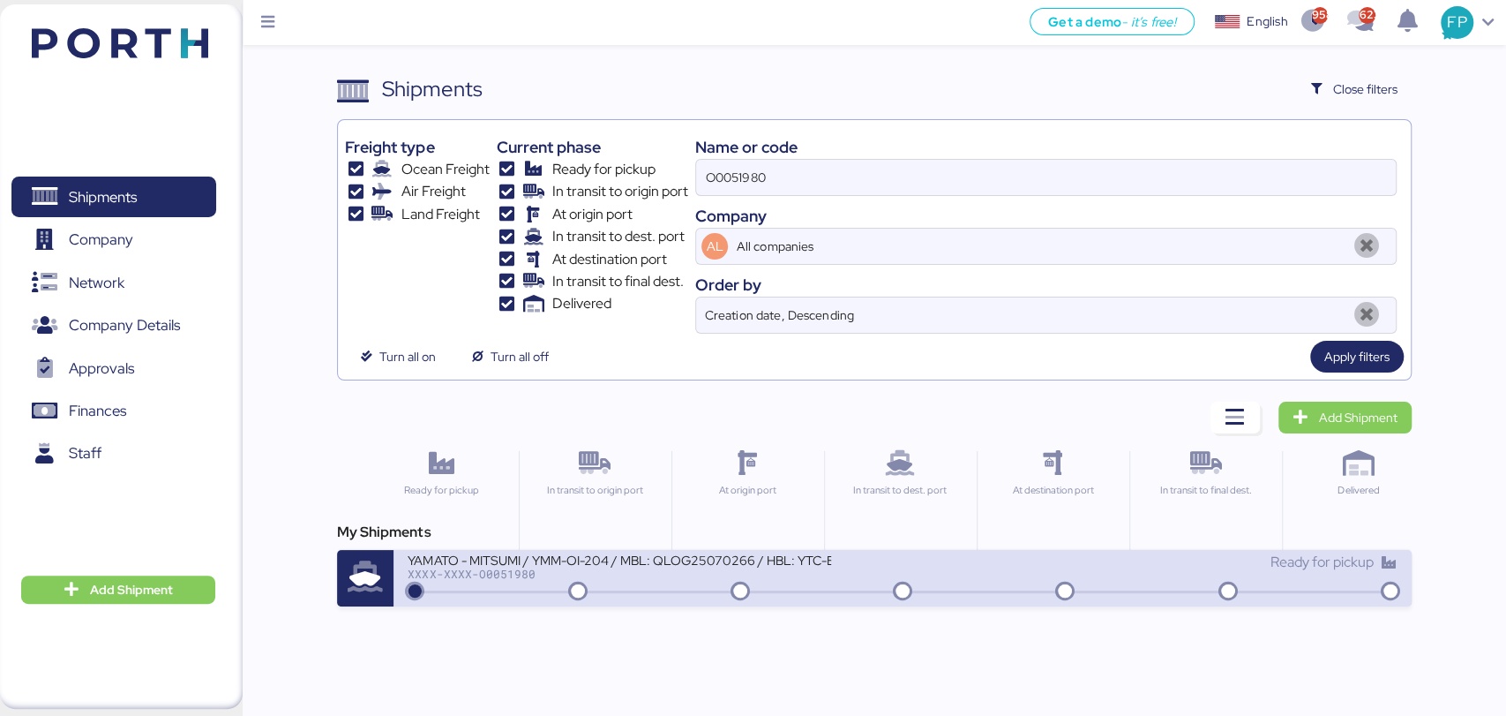
click at [647, 575] on div "XXXX-XXXX-O0051980" at bounding box center [620, 573] width 424 height 12
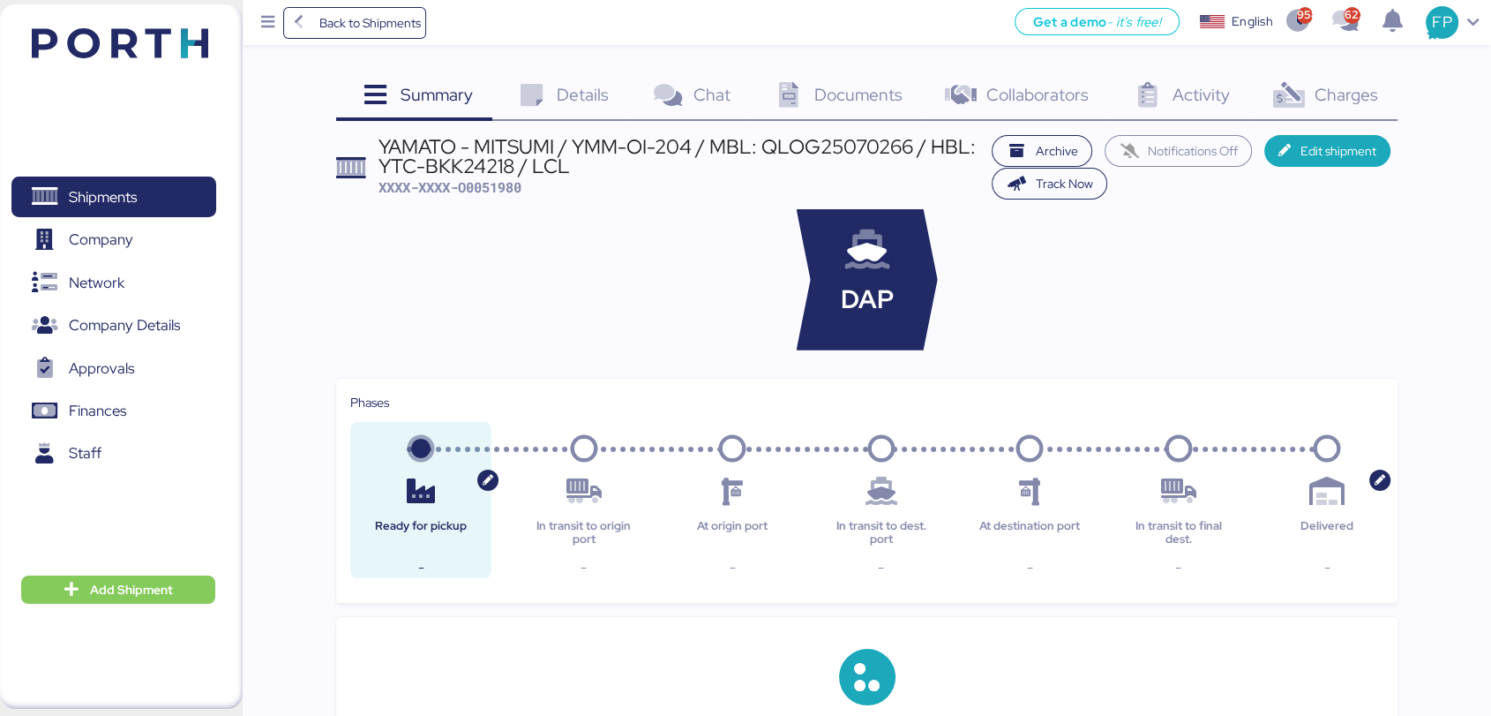
click at [1351, 101] on span "Charges" at bounding box center [1346, 94] width 64 height 23
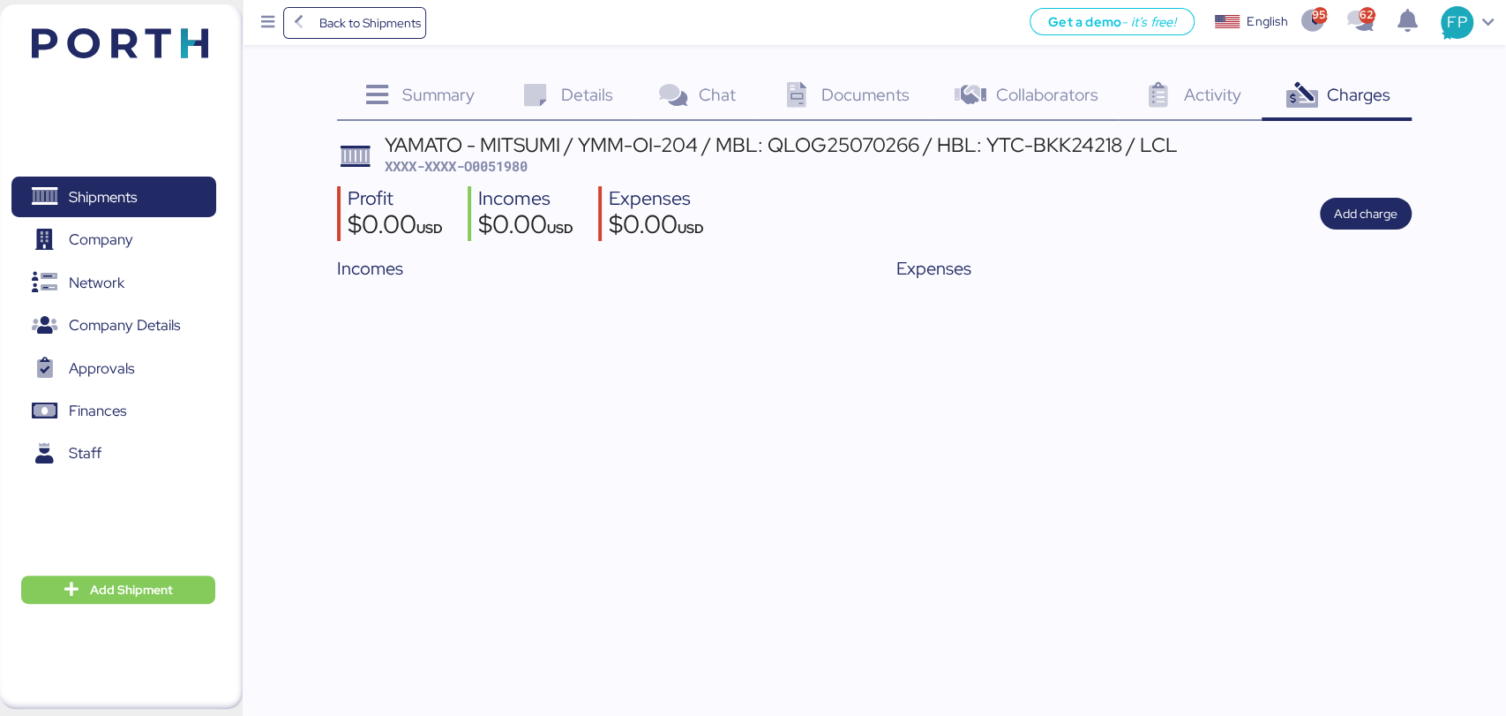
click at [515, 160] on span "XXXX-XXXX-O0051980" at bounding box center [456, 166] width 143 height 18
click at [515, 161] on span "XXXX-XXXX-O0051980" at bounding box center [456, 166] width 143 height 18
copy span "O0051980"
click at [161, 193] on span "Shipments" at bounding box center [114, 197] width 190 height 26
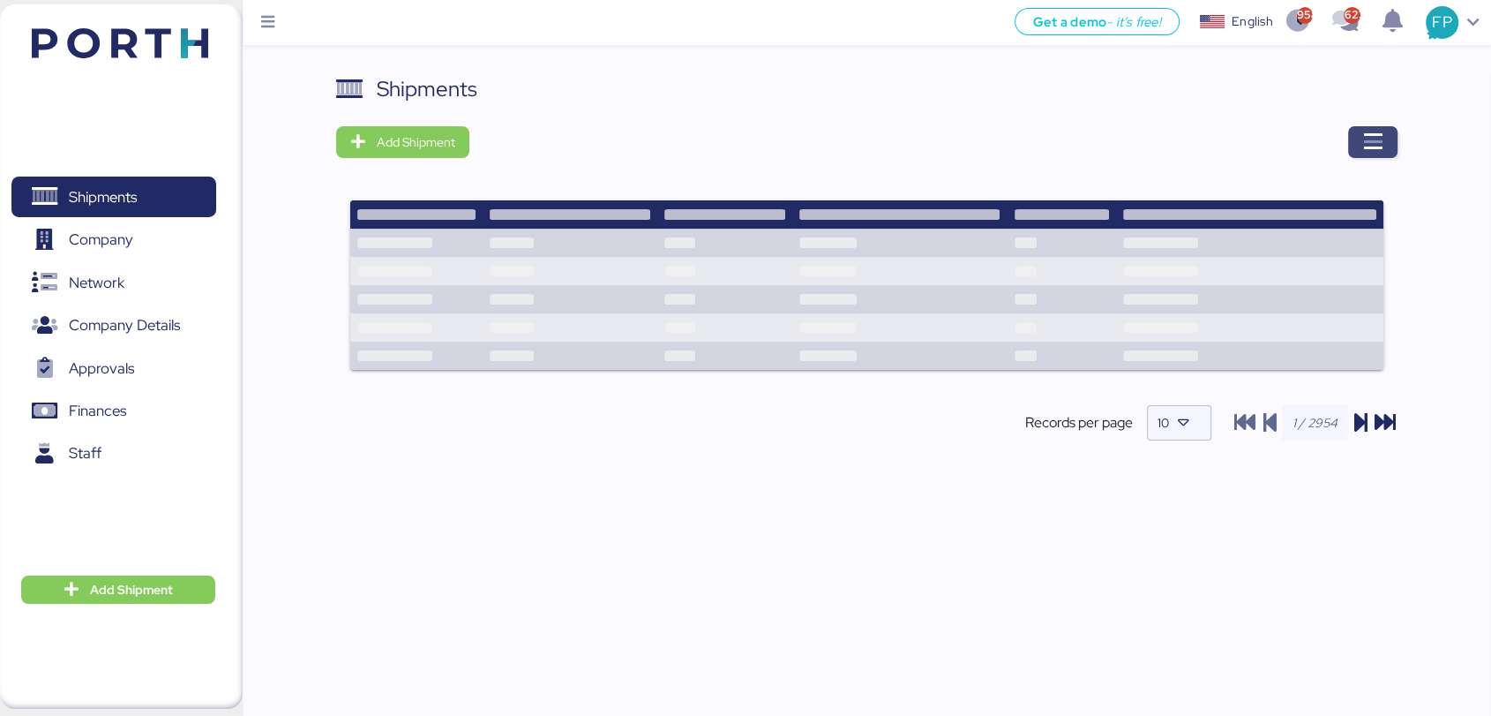
click at [1380, 147] on icon "button" at bounding box center [1373, 141] width 21 height 21
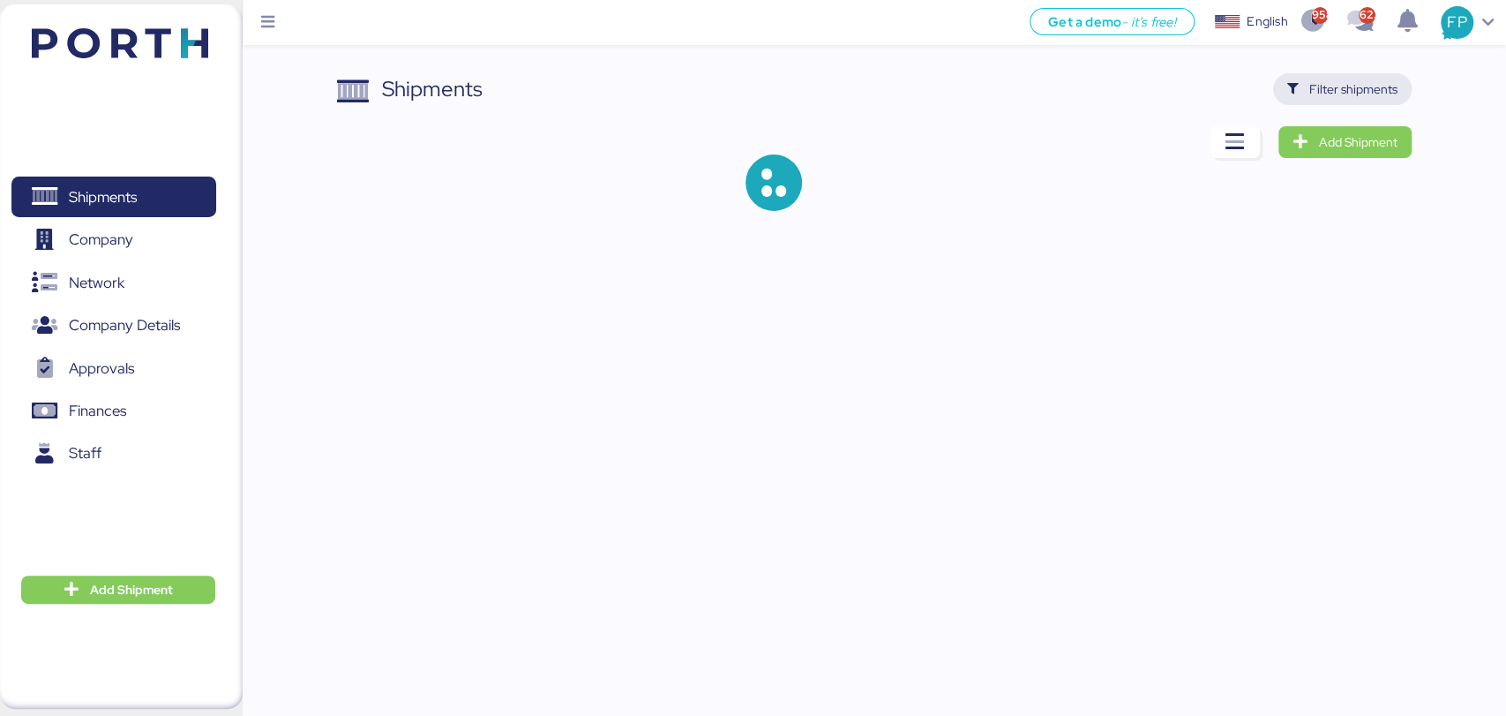
click at [1339, 87] on span "Filter shipments" at bounding box center [1354, 89] width 88 height 21
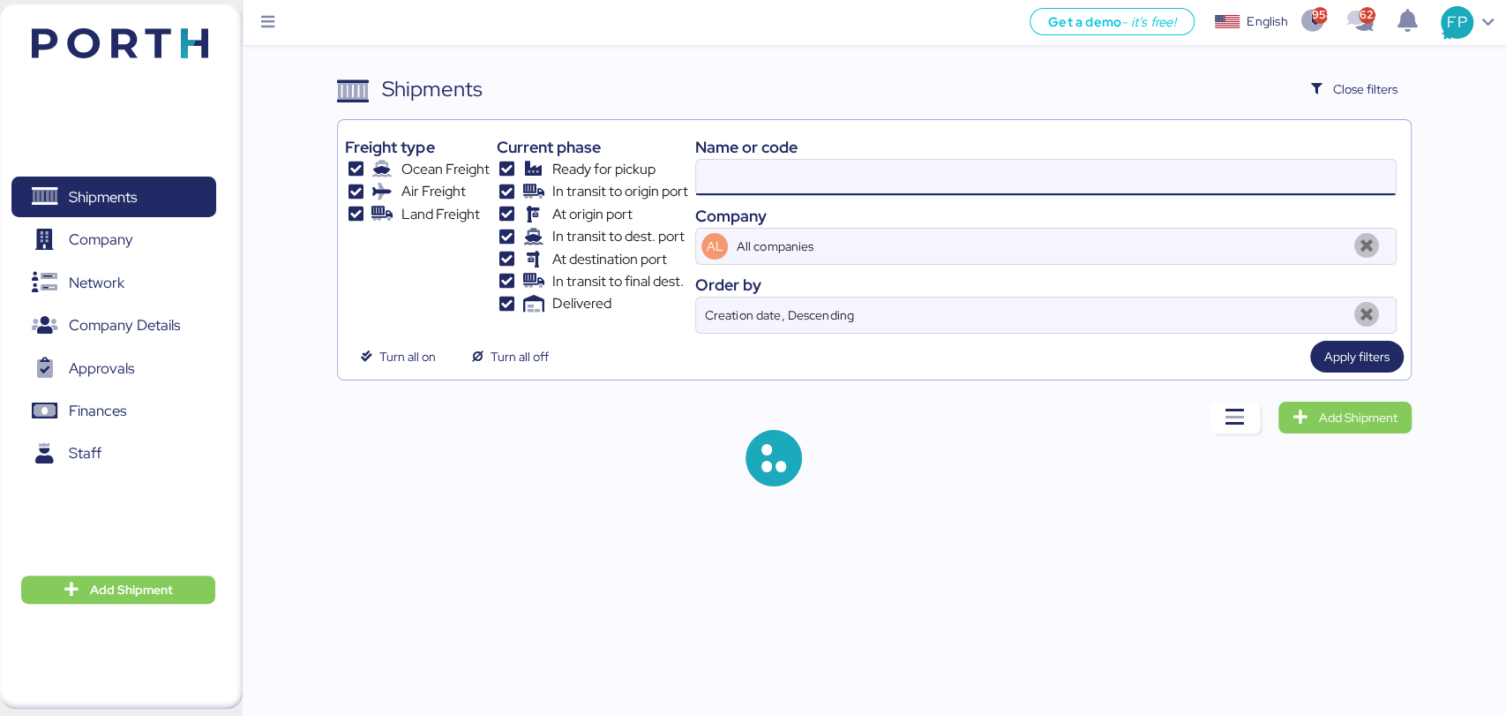
click at [775, 176] on input at bounding box center [1045, 177] width 699 height 35
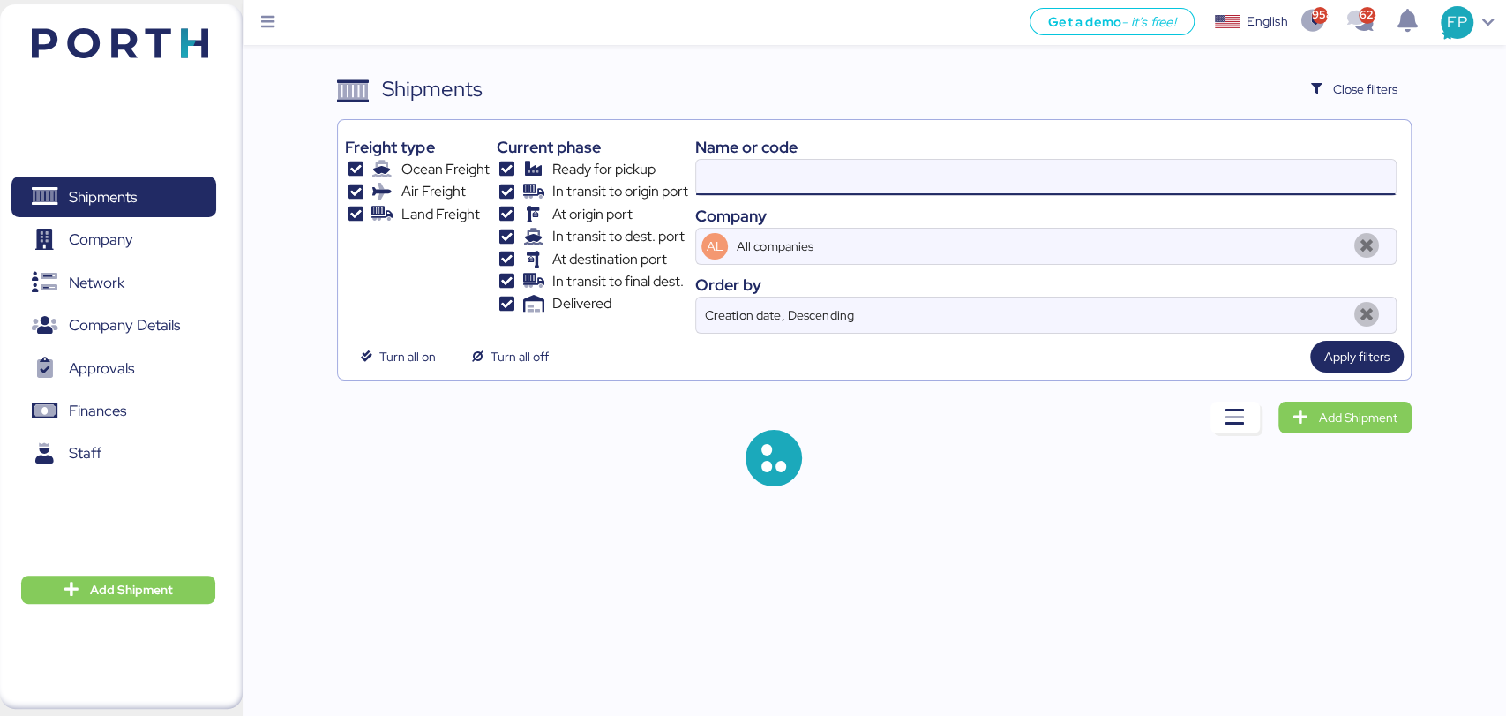
click at [775, 176] on input at bounding box center [1045, 177] width 699 height 35
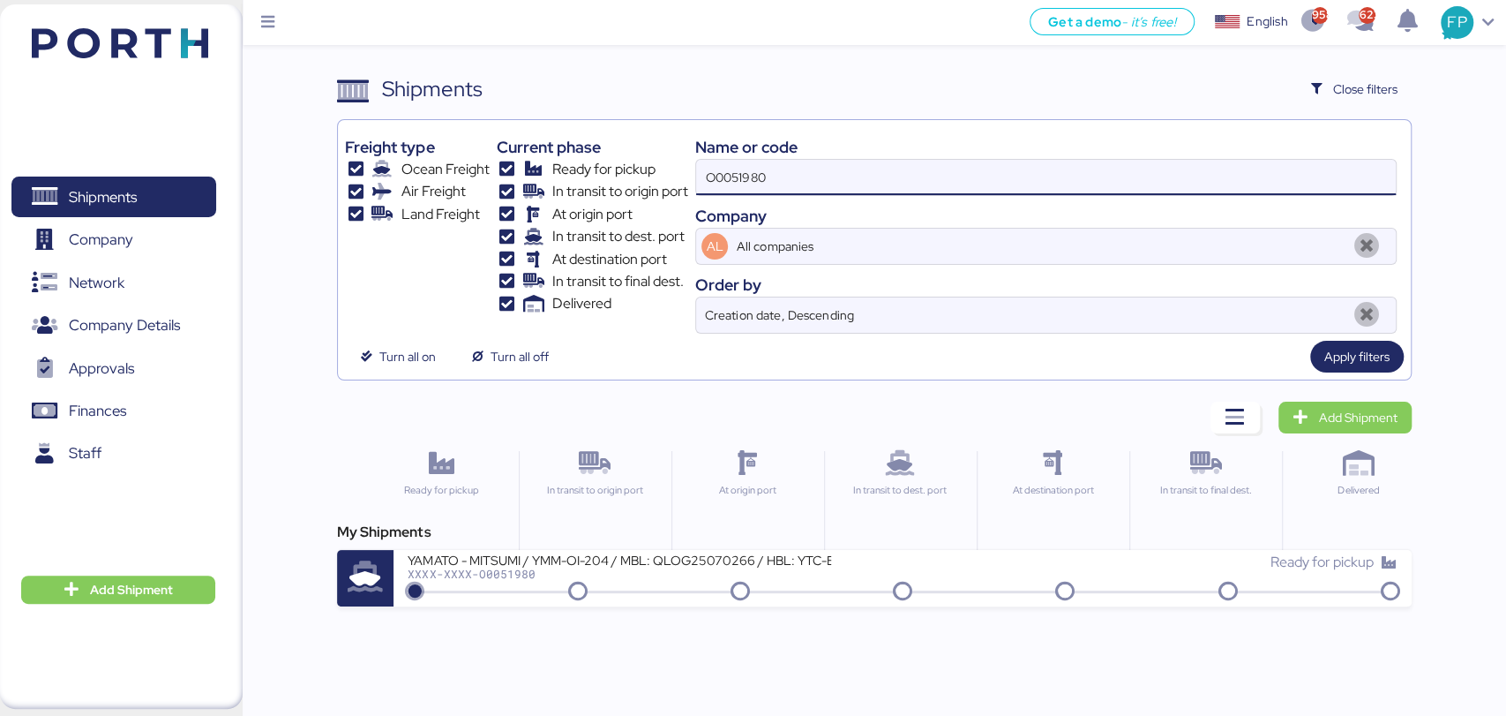
click at [775, 176] on input "O0051980" at bounding box center [1045, 177] width 699 height 35
paste input "NEYTYOFF6699600"
type input "ONEYTYOFF6699600"
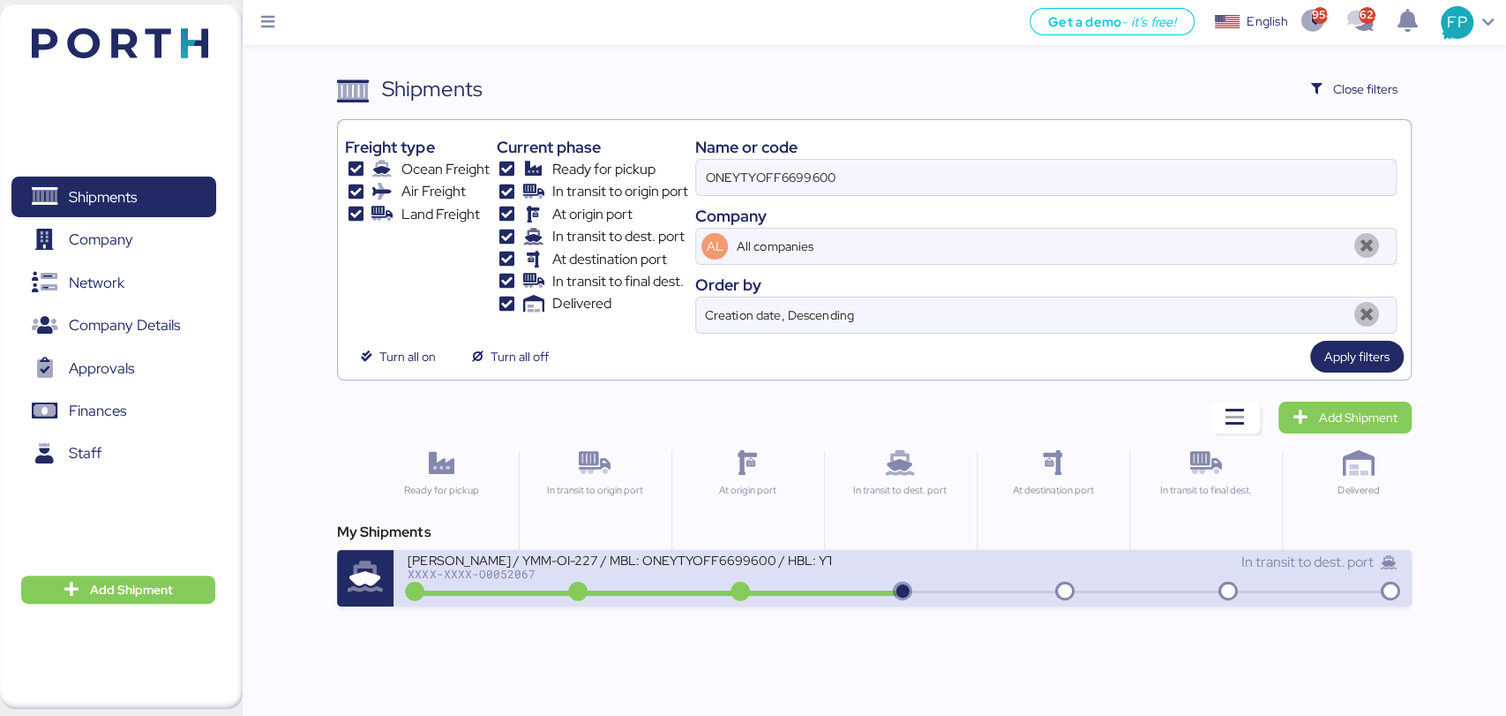
click at [680, 567] on div "XXXX-XXXX-O0052067" at bounding box center [620, 573] width 424 height 12
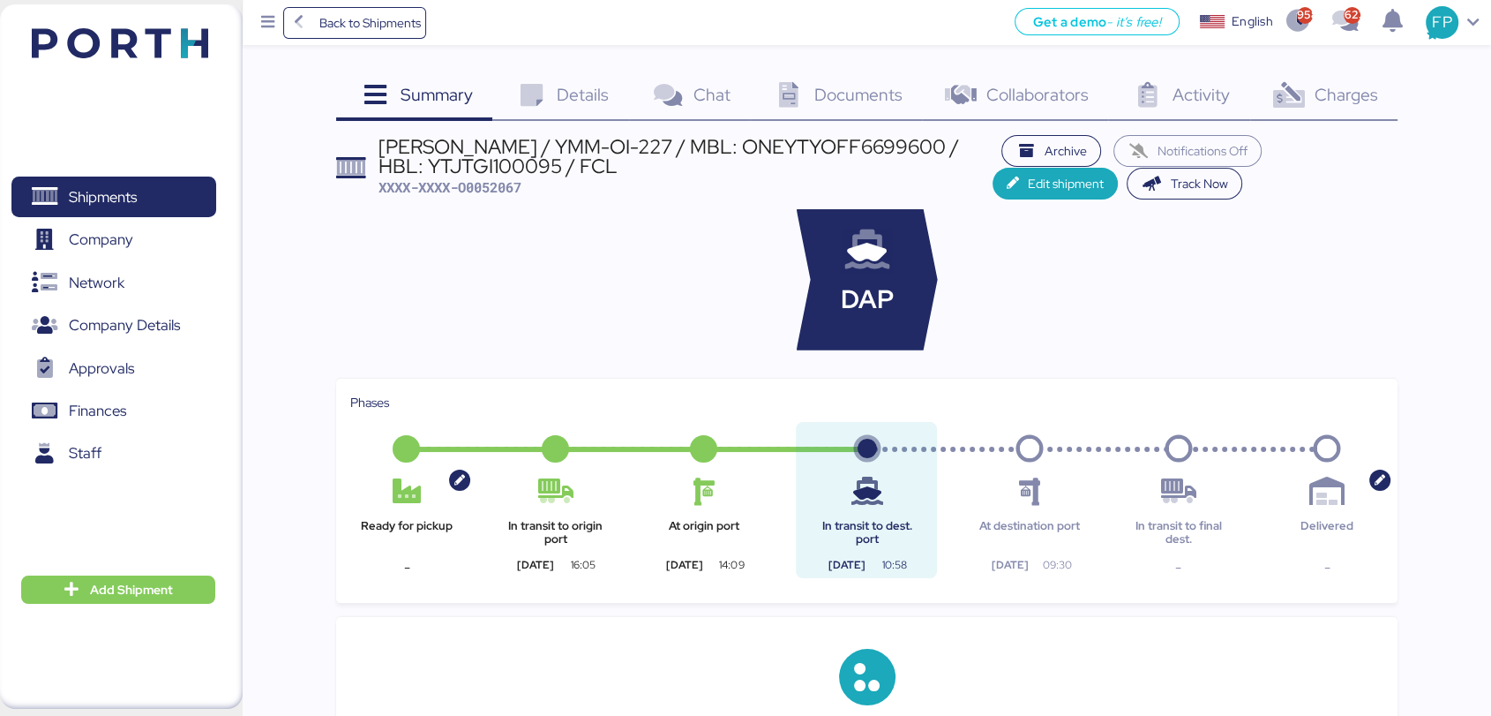
click at [1348, 90] on span "Charges" at bounding box center [1346, 94] width 64 height 23
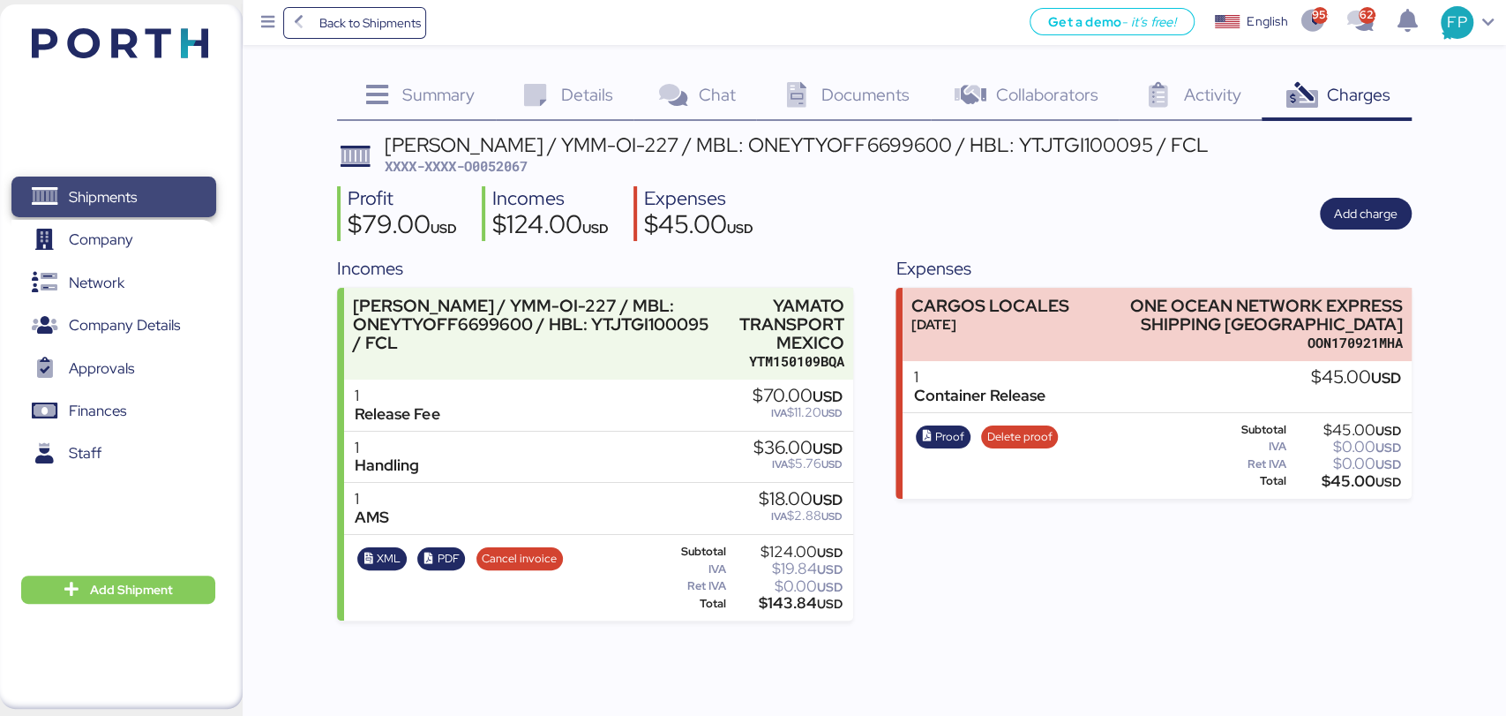
click at [181, 192] on span "Shipments" at bounding box center [114, 197] width 190 height 26
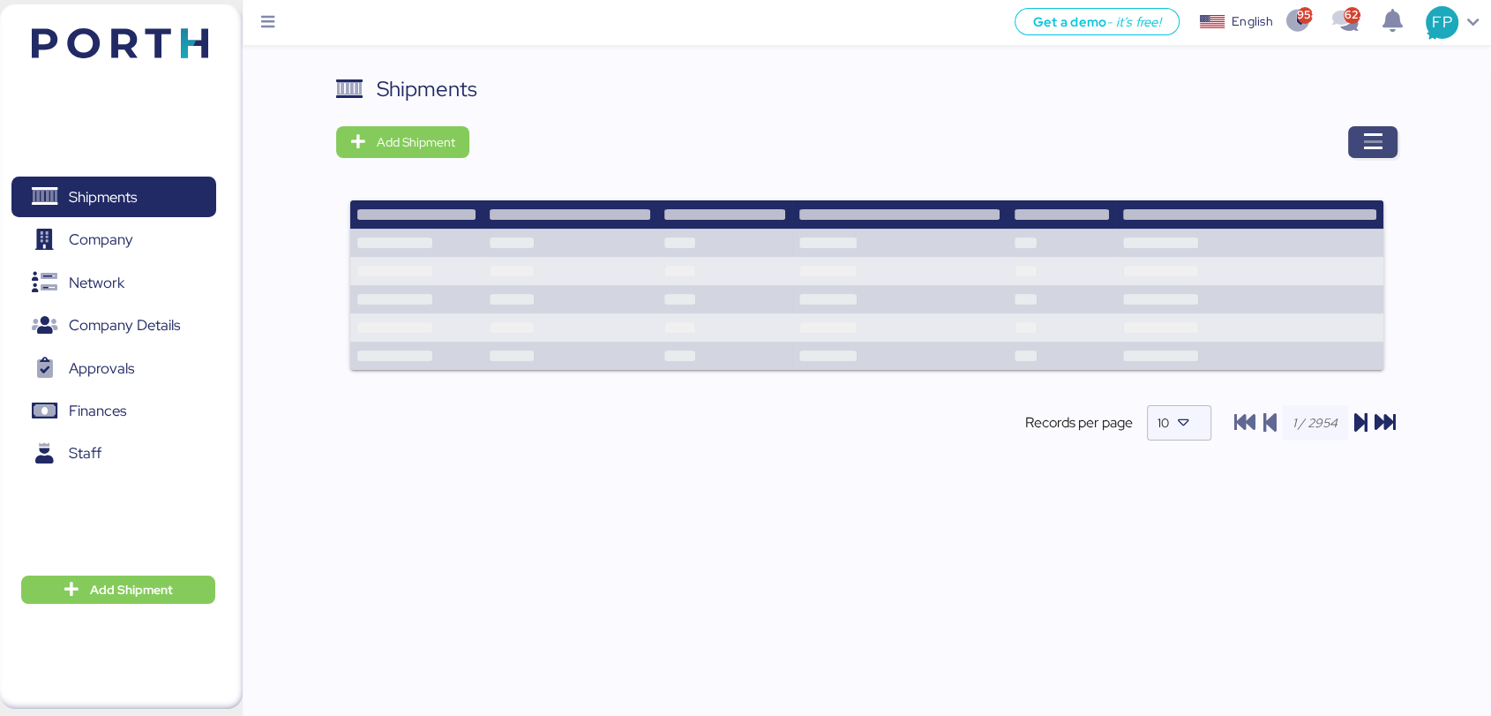
click at [1366, 132] on icon "button" at bounding box center [1373, 141] width 21 height 21
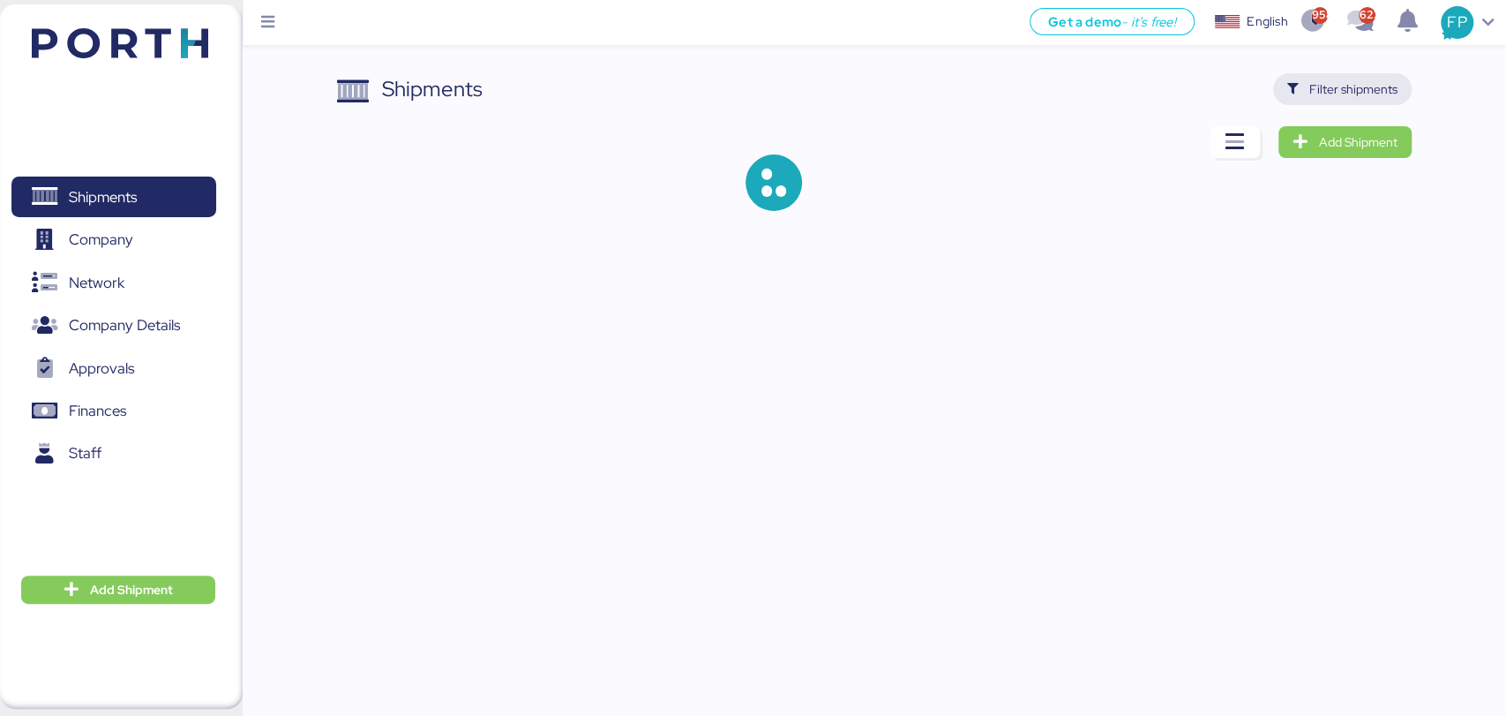
click at [1360, 98] on span "Filter shipments" at bounding box center [1354, 89] width 88 height 21
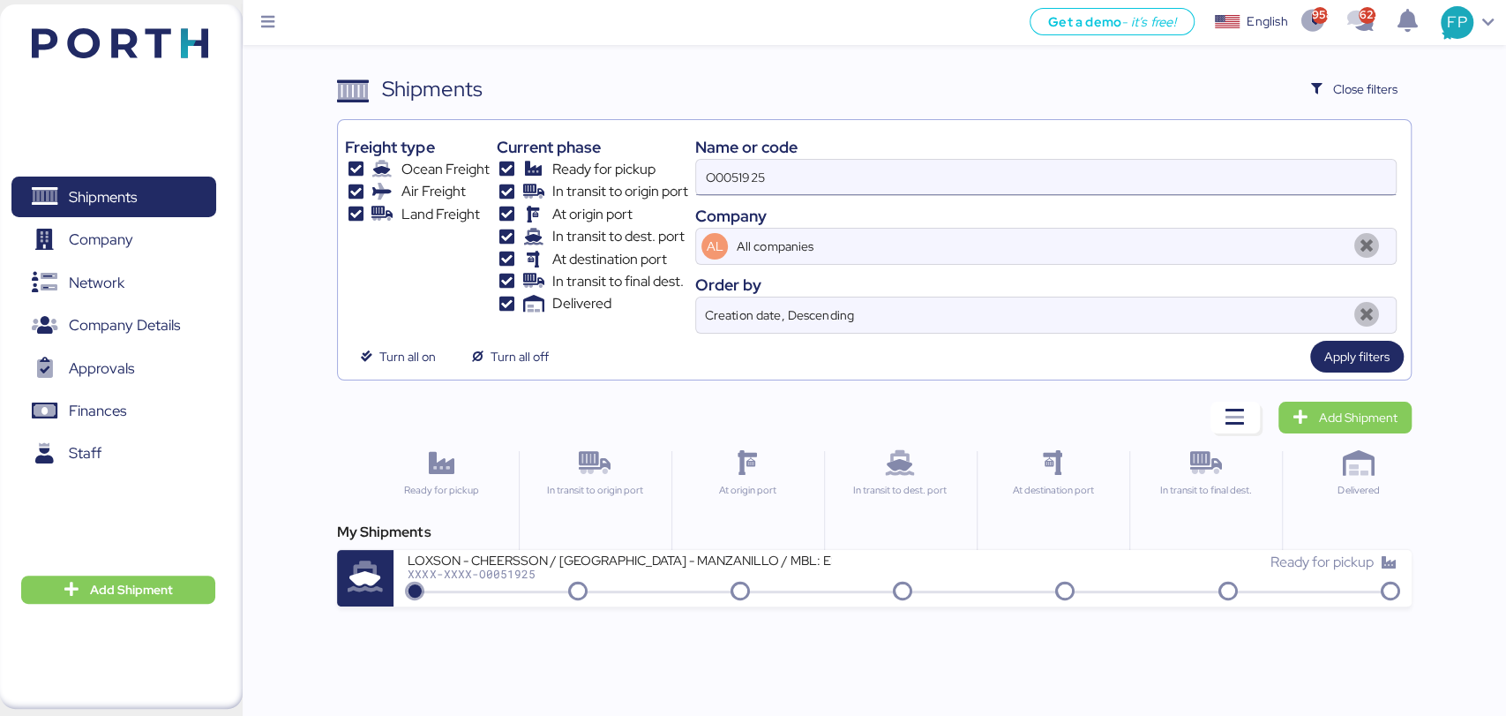
click at [730, 178] on input "O0051925" at bounding box center [1045, 177] width 699 height 35
paste input "2113"
type input "O0052113"
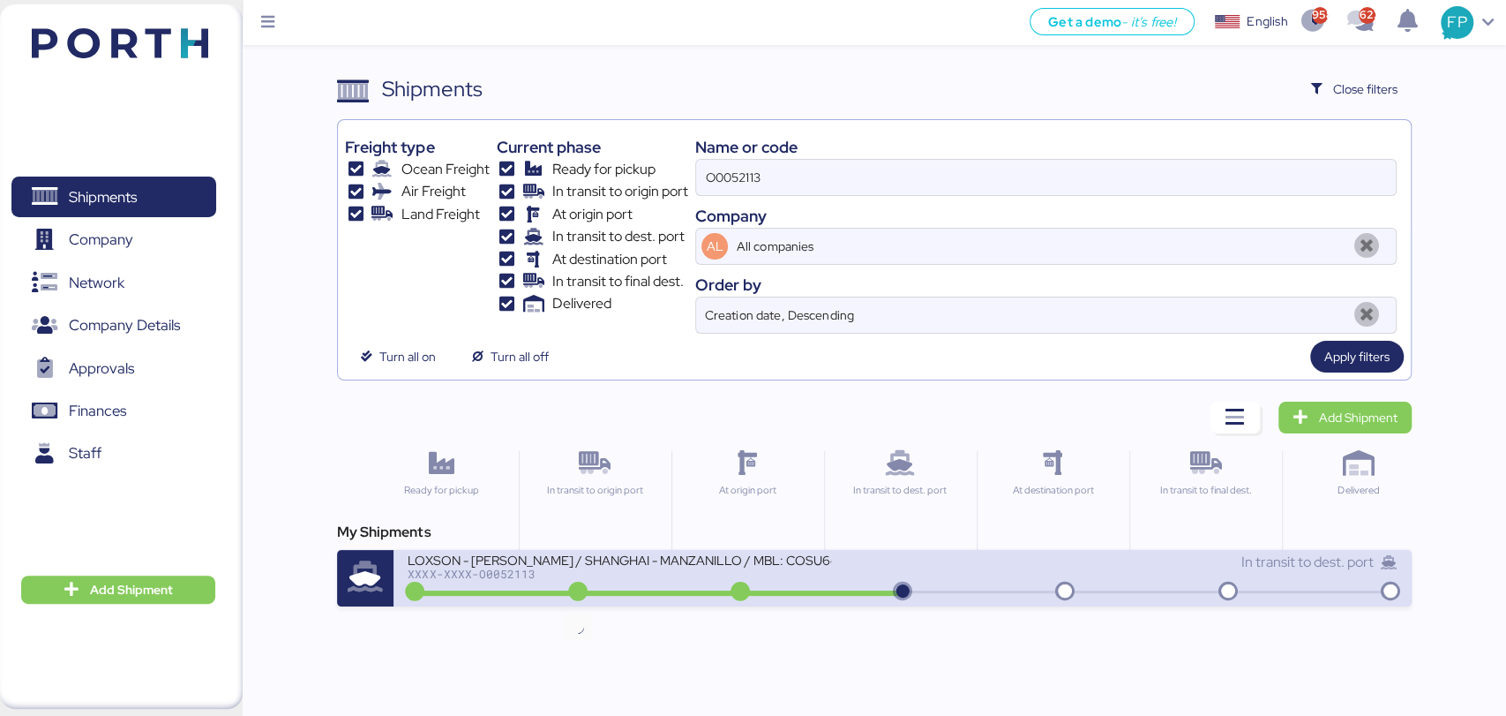
click at [614, 582] on icon at bounding box center [578, 591] width 85 height 19
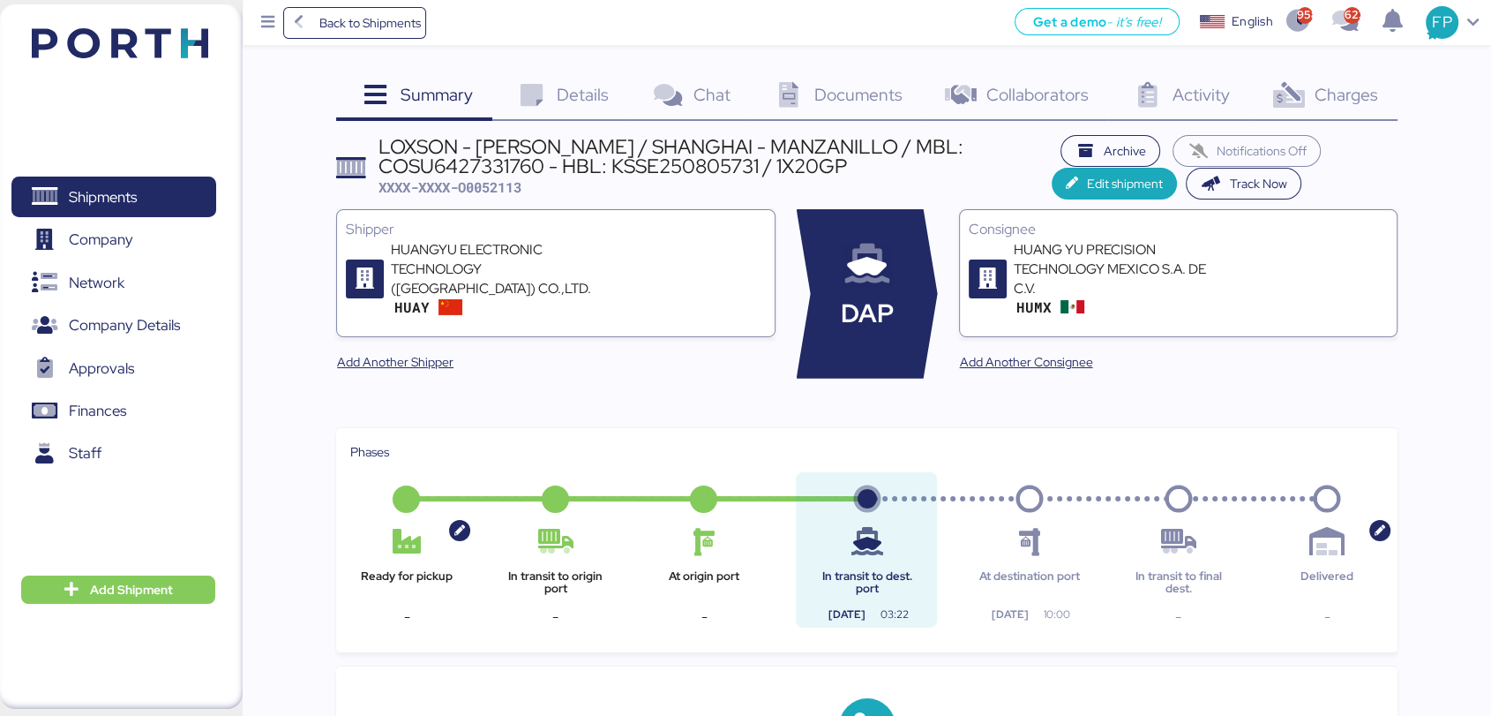
click at [1382, 93] on div "Charges 0" at bounding box center [1324, 97] width 147 height 48
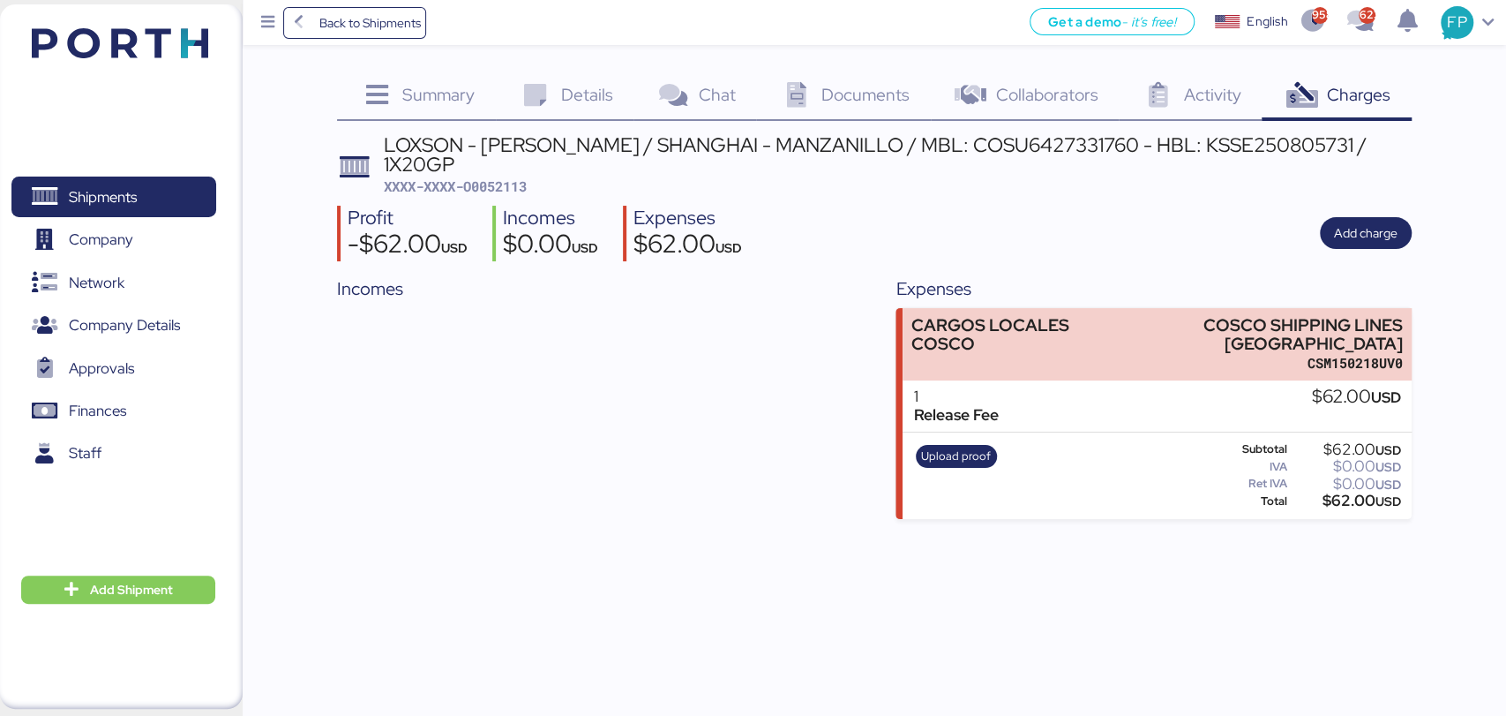
click at [469, 177] on span "XXXX-XXXX-O0052113" at bounding box center [455, 186] width 143 height 18
copy span "O0052113"
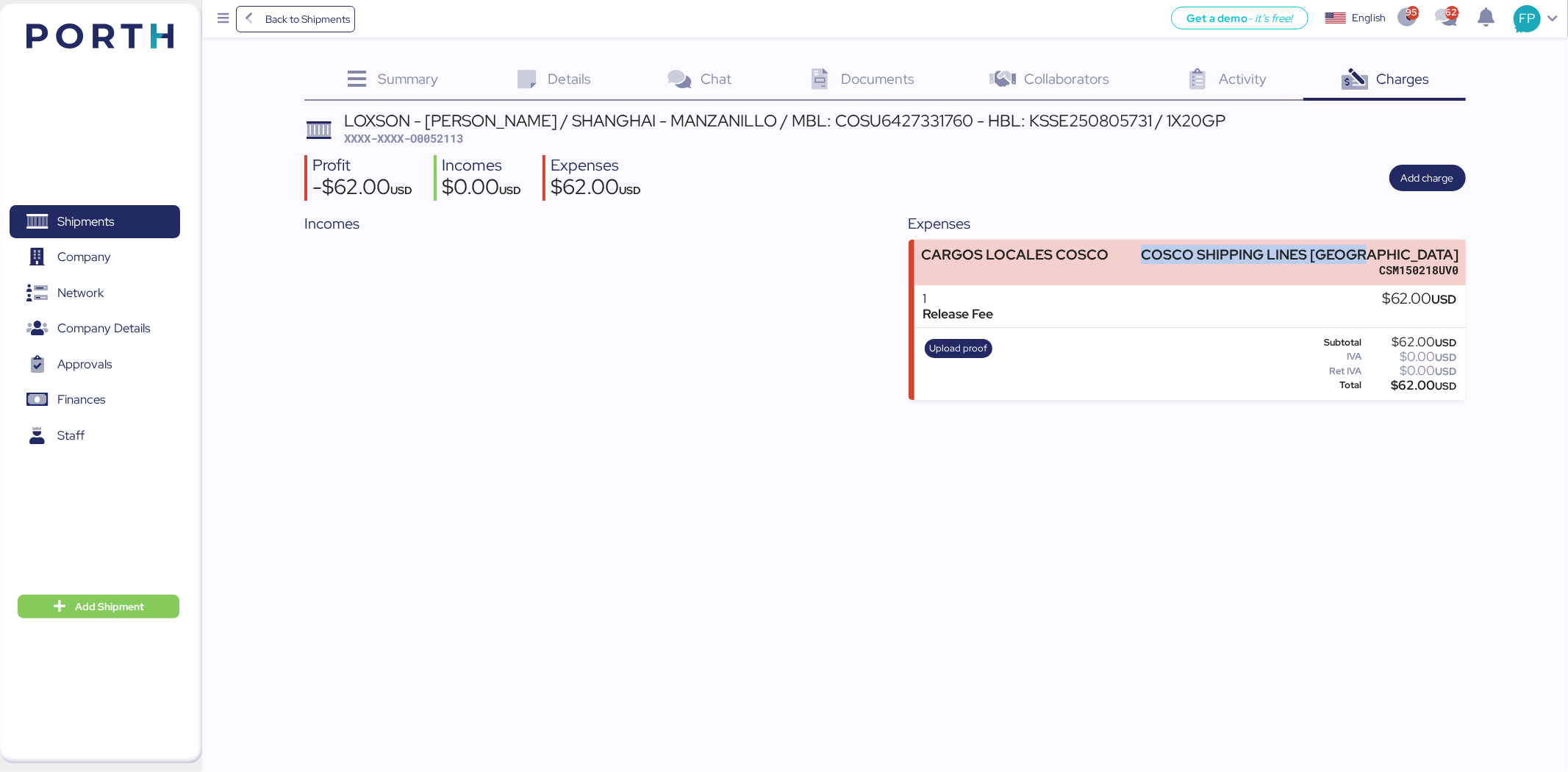
drag, startPoint x: 1230, startPoint y: 253, endPoint x: 1544, endPoint y: 257, distance: 314.0
click at [1255, 238] on div "Summary 0 Details 0 Chat 0 Documents 0 Collaborators 0 Activity 0 Charges 0 LOX…" at bounding box center [784, 200] width 1568 height 400
copy div "COSCO SHIPPING LINES [GEOGRAPHIC_DATA]"
click at [883, 126] on div "LOXSON - [PERSON_NAME] / SHANGHAI - MANZANILLO / MBL: COSU6427331760 - HBL: KSS…" at bounding box center [785, 120] width 881 height 16
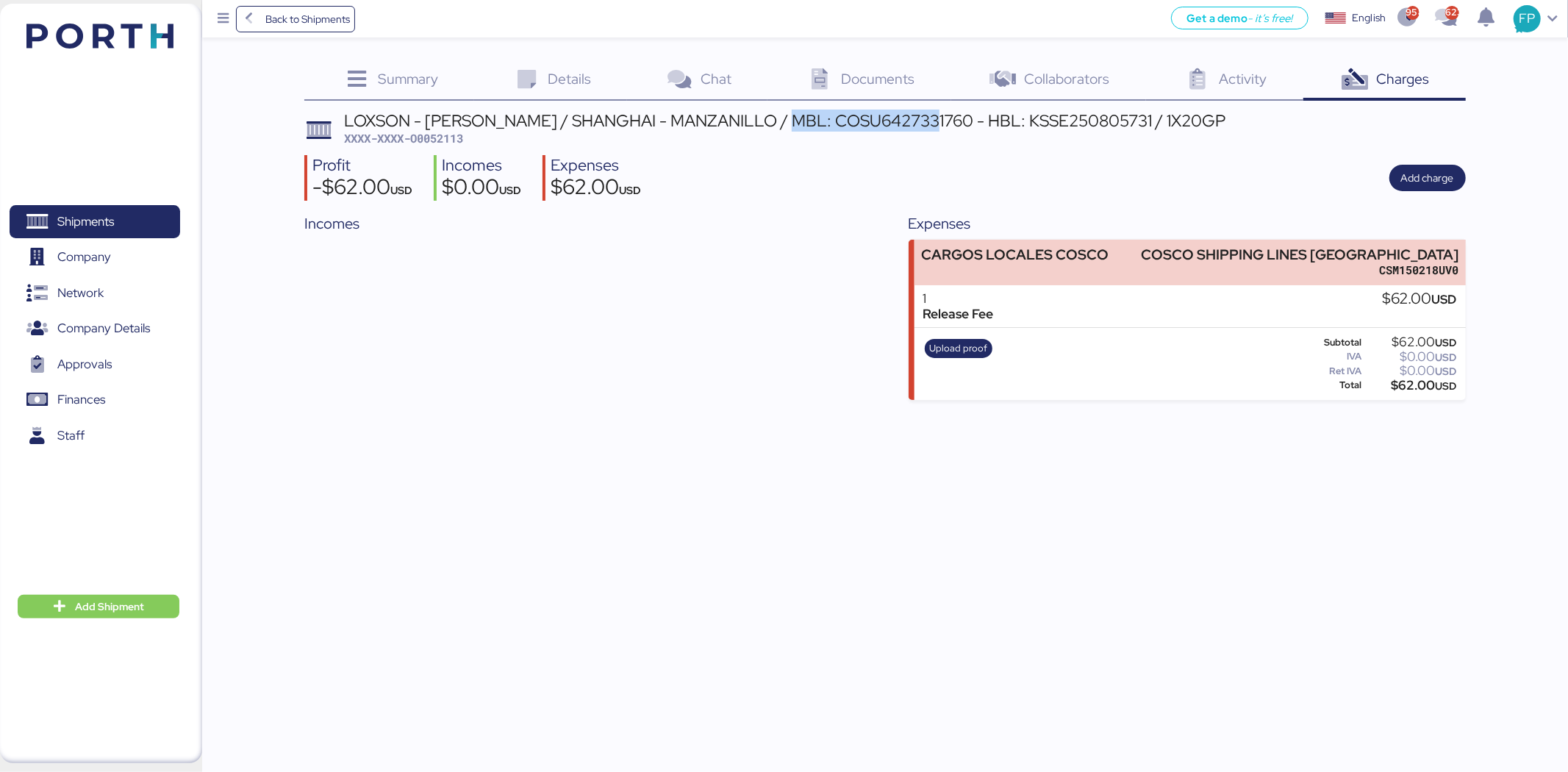
copy div "COSU6427331760"
click at [63, 212] on span "Shipments" at bounding box center [86, 222] width 57 height 22
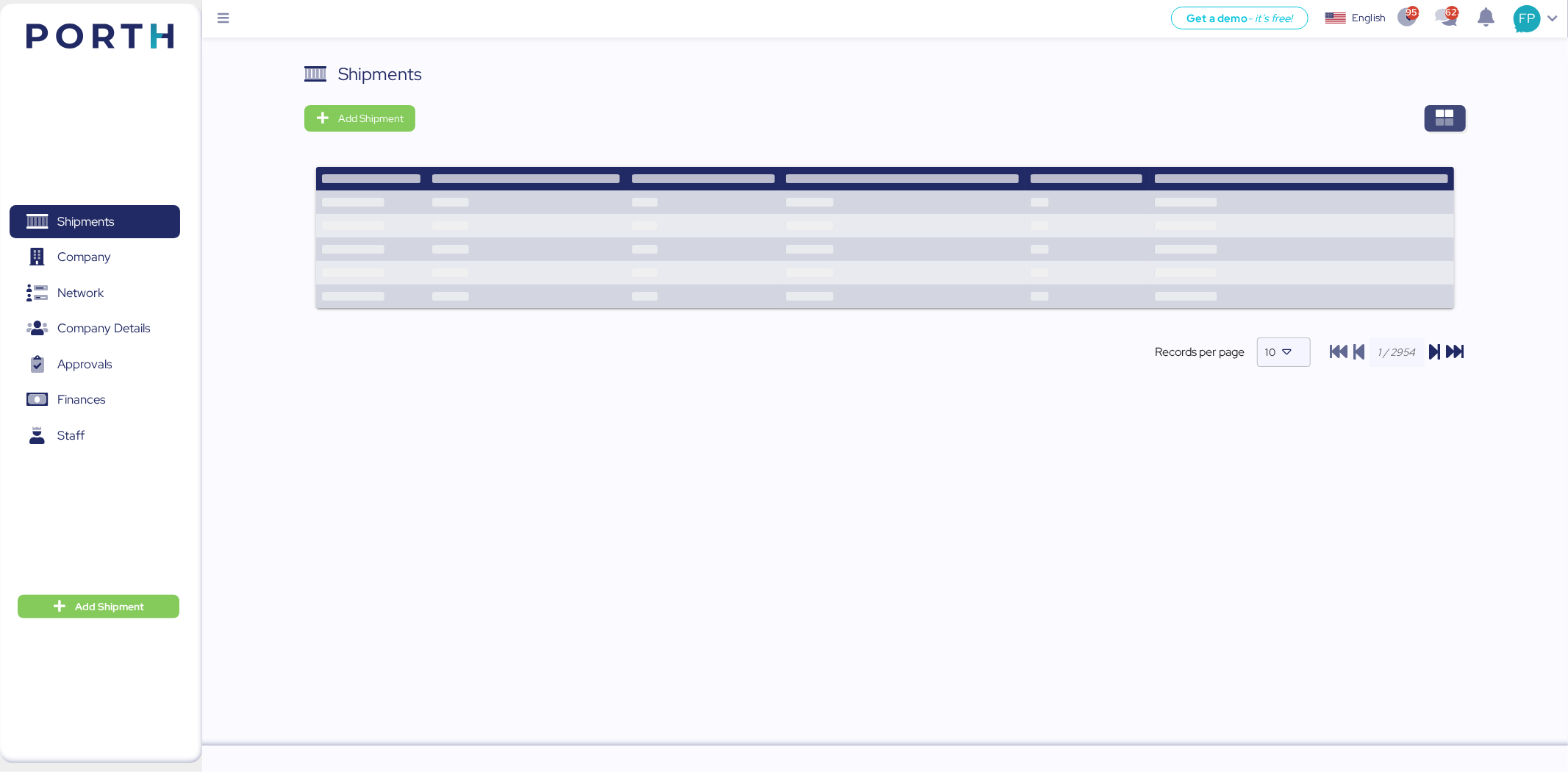
click at [1255, 122] on icon "button" at bounding box center [1445, 117] width 17 height 17
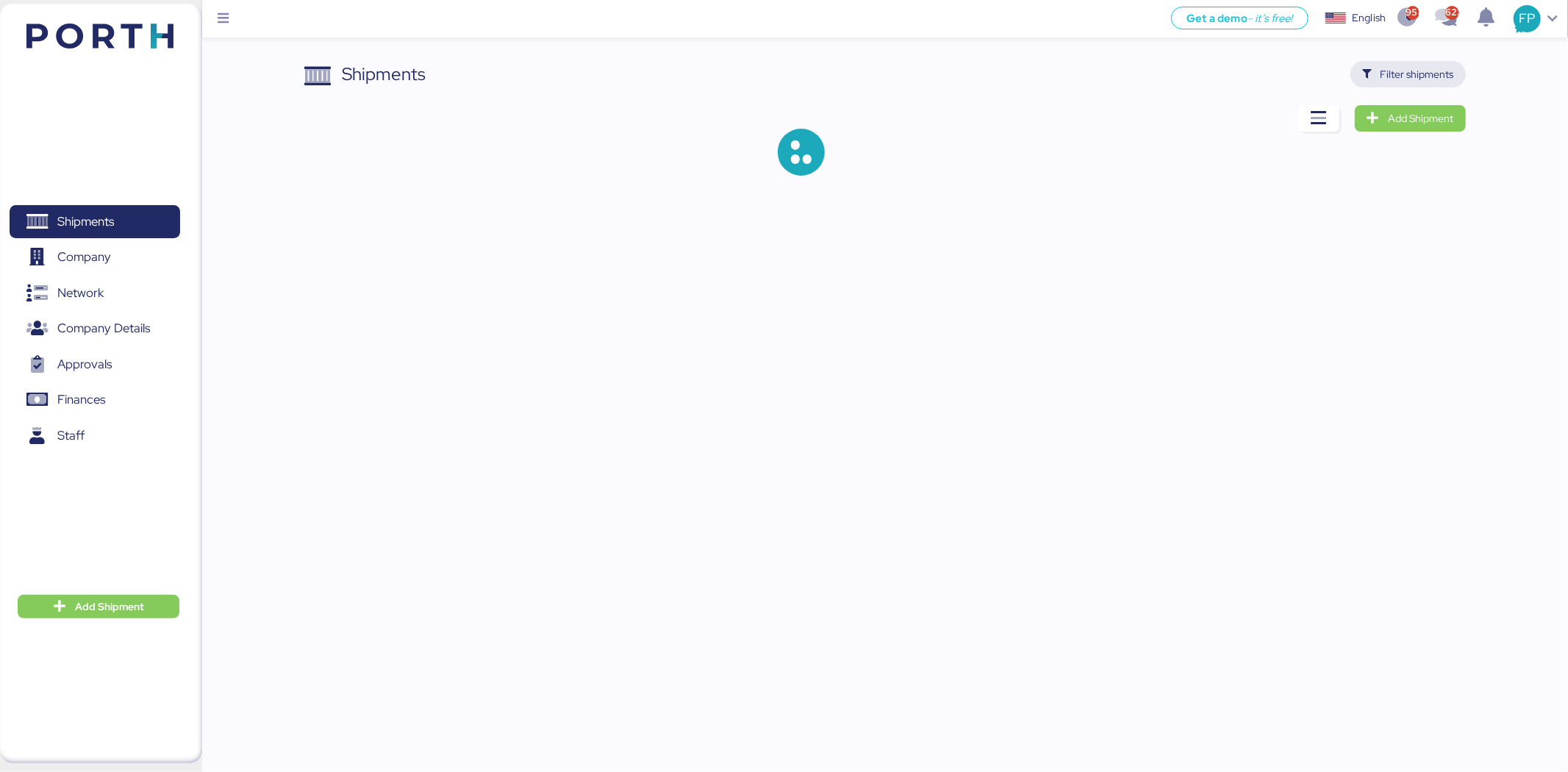
click at [1255, 79] on span "Filter shipments" at bounding box center [1417, 74] width 73 height 17
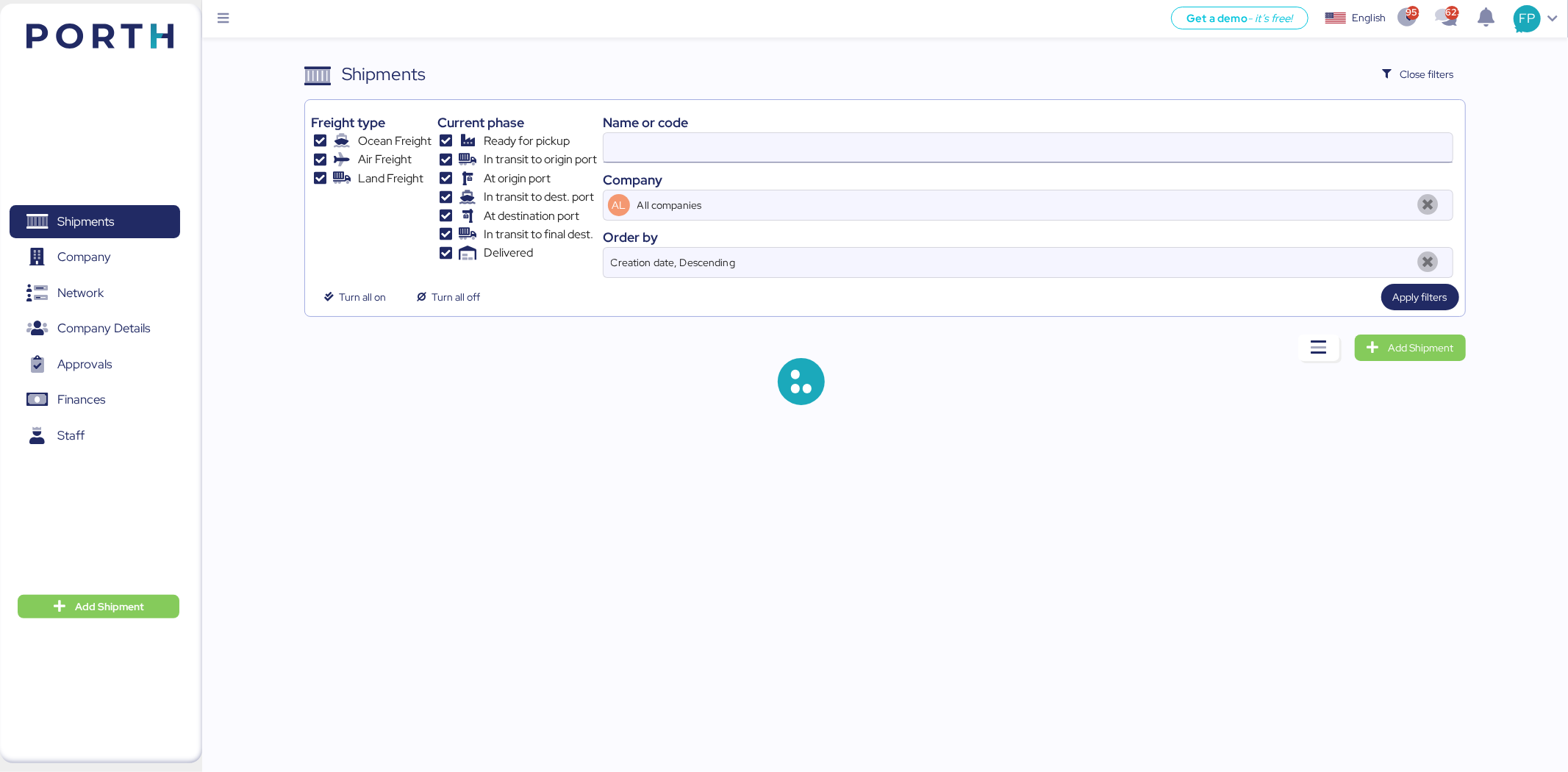
click at [641, 140] on input at bounding box center [1028, 147] width 849 height 29
click at [635, 134] on input "O0052025" at bounding box center [1028, 147] width 849 height 29
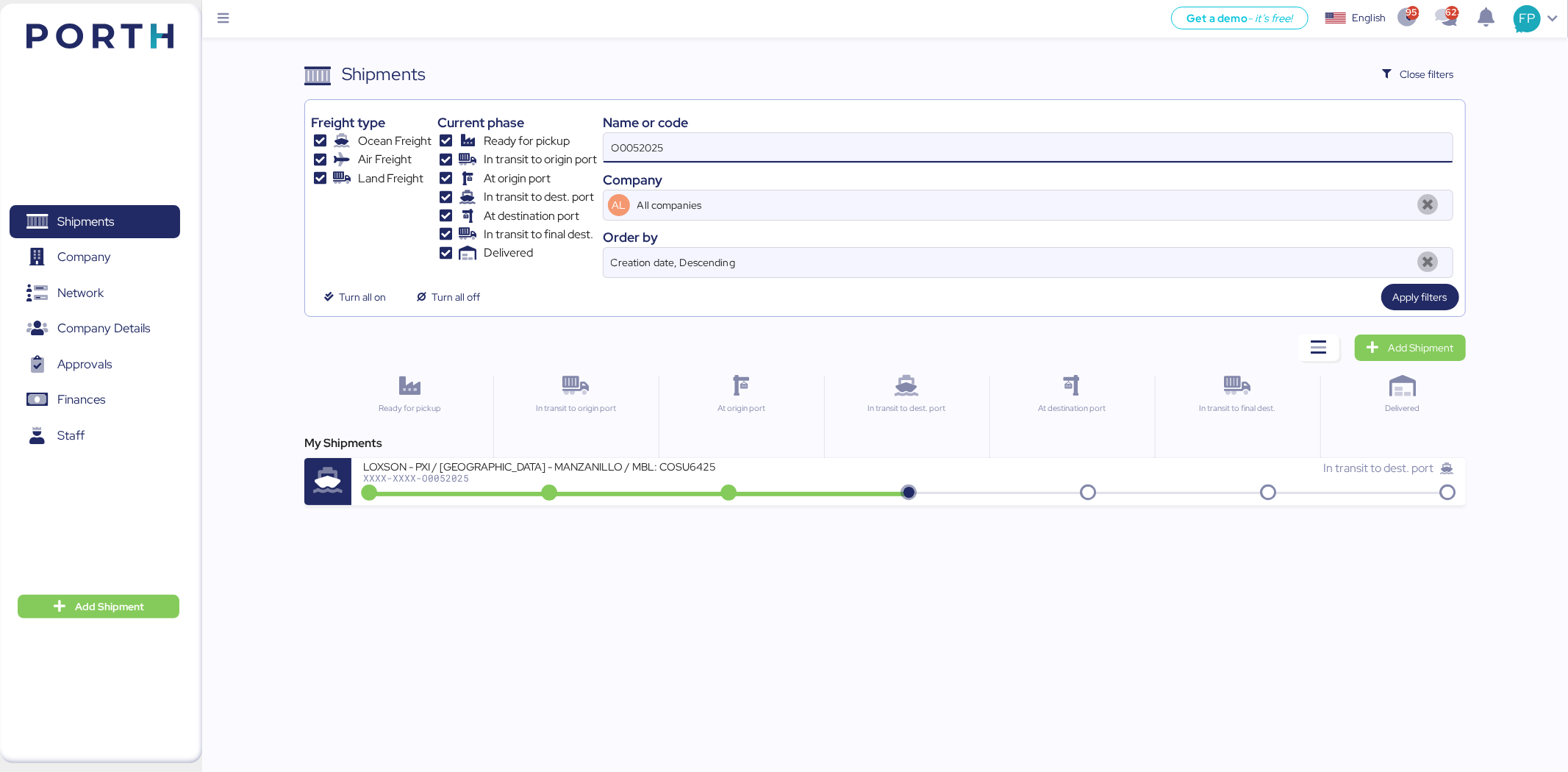
paste input "91"
type input "O0052091"
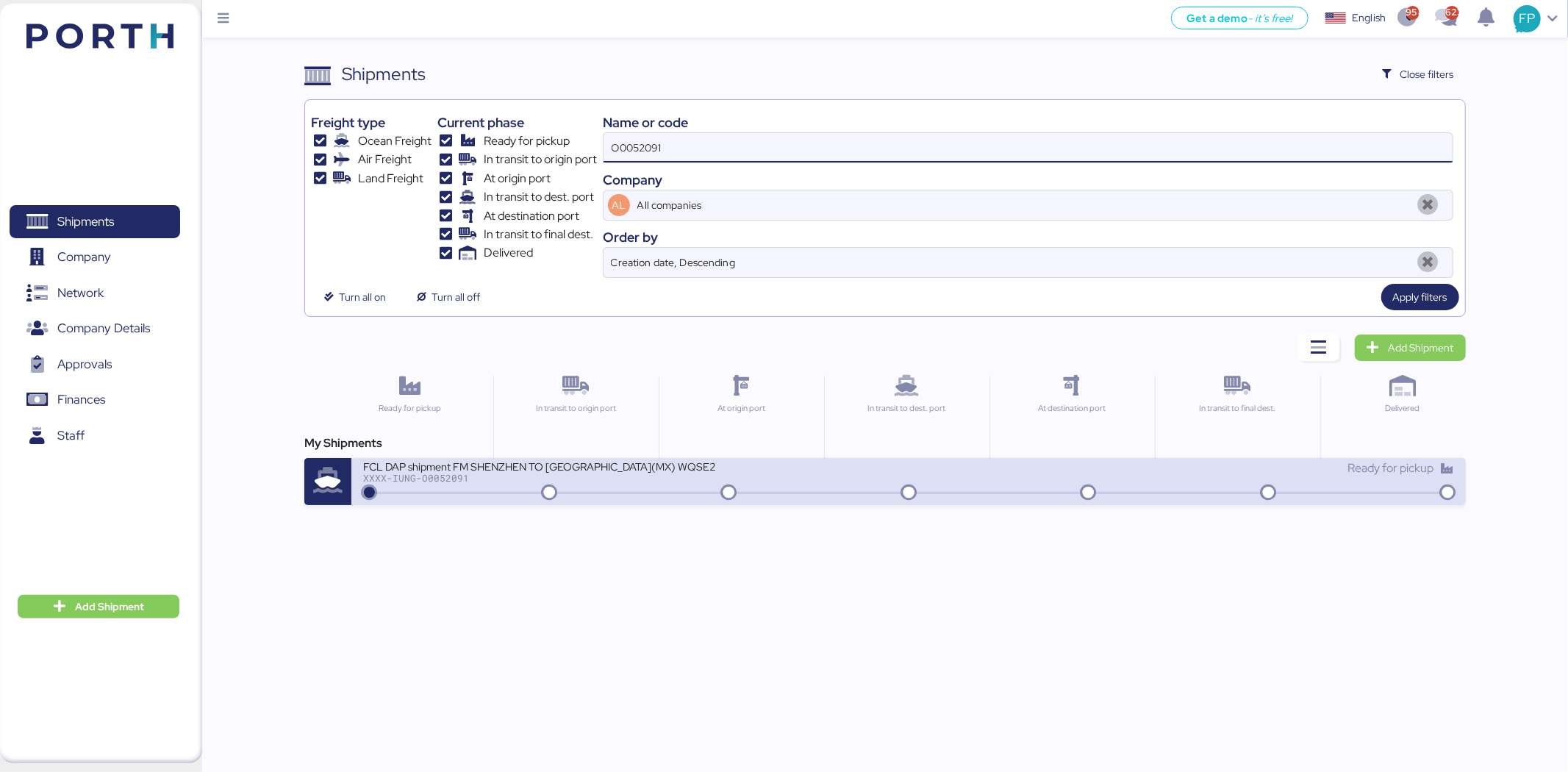
click at [635, 459] on div "FCL DAP shipment FM SHENZHEN TO MANZANILLO(MX) WQSE2508X08 XXXX-IUNG-O0052091 R…" at bounding box center [908, 481] width 1114 height 47
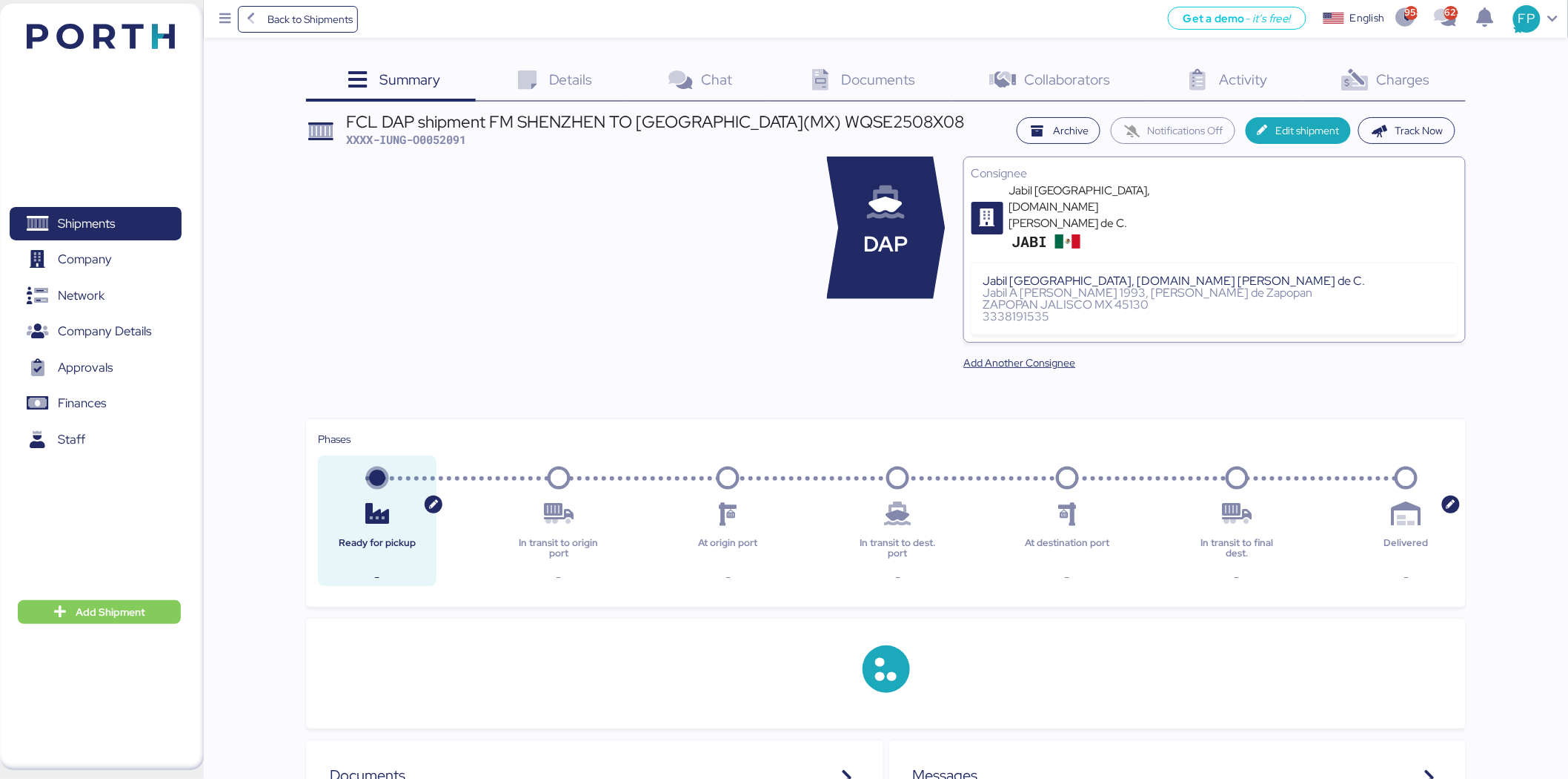
click at [1265, 62] on div "Charges 0" at bounding box center [1384, 82] width 162 height 40
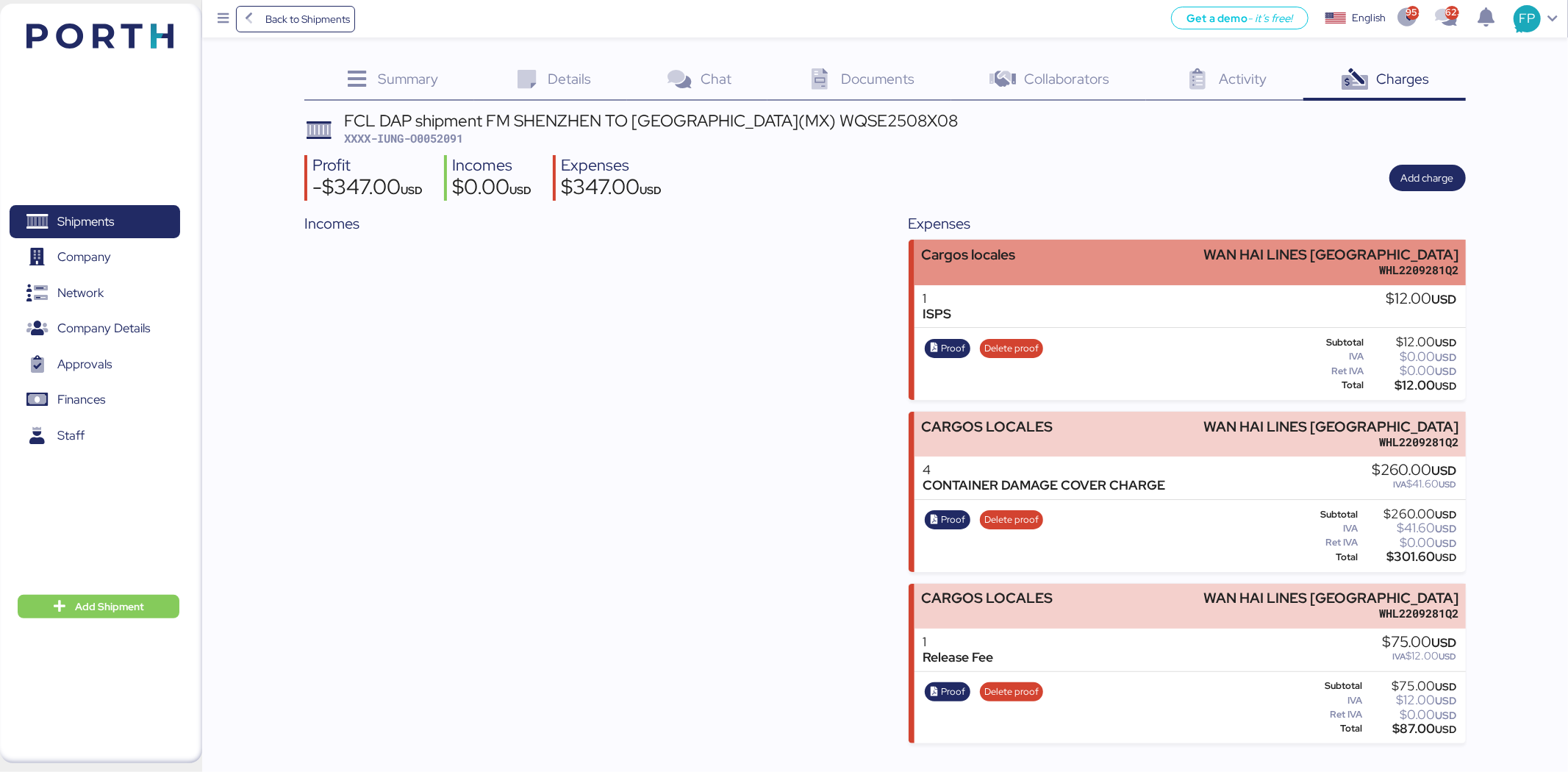
click at [1163, 256] on div "Cargos locales WAN HAI LINES MEXICO WHL2209281Q2" at bounding box center [1191, 262] width 552 height 45
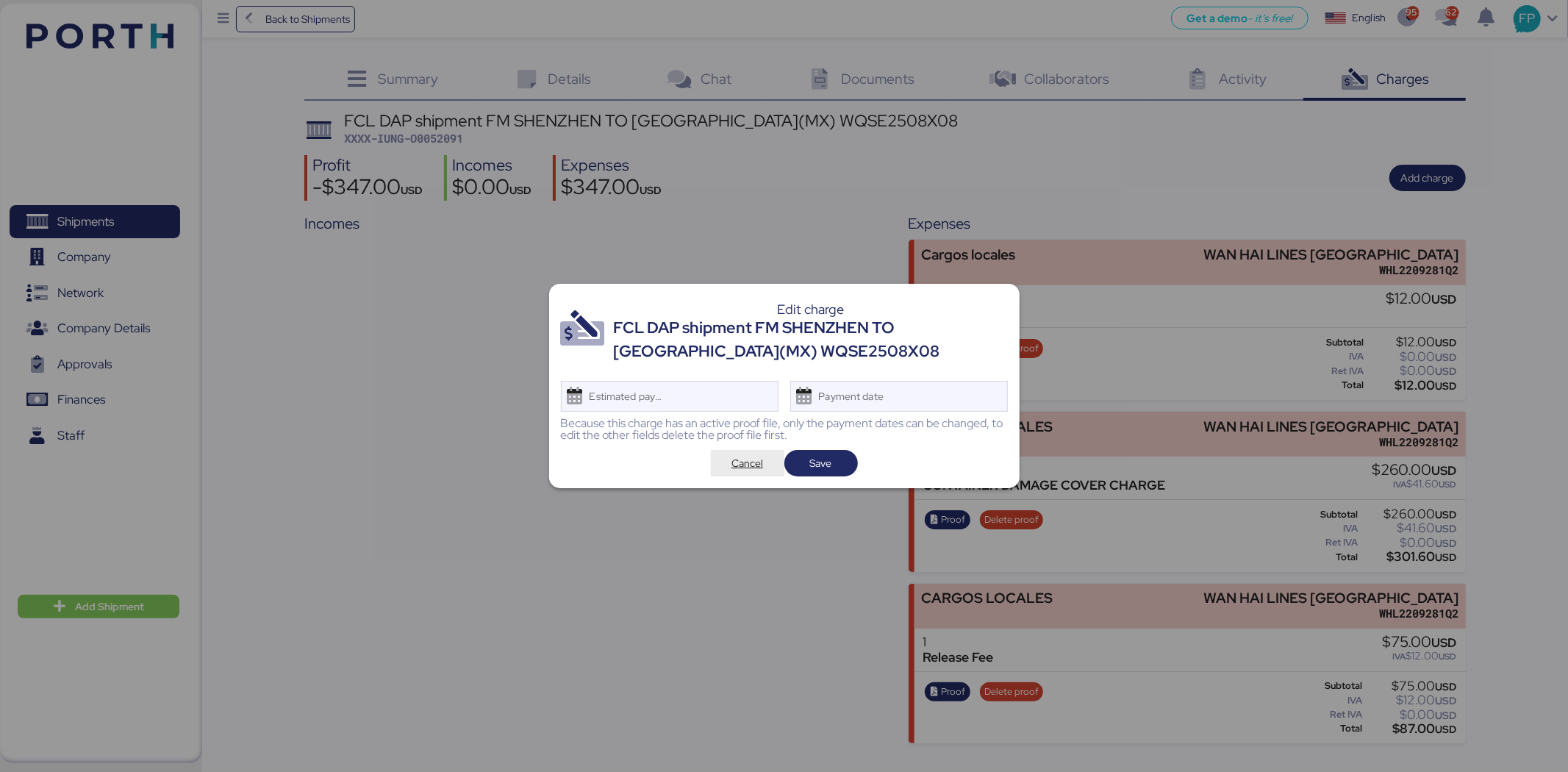
click at [748, 454] on span "Cancel" at bounding box center [747, 462] width 32 height 17
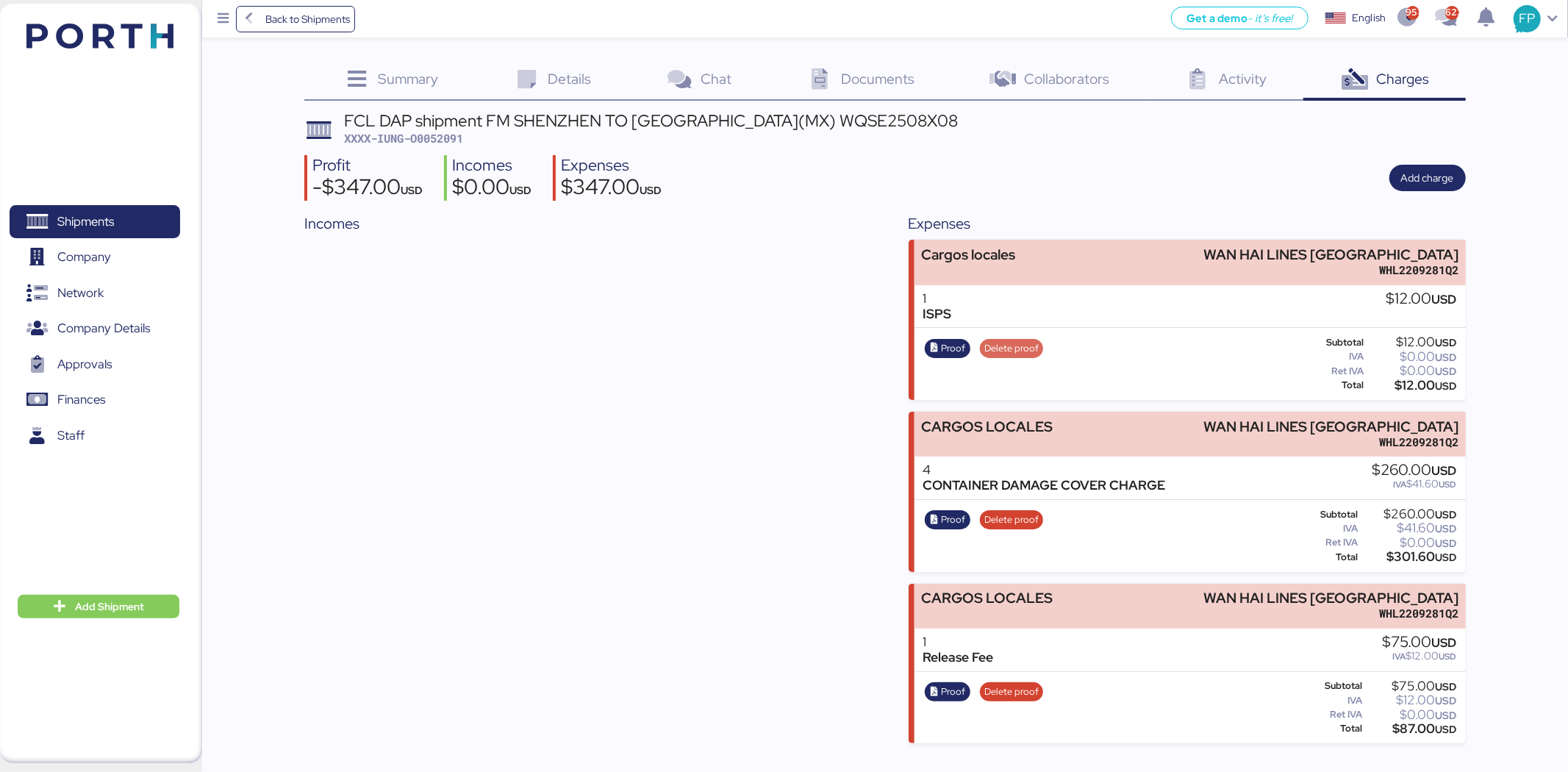
click at [1030, 348] on span "Delete proof" at bounding box center [1011, 348] width 54 height 16
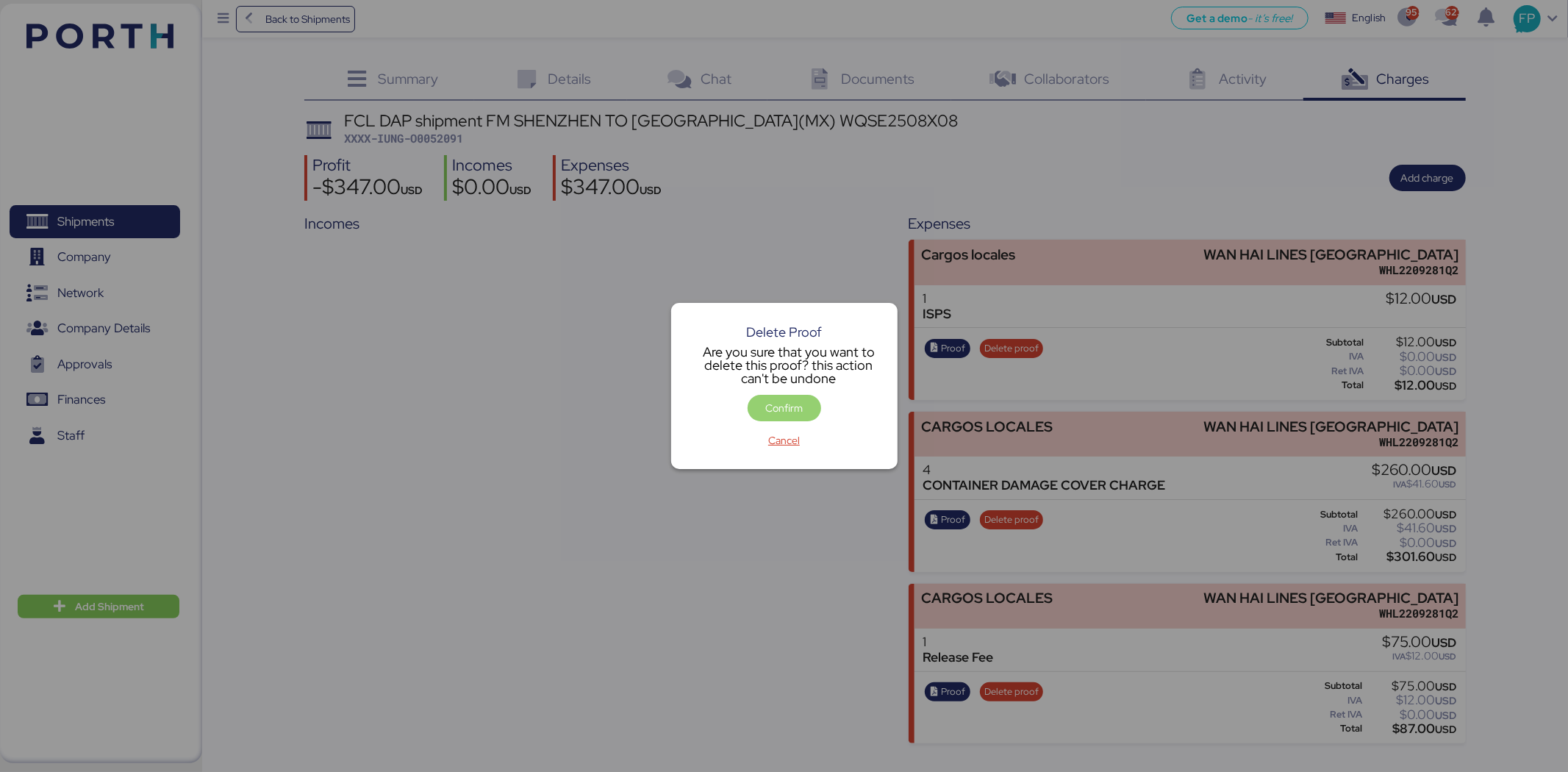
click at [792, 410] on span "Confirm" at bounding box center [784, 407] width 37 height 17
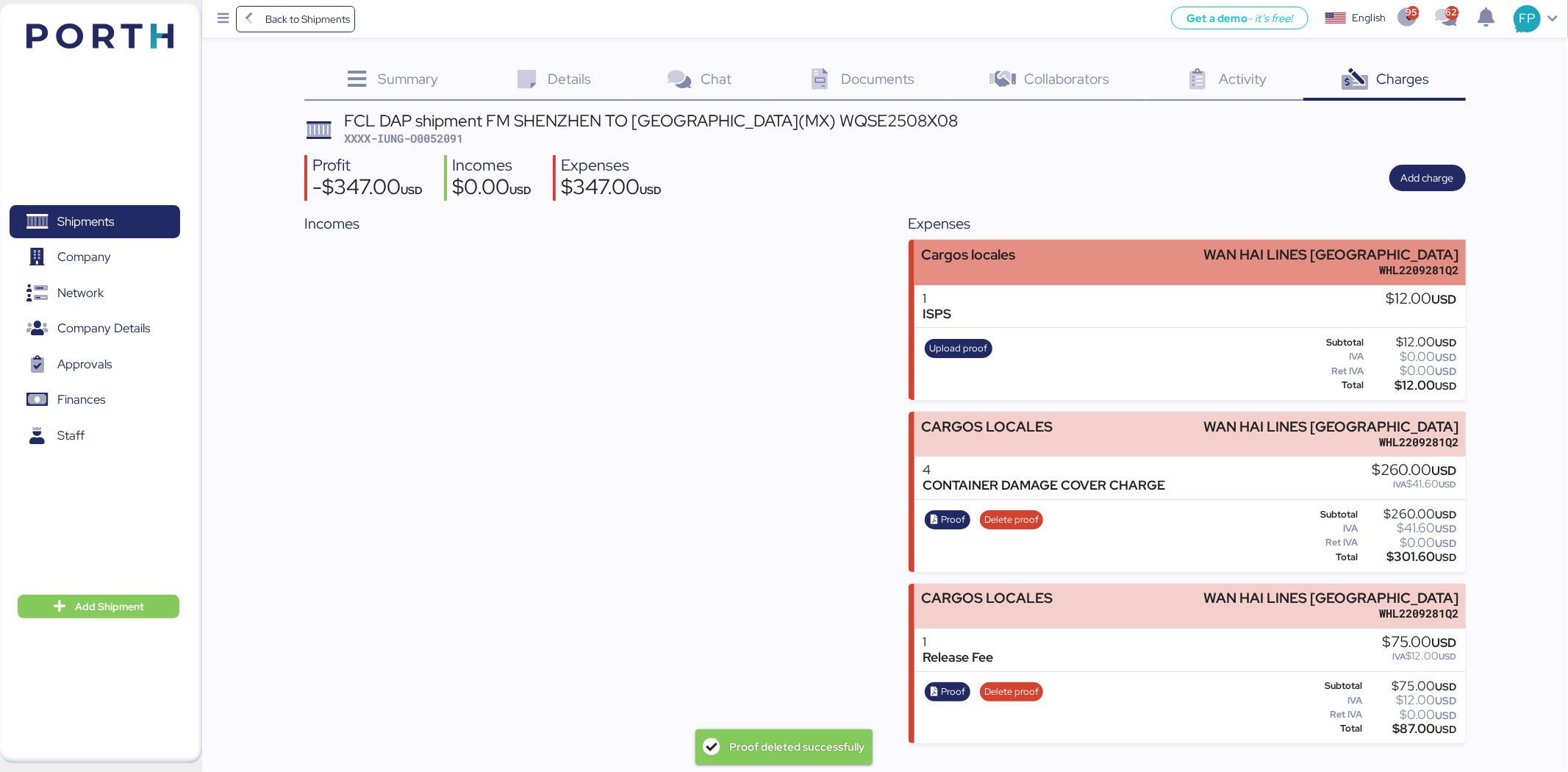
click at [1130, 247] on div "Cargos locales WAN HAI LINES MEXICO WHL2209281Q2" at bounding box center [1191, 262] width 552 height 45
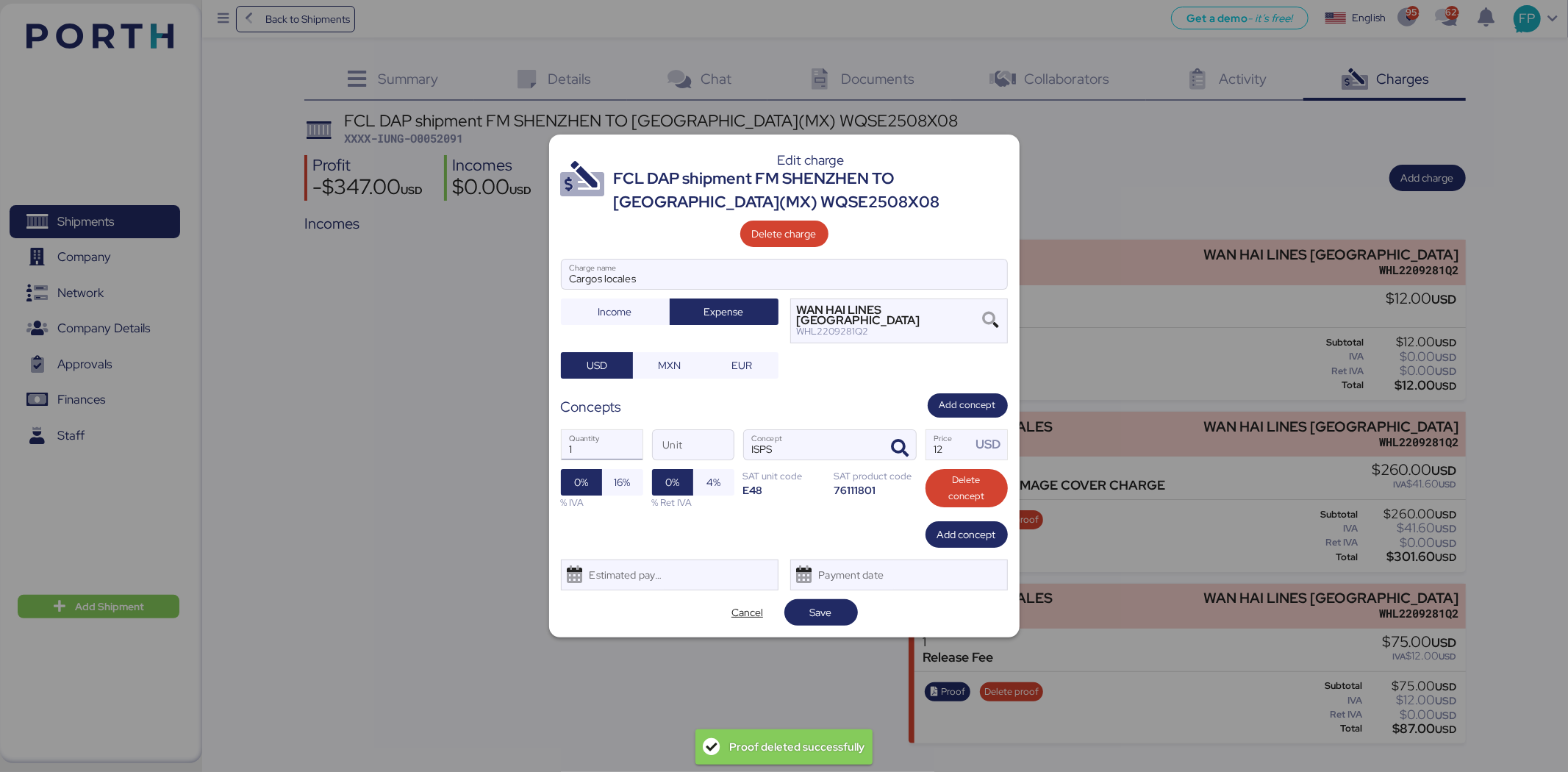
click at [593, 443] on input "1" at bounding box center [602, 444] width 81 height 29
type input "4"
click at [829, 595] on span "Save" at bounding box center [821, 612] width 22 height 17
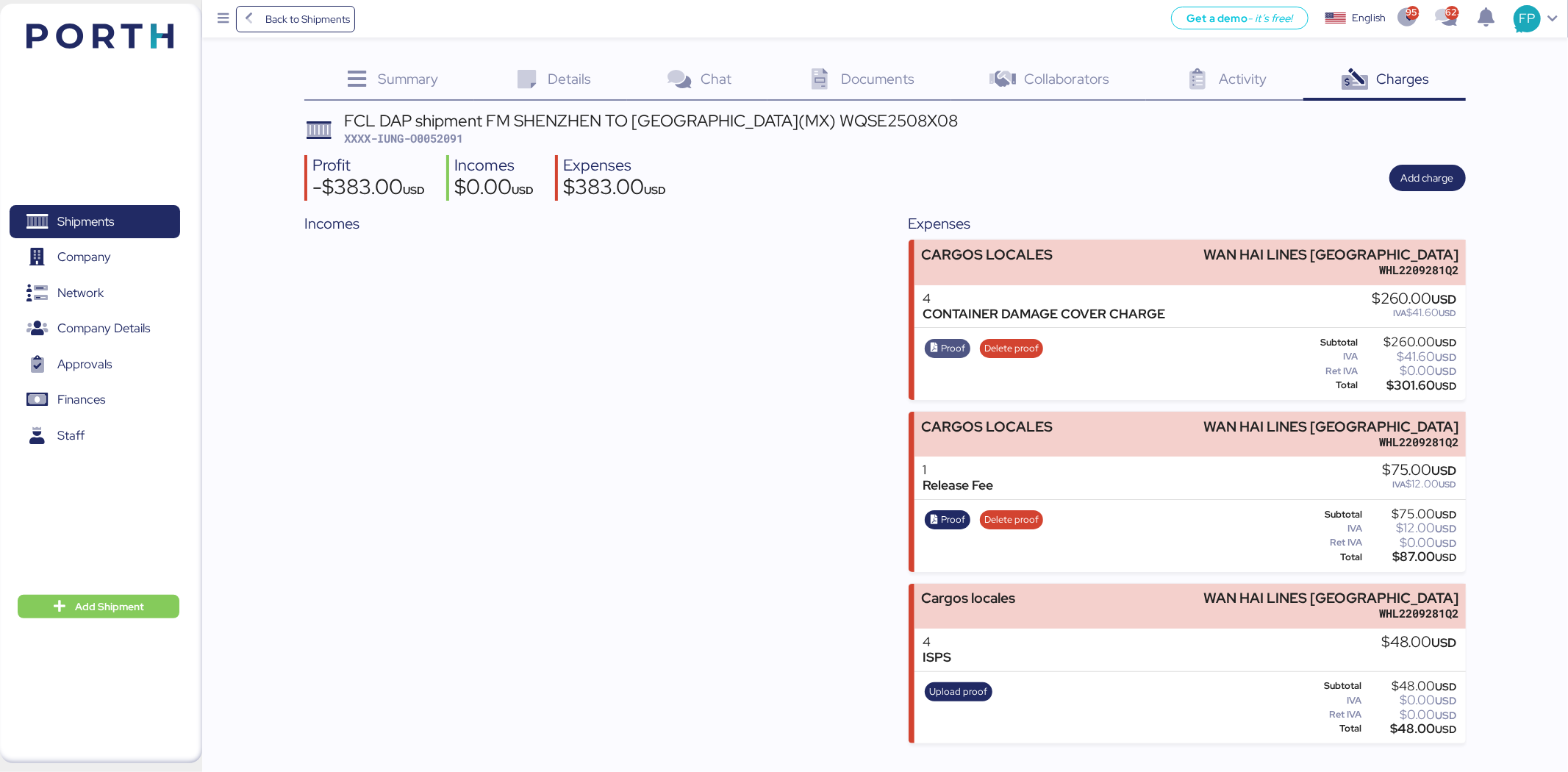
click at [963, 351] on span "Proof" at bounding box center [953, 348] width 24 height 16
click at [438, 137] on span "XXXX-IUNG-O0052091" at bounding box center [403, 138] width 119 height 15
copy span "O0052091"
click at [1255, 386] on div "$301.60 USD" at bounding box center [1409, 385] width 96 height 11
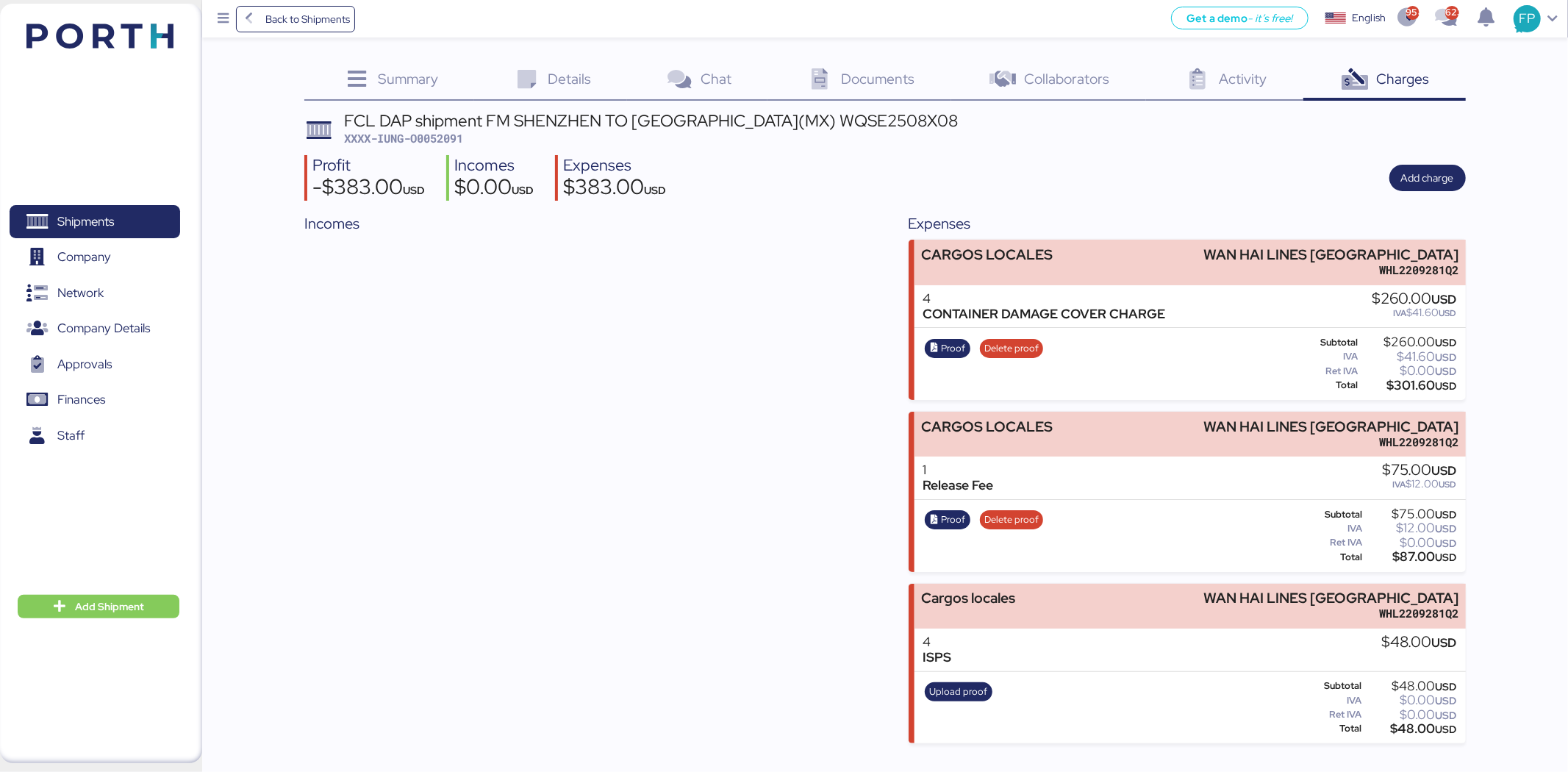
click at [1255, 386] on div "$301.60 USD" at bounding box center [1409, 385] width 96 height 11
copy div "301.60"
click at [1255, 555] on div "$87.00 USD" at bounding box center [1411, 556] width 92 height 11
click at [1255, 556] on div "$87.00 USD" at bounding box center [1411, 556] width 92 height 11
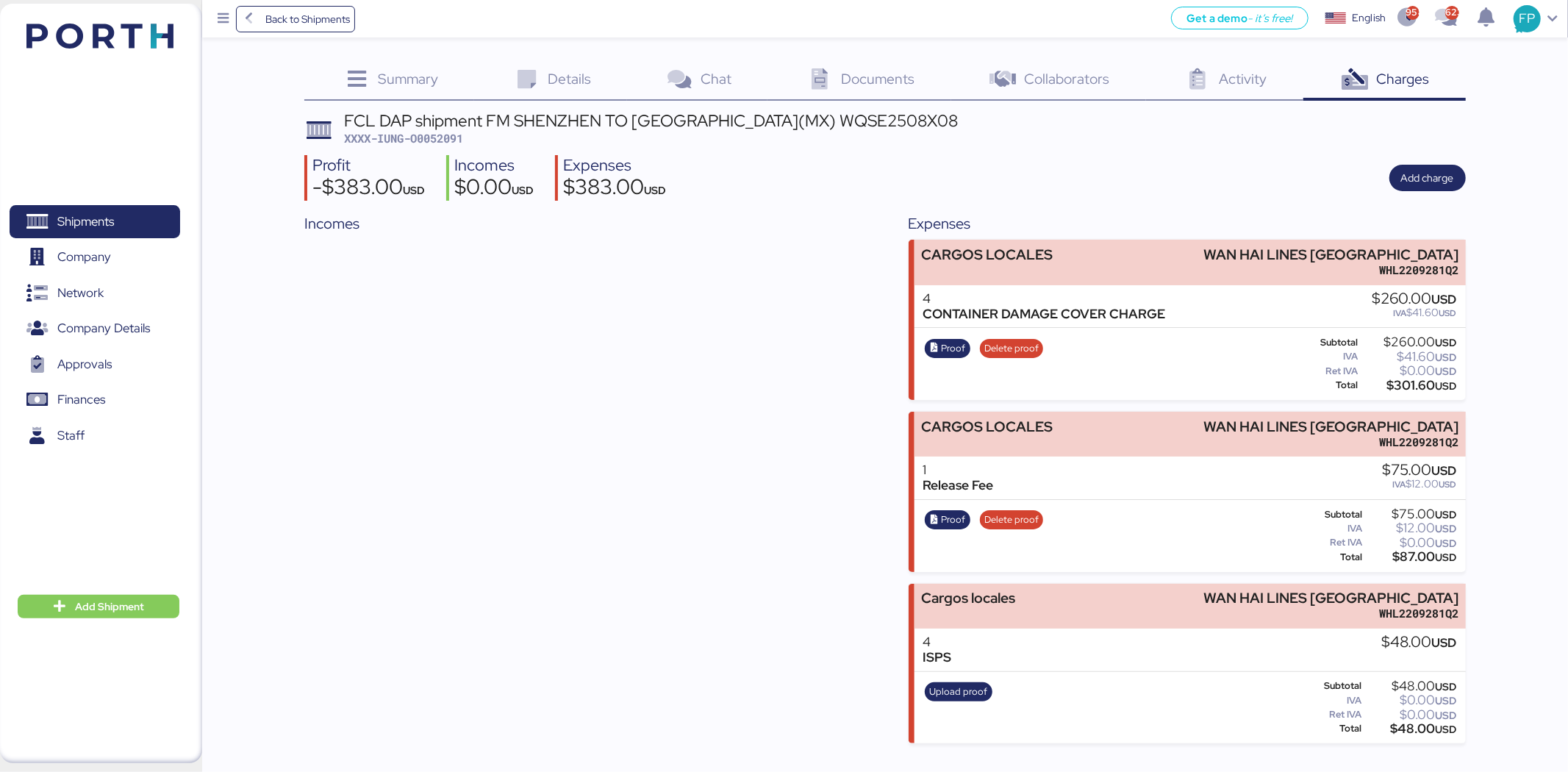
click at [1255, 556] on div "$87.00 USD" at bounding box center [1411, 556] width 92 height 11
copy div "87.00"
click at [1255, 595] on div "$48.00 USD" at bounding box center [1411, 728] width 92 height 11
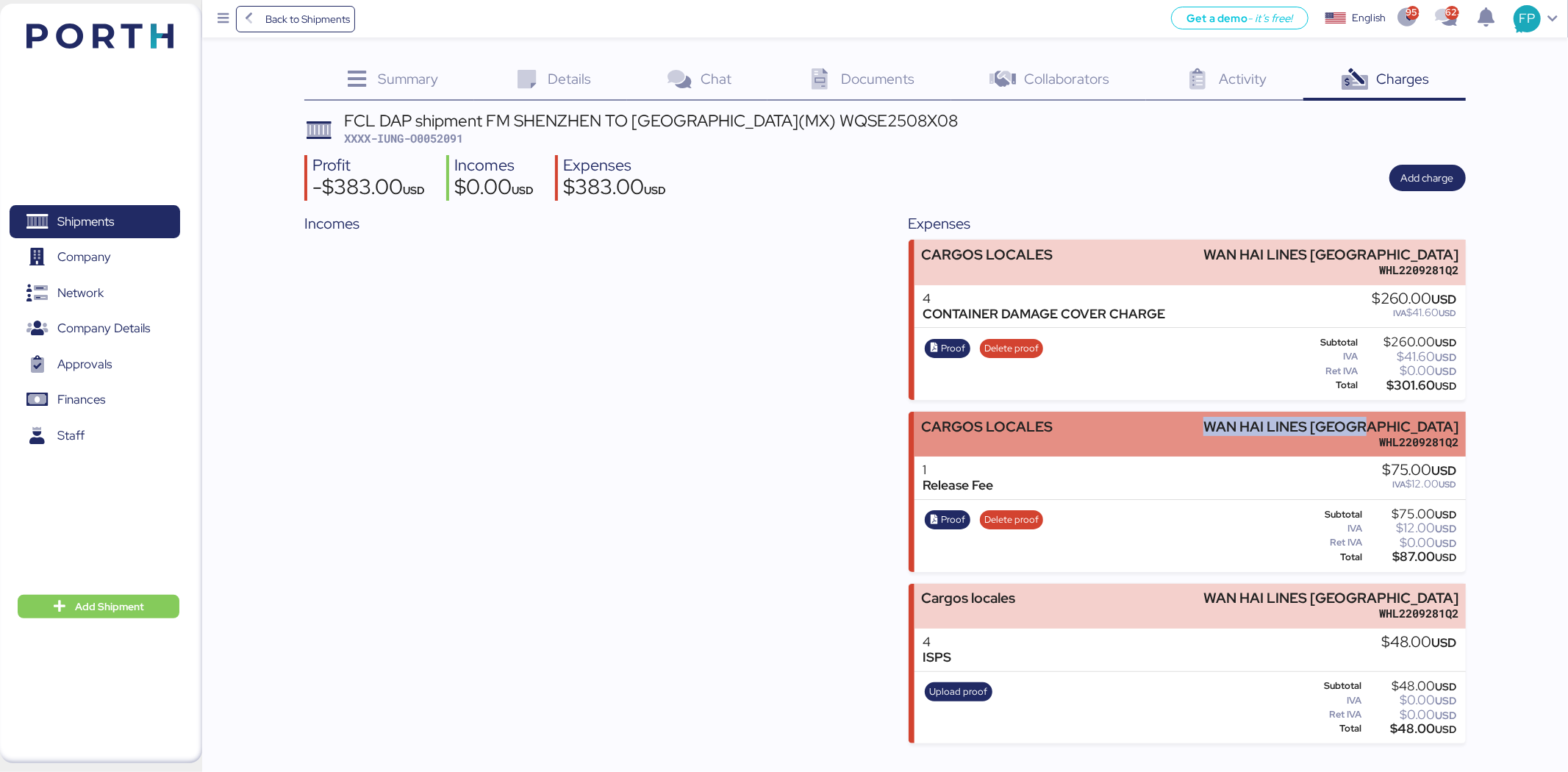
drag, startPoint x: 1290, startPoint y: 430, endPoint x: 1457, endPoint y: 416, distance: 167.6
click at [1255, 416] on div "CARGOS LOCALES WAN HAI LINES MEXICO WHL2209281Q2" at bounding box center [1191, 434] width 552 height 45
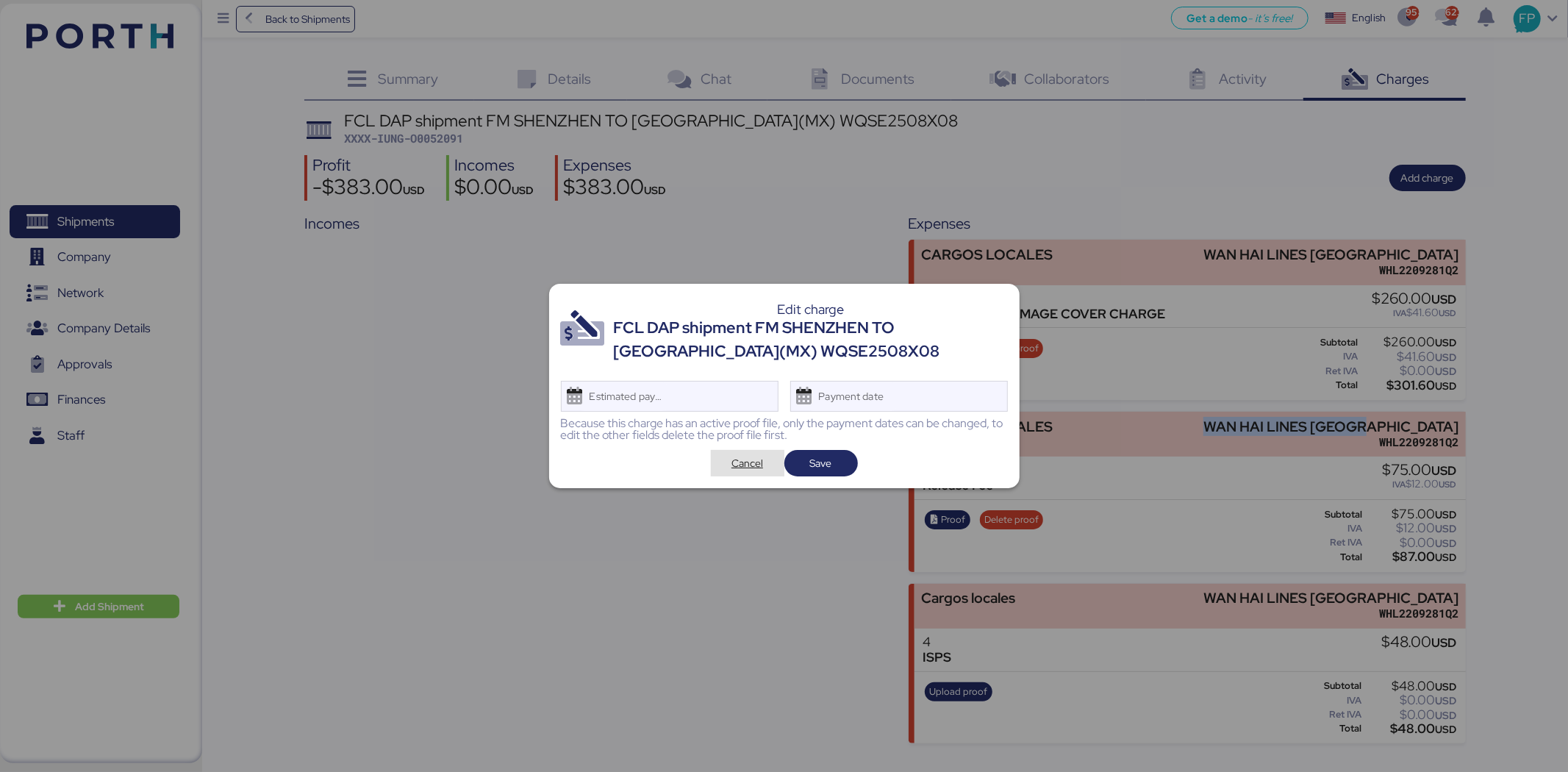
drag, startPoint x: 756, startPoint y: 460, endPoint x: 707, endPoint y: 103, distance: 360.3
click at [756, 460] on span "Cancel" at bounding box center [747, 462] width 32 height 17
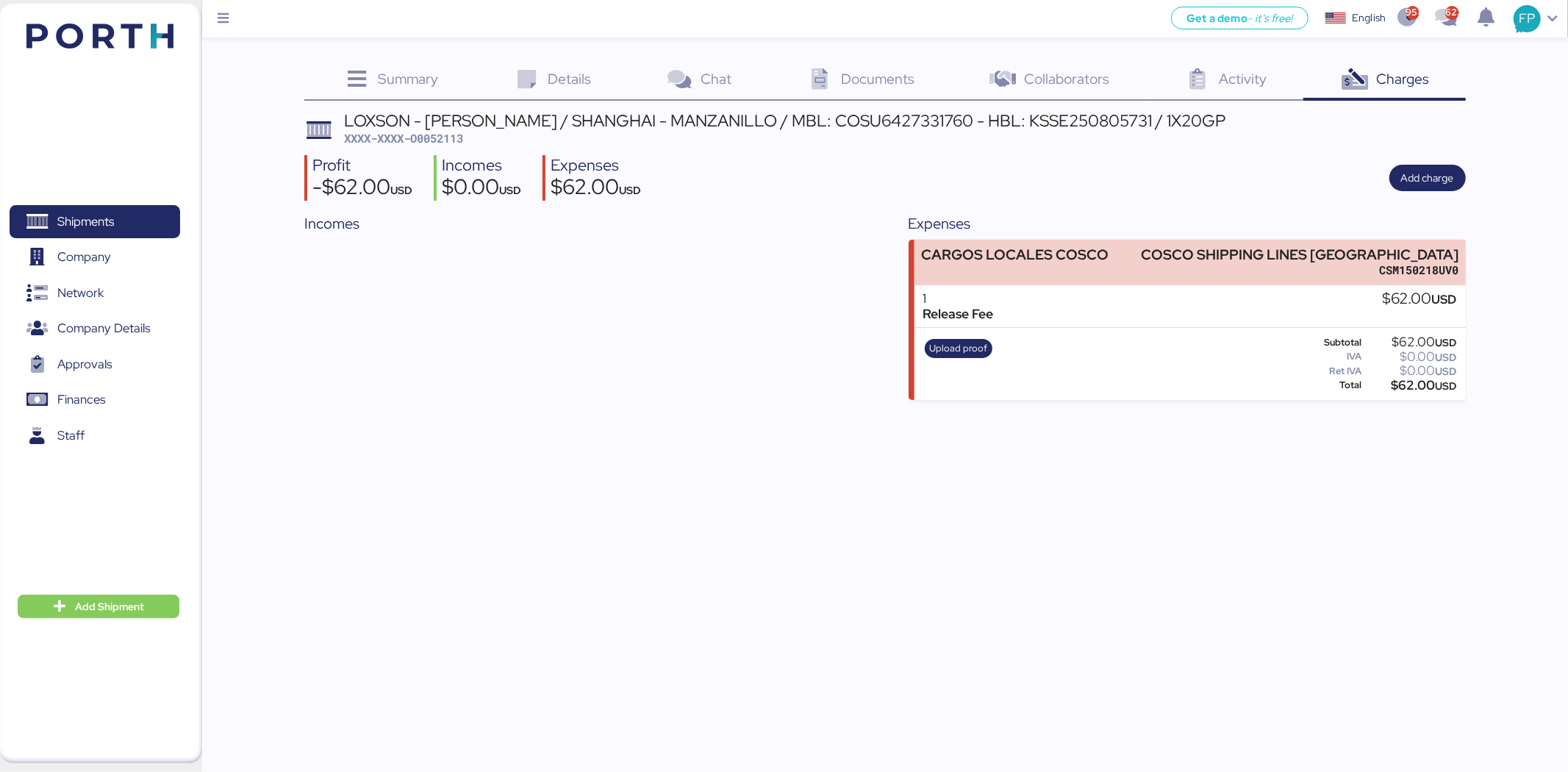
drag, startPoint x: 0, startPoint y: 0, endPoint x: 512, endPoint y: 414, distance: 658.4
click at [521, 426] on div "Get a demo - it’s free! Get a demo English Inglés English 958 623 FP Shipments …" at bounding box center [784, 386] width 1568 height 772
click at [105, 225] on span "Shipments" at bounding box center [86, 222] width 57 height 22
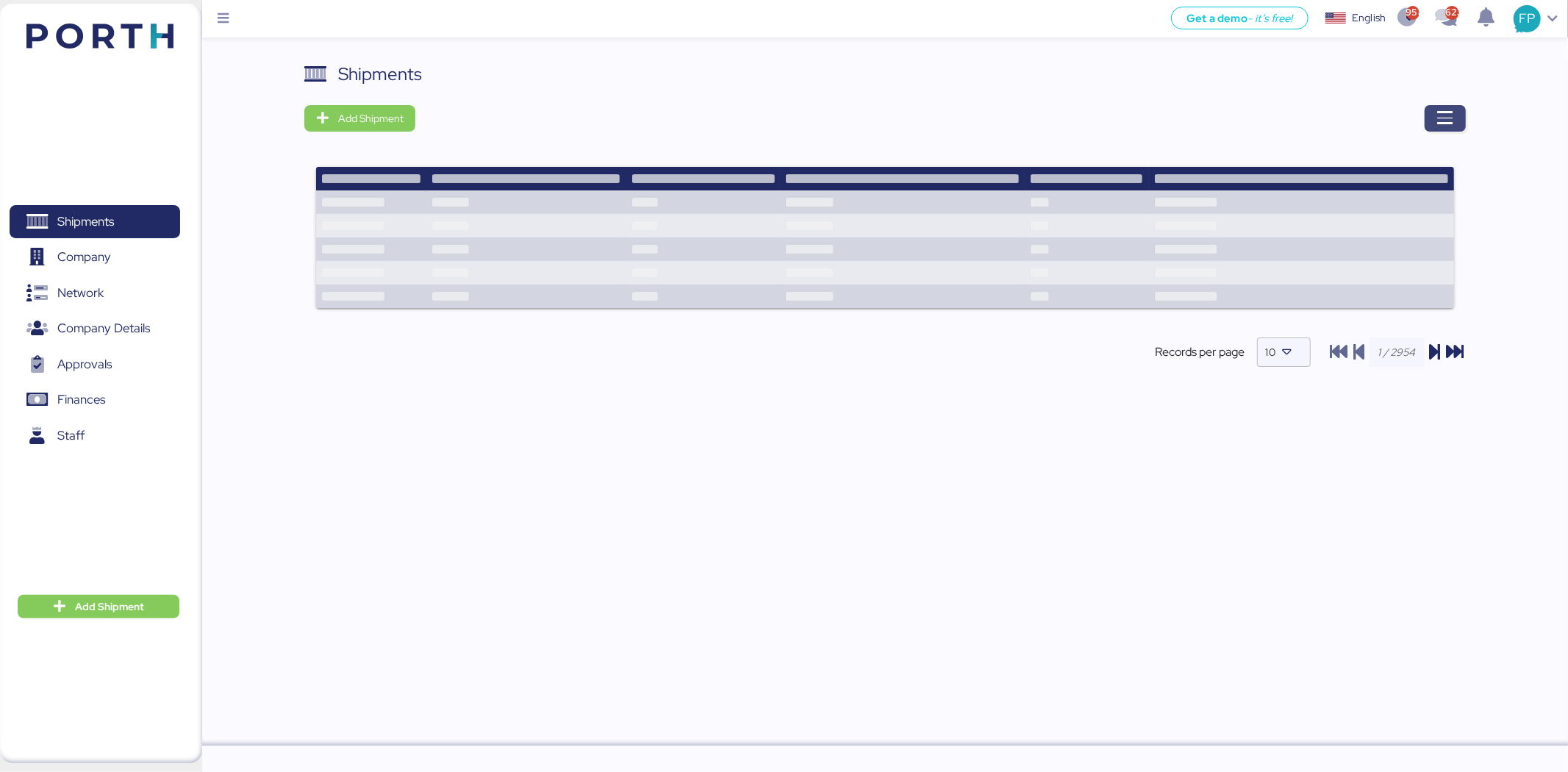
click at [1439, 127] on span "button" at bounding box center [1445, 118] width 17 height 21
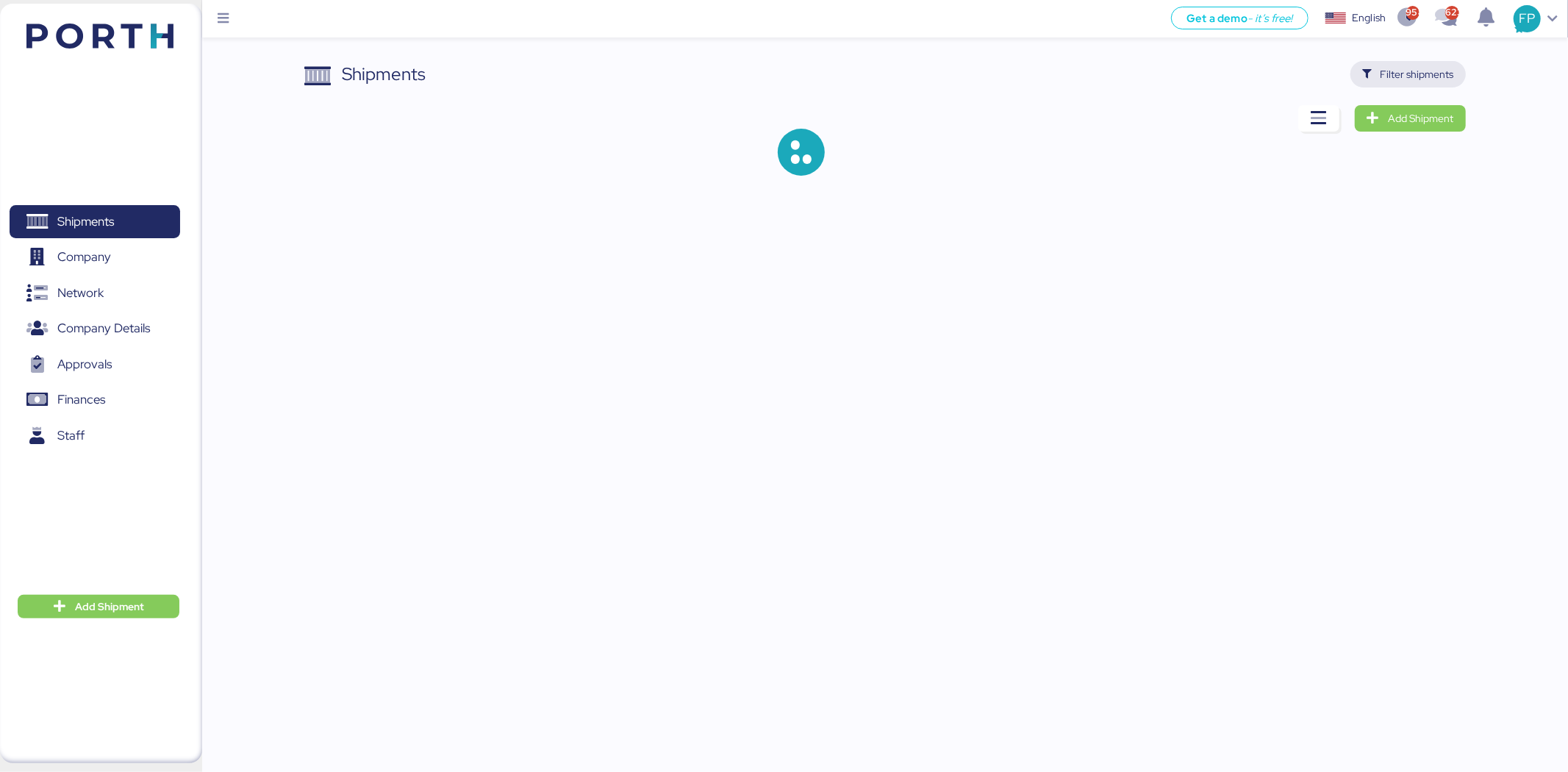
click at [1429, 77] on span "Filter shipments" at bounding box center [1417, 74] width 73 height 17
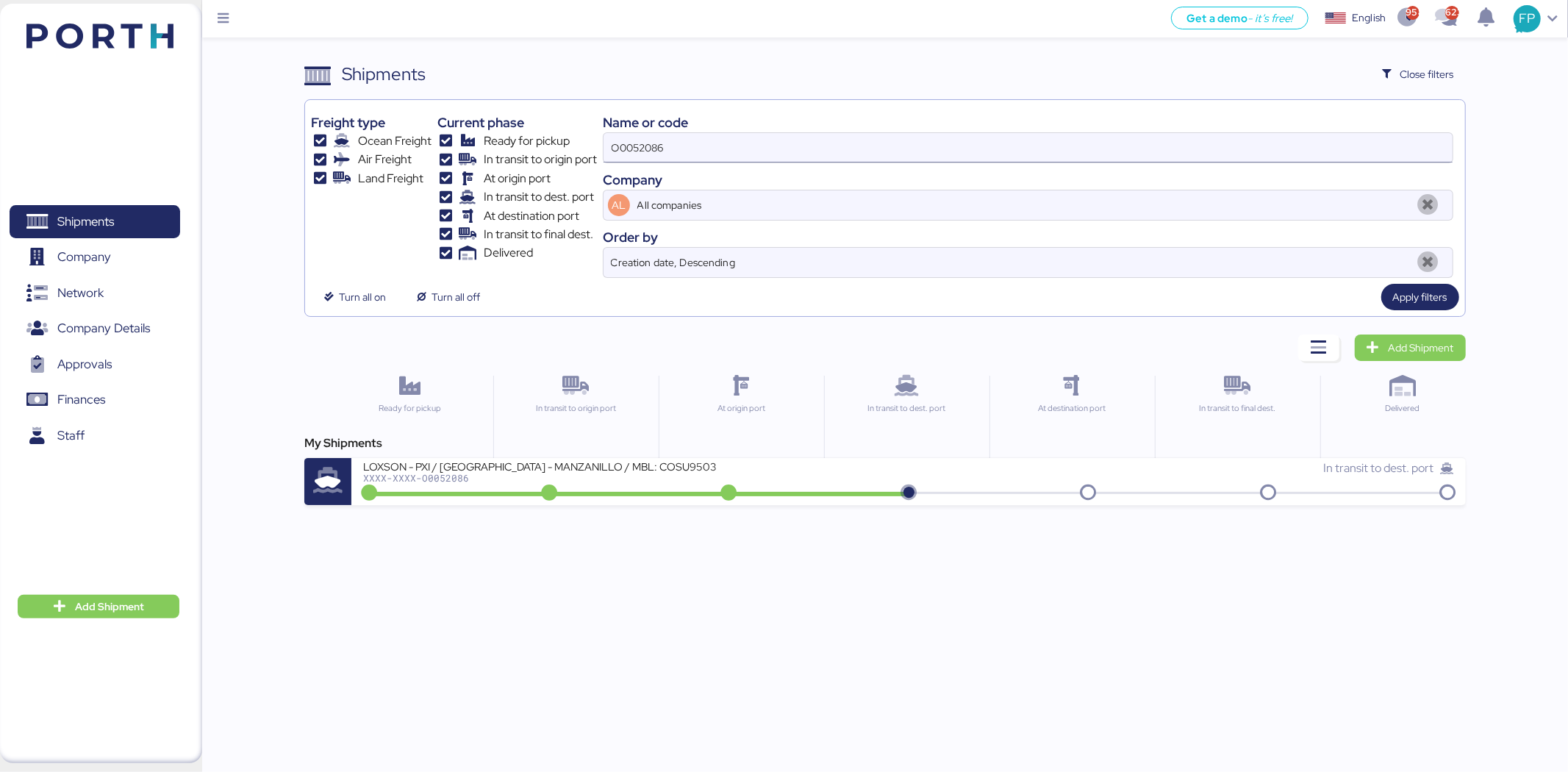
click at [646, 144] on input "O0052086" at bounding box center [1028, 147] width 849 height 29
paste input "25"
type input "O0052025"
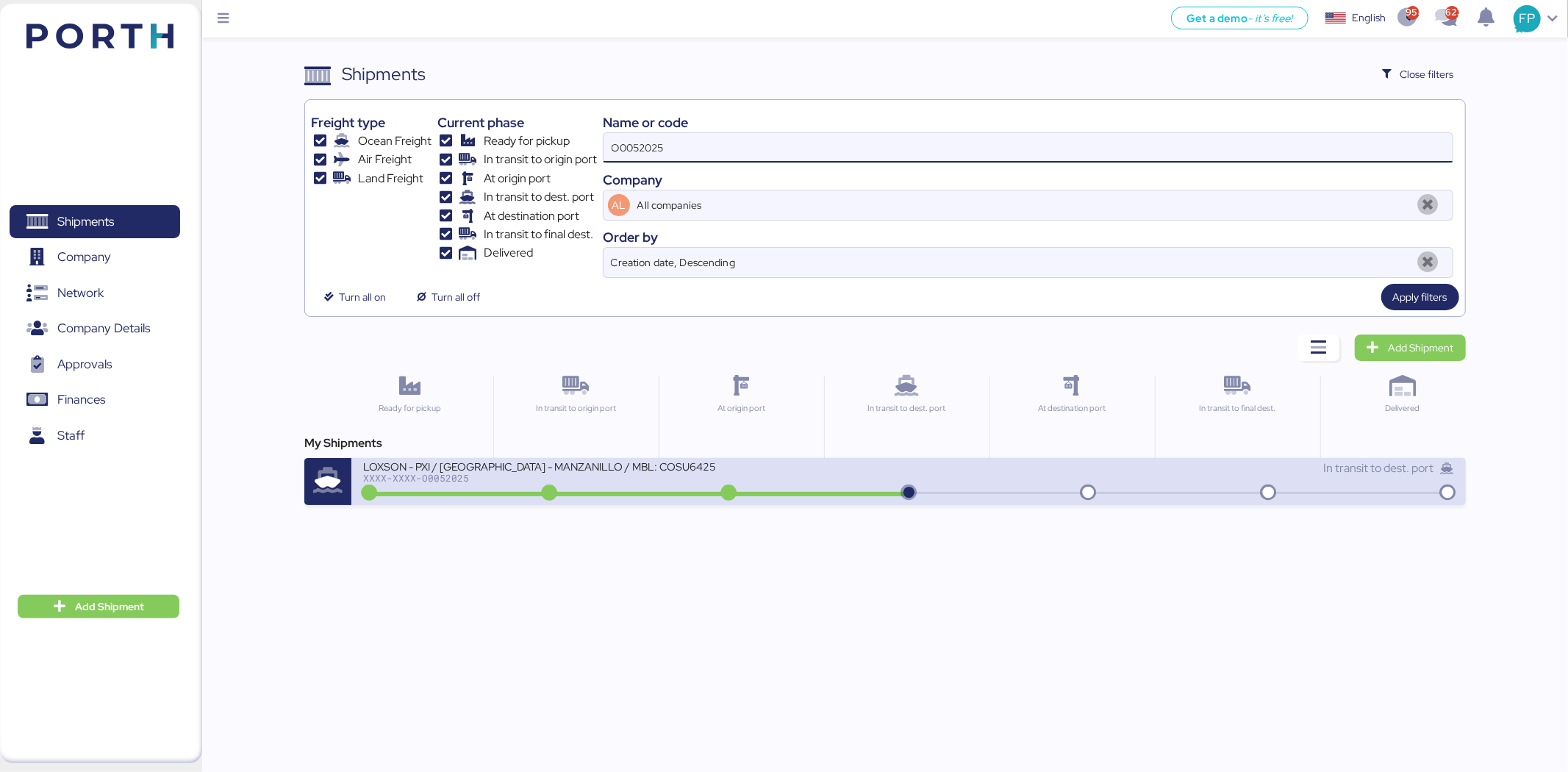
click at [725, 476] on div "LOXSON - PXI / [GEOGRAPHIC_DATA] - MANZANILLO / MBL: COSU6425323320 - HBL: CSSE…" at bounding box center [636, 476] width 546 height 32
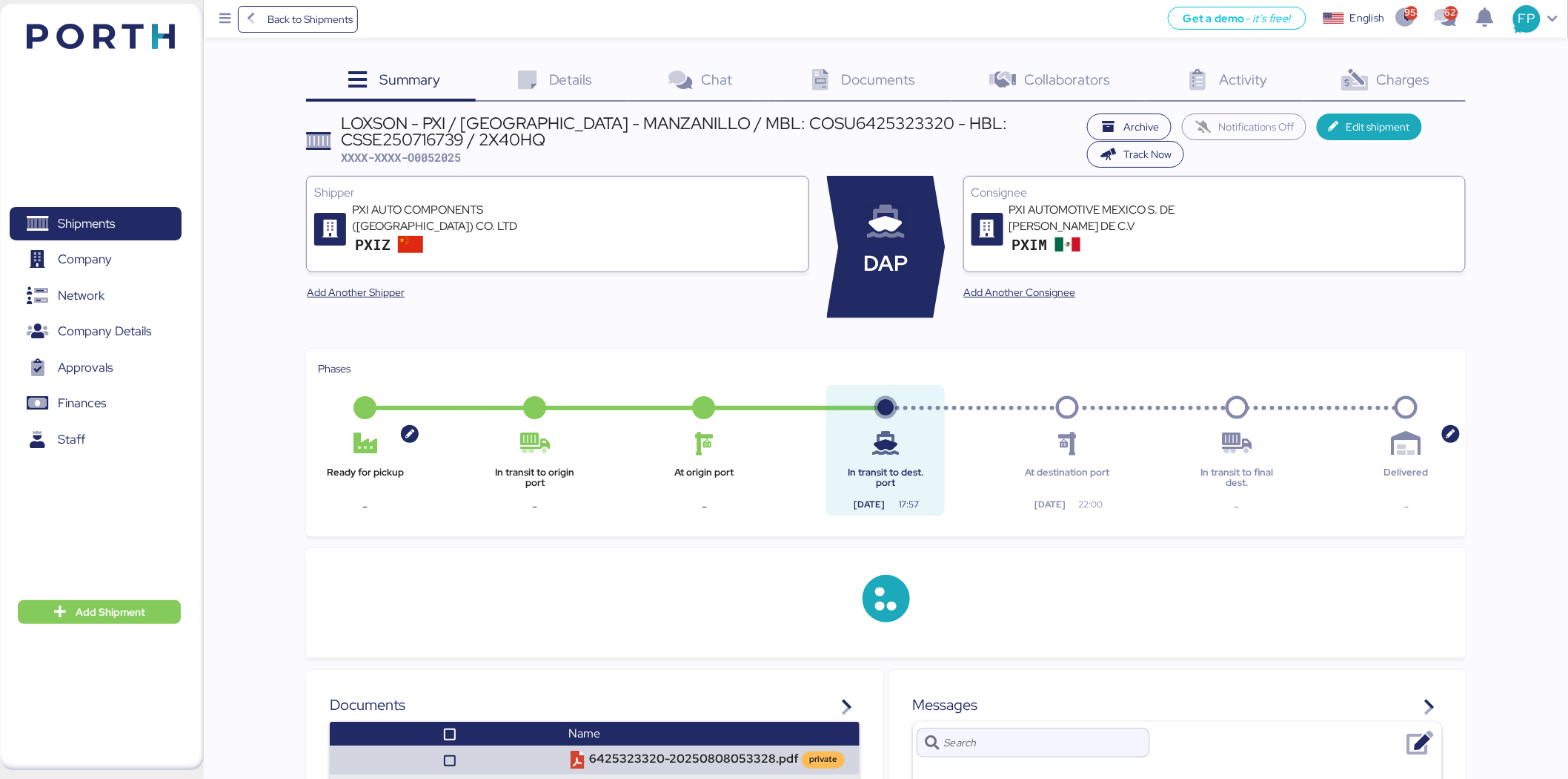
click at [1428, 74] on span "Charges" at bounding box center [1404, 79] width 54 height 19
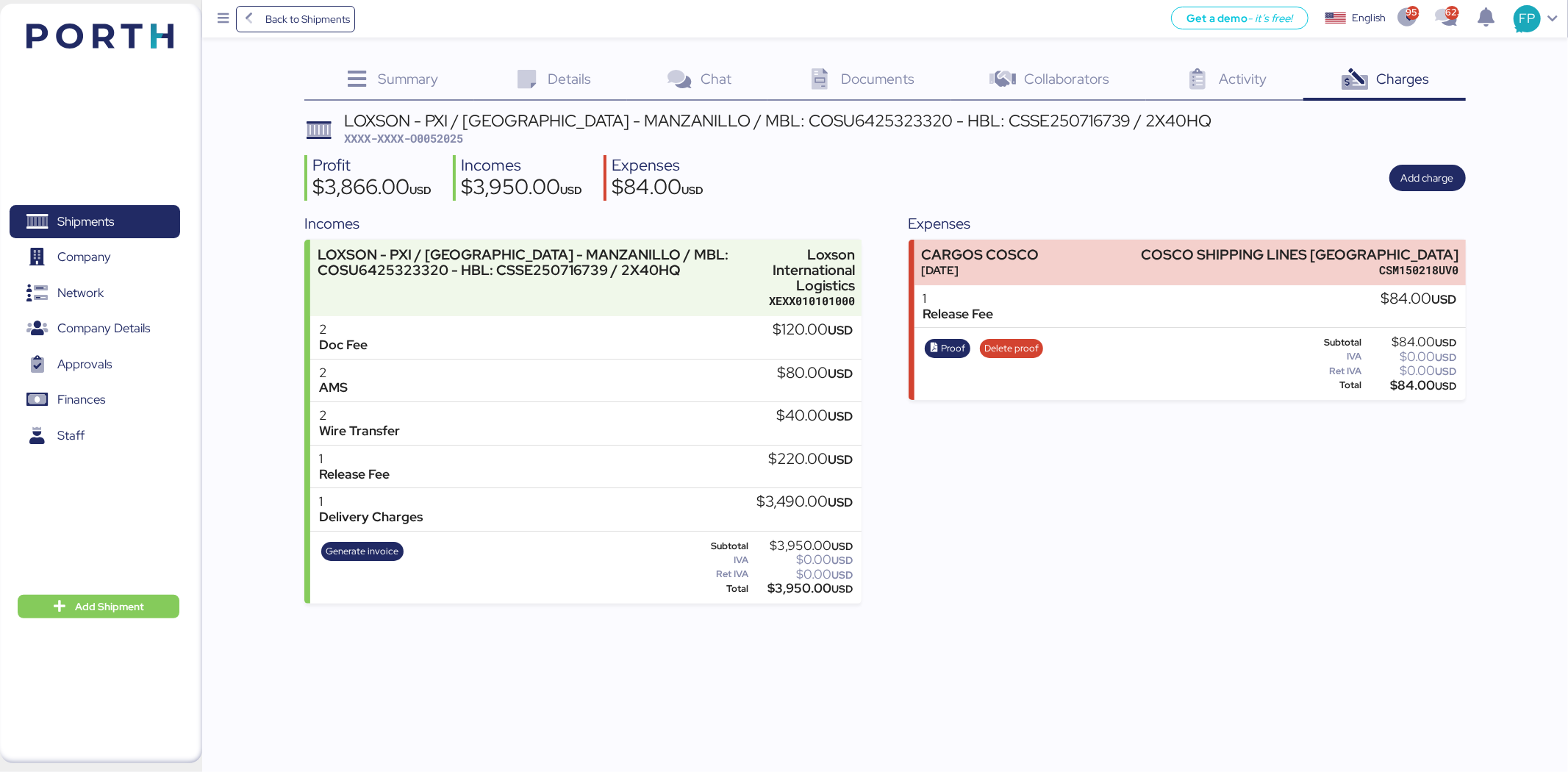
click at [437, 142] on span "XXXX-XXXX-O0052025" at bounding box center [403, 138] width 119 height 15
copy span "O0052025"
click at [802, 118] on div "LOXSON - PXI / [GEOGRAPHIC_DATA] - MANZANILLO / MBL: COSU6425323320 - HBL: CSSE…" at bounding box center [777, 120] width 867 height 16
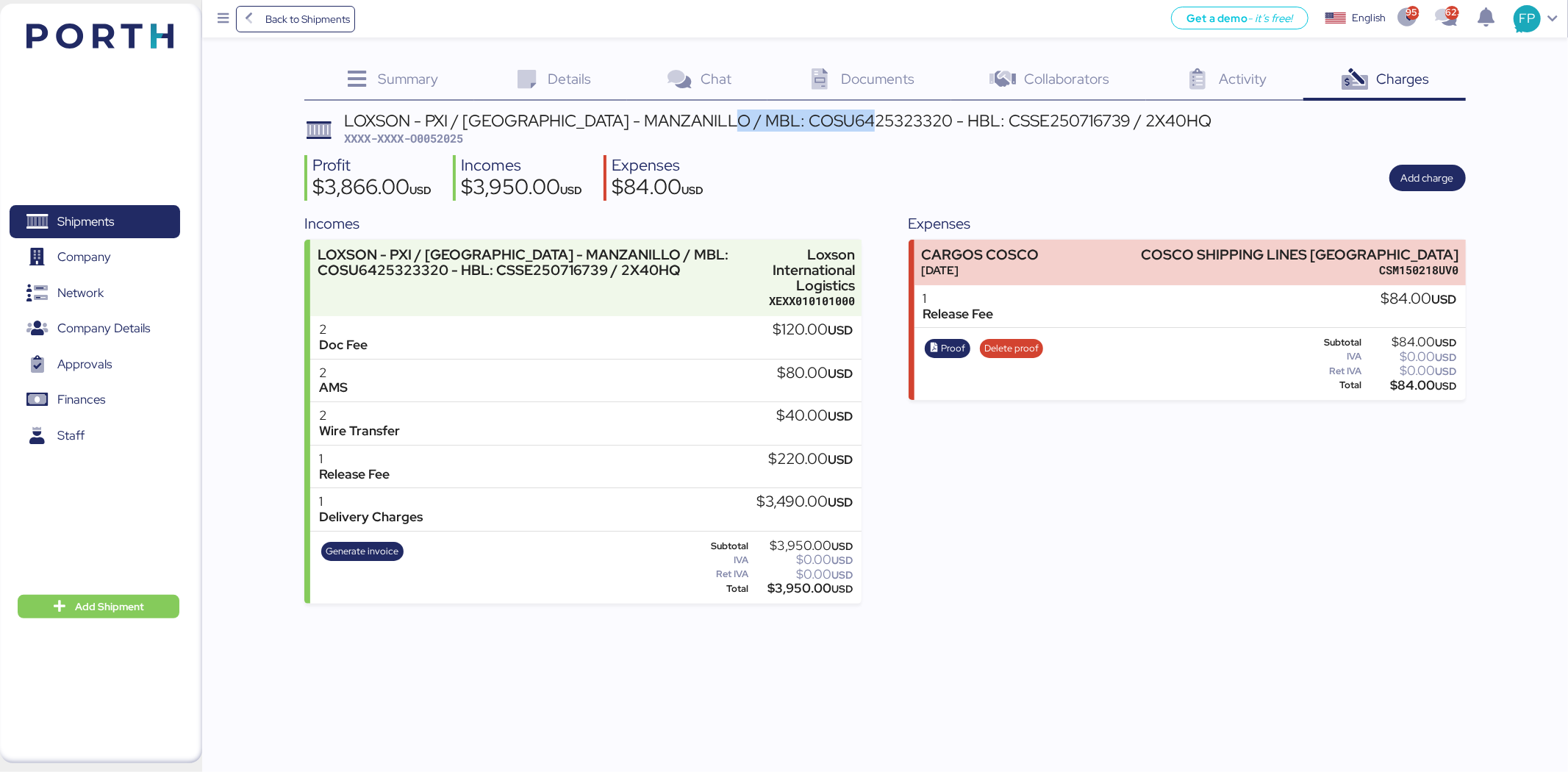
copy div "COSU6425323320"
click at [87, 222] on span "Shipments" at bounding box center [86, 222] width 57 height 22
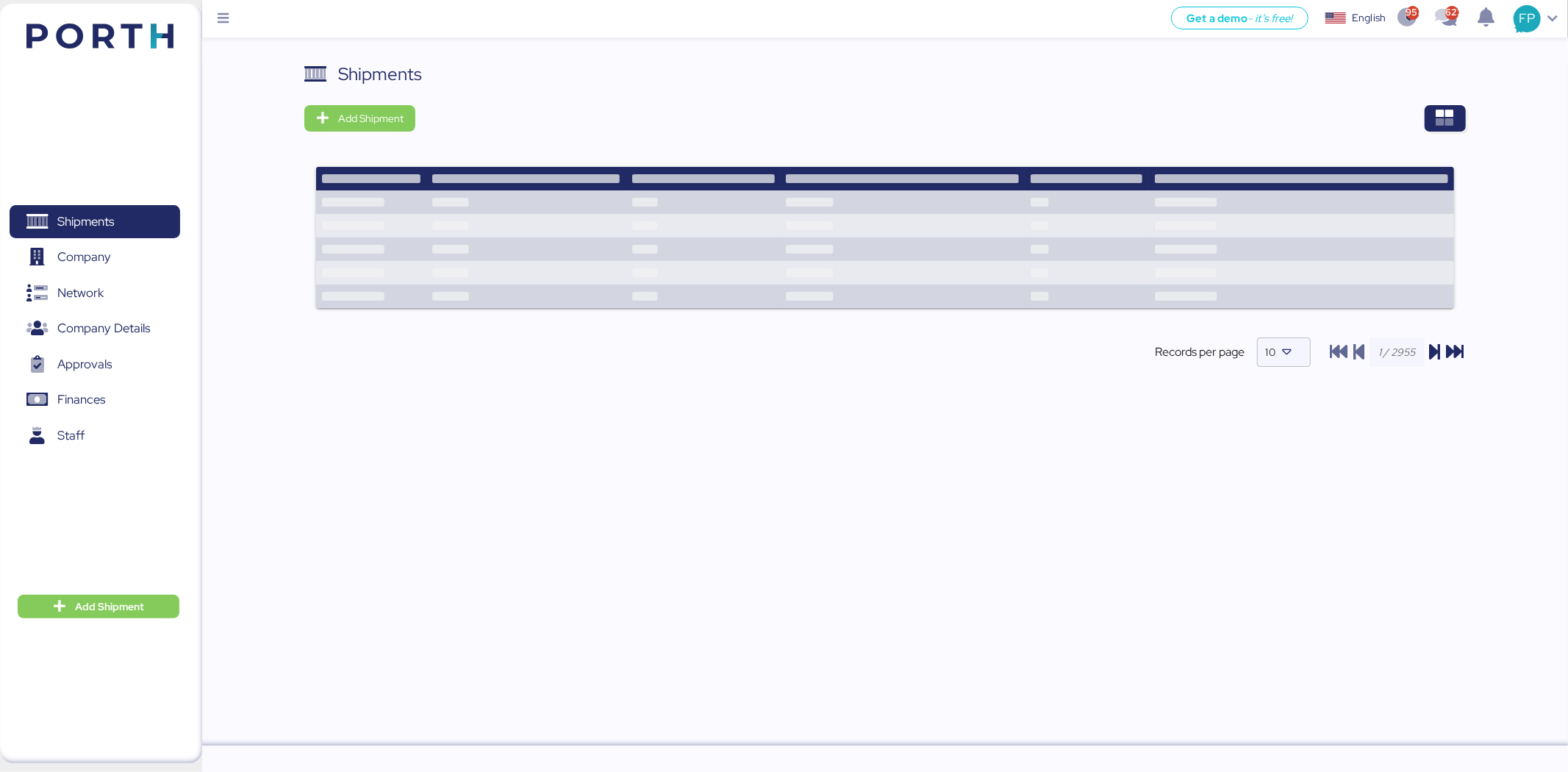
click at [1446, 132] on div "Shipments Add Shipment Shipment Name LOXSON - PXI / [GEOGRAPHIC_DATA] - [GEOGRA…" at bounding box center [884, 226] width 1161 height 331
click at [1446, 127] on span "button" at bounding box center [1445, 118] width 17 height 21
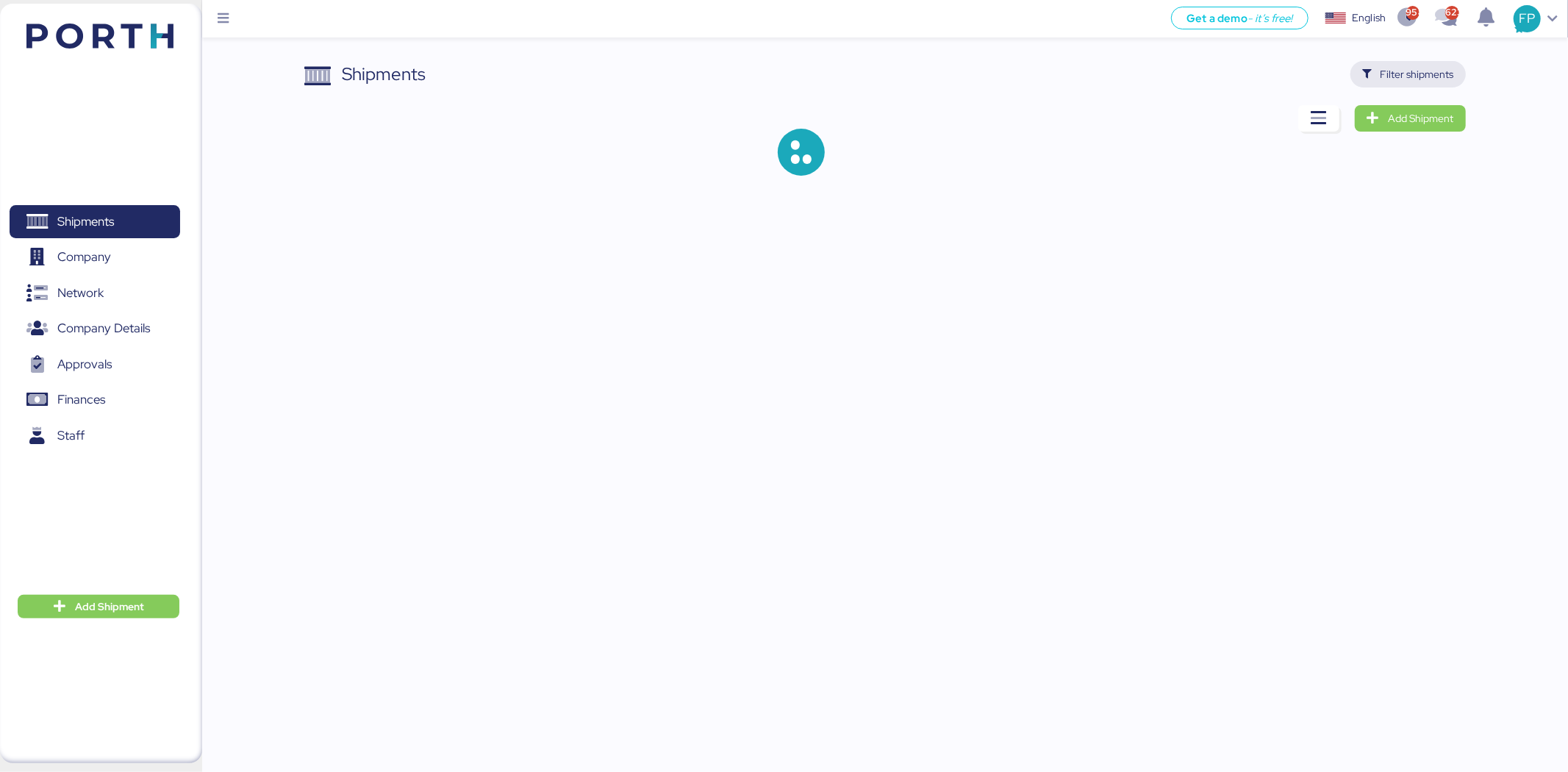
click at [1412, 67] on span "Filter shipments" at bounding box center [1417, 74] width 73 height 17
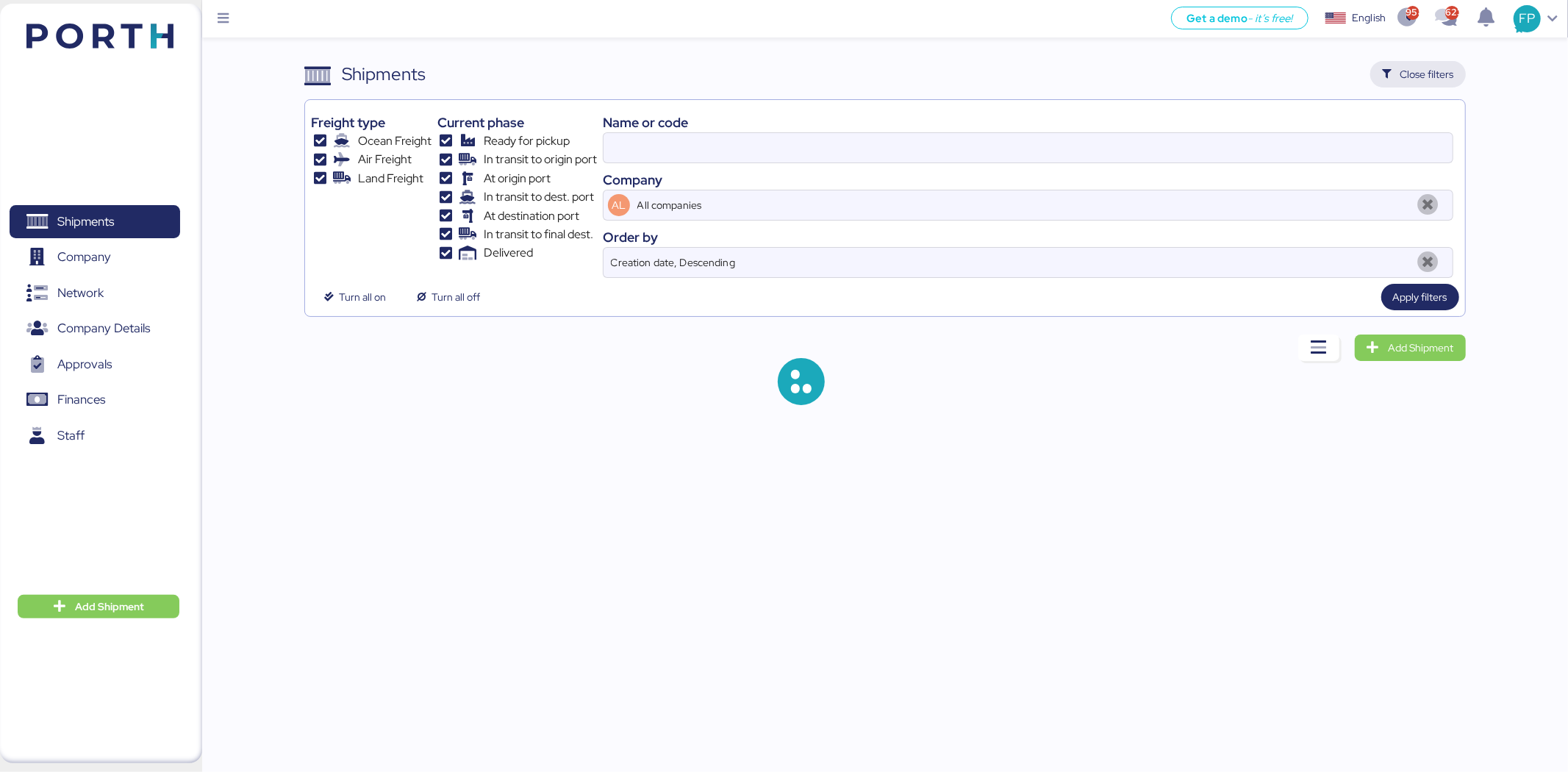
type input "O0052091"
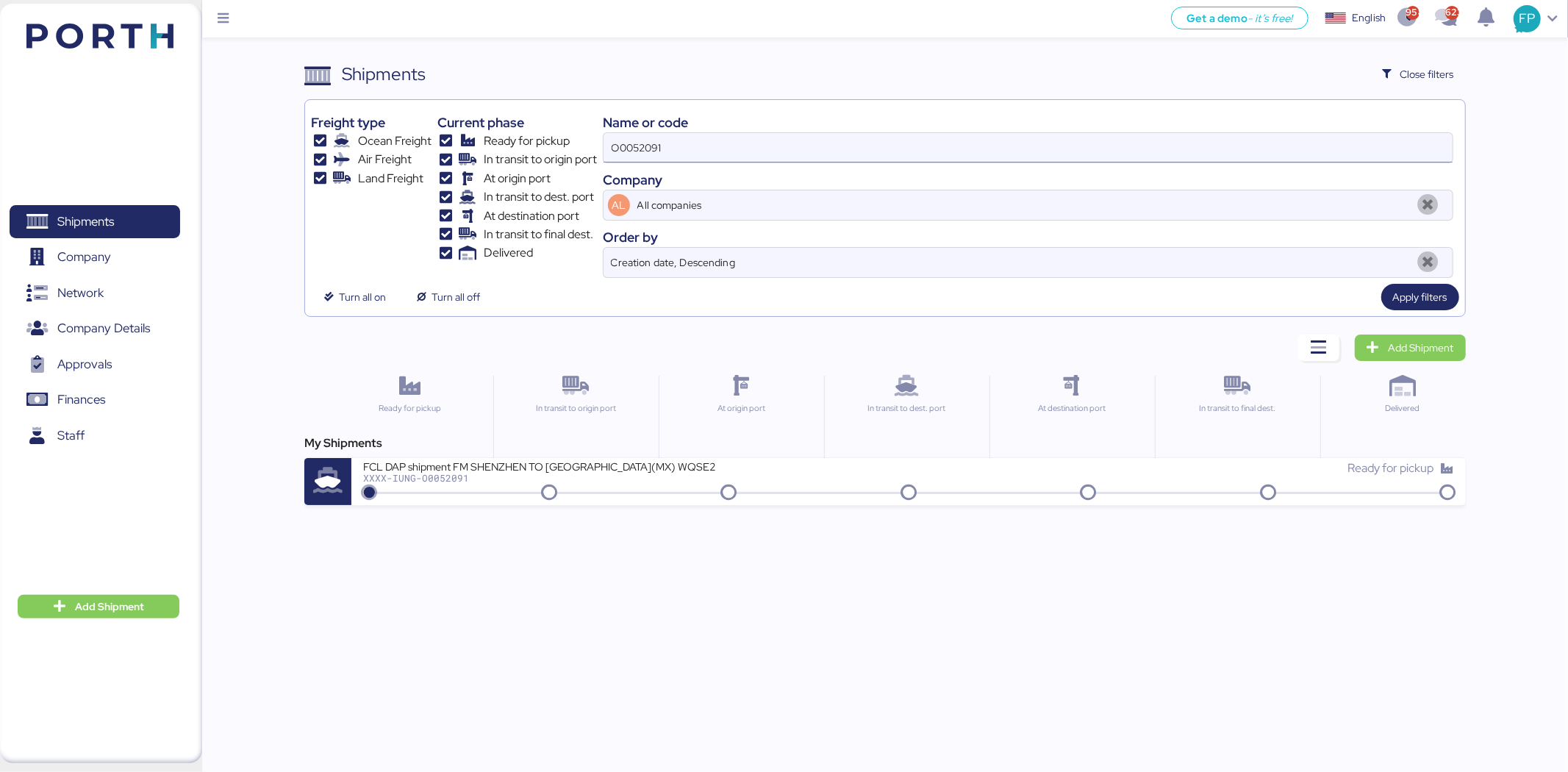
click at [640, 153] on input "O0052091" at bounding box center [1028, 147] width 849 height 29
type input "5"
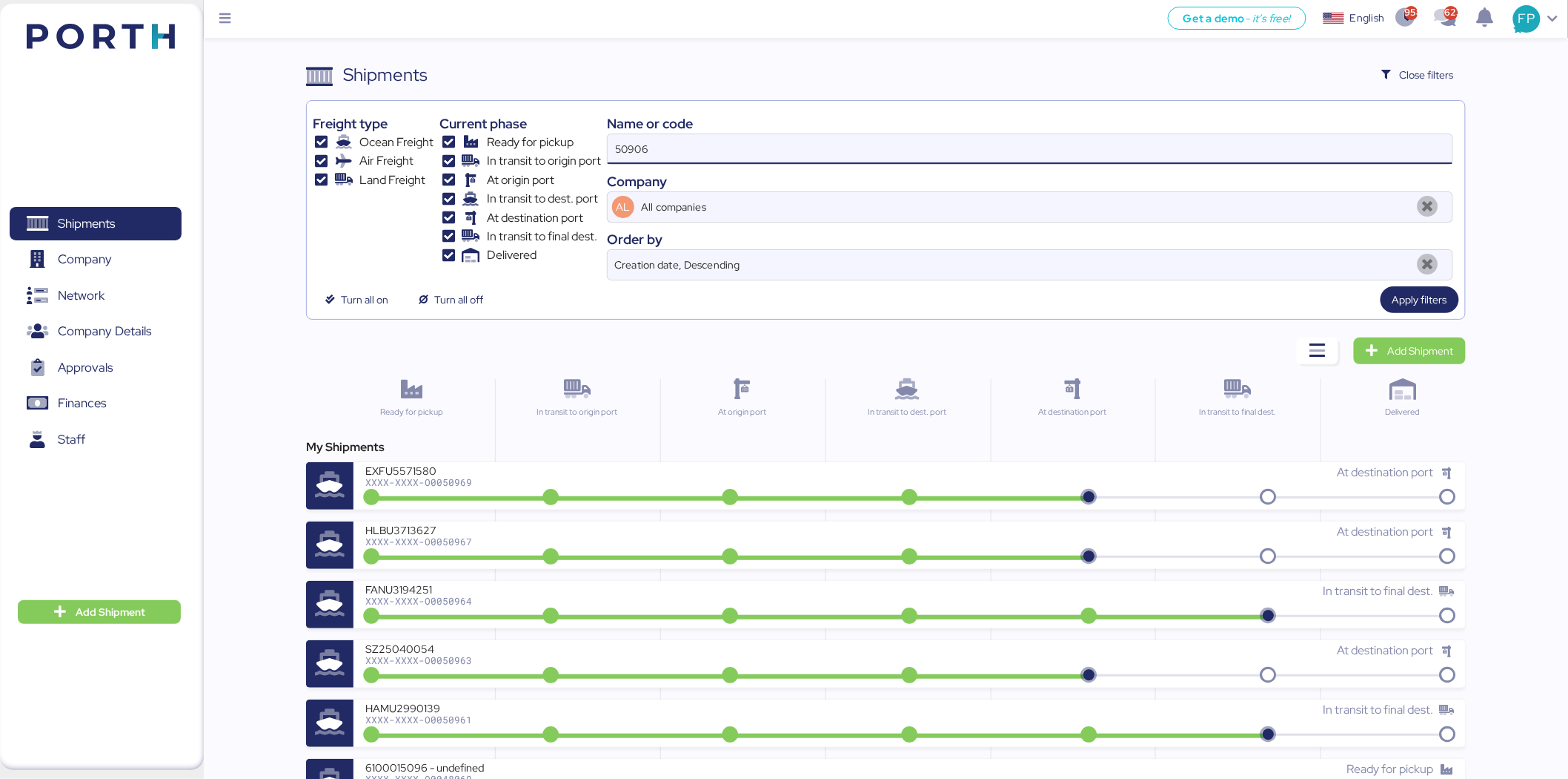
type input "50906"
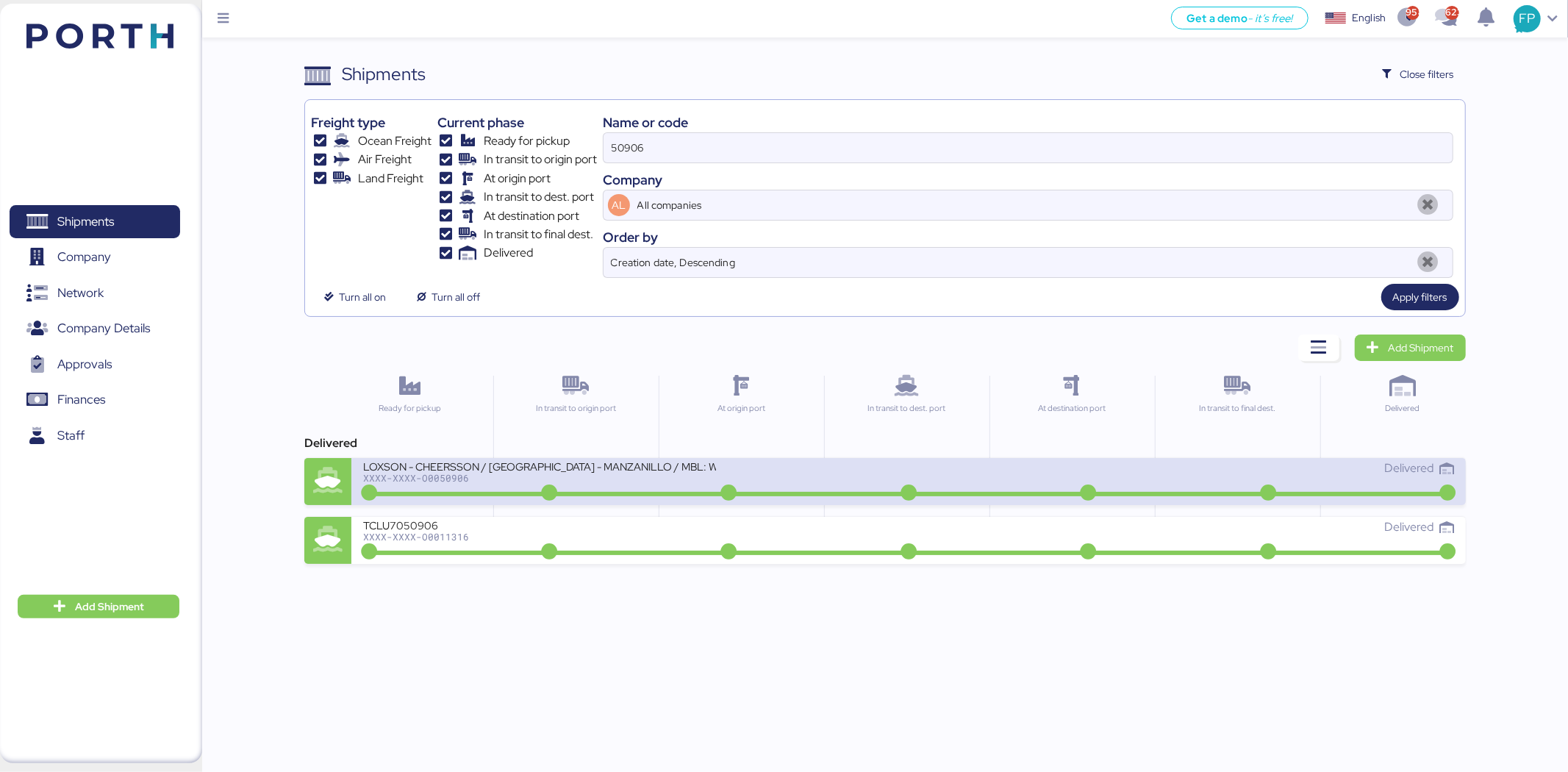
click at [634, 487] on div "LOXSON - CHEERSSON / [GEOGRAPHIC_DATA] - MANZANILLO / MBL: WI601U40050 - HBL: Y…" at bounding box center [636, 476] width 546 height 32
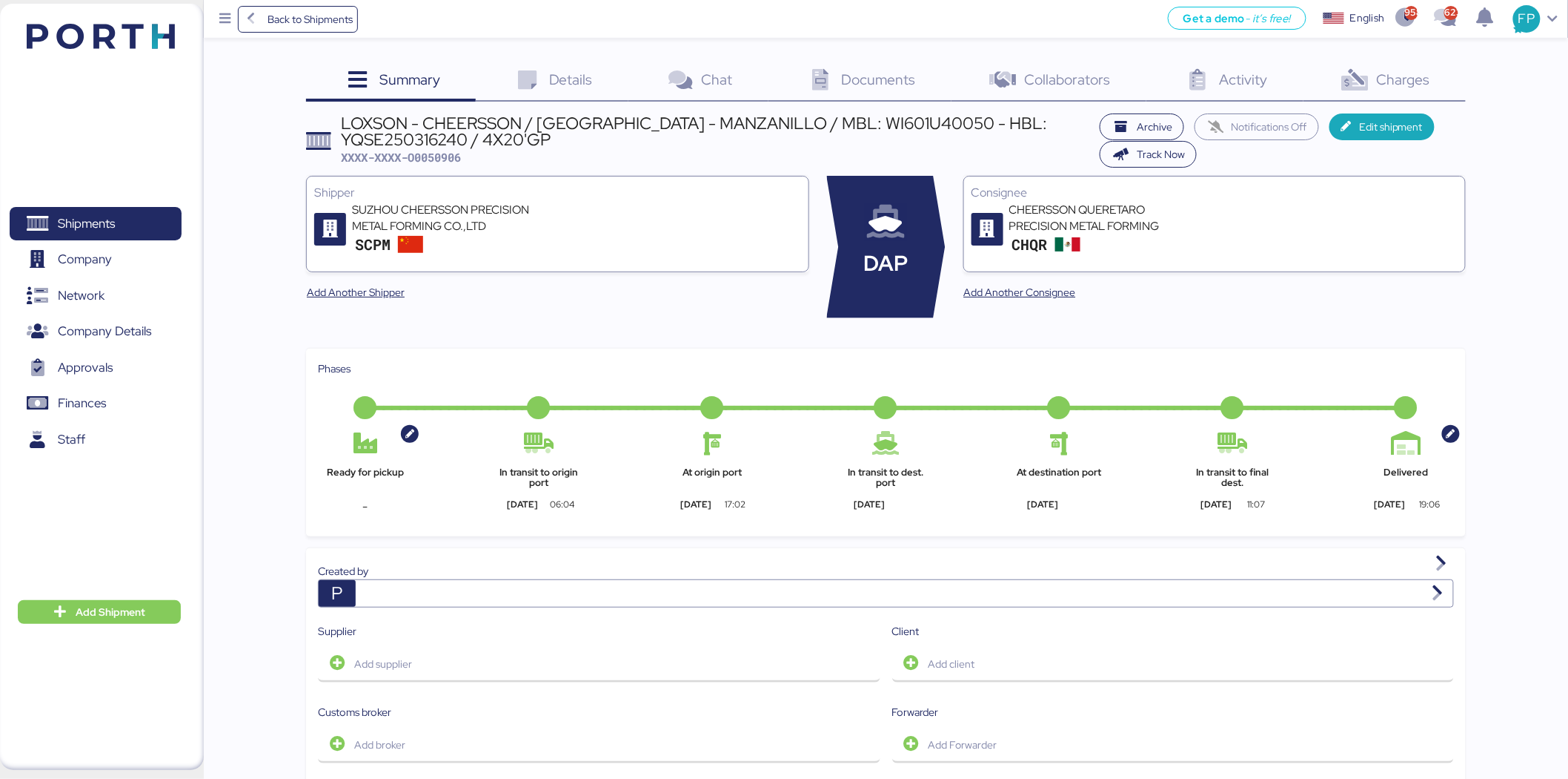
click at [1371, 92] on div "Charges 0" at bounding box center [1384, 82] width 162 height 40
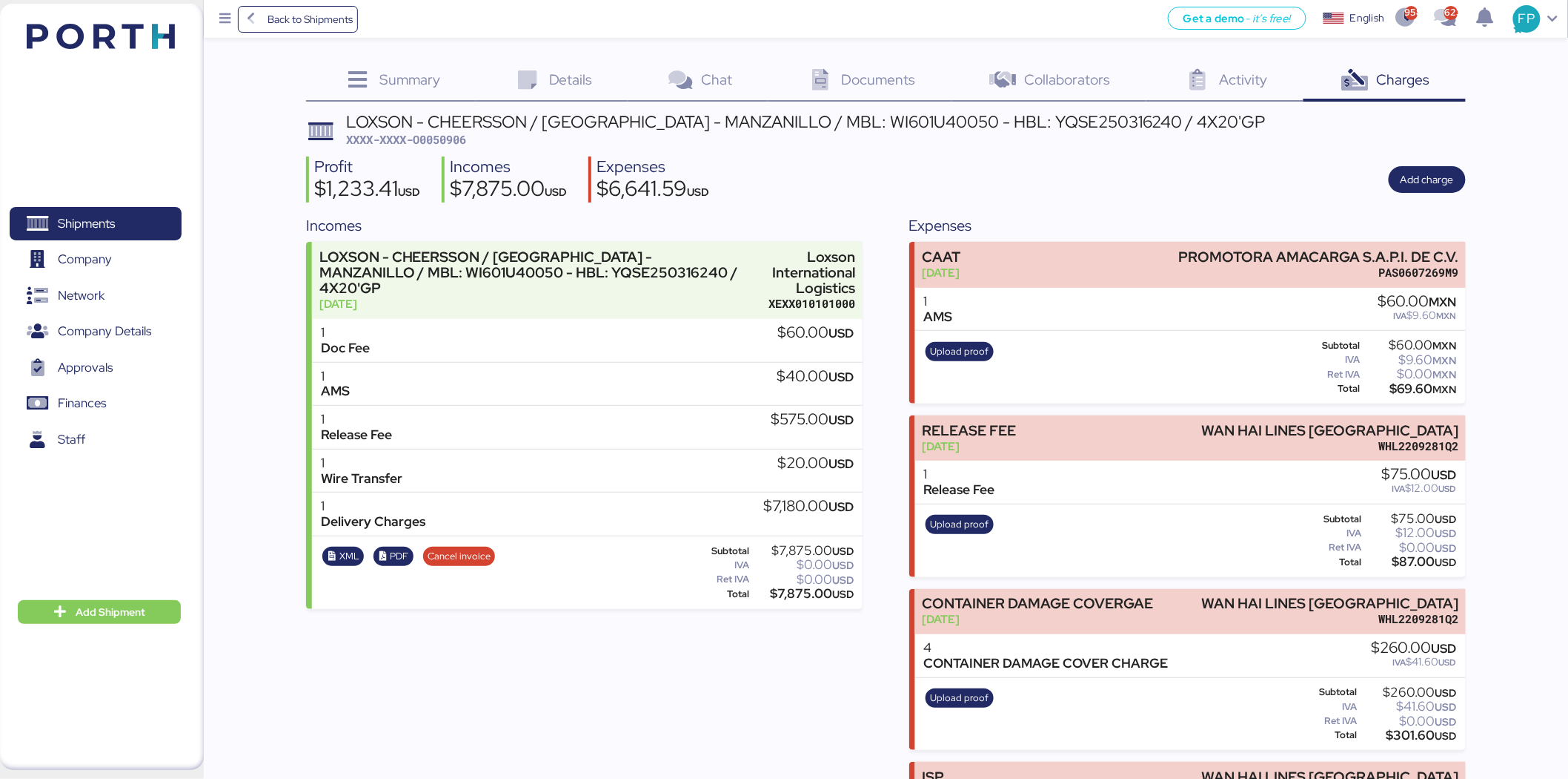
click at [445, 139] on span "XXXX-XXXX-O0050906" at bounding box center [406, 139] width 120 height 15
copy span "O0050906"
